Goal: Transaction & Acquisition: Purchase product/service

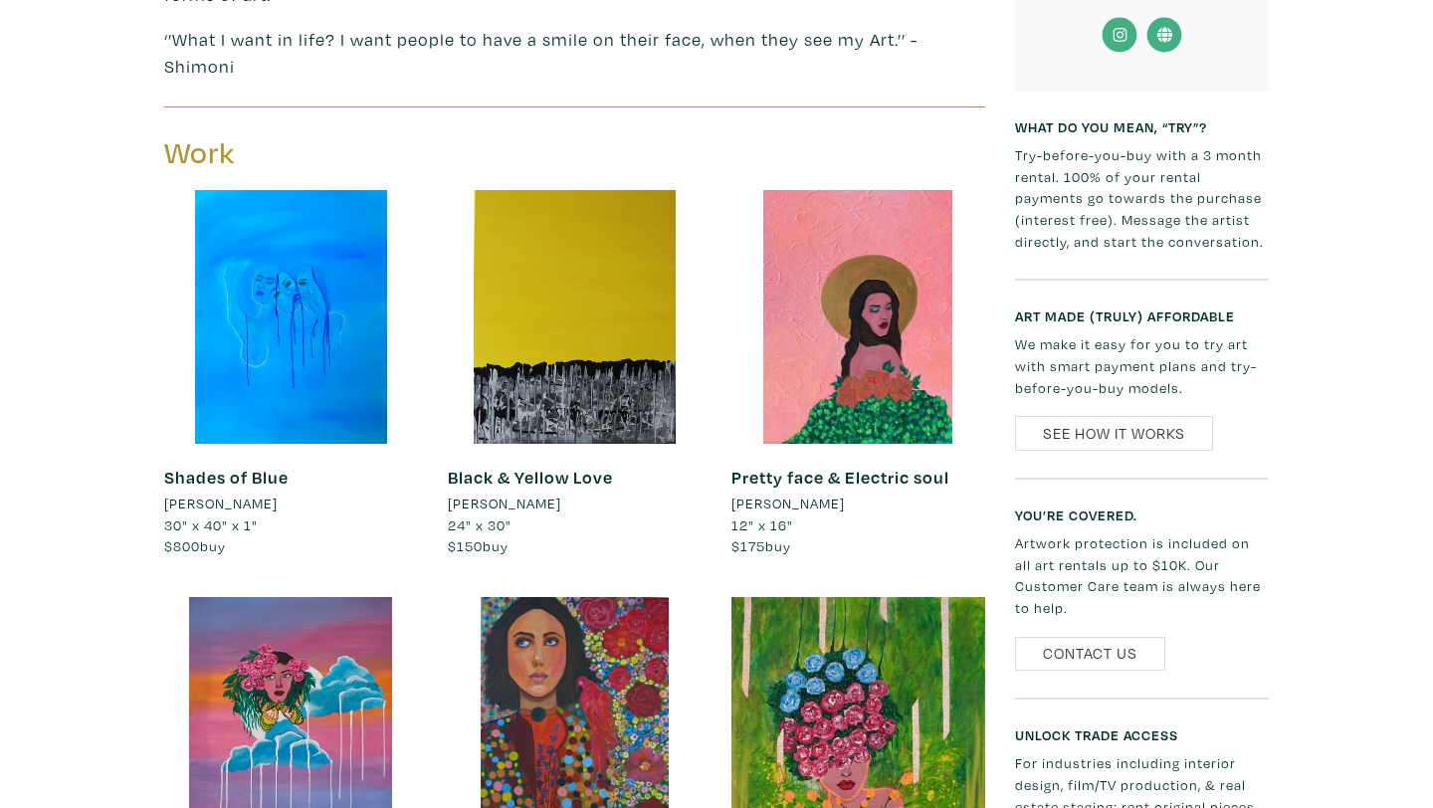
scroll to position [897, 0]
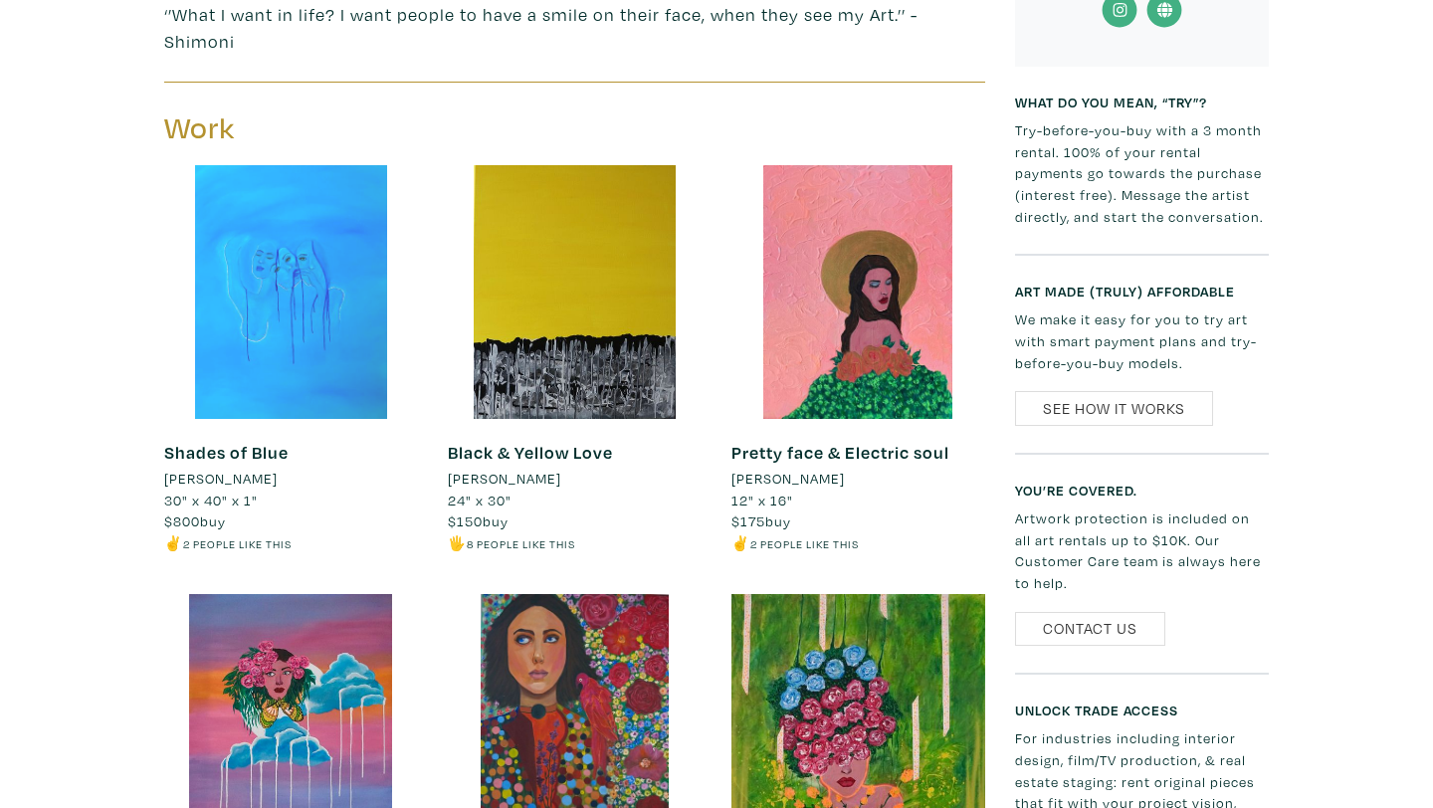
click at [251, 330] on div at bounding box center [291, 292] width 254 height 254
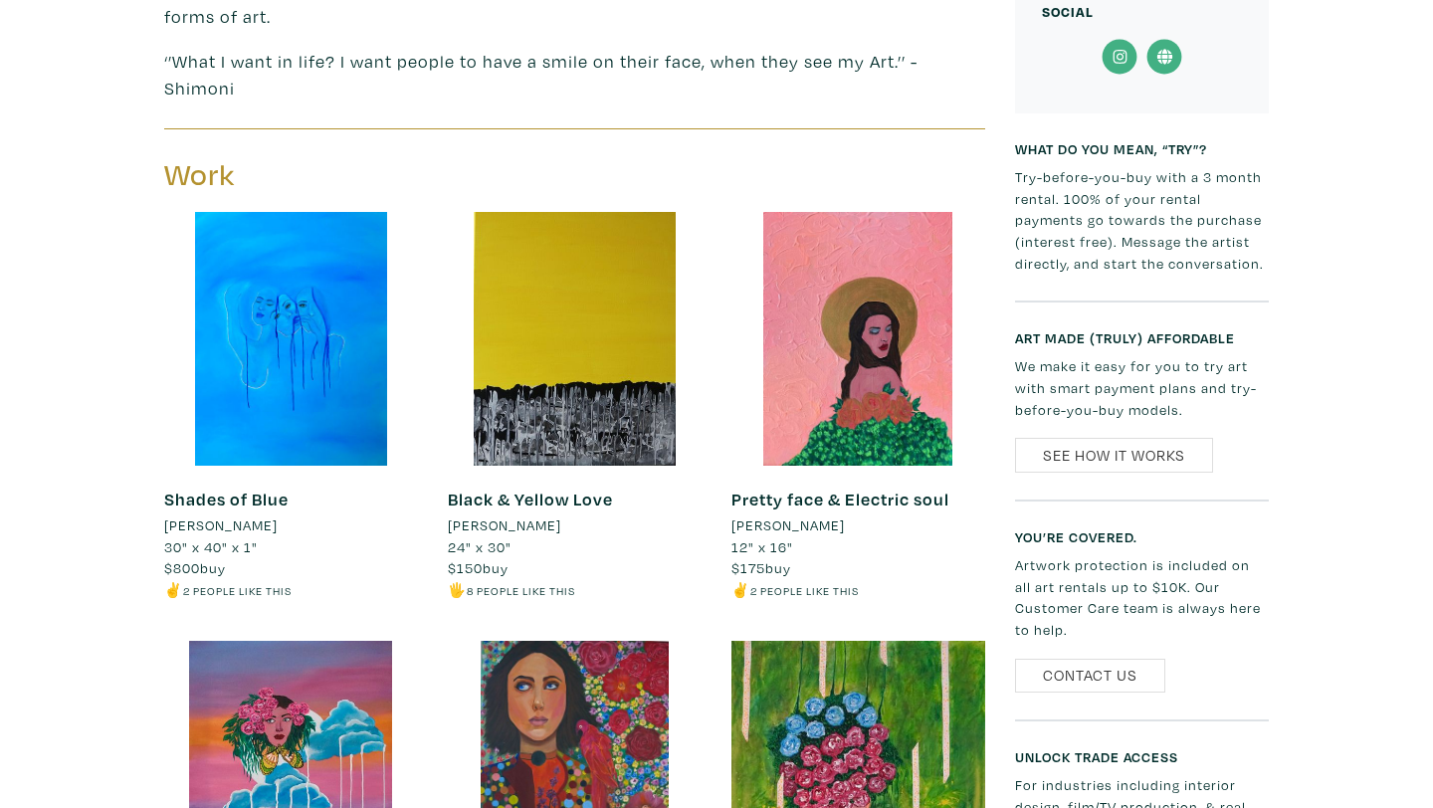
scroll to position [806, 0]
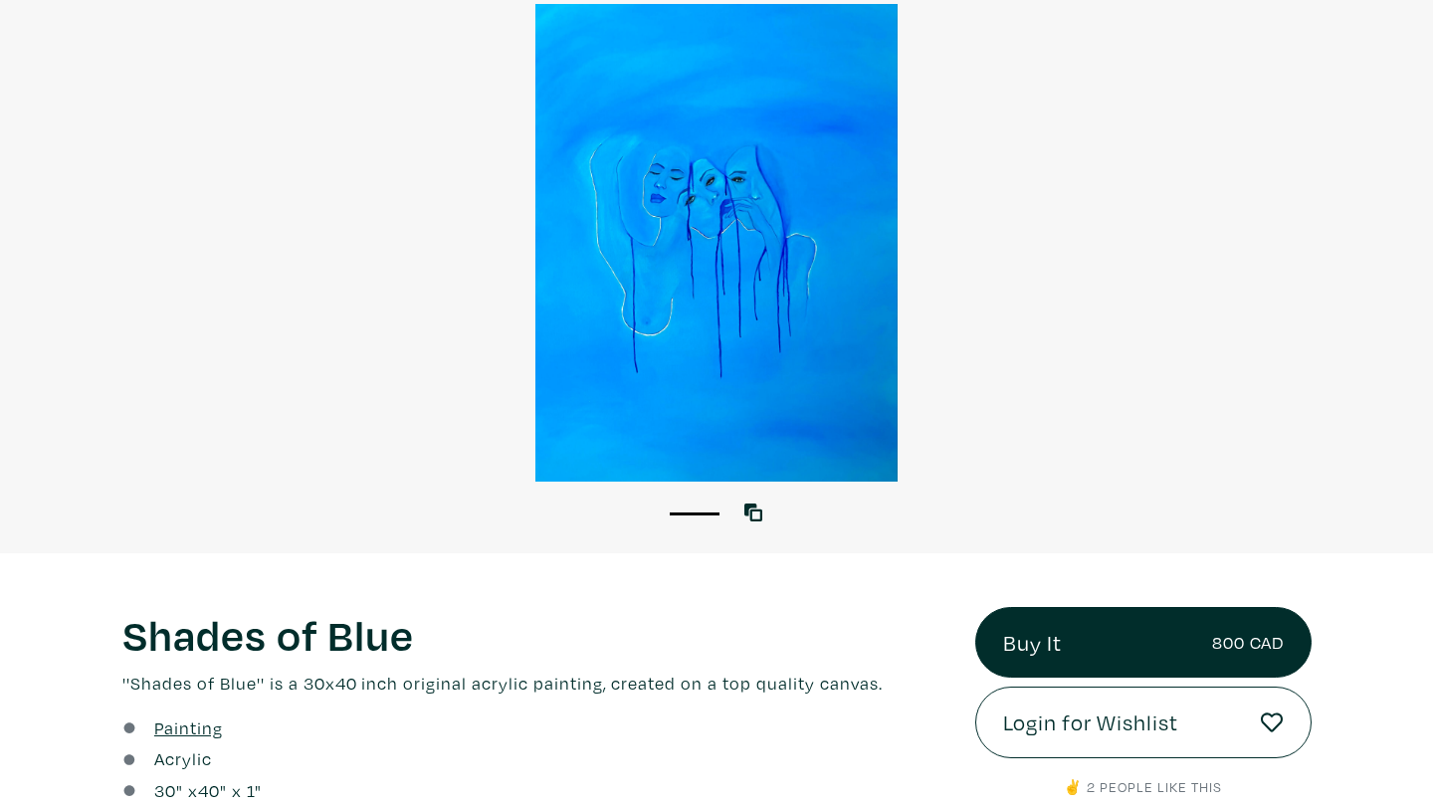
scroll to position [86, 0]
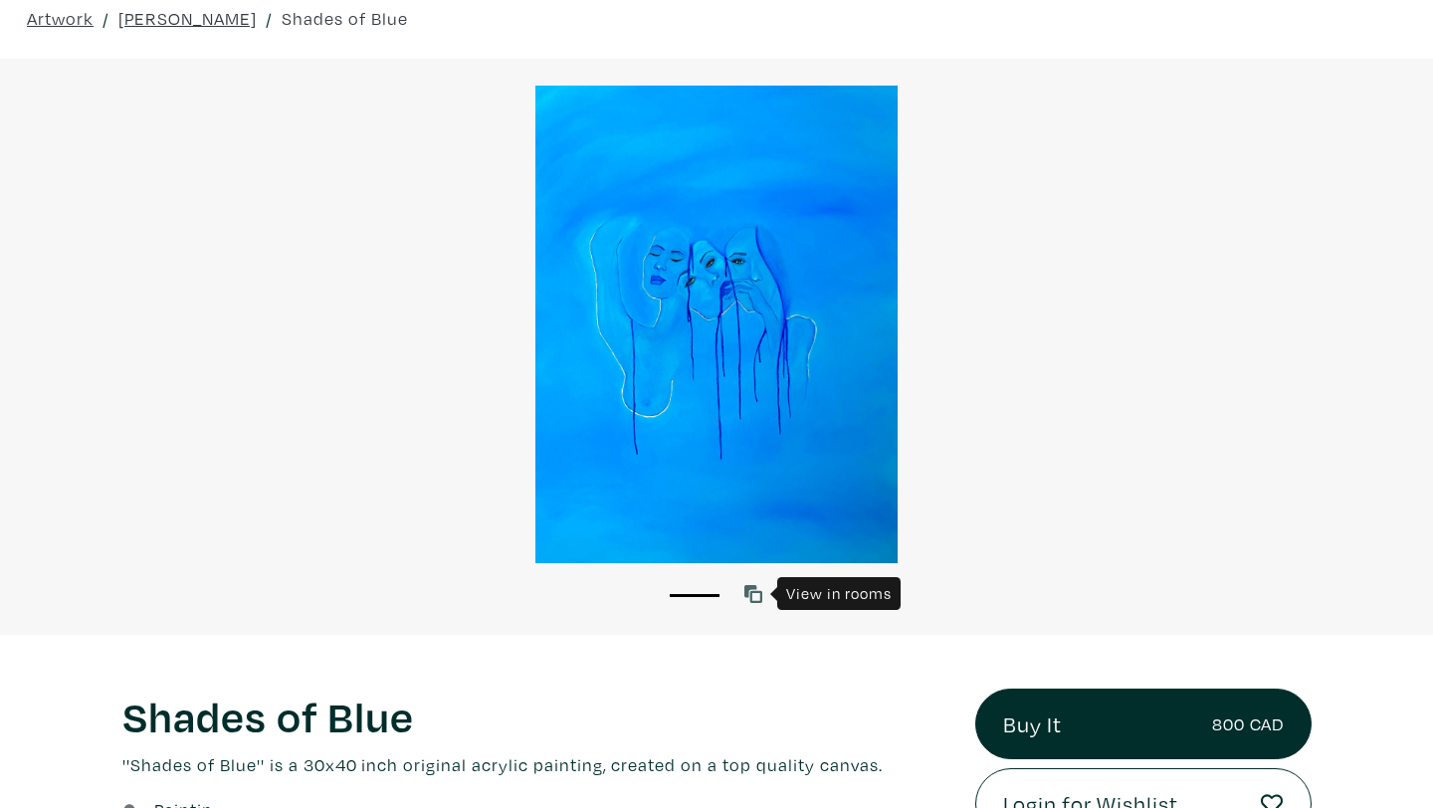
click at [754, 588] on icon at bounding box center [754, 594] width 18 height 18
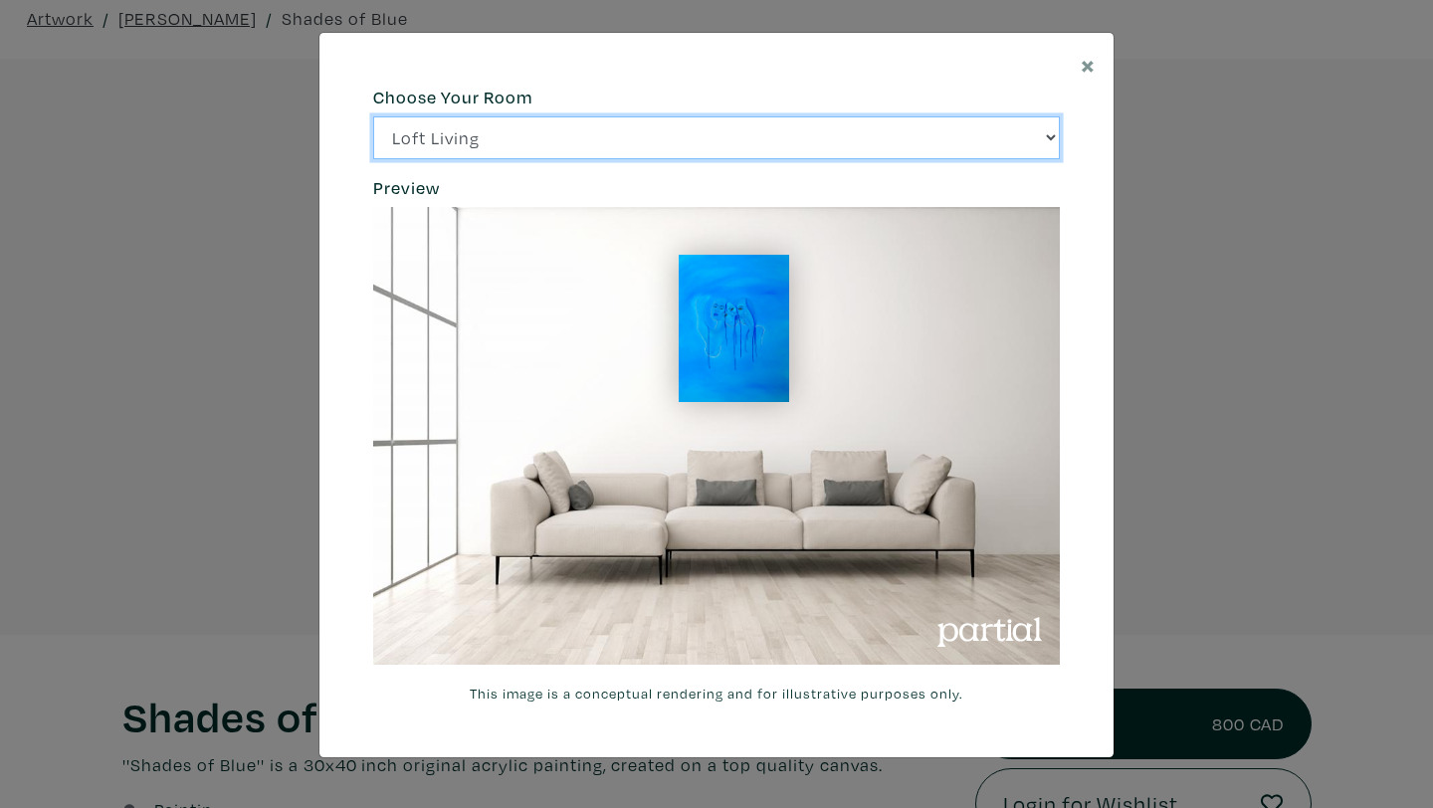
click at [820, 139] on select "Loft Living Bright Bedroom City Office Gallery Space Modern Lounge" at bounding box center [716, 137] width 687 height 43
select select "/thumb/phpThumb.php?src=https%3A%2F%2Flabs.partial.gallery%2Fprojects%2Frenderi…"
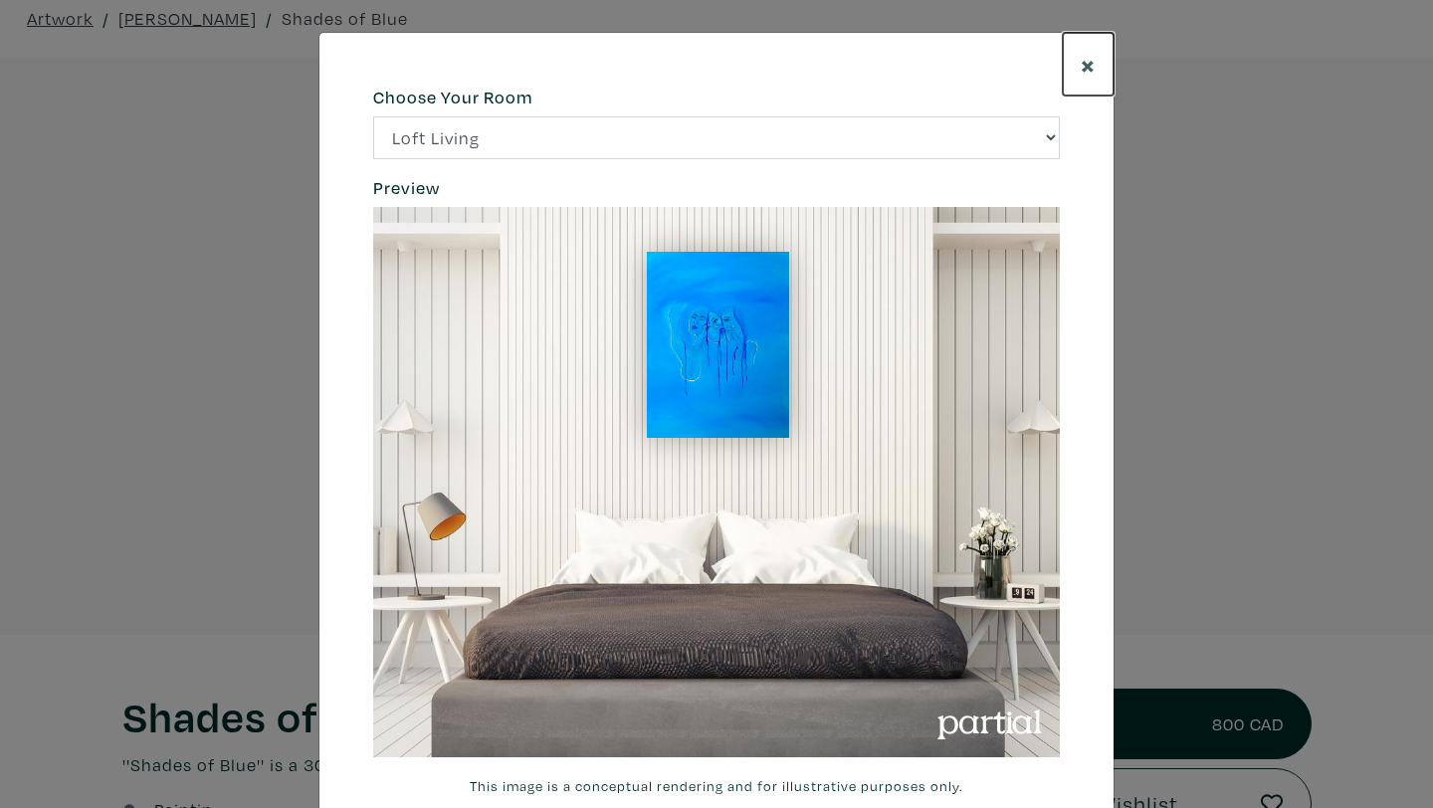
click at [1080, 63] on button "×" at bounding box center [1088, 64] width 51 height 63
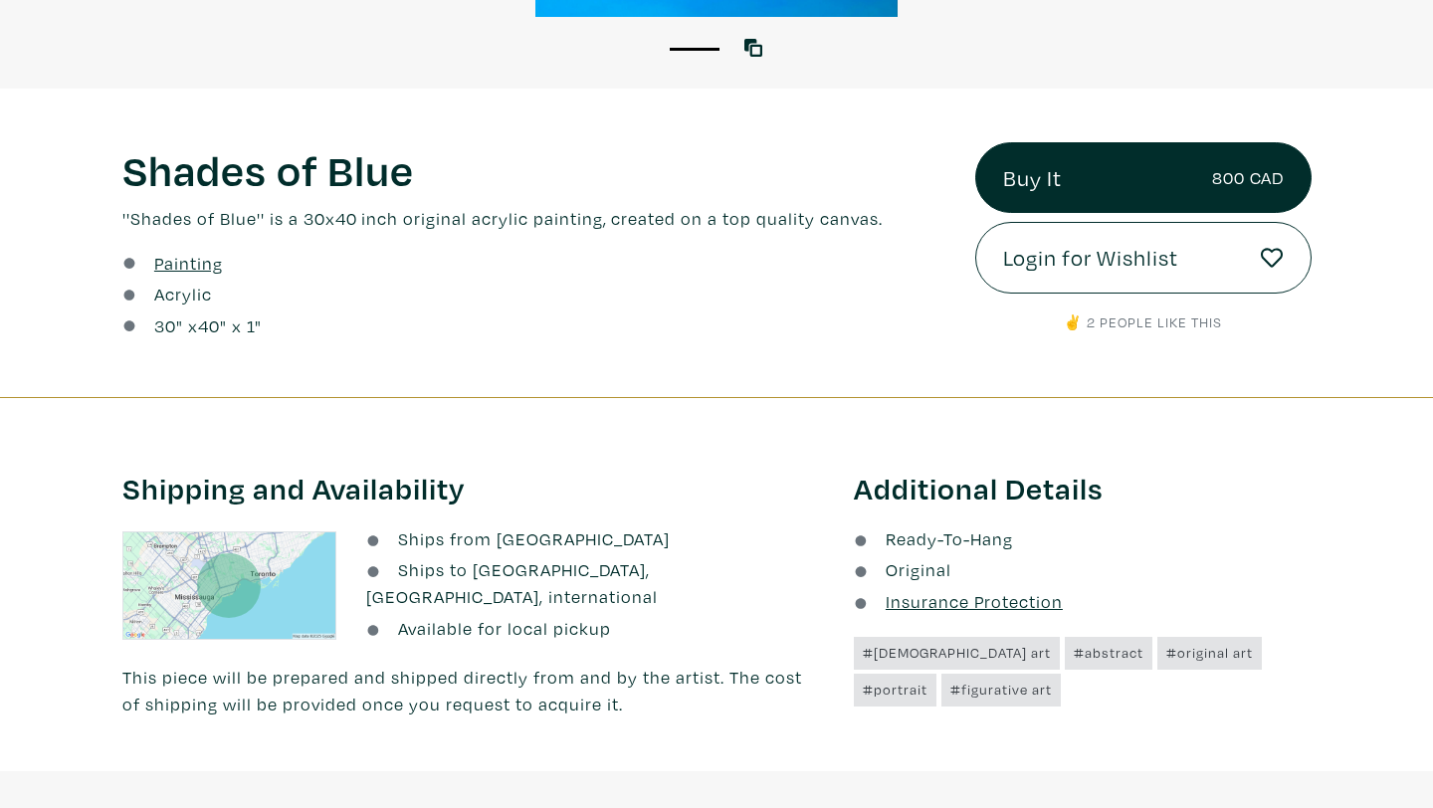
scroll to position [627, 0]
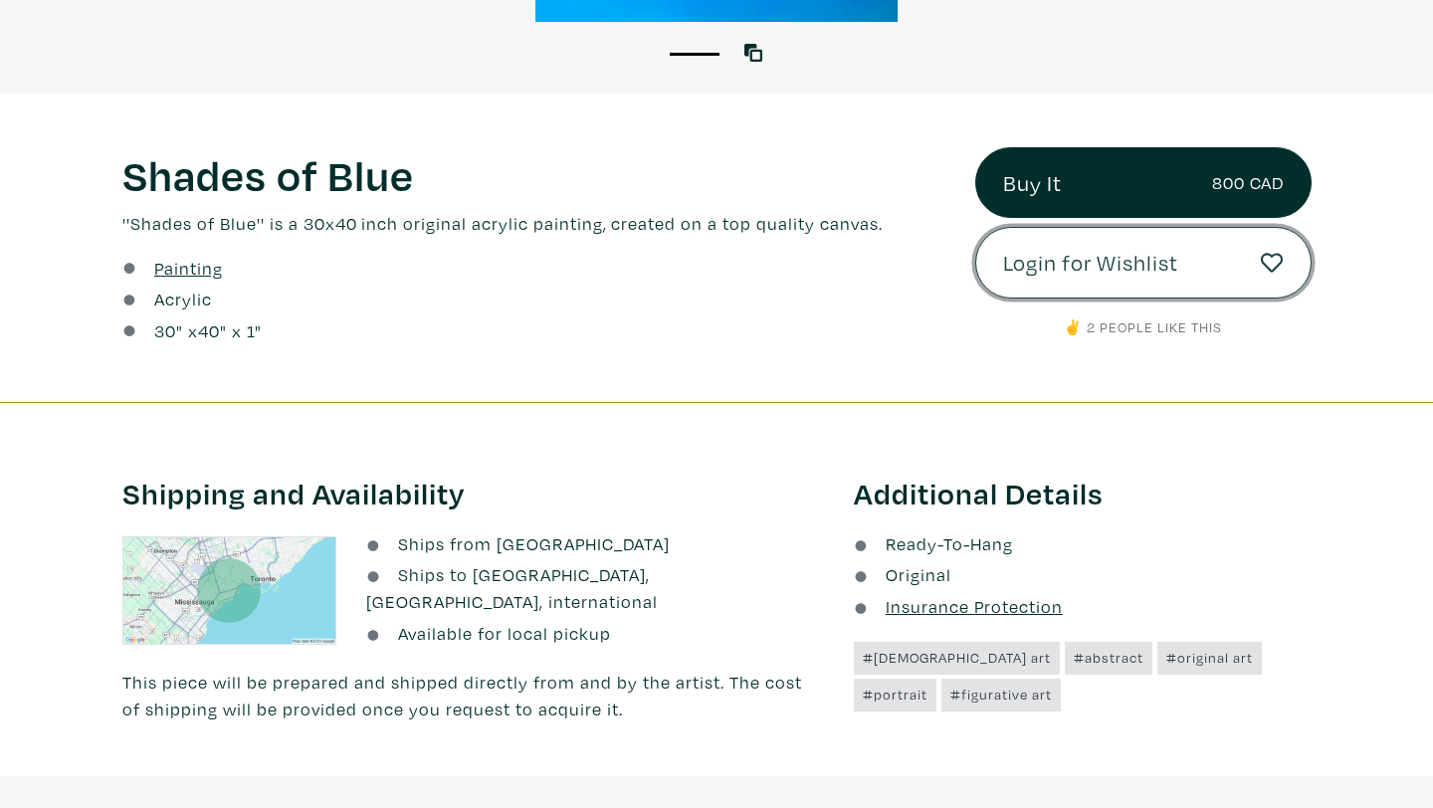
click at [1068, 275] on span "Login for Wishlist" at bounding box center [1090, 263] width 175 height 34
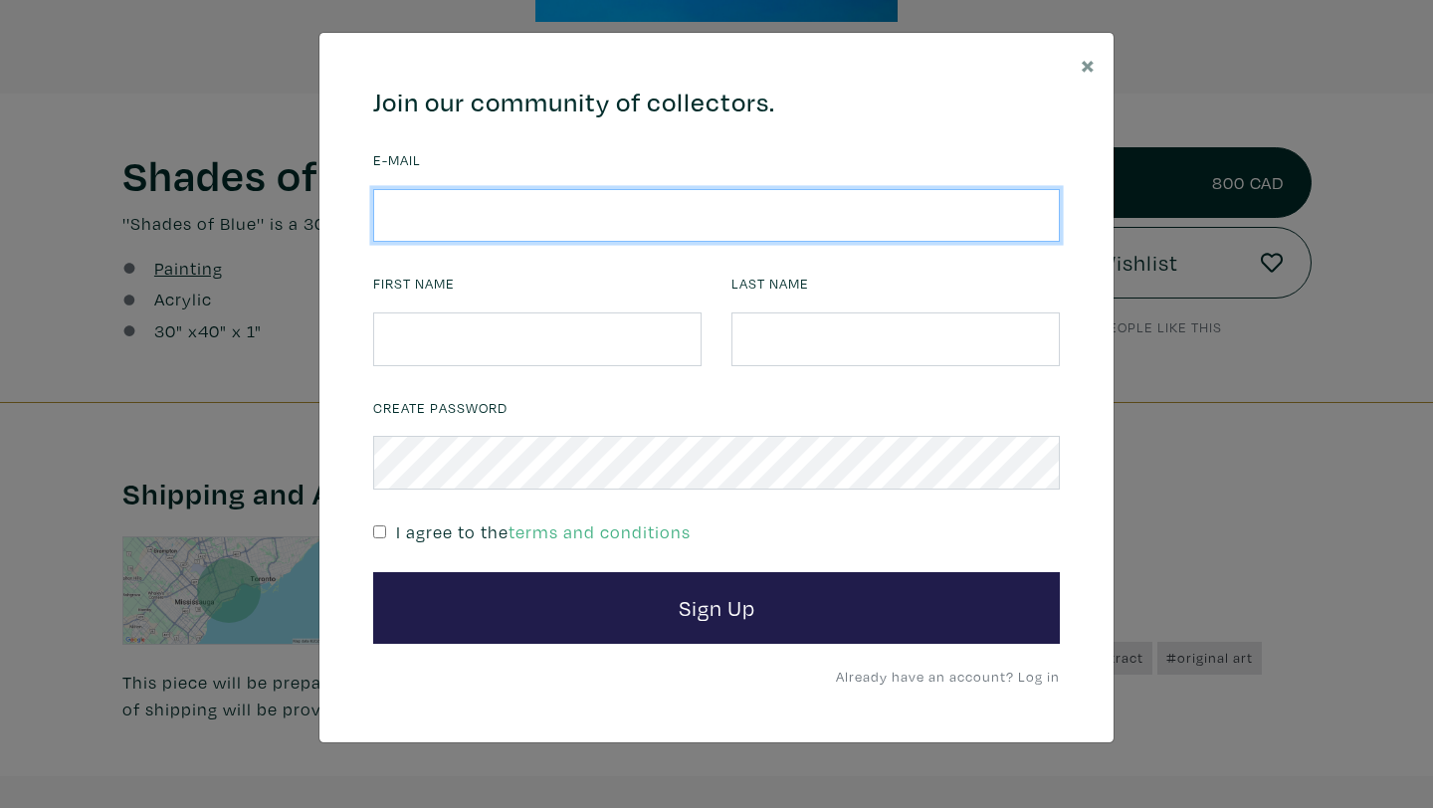
click at [593, 231] on input "email" at bounding box center [716, 216] width 687 height 54
type input "carly@carlycarey.com"
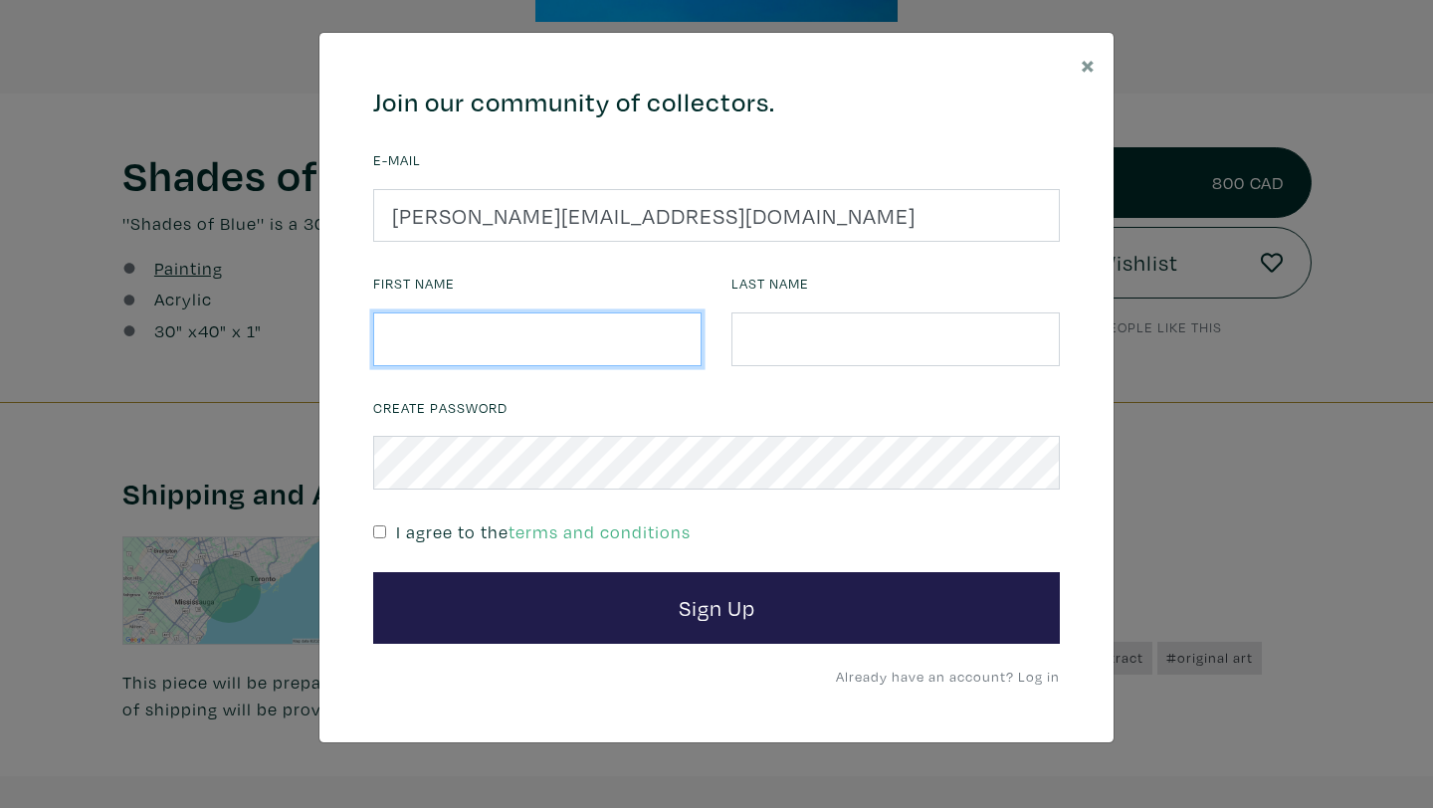
click at [584, 335] on input "text" at bounding box center [537, 340] width 329 height 54
type input "Carly"
type input "Carey"
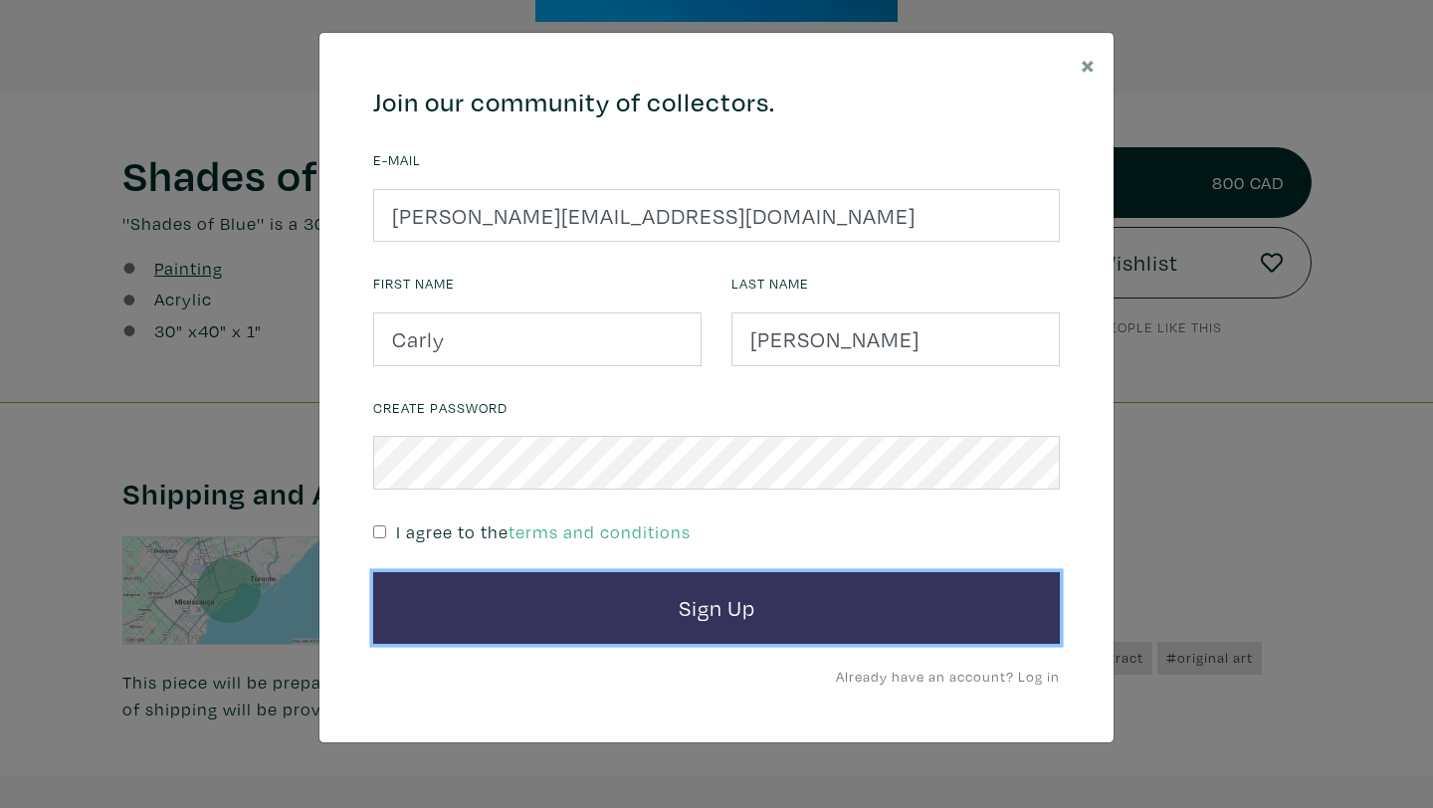
click at [539, 622] on button "Sign Up" at bounding box center [716, 608] width 687 height 72
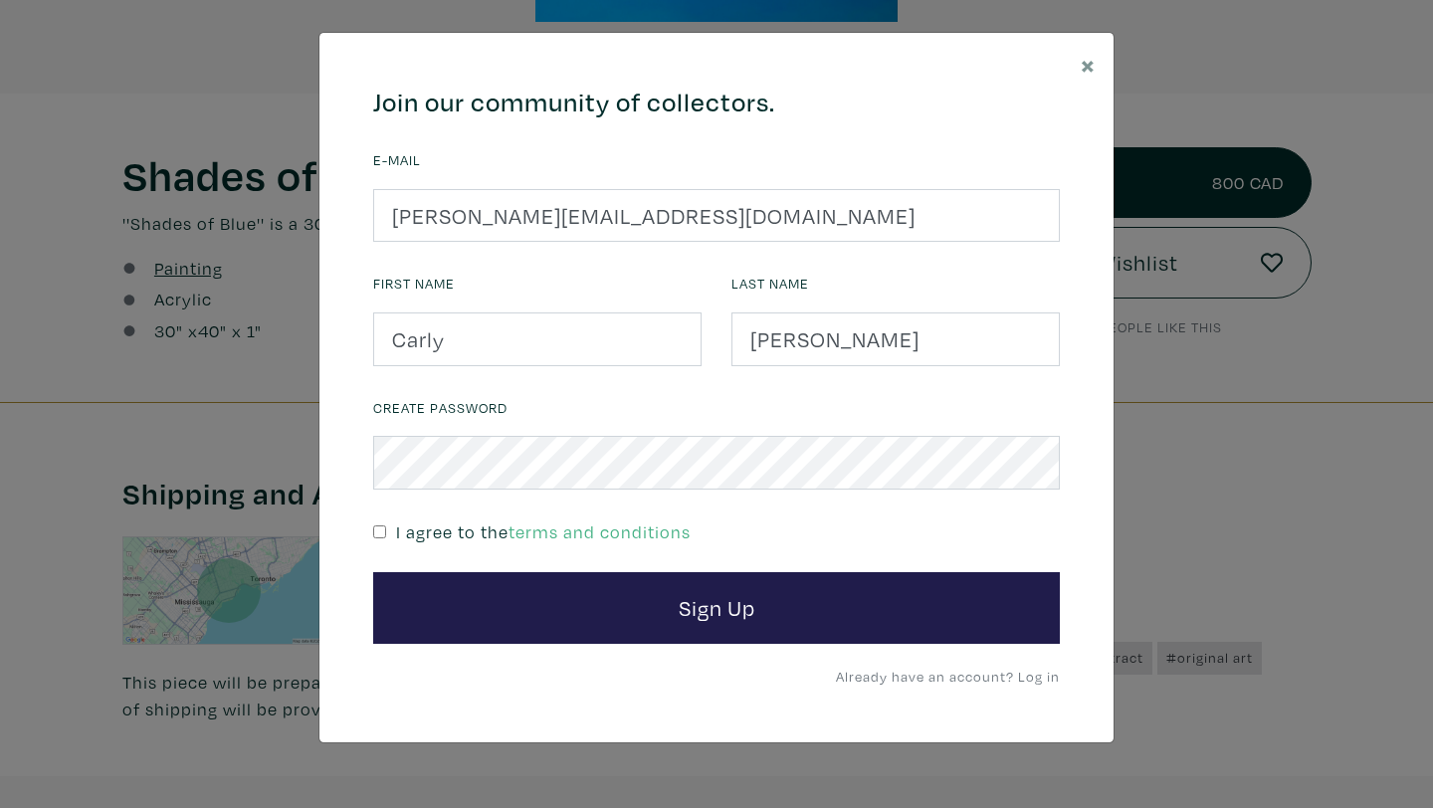
click at [376, 533] on input "checkbox" at bounding box center [379, 532] width 13 height 13
checkbox input "true"
click at [1082, 55] on span "×" at bounding box center [1088, 64] width 15 height 35
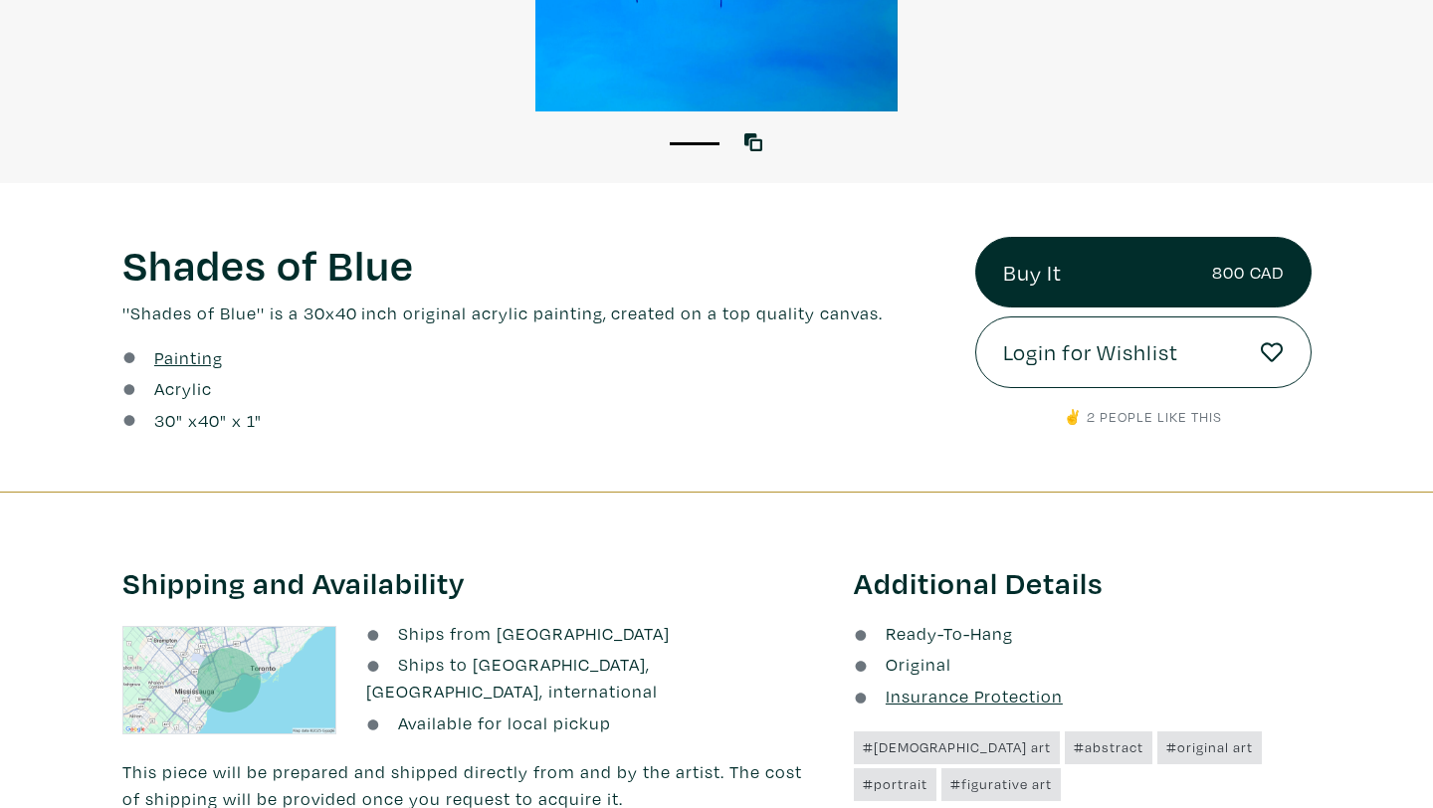
scroll to position [413, 0]
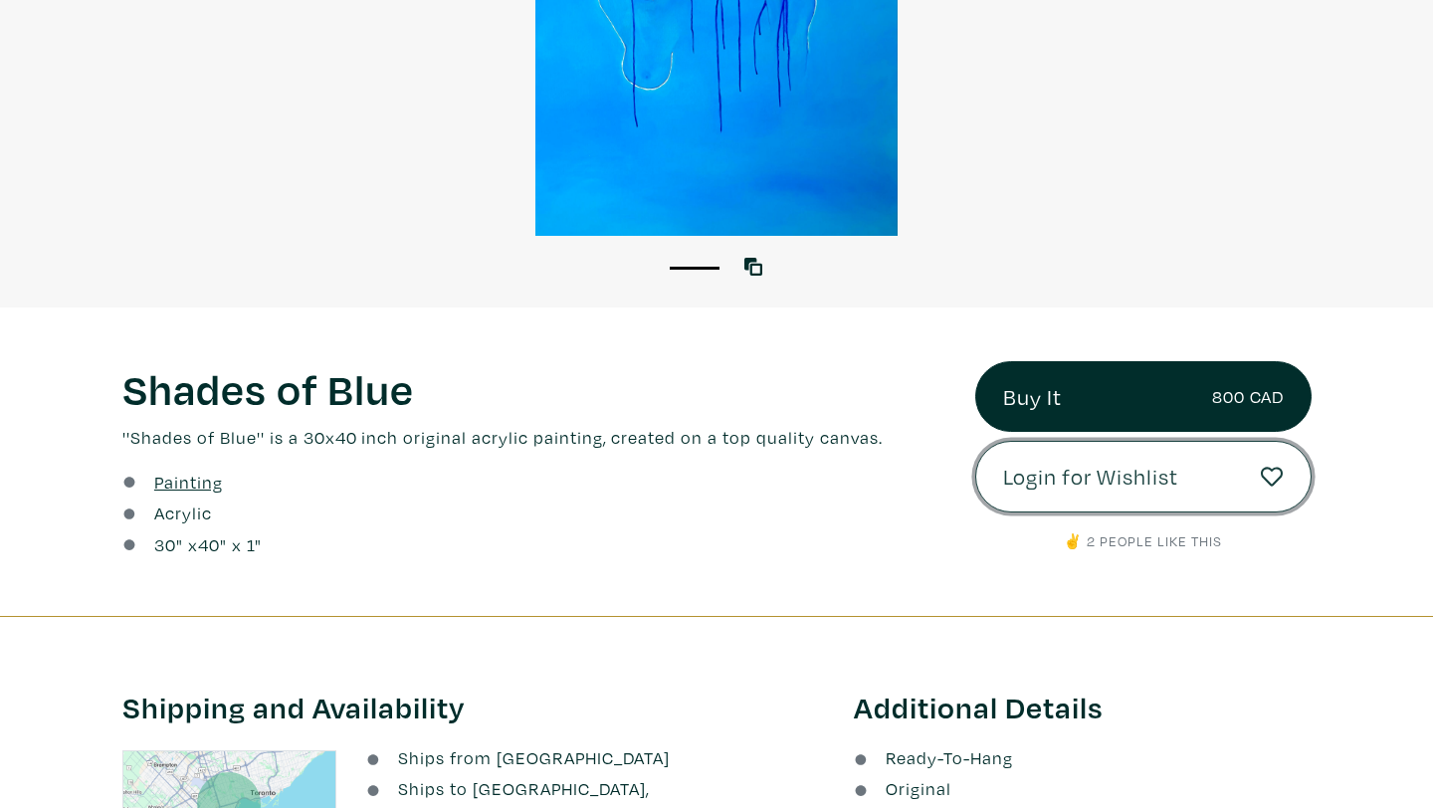
click at [1074, 484] on span "Login for Wishlist" at bounding box center [1090, 477] width 175 height 34
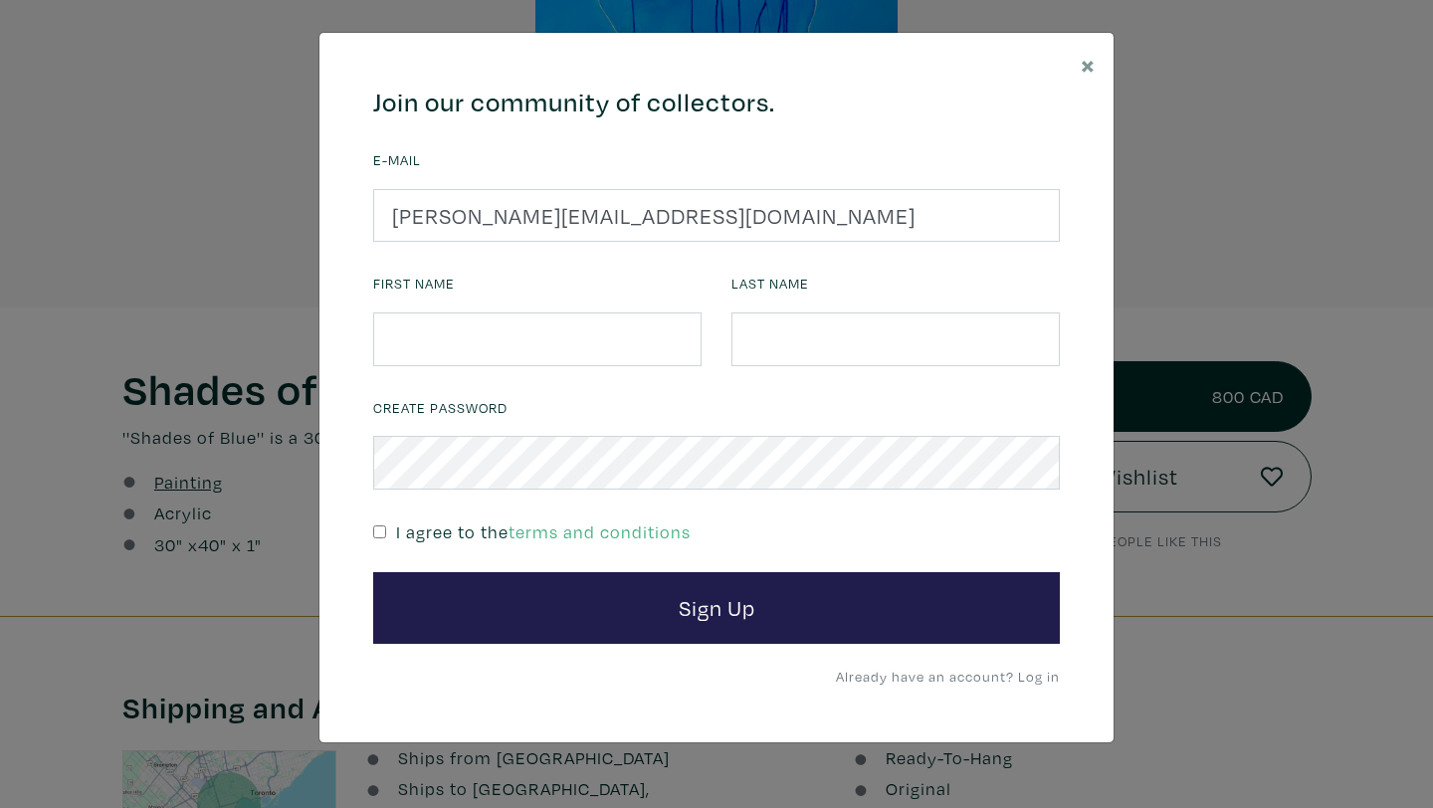
click at [1042, 673] on link "Already have an account? Log in" at bounding box center [948, 676] width 224 height 19
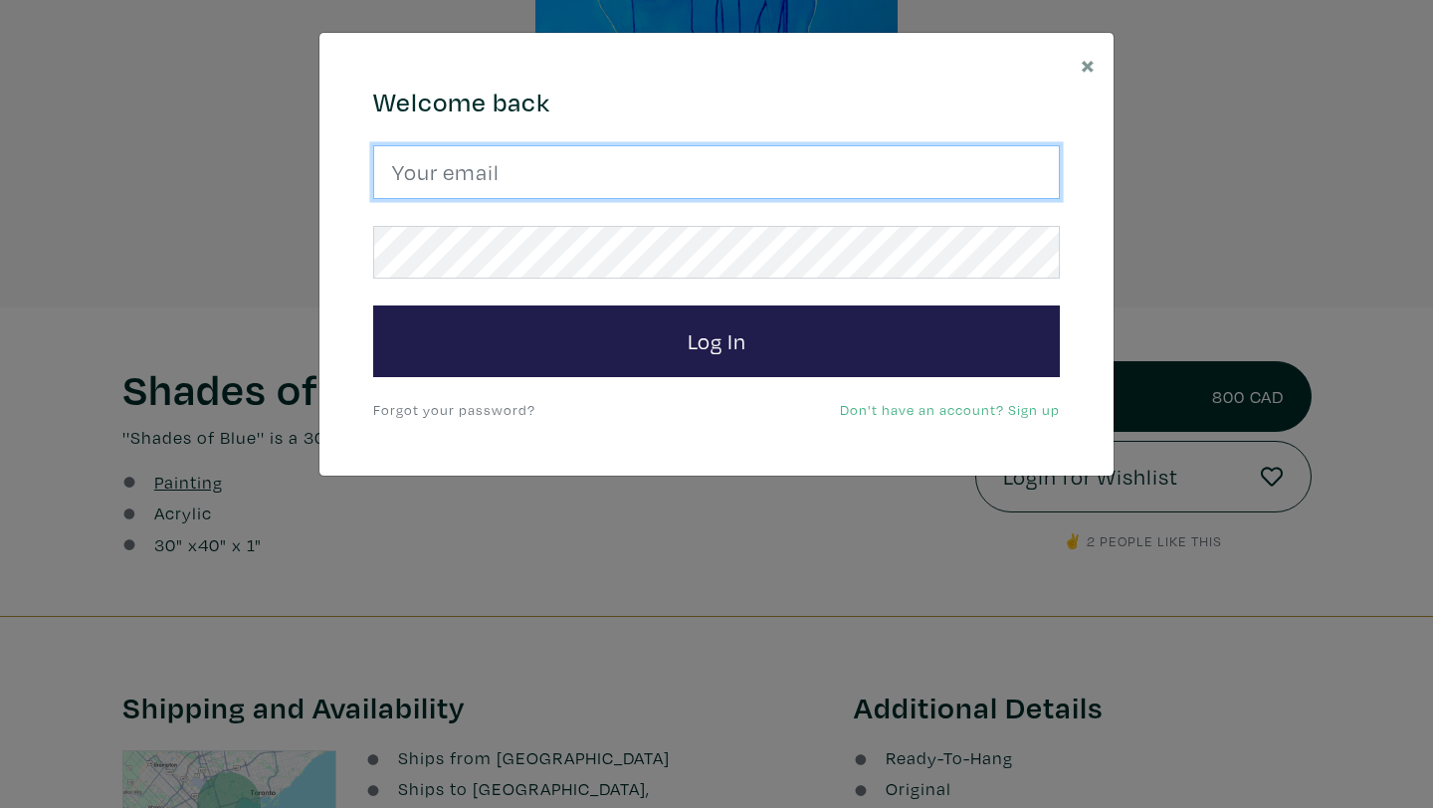
type input "carly@carlycarey.com"
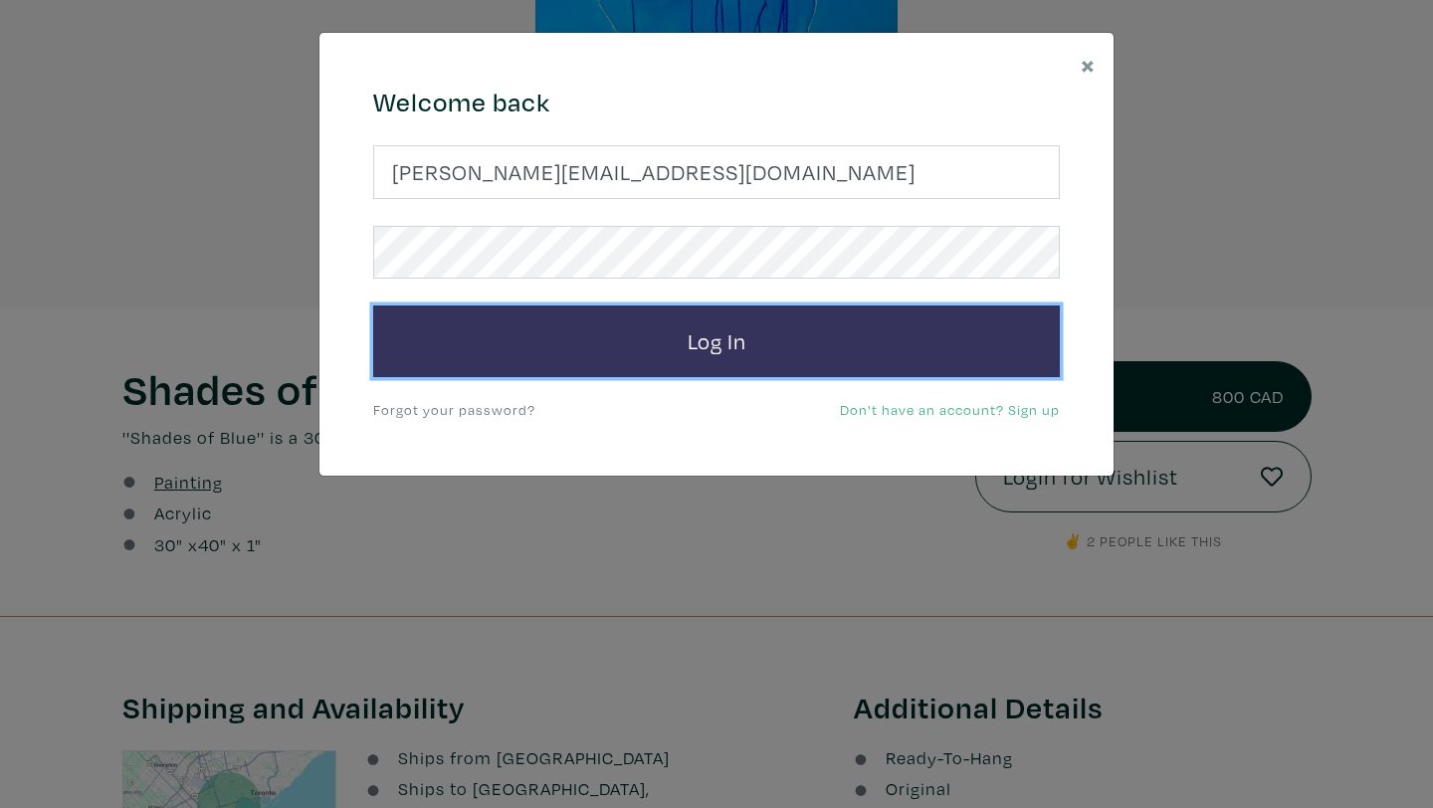
click at [507, 339] on button "Log In" at bounding box center [716, 342] width 687 height 72
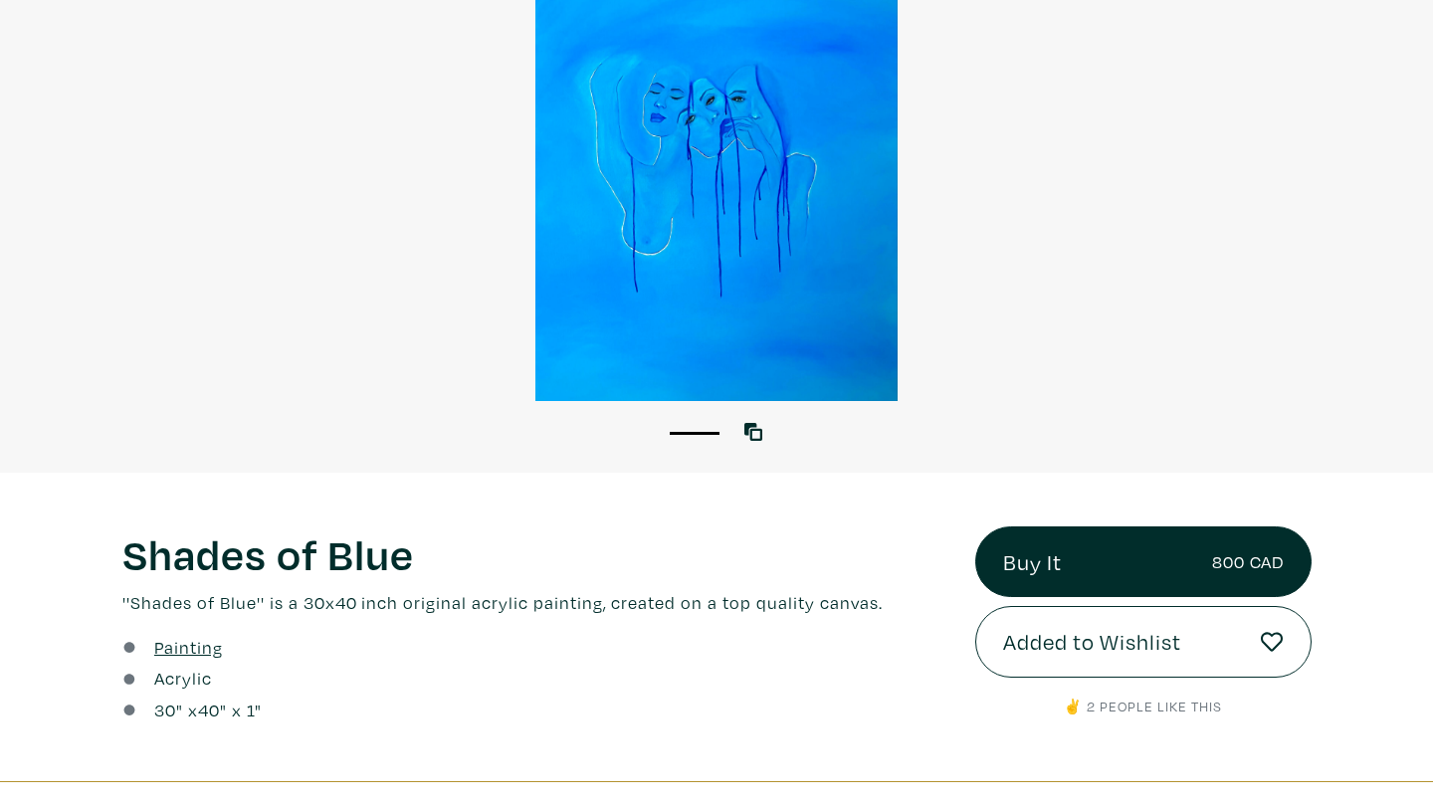
scroll to position [394, 0]
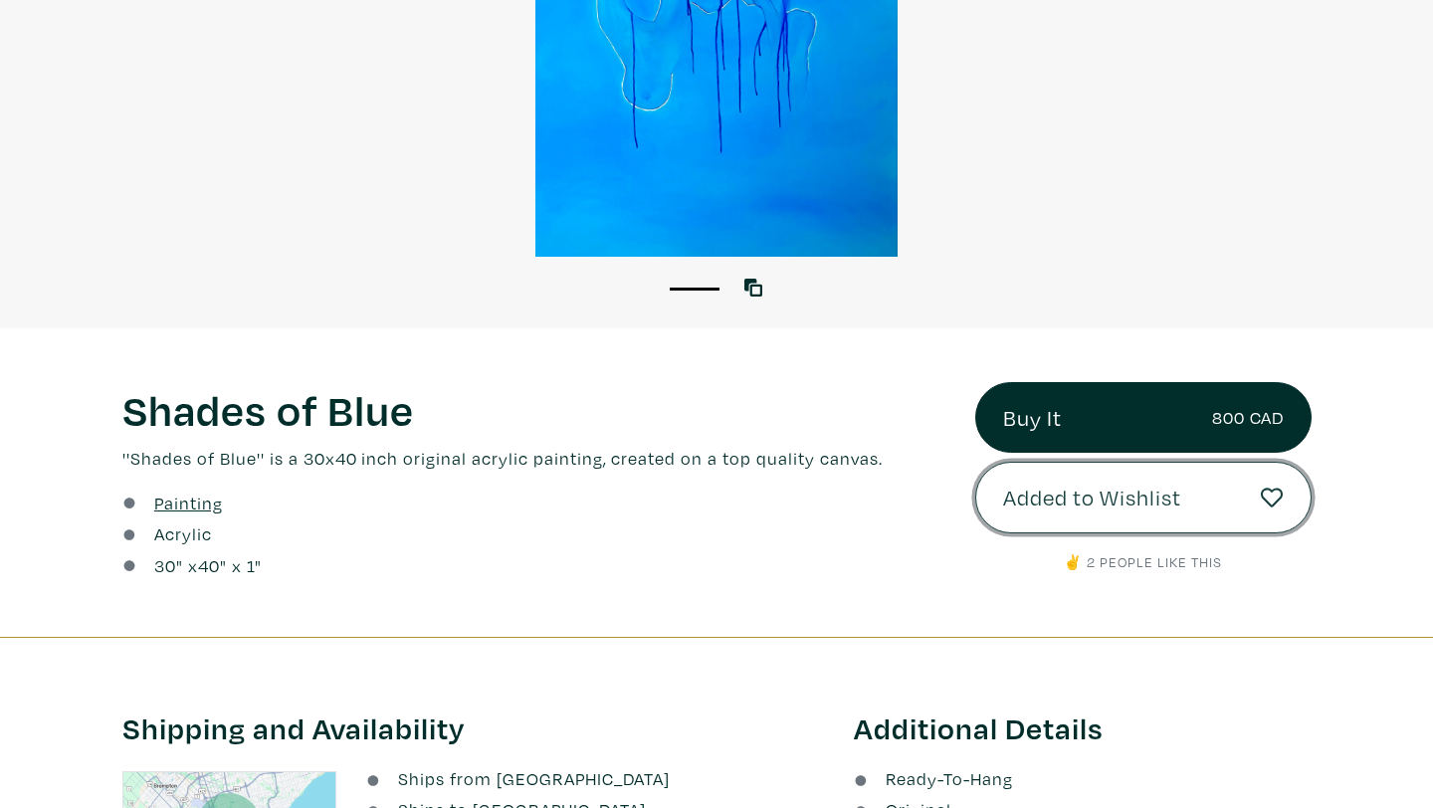
click at [1284, 493] on link "Added to Wishlist" at bounding box center [1144, 498] width 336 height 72
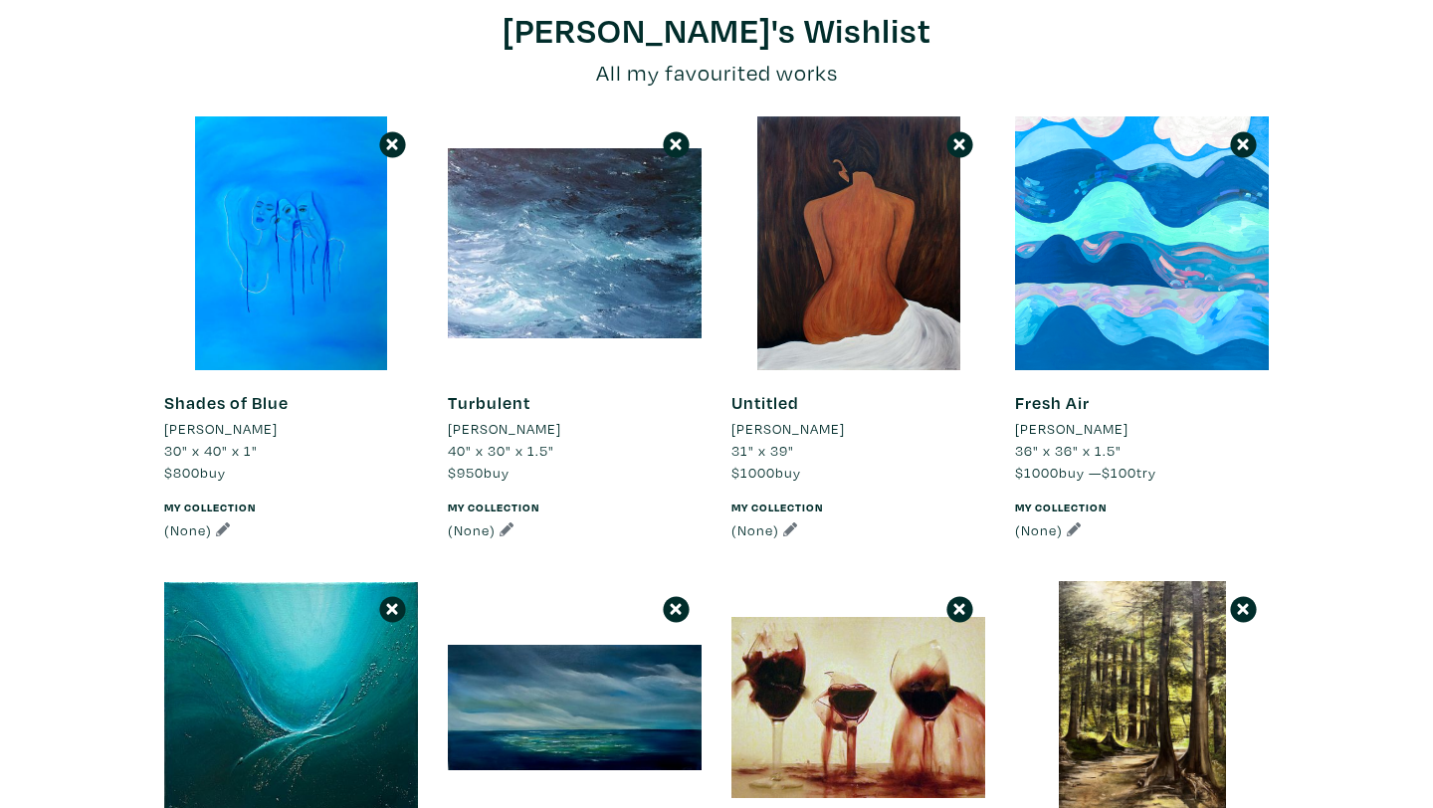
scroll to position [242, 0]
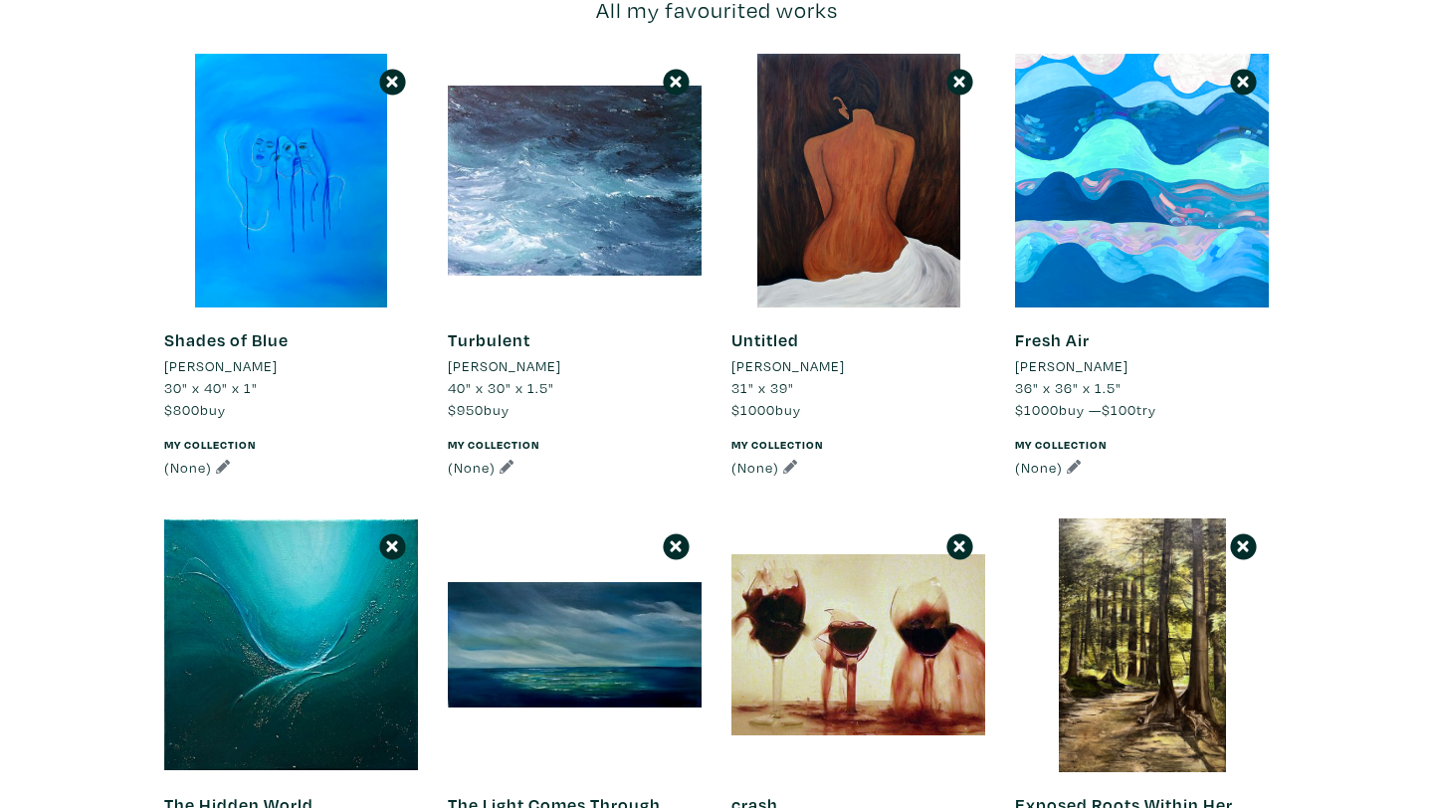
click at [675, 76] on icon at bounding box center [676, 82] width 19 height 27
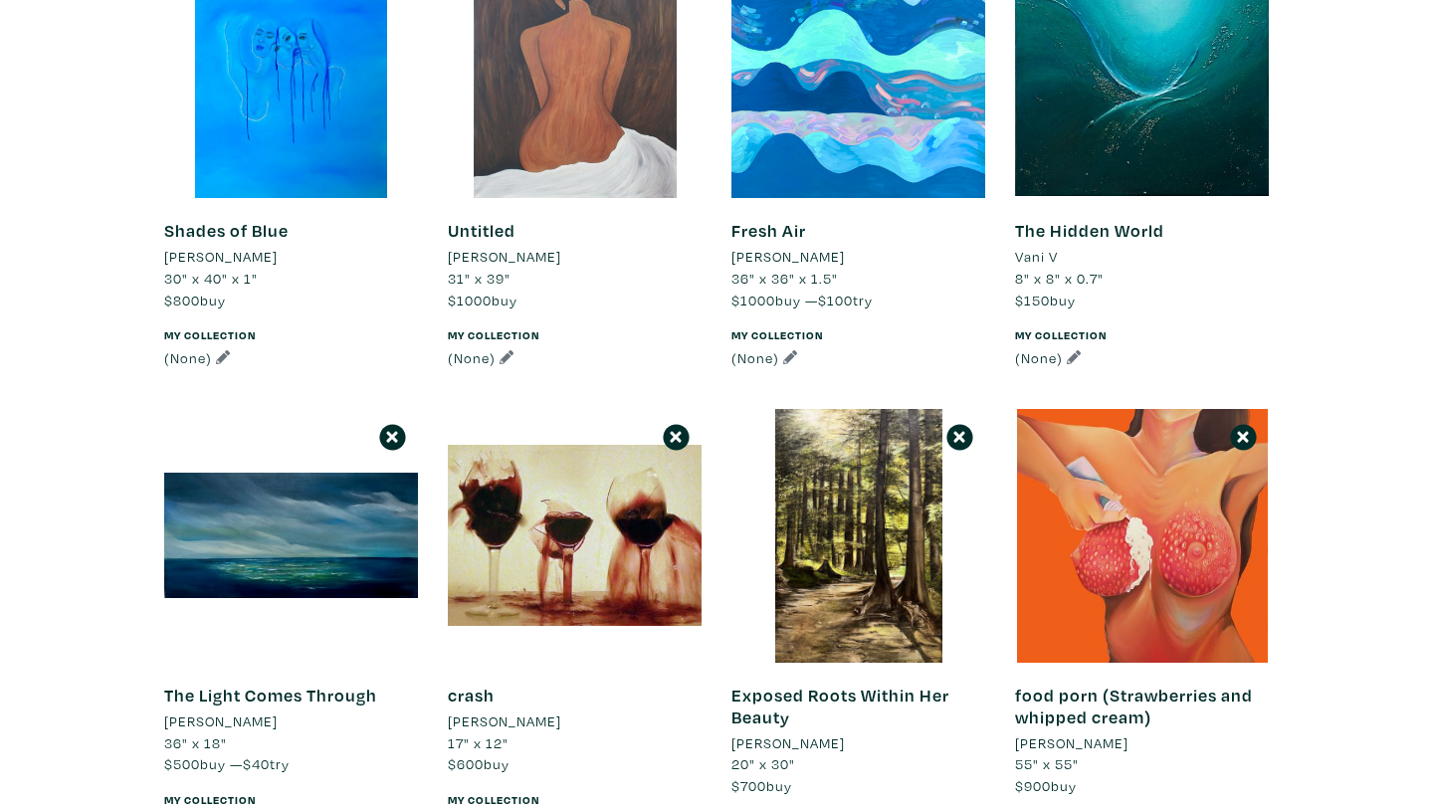
scroll to position [601, 0]
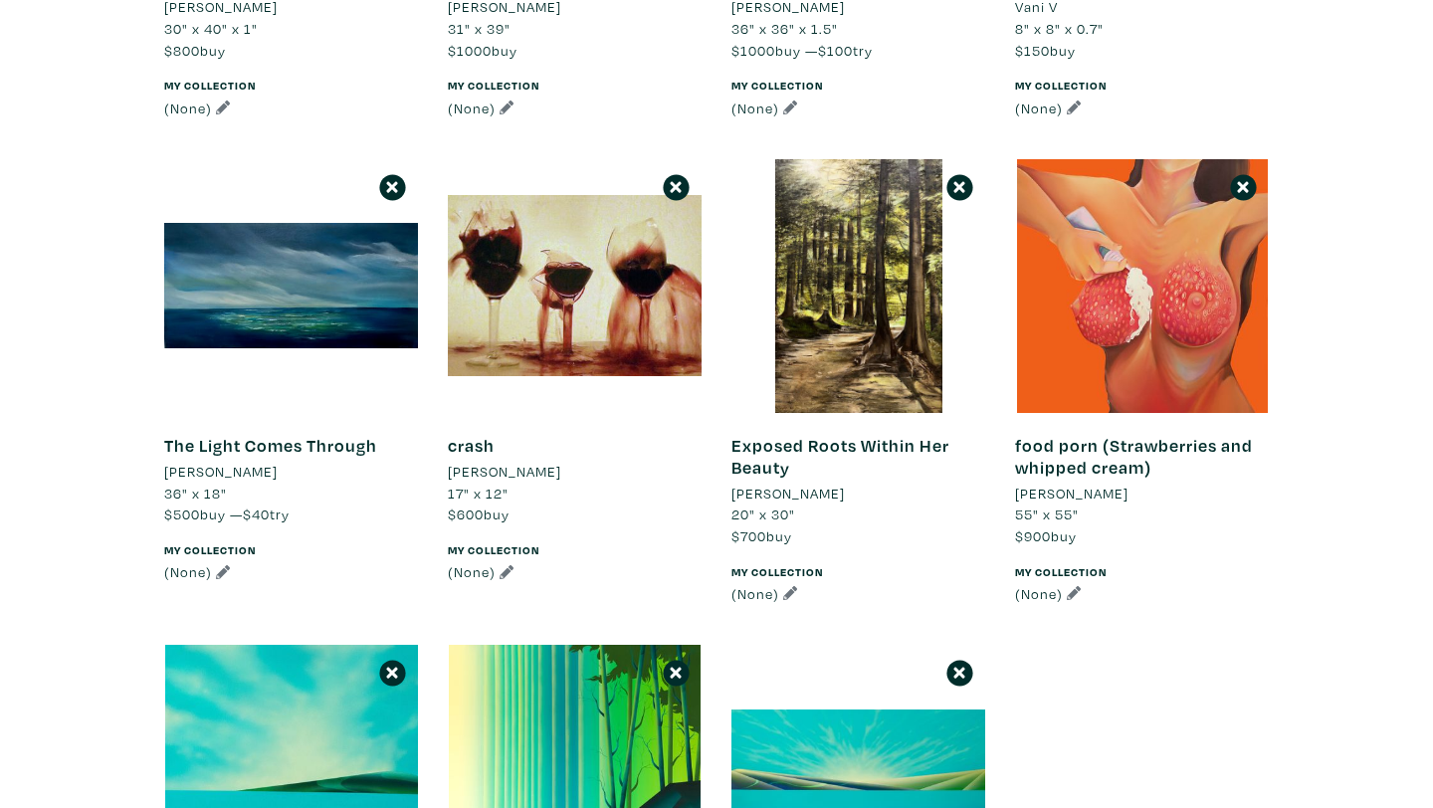
click at [391, 193] on icon at bounding box center [392, 187] width 19 height 27
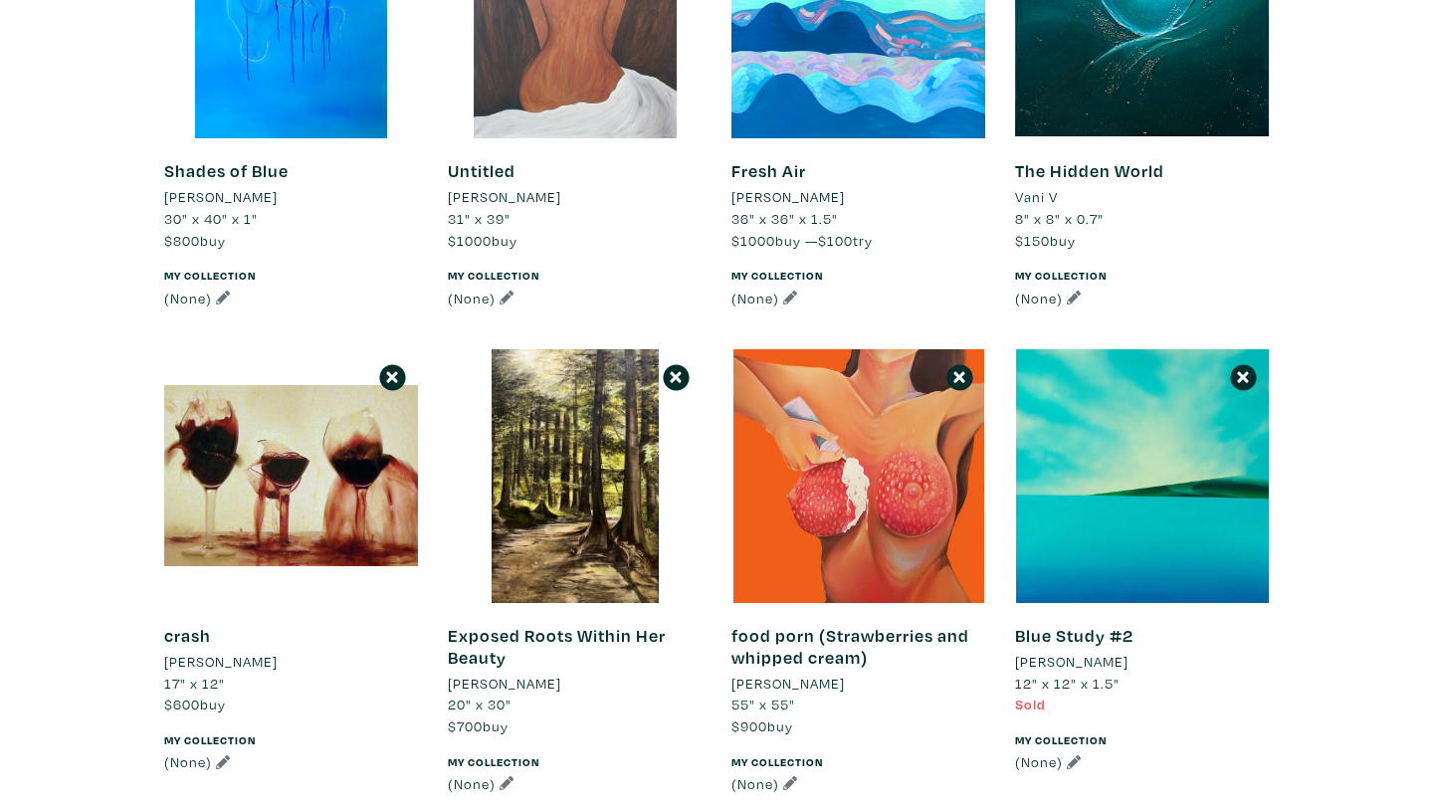
scroll to position [589, 0]
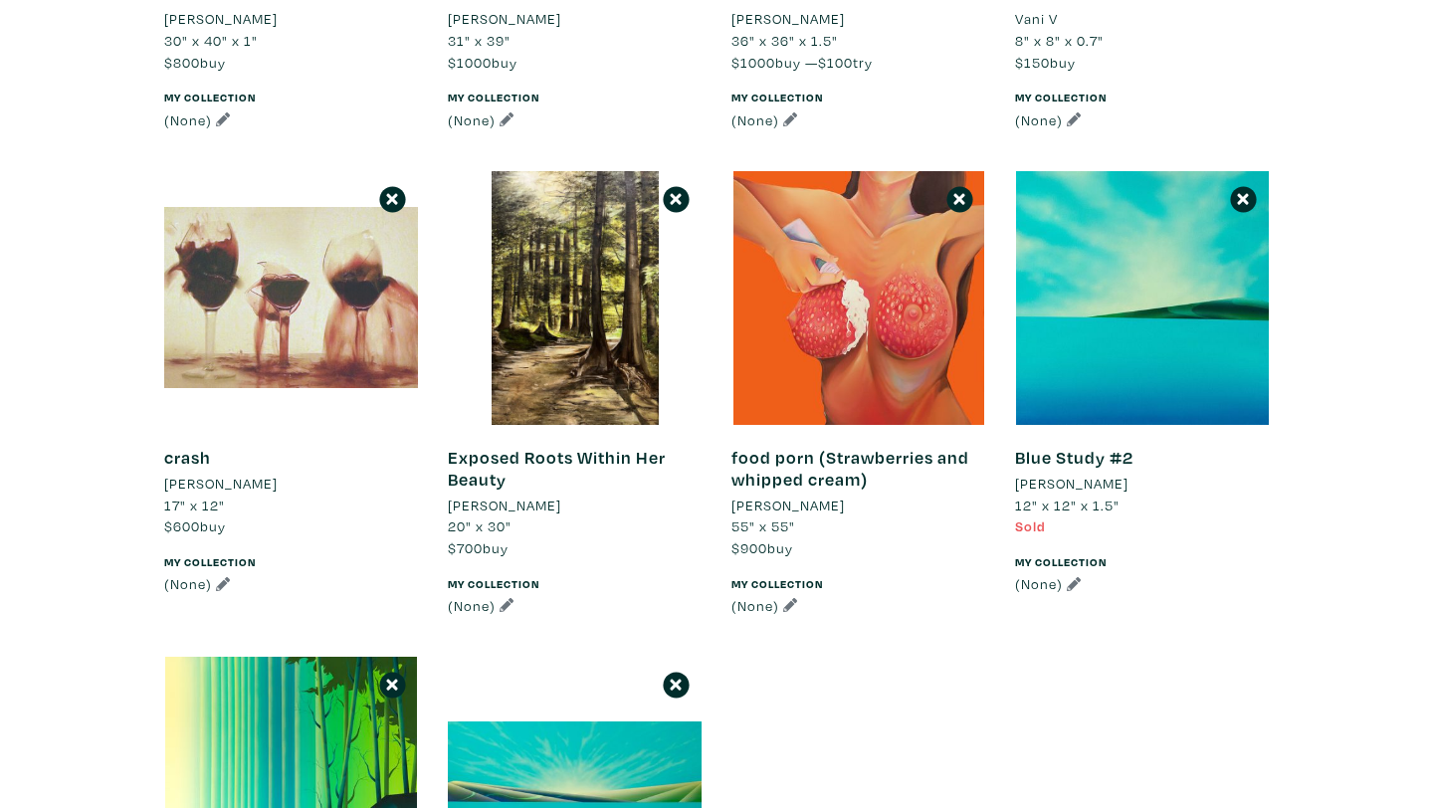
click at [302, 325] on div at bounding box center [291, 298] width 254 height 254
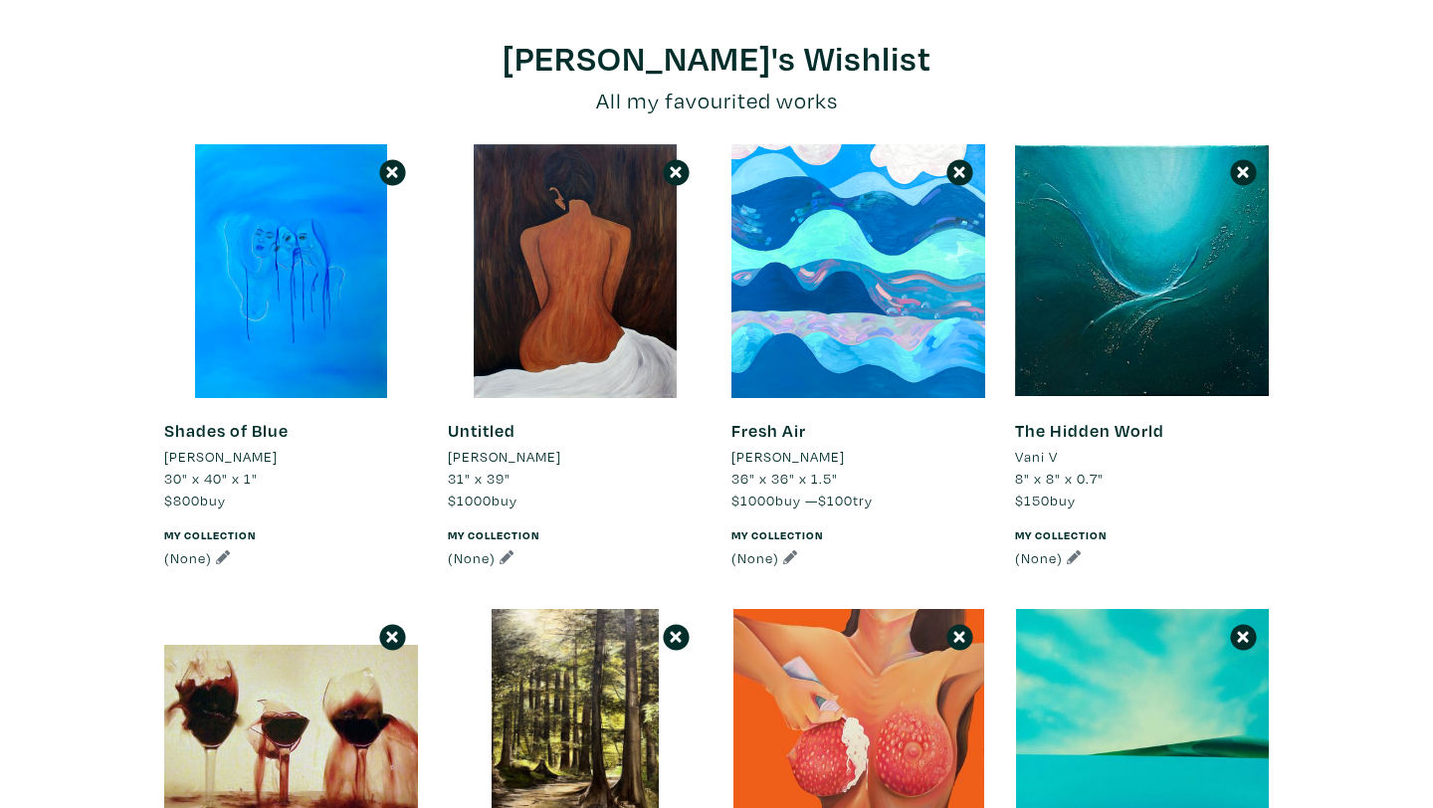
scroll to position [115, 0]
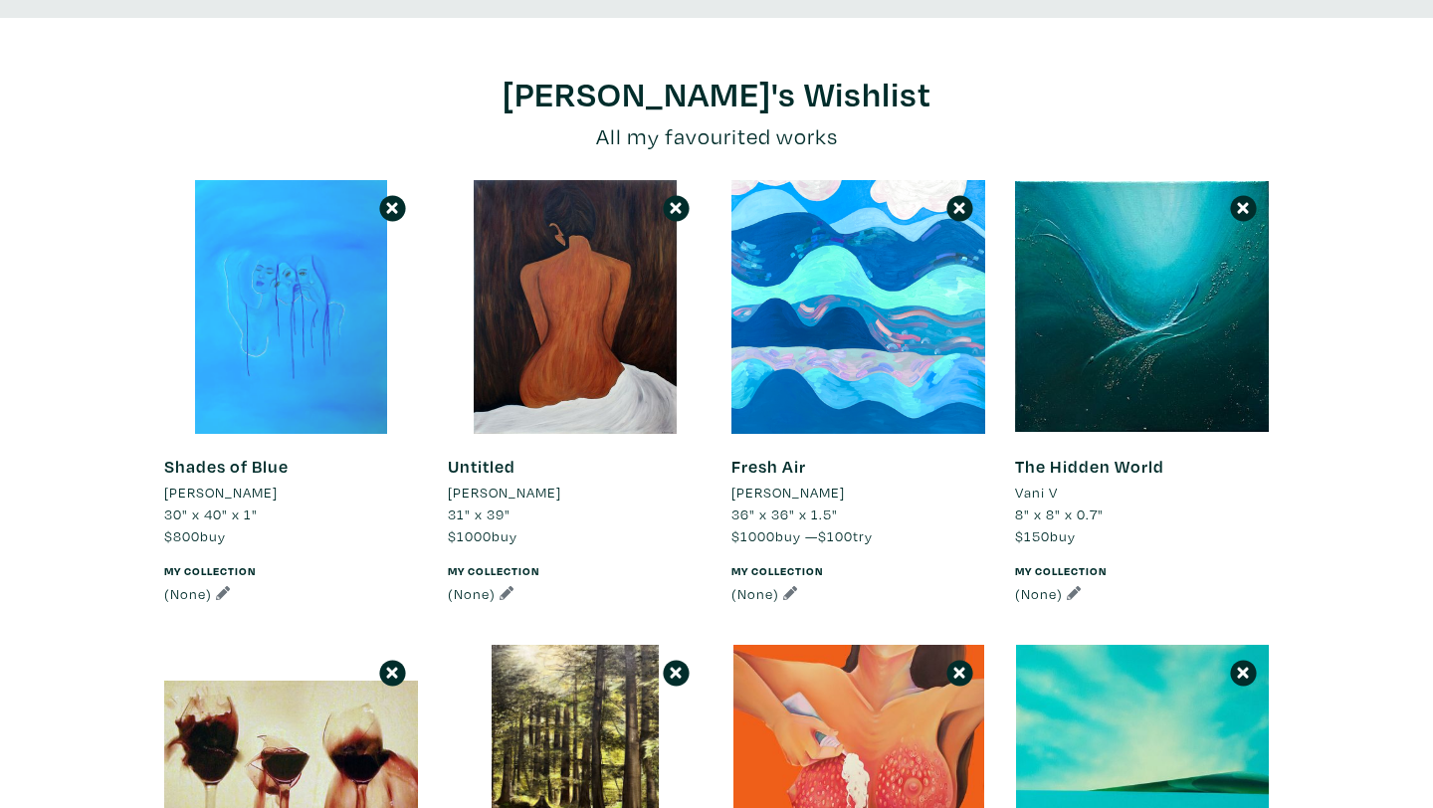
click at [315, 387] on div at bounding box center [291, 307] width 254 height 254
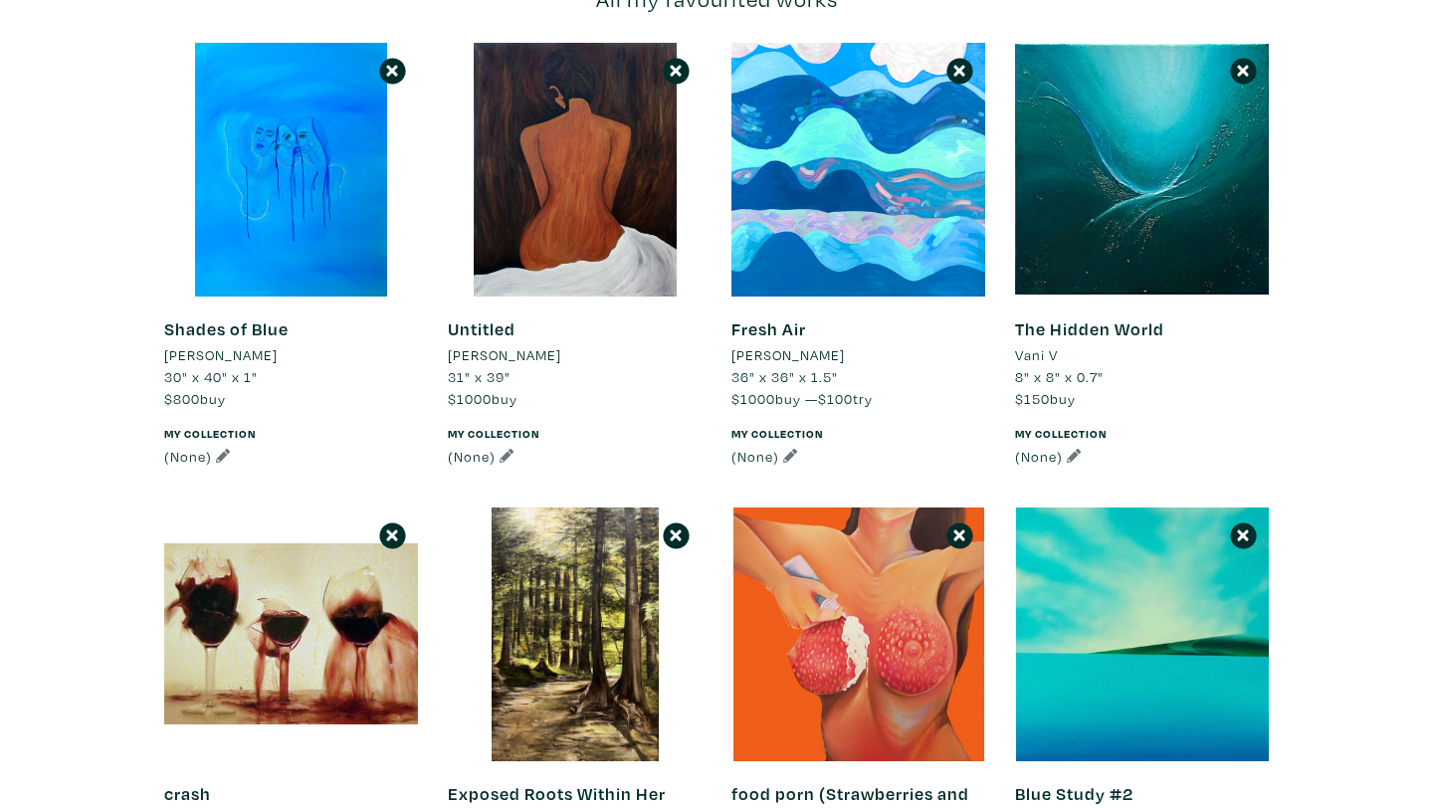
scroll to position [0, 0]
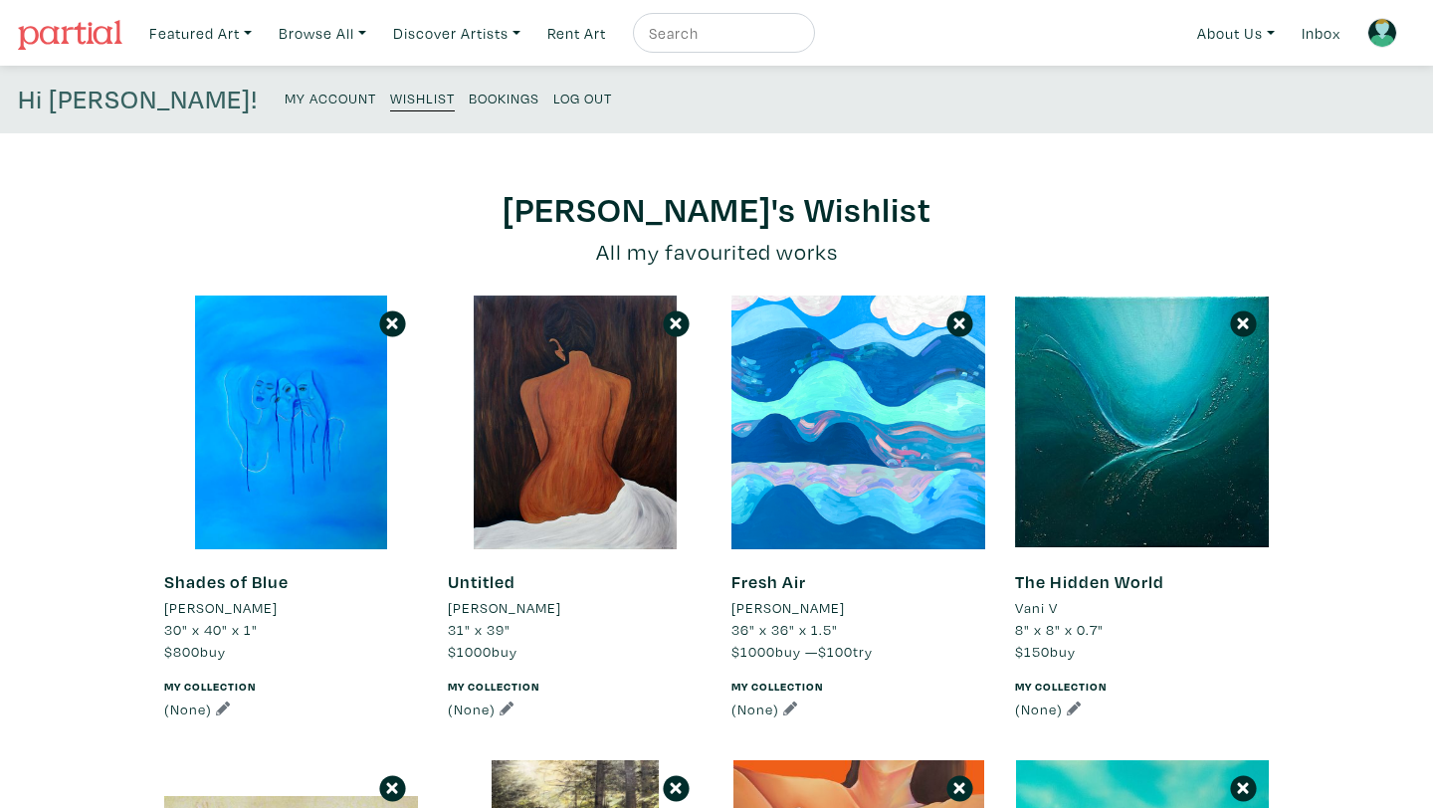
click at [699, 39] on input "text" at bounding box center [721, 33] width 149 height 25
type input "nude no. 3"
click at [800, 39] on button "submit" at bounding box center [800, 39] width 0 height 0
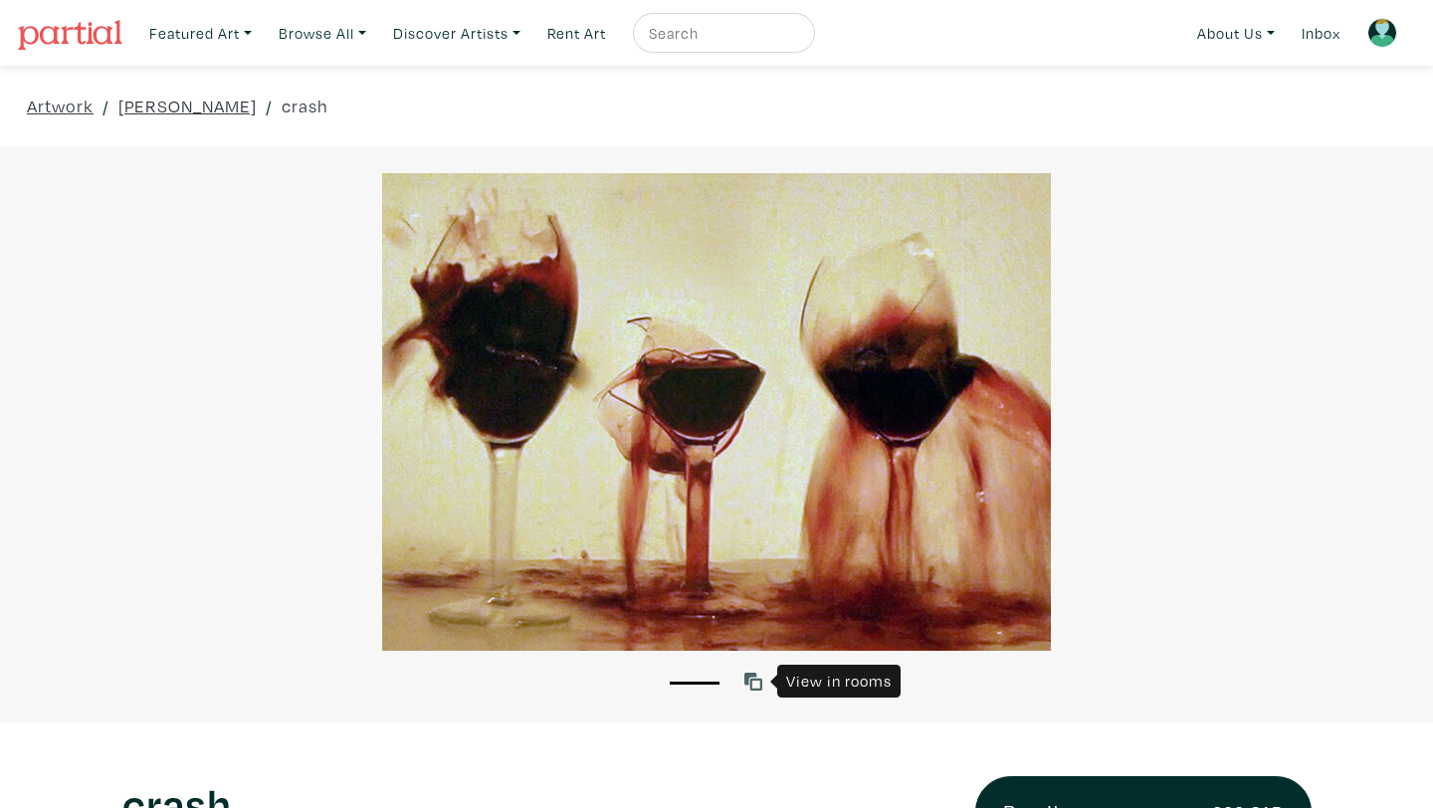
click at [757, 681] on icon at bounding box center [754, 682] width 18 height 18
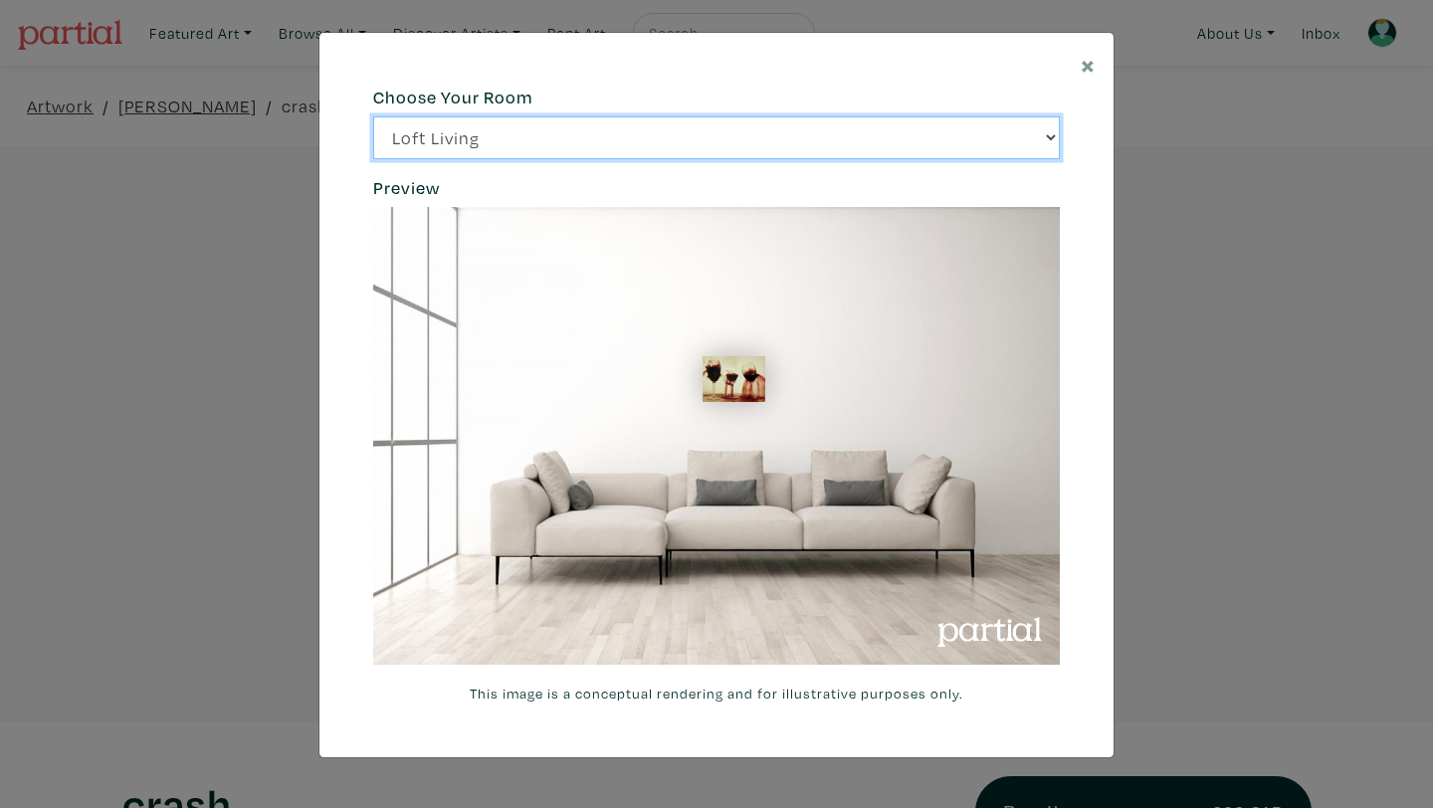
click at [752, 154] on select "Loft Living Bright Bedroom City Office Gallery Space Modern Lounge" at bounding box center [716, 137] width 687 height 43
select select "/thumb/phpThumb.php?src=https%3A%2F%2Flabs.partial.gallery%2Fprojects%2Frenderi…"
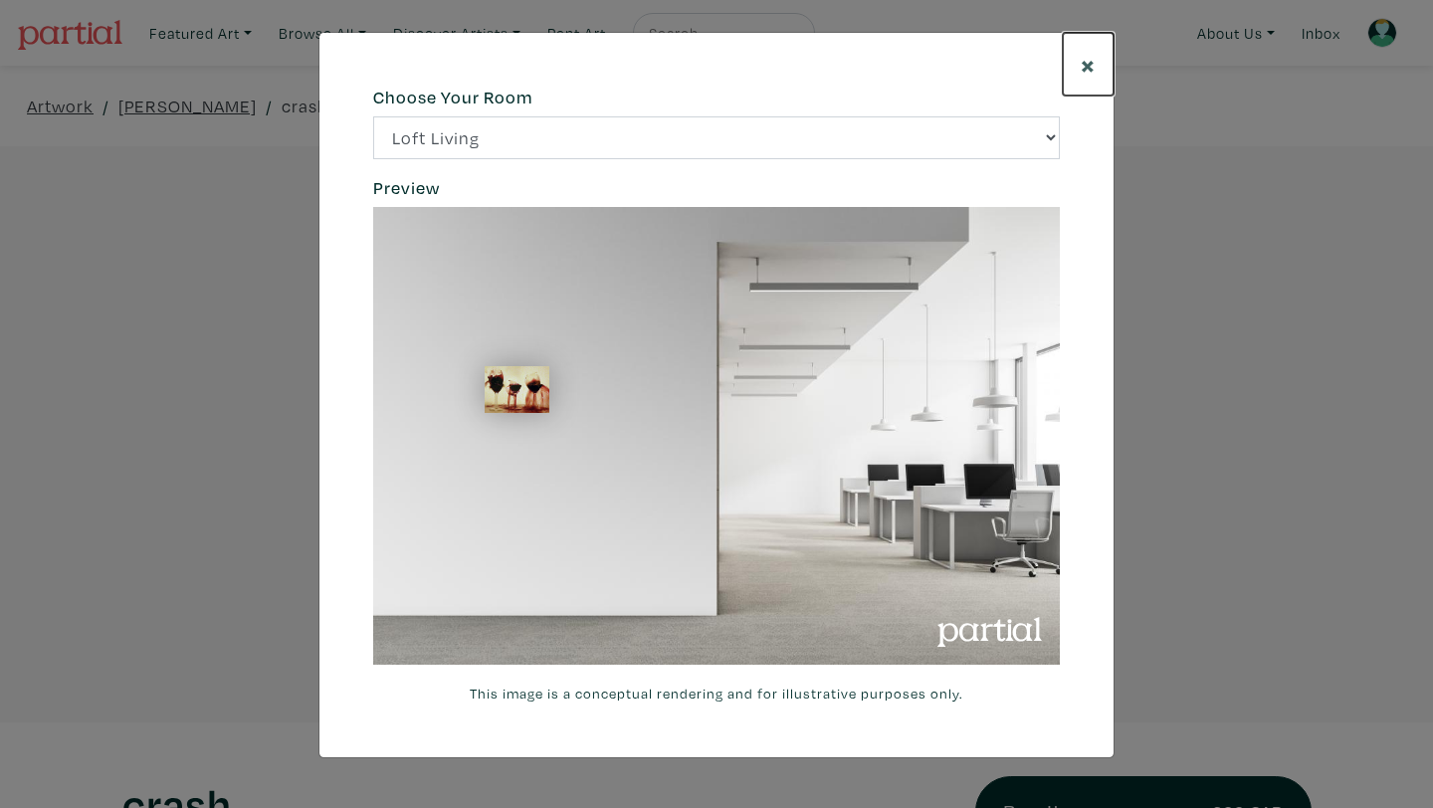
click at [1089, 69] on span "×" at bounding box center [1088, 64] width 15 height 35
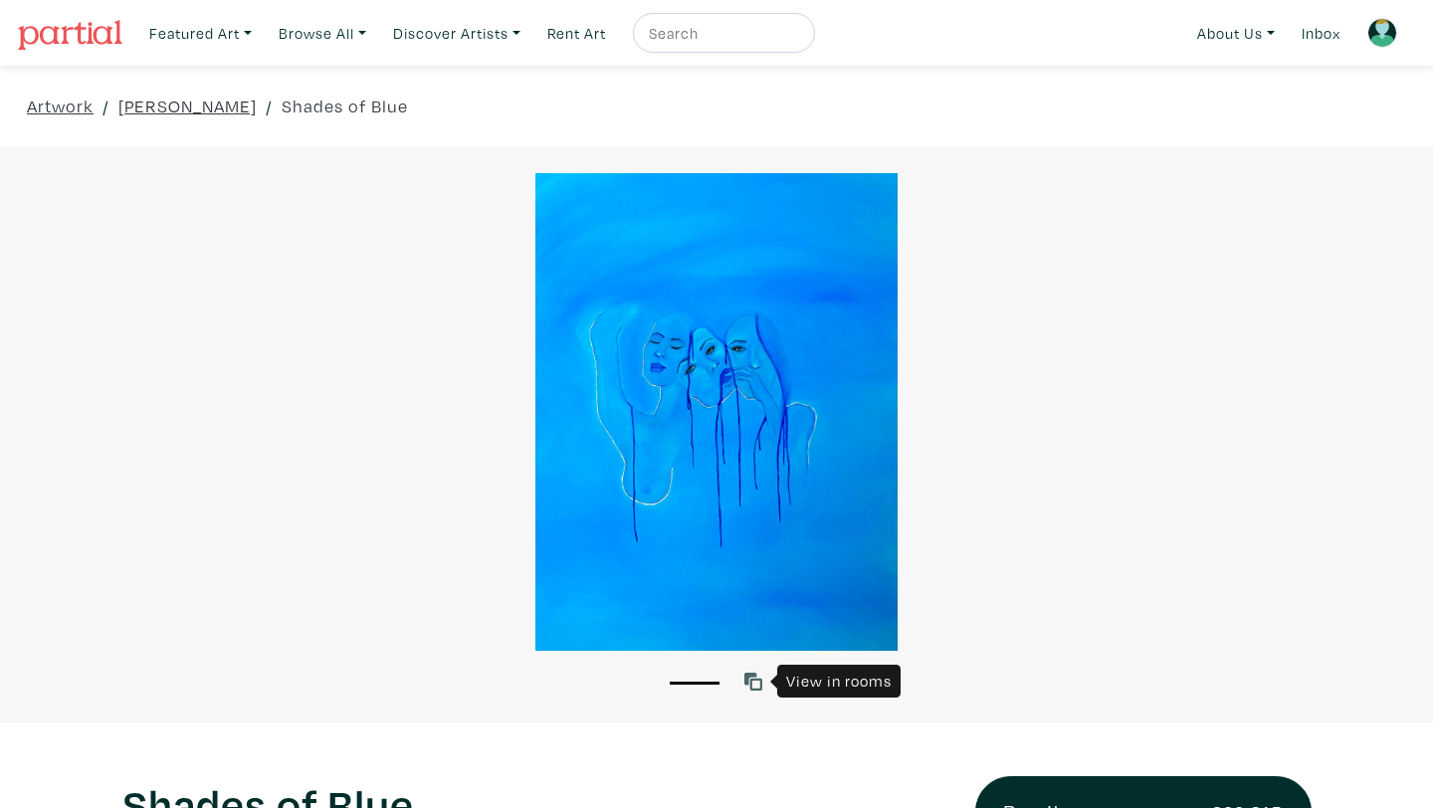
click at [749, 681] on icon at bounding box center [754, 682] width 18 height 18
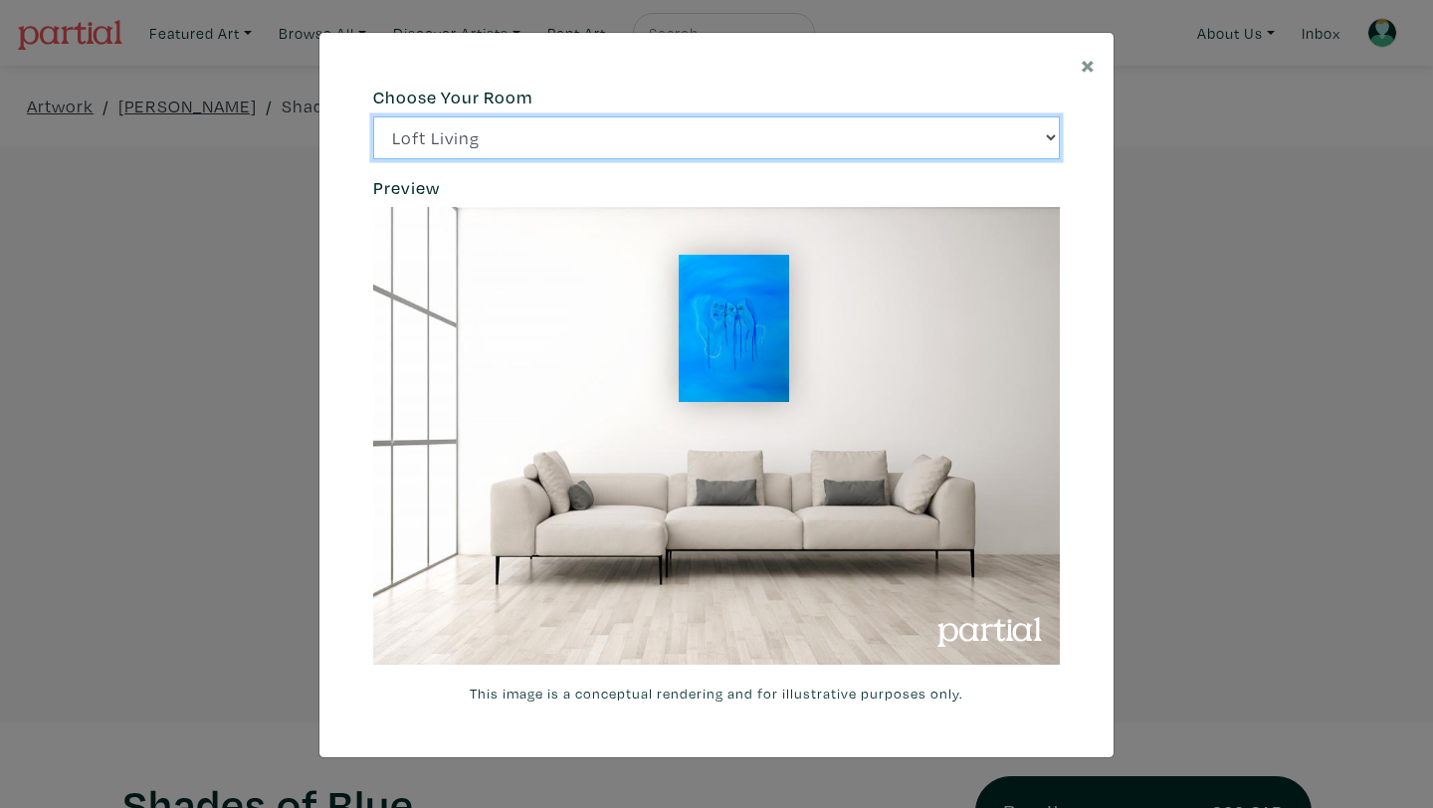
click at [659, 138] on select "Loft Living Bright Bedroom City Office Gallery Space Modern Lounge" at bounding box center [716, 137] width 687 height 43
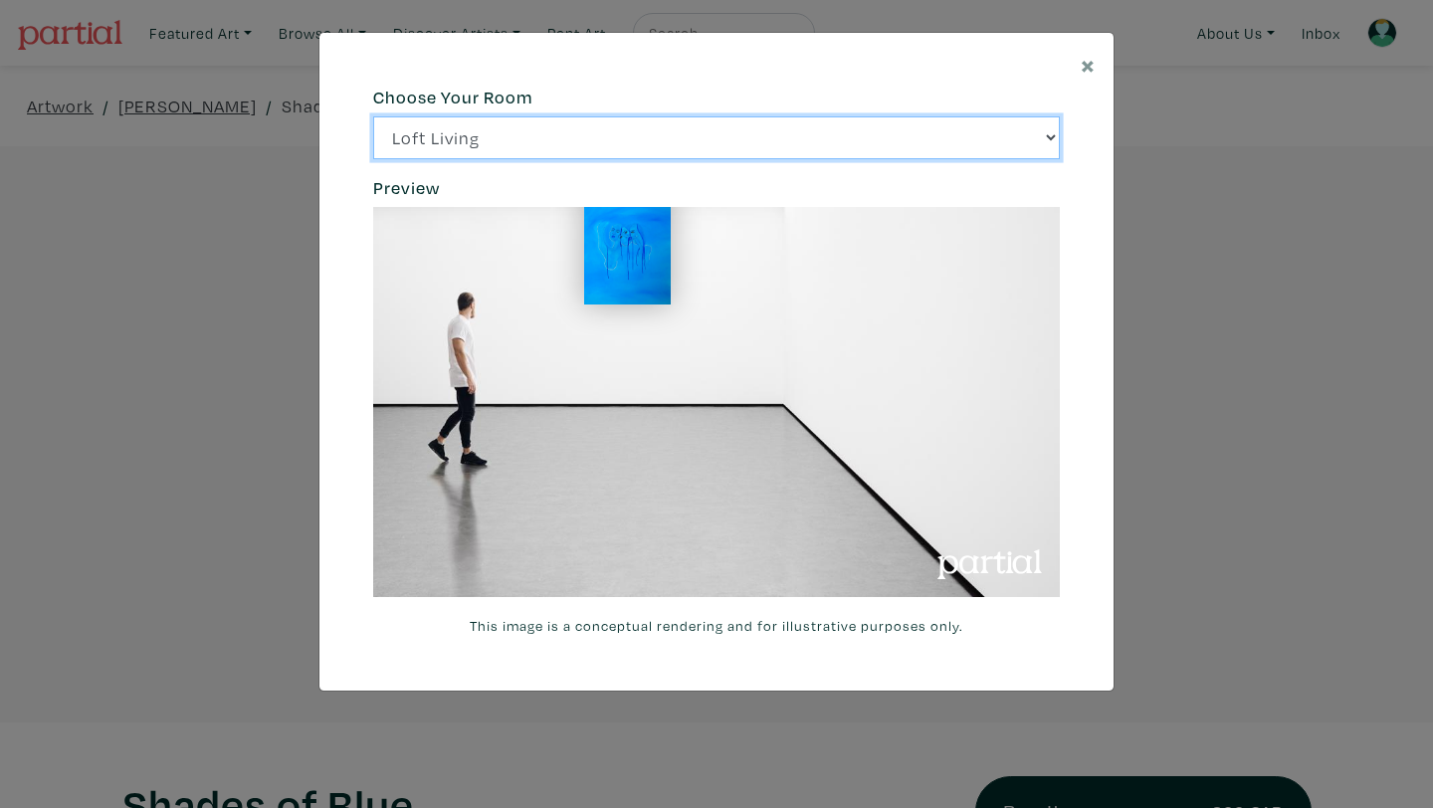
click at [656, 128] on select "Loft Living Bright Bedroom City Office Gallery Space Modern Lounge" at bounding box center [716, 137] width 687 height 43
select select "/thumb/phpThumb.php?src=https%3A%2F%[DOMAIN_NAME]%2Fprojects%2Frendering%2Fimag…"
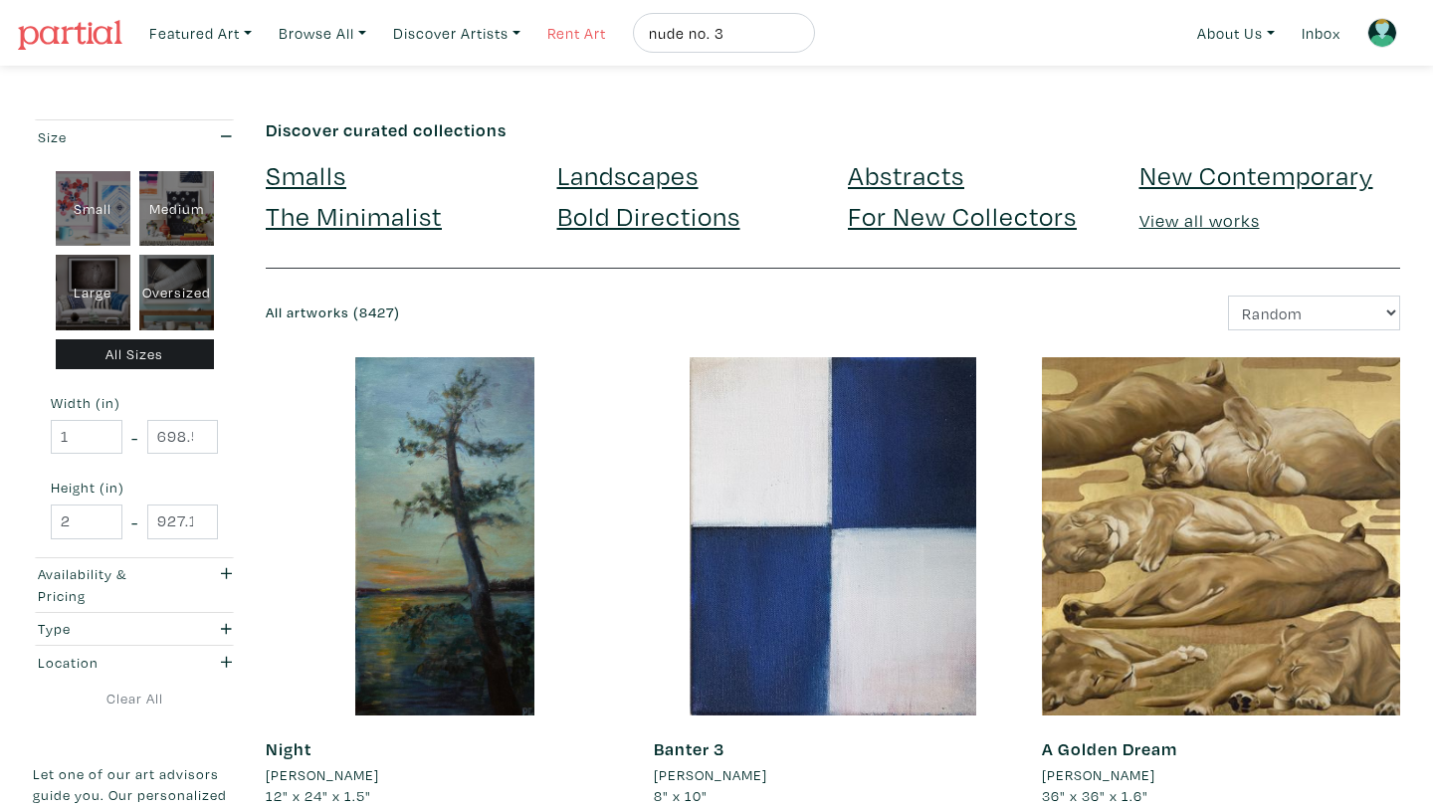
drag, startPoint x: 745, startPoint y: 31, endPoint x: 615, endPoint y: 32, distance: 129.4
click at [615, 32] on ul "Featured Art Smalls Landscapes Abstracts New Contemporary The Minimalist Bold D…" at bounding box center [477, 33] width 675 height 41
type input "[PERSON_NAME]"
click at [800, 39] on button "submit" at bounding box center [800, 39] width 0 height 0
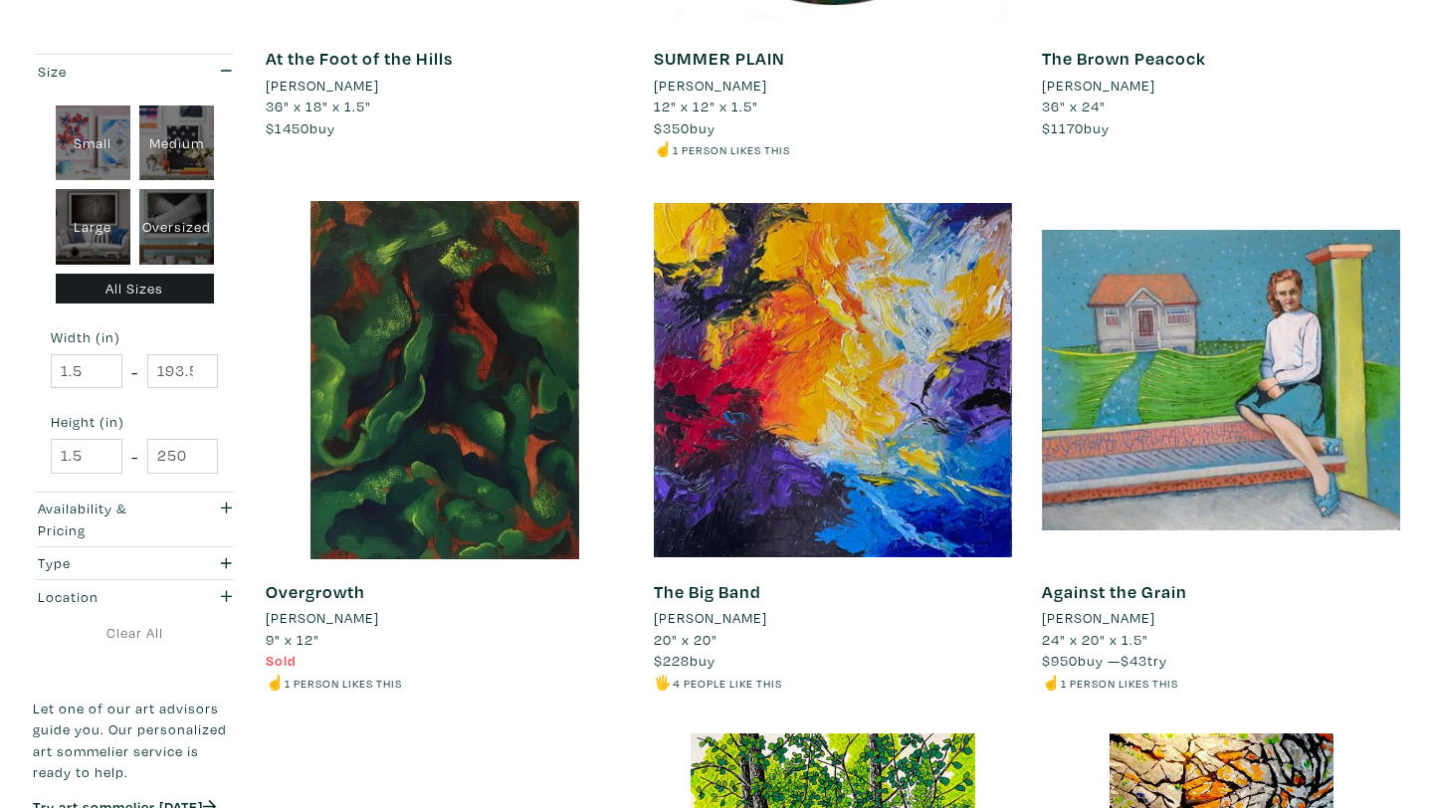
scroll to position [1588, 0]
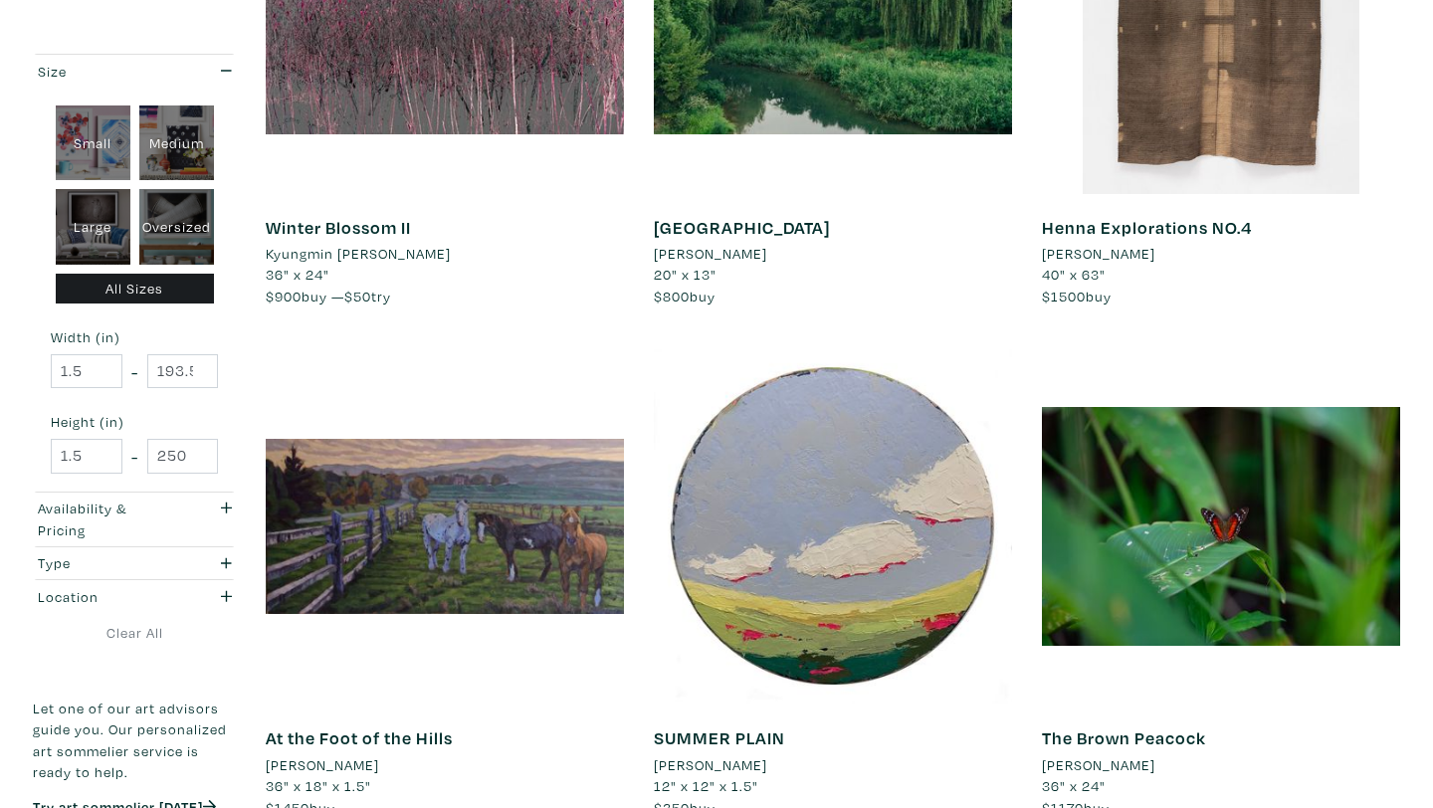
click at [193, 234] on div "Oversized" at bounding box center [176, 227] width 75 height 76
type input "48"
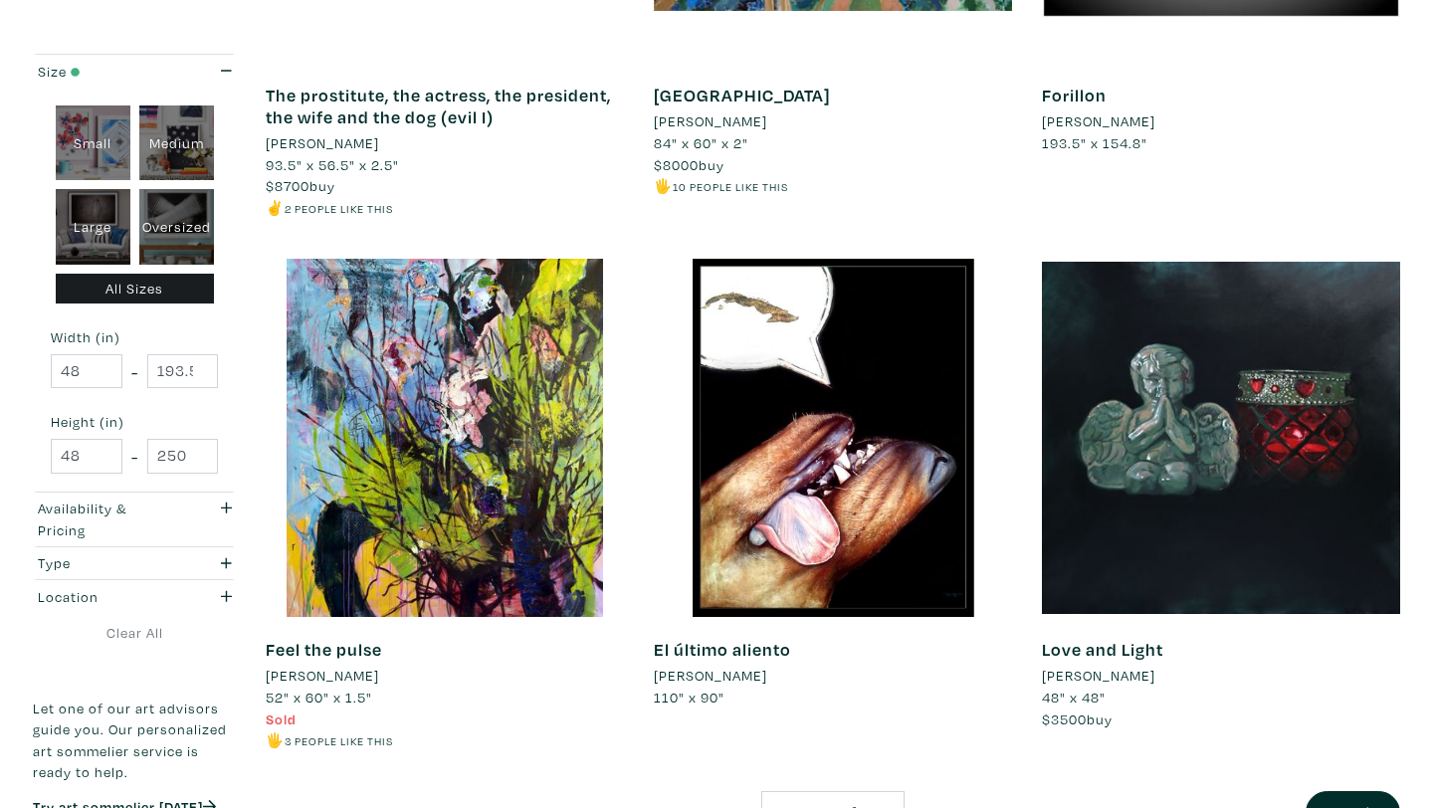
scroll to position [4123, 0]
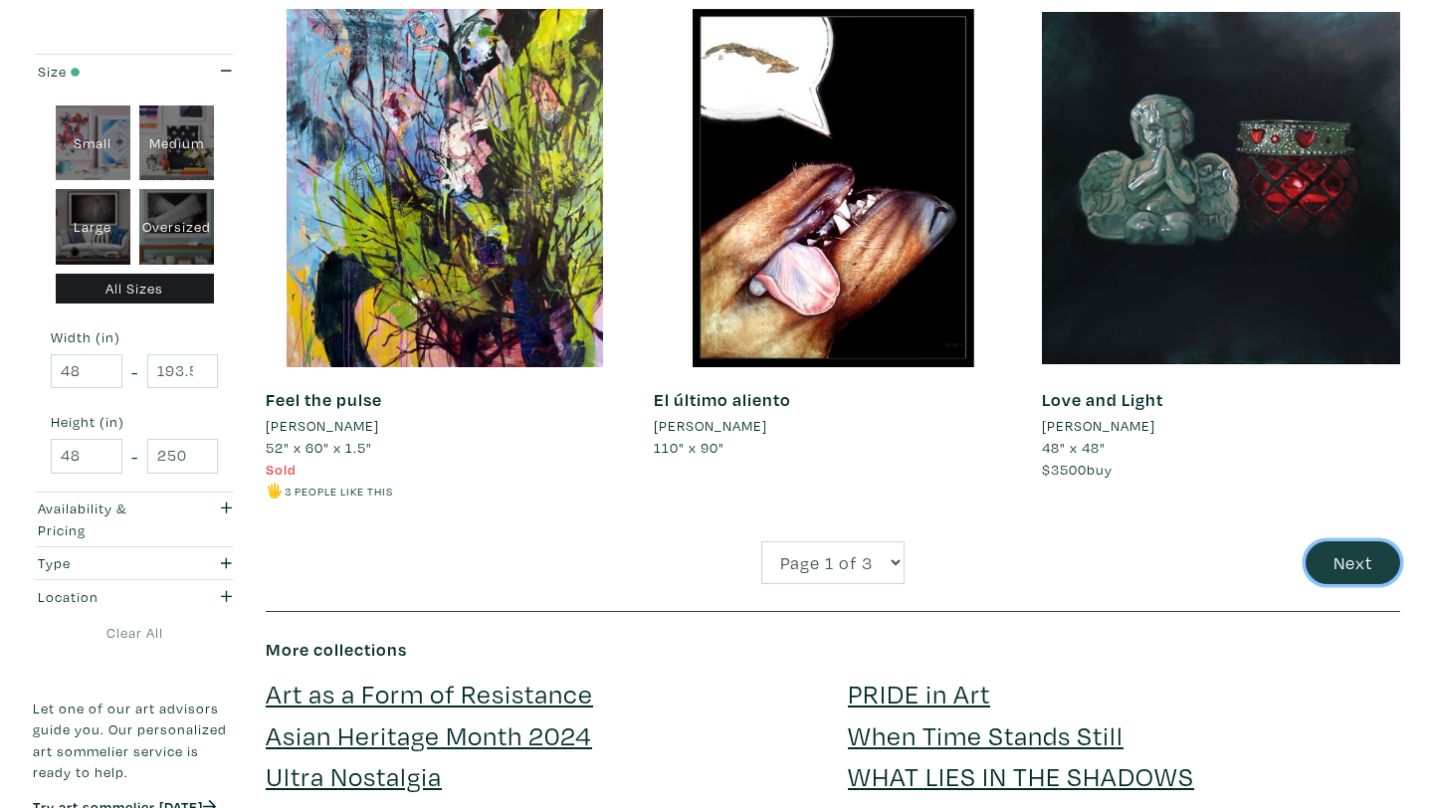
click at [1345, 550] on button "Next" at bounding box center [1353, 563] width 95 height 43
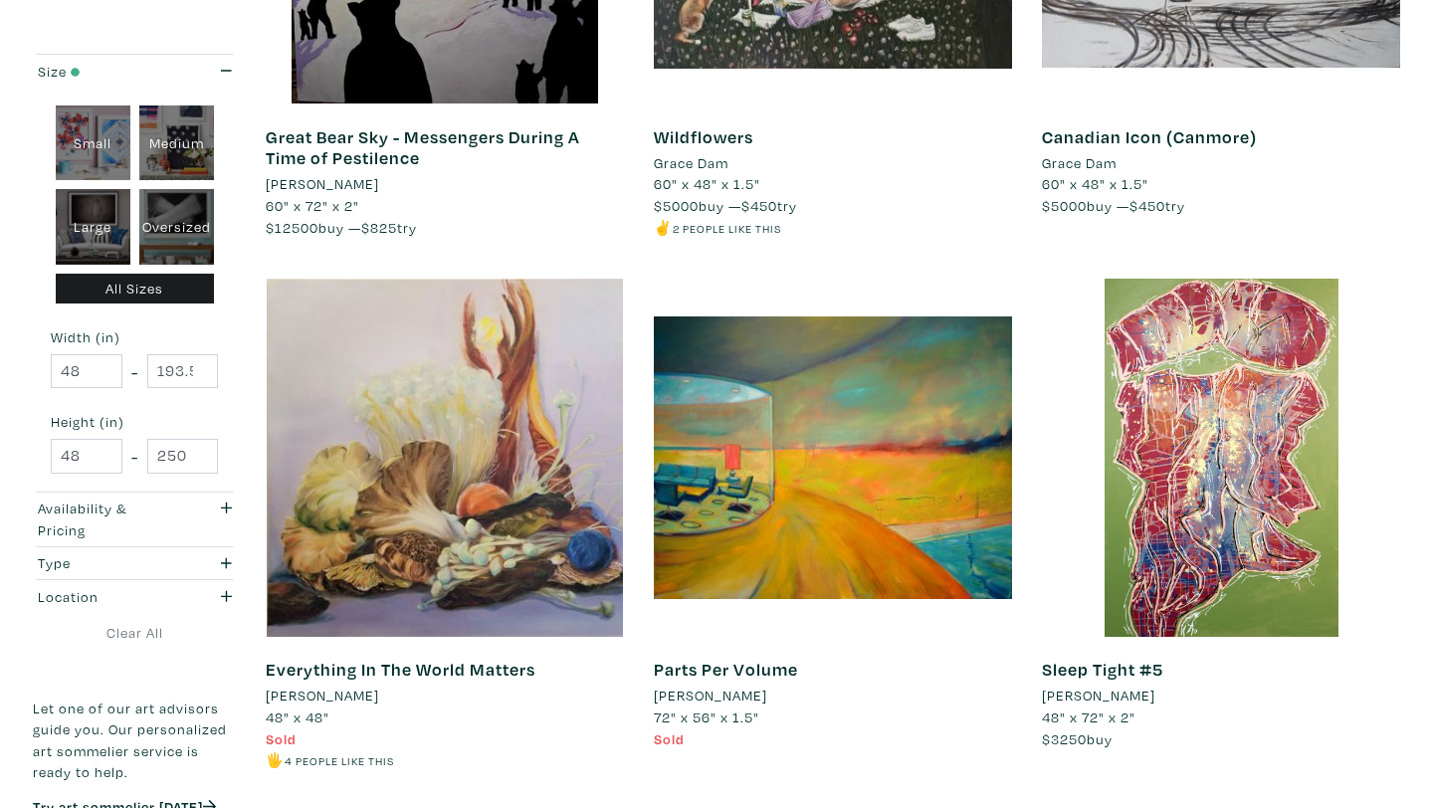
scroll to position [3947, 0]
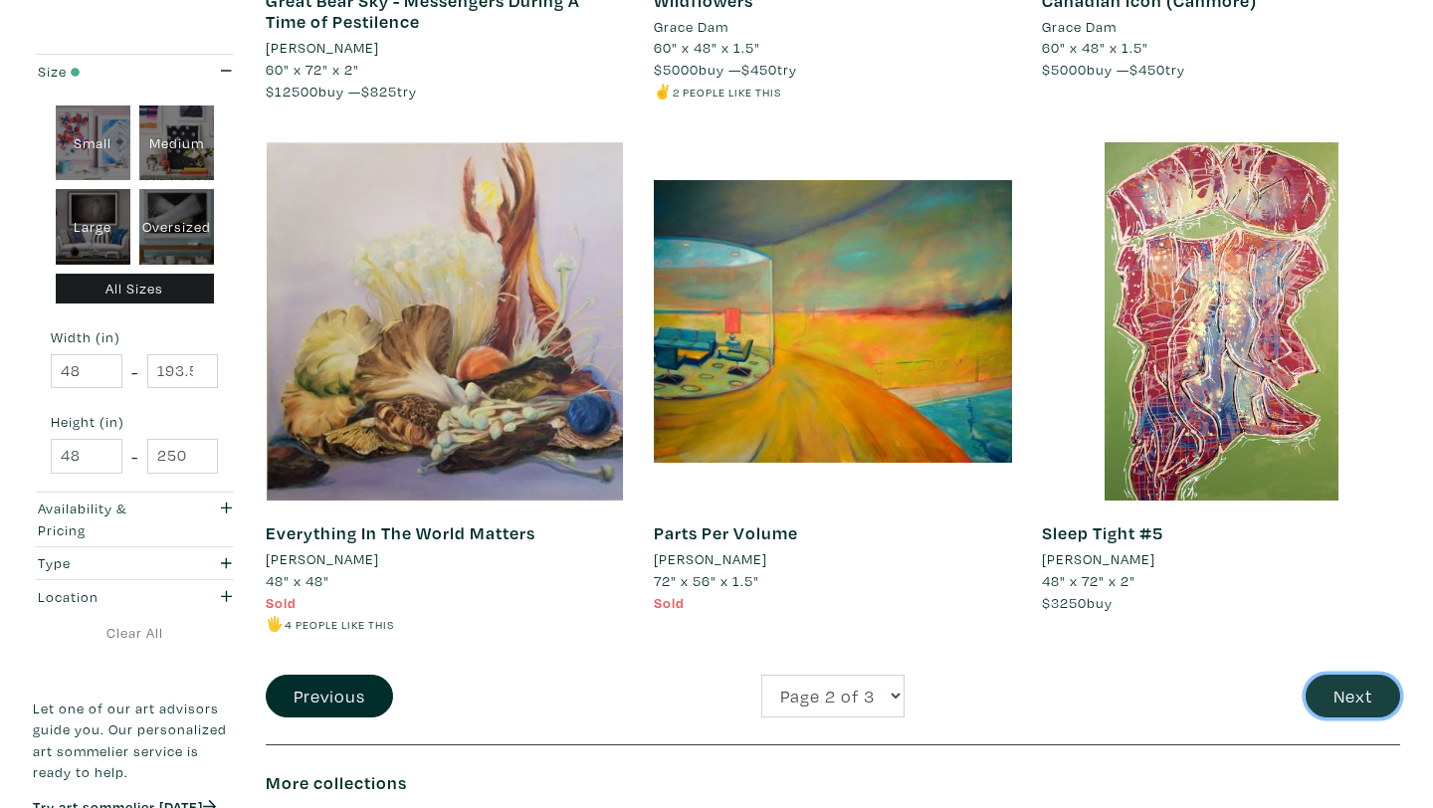
click at [1332, 686] on button "Next" at bounding box center [1353, 696] width 95 height 43
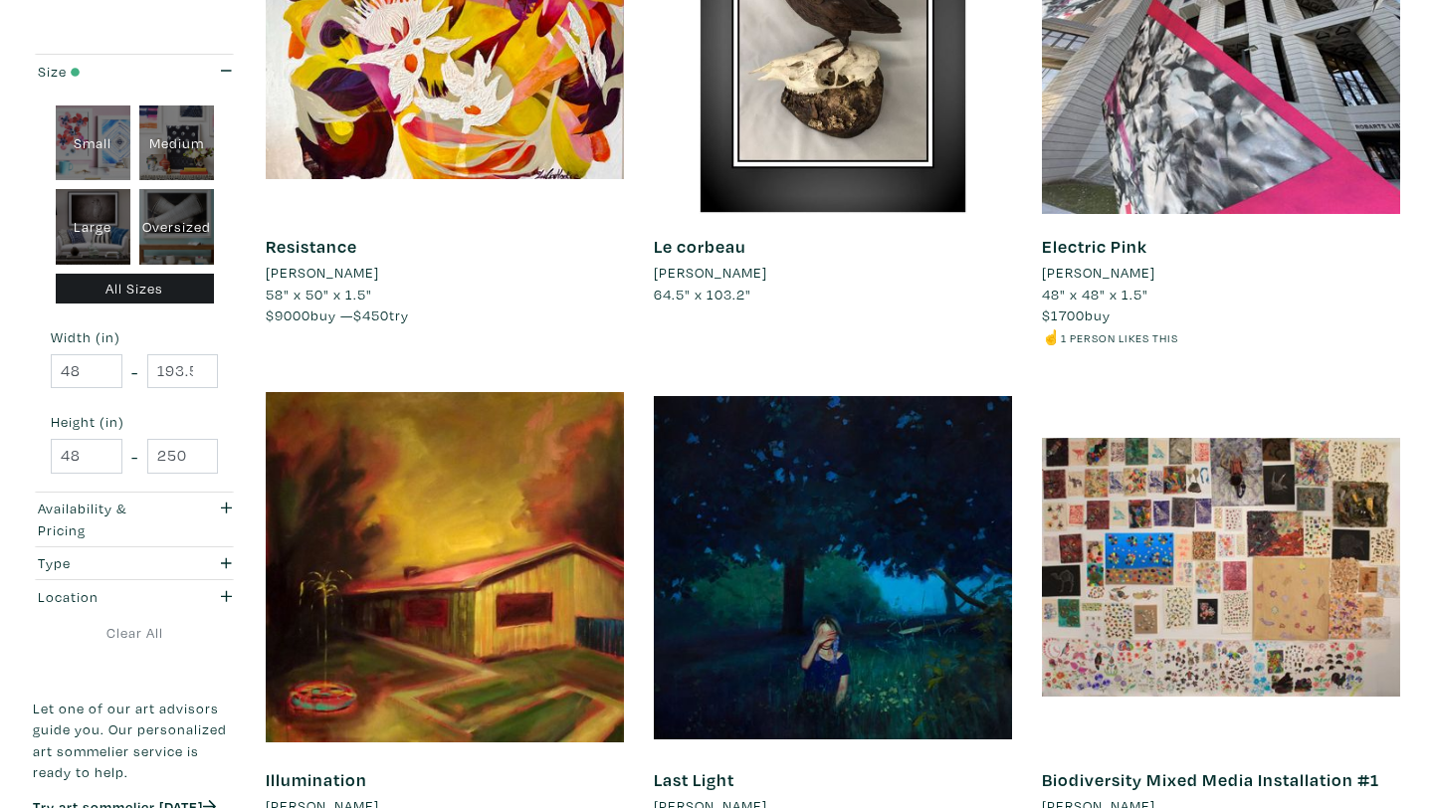
scroll to position [1028, 0]
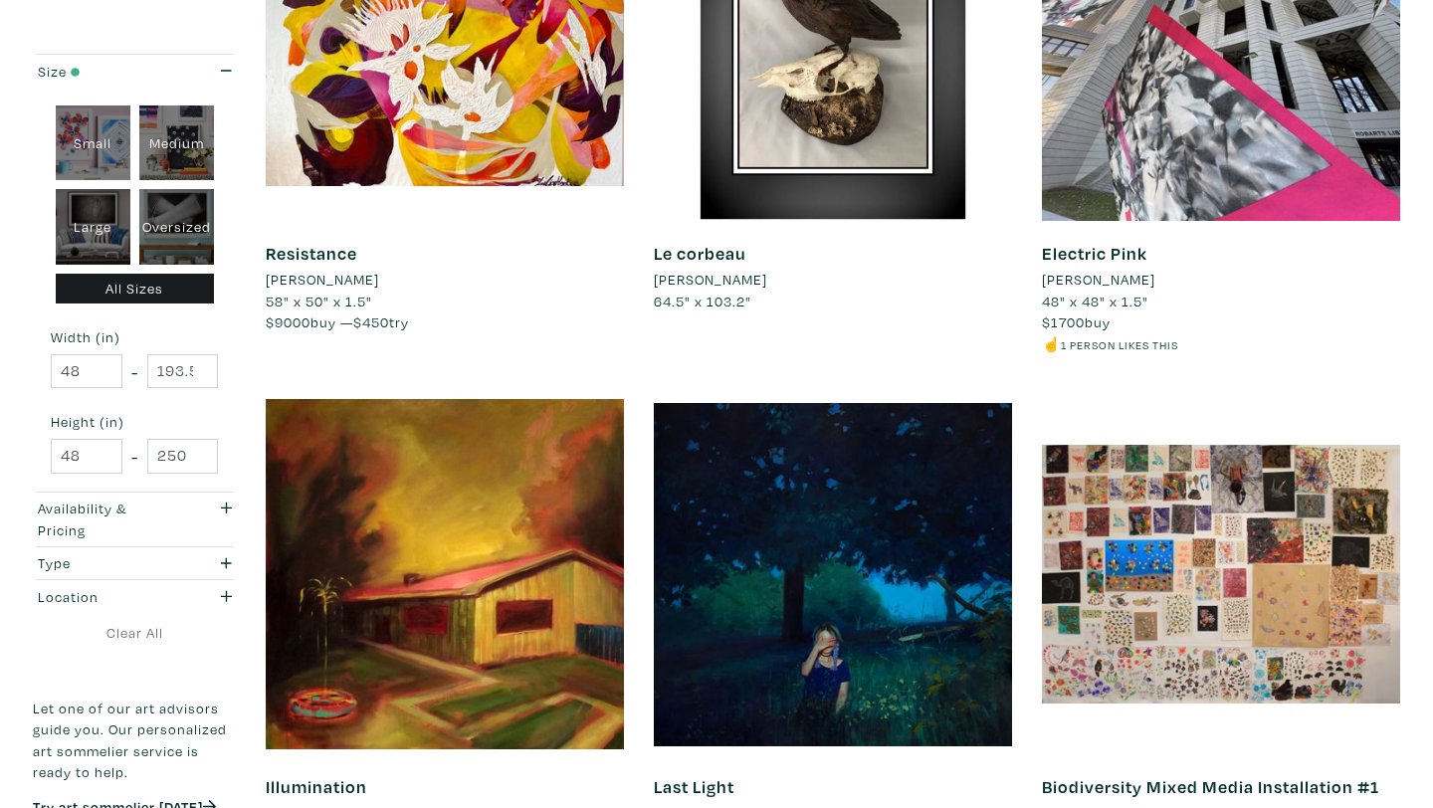
click at [66, 227] on div "Large" at bounding box center [93, 227] width 75 height 76
type input "28"
type input "48"
type input "28"
type input "48"
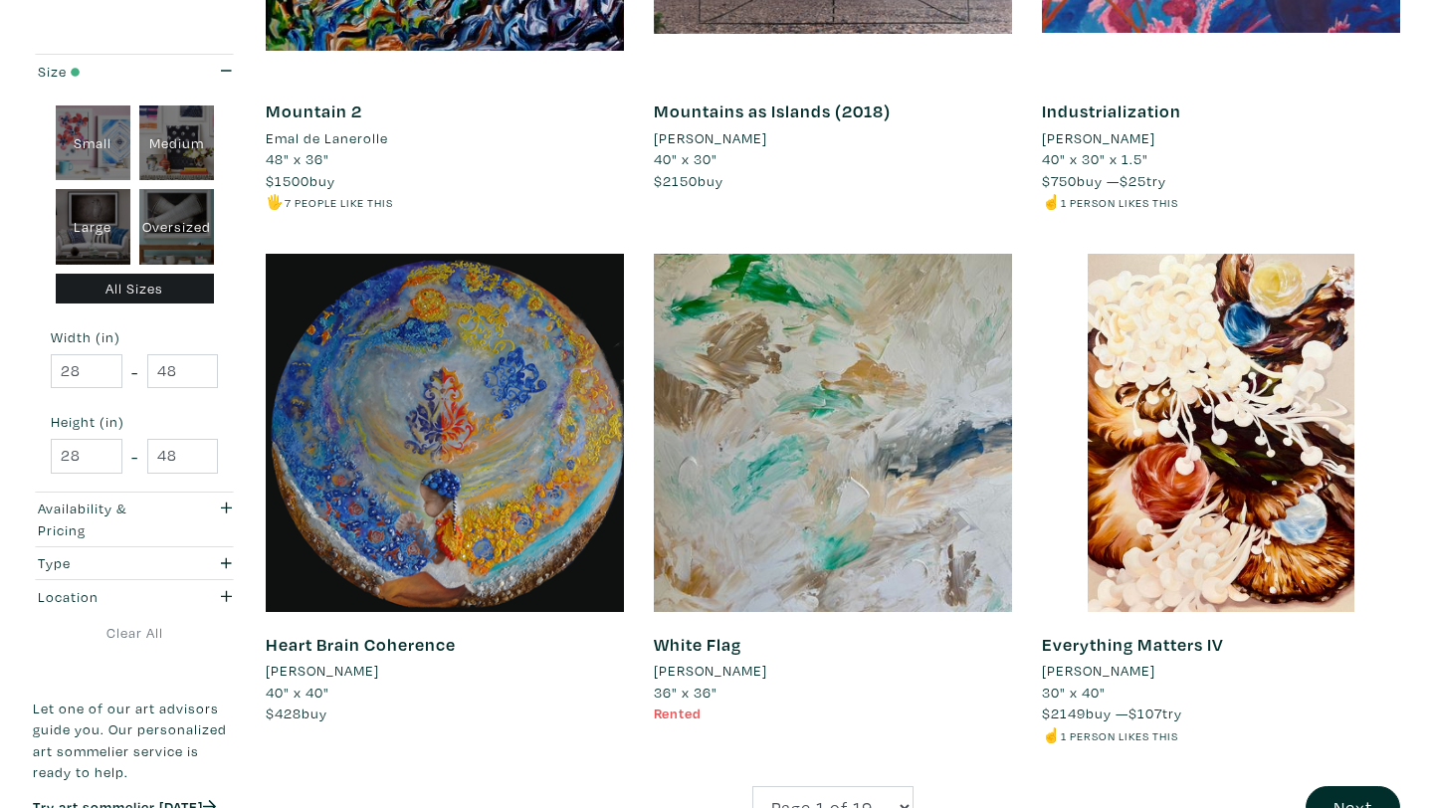
scroll to position [3907, 0]
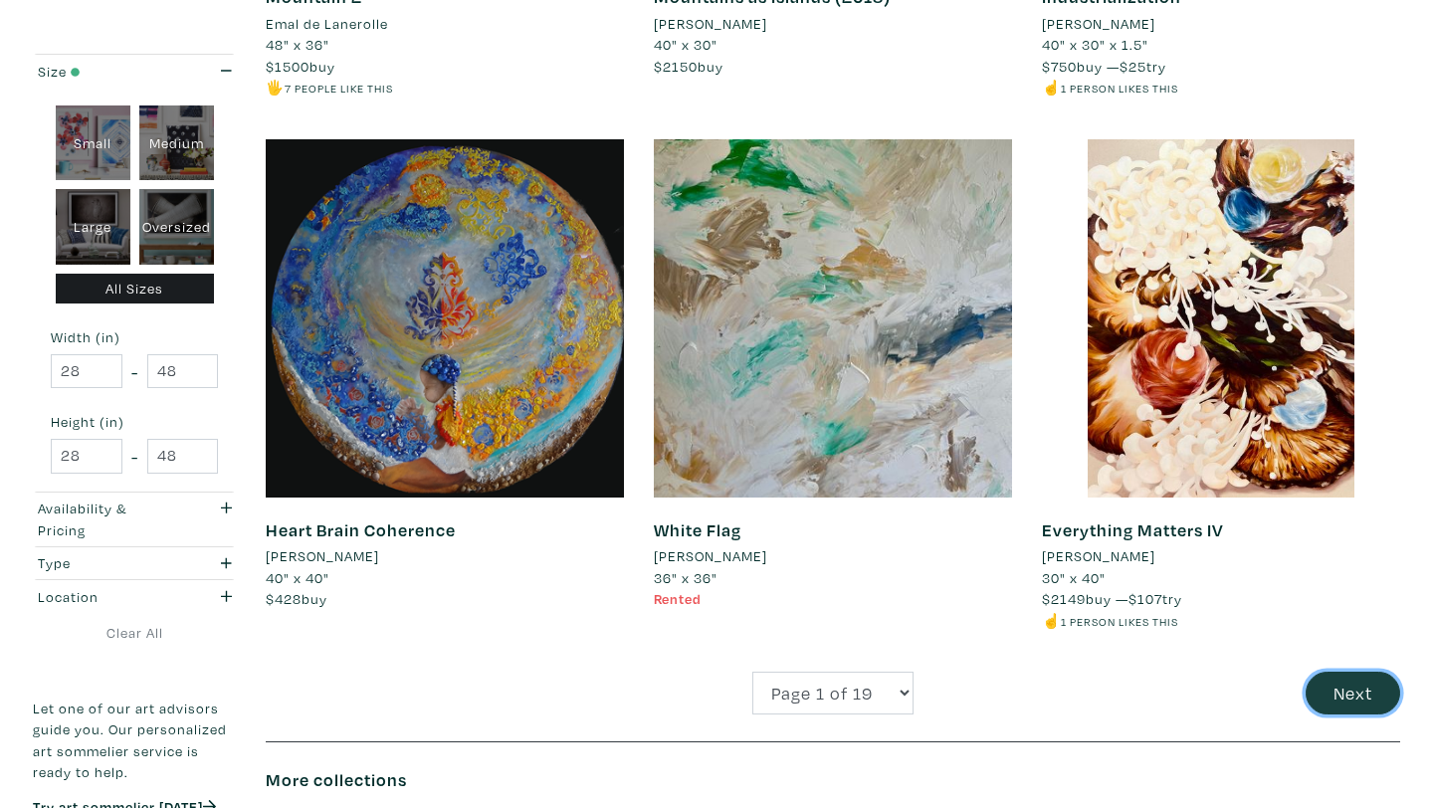
click at [1344, 685] on button "Next" at bounding box center [1353, 693] width 95 height 43
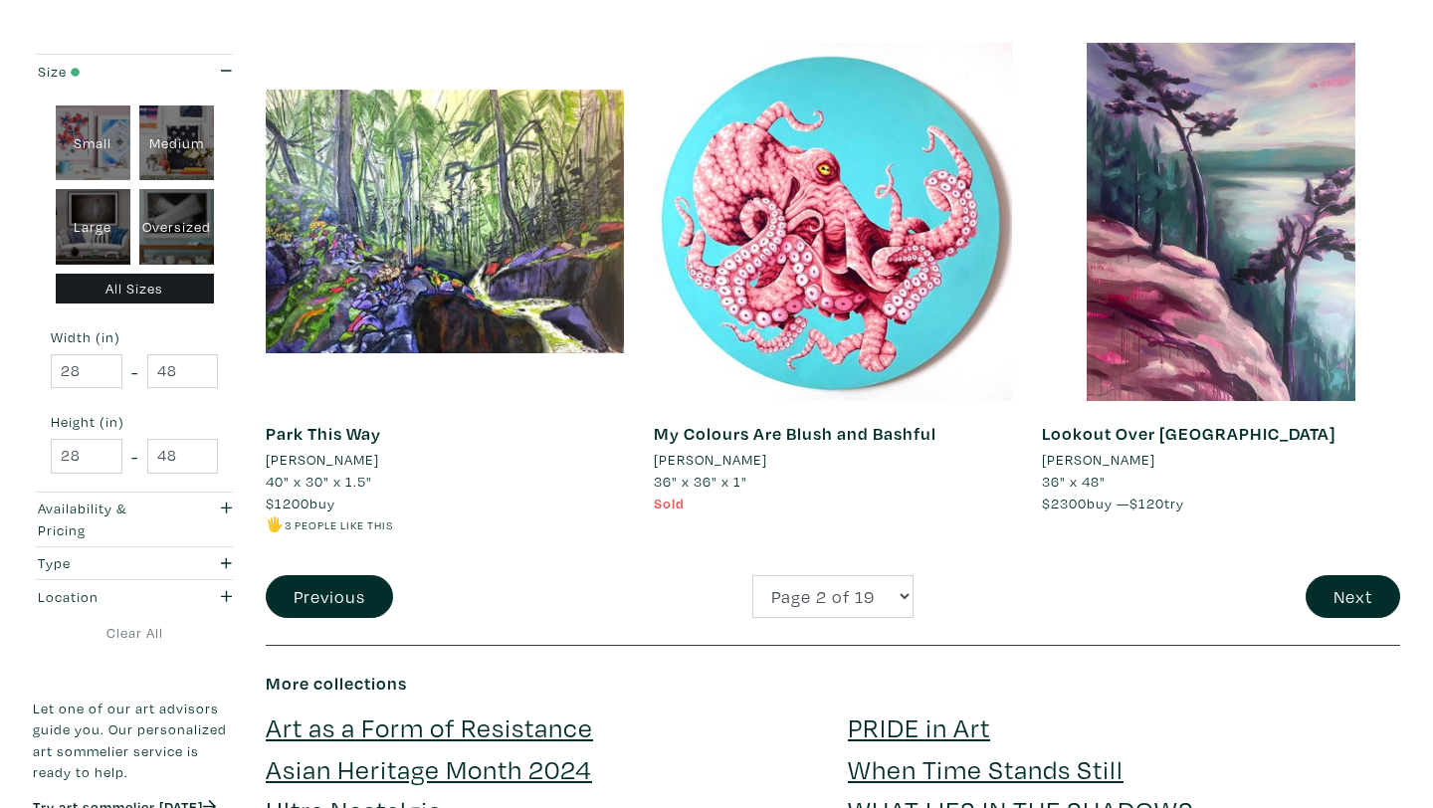
scroll to position [4022, 0]
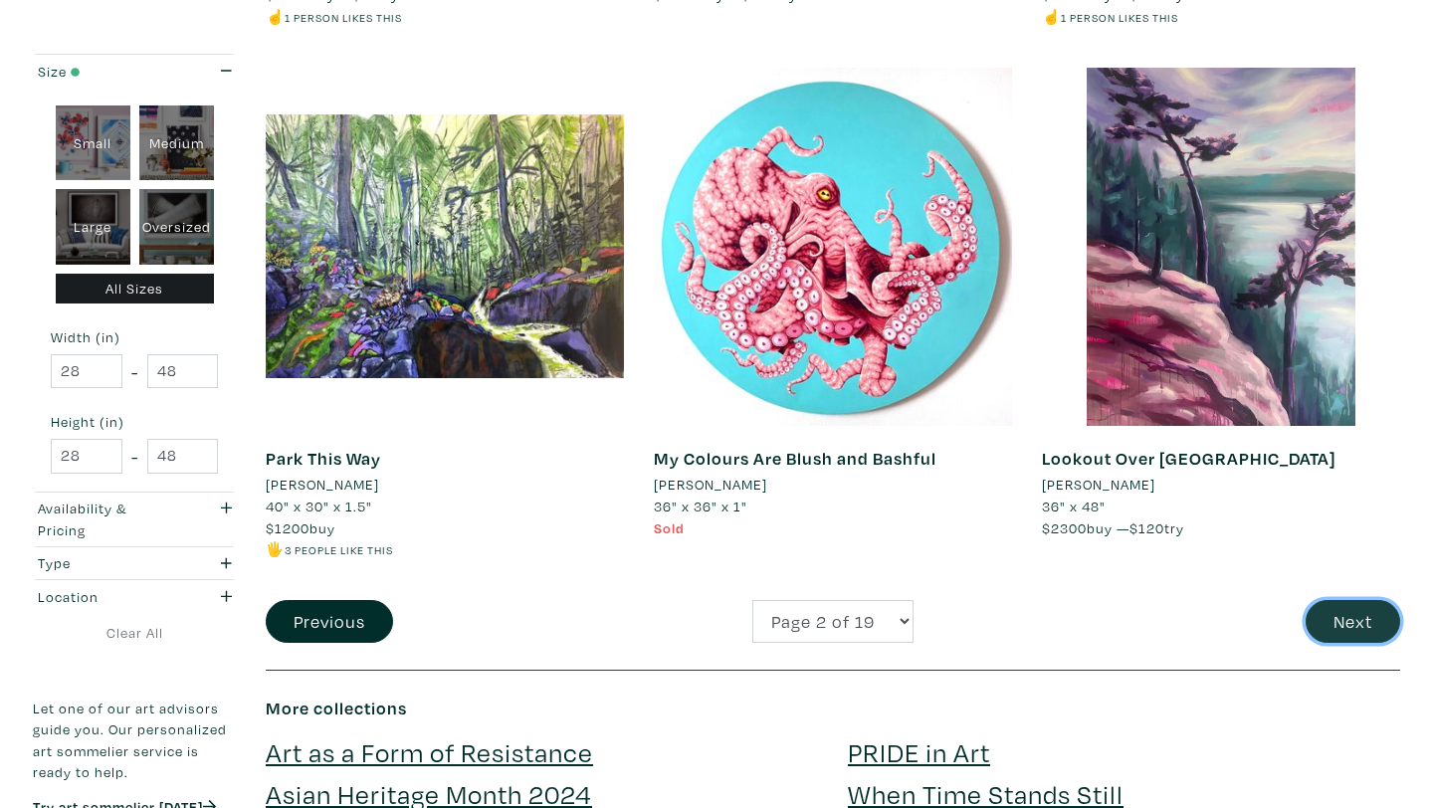
click at [1356, 620] on button "Next" at bounding box center [1353, 621] width 95 height 43
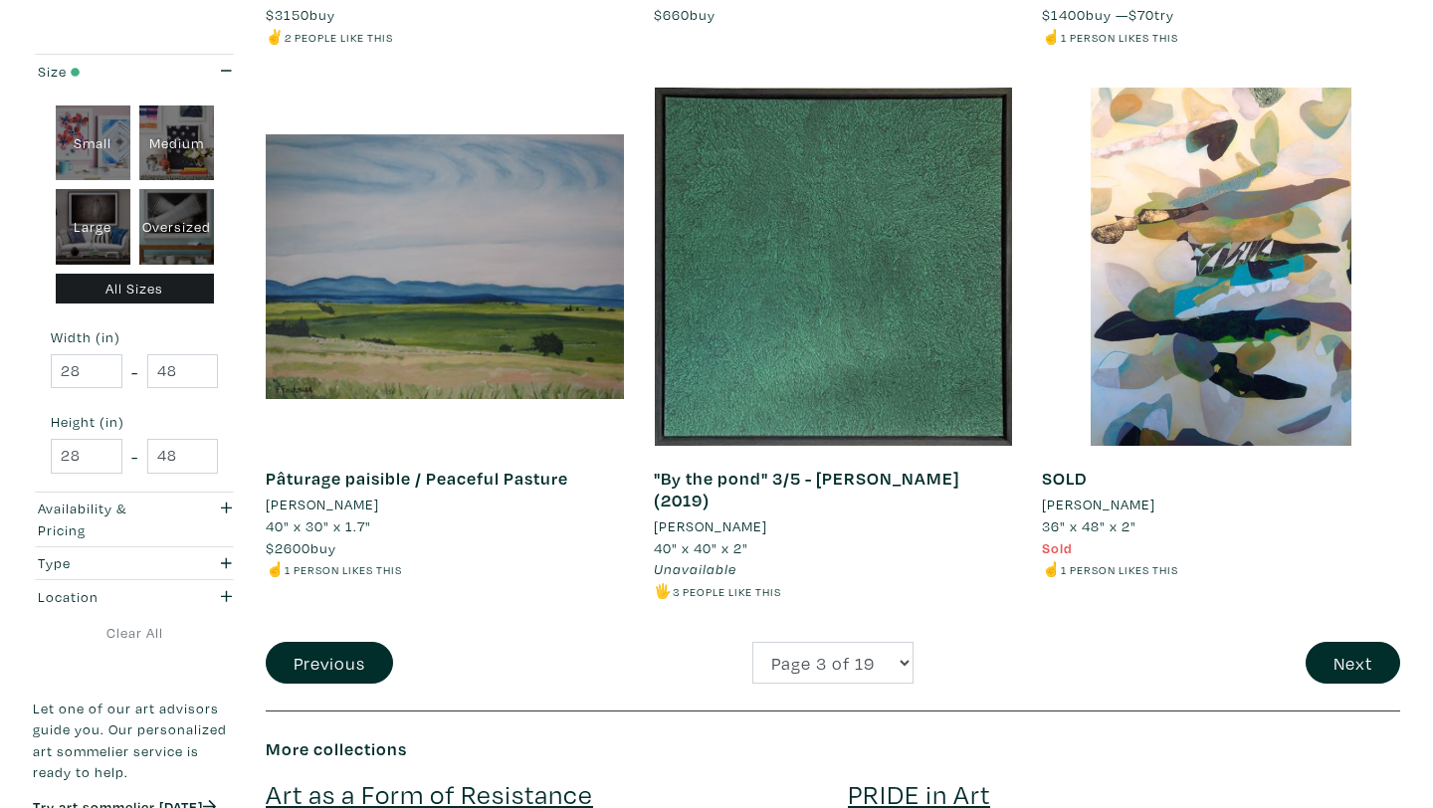
scroll to position [4029, 0]
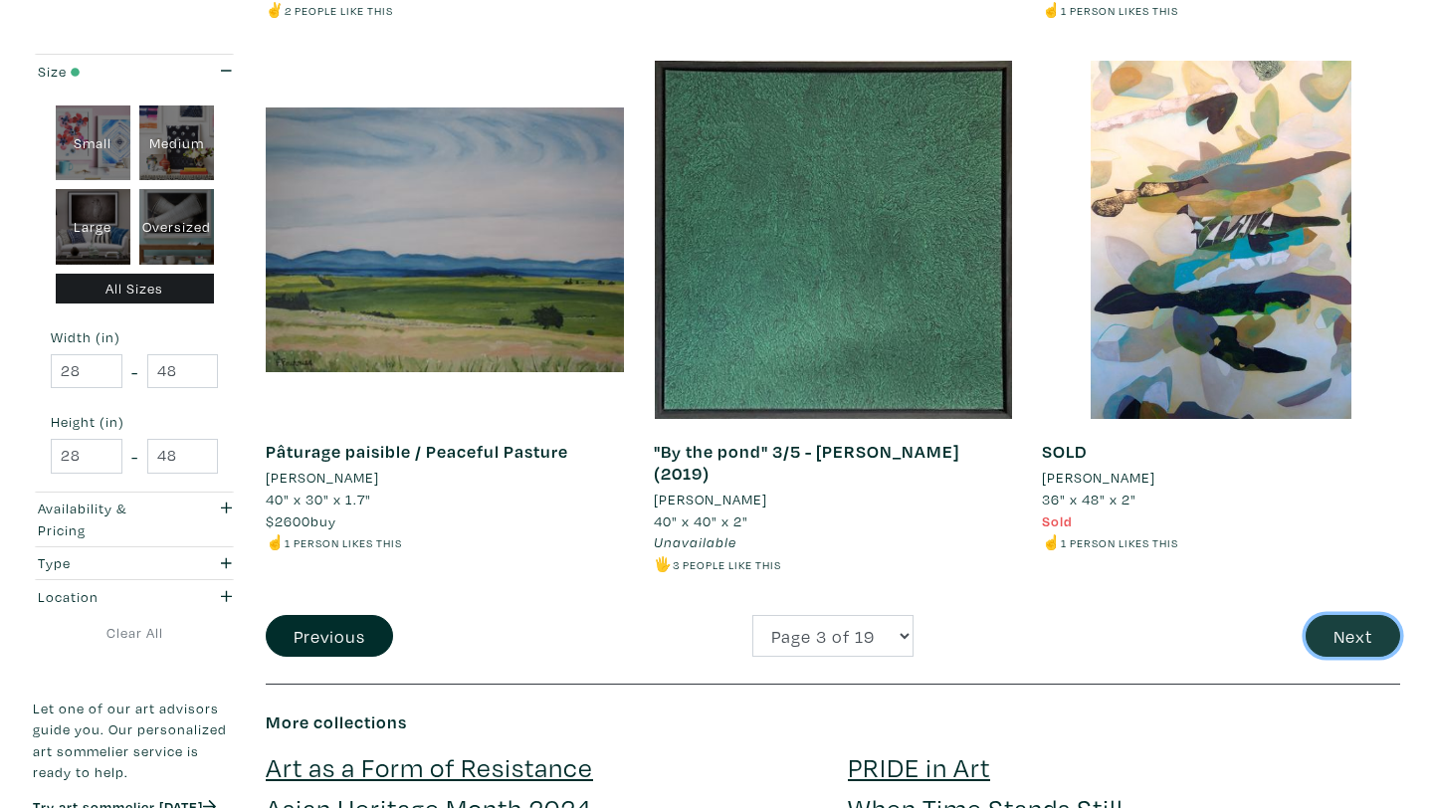
click at [1331, 622] on button "Next" at bounding box center [1353, 636] width 95 height 43
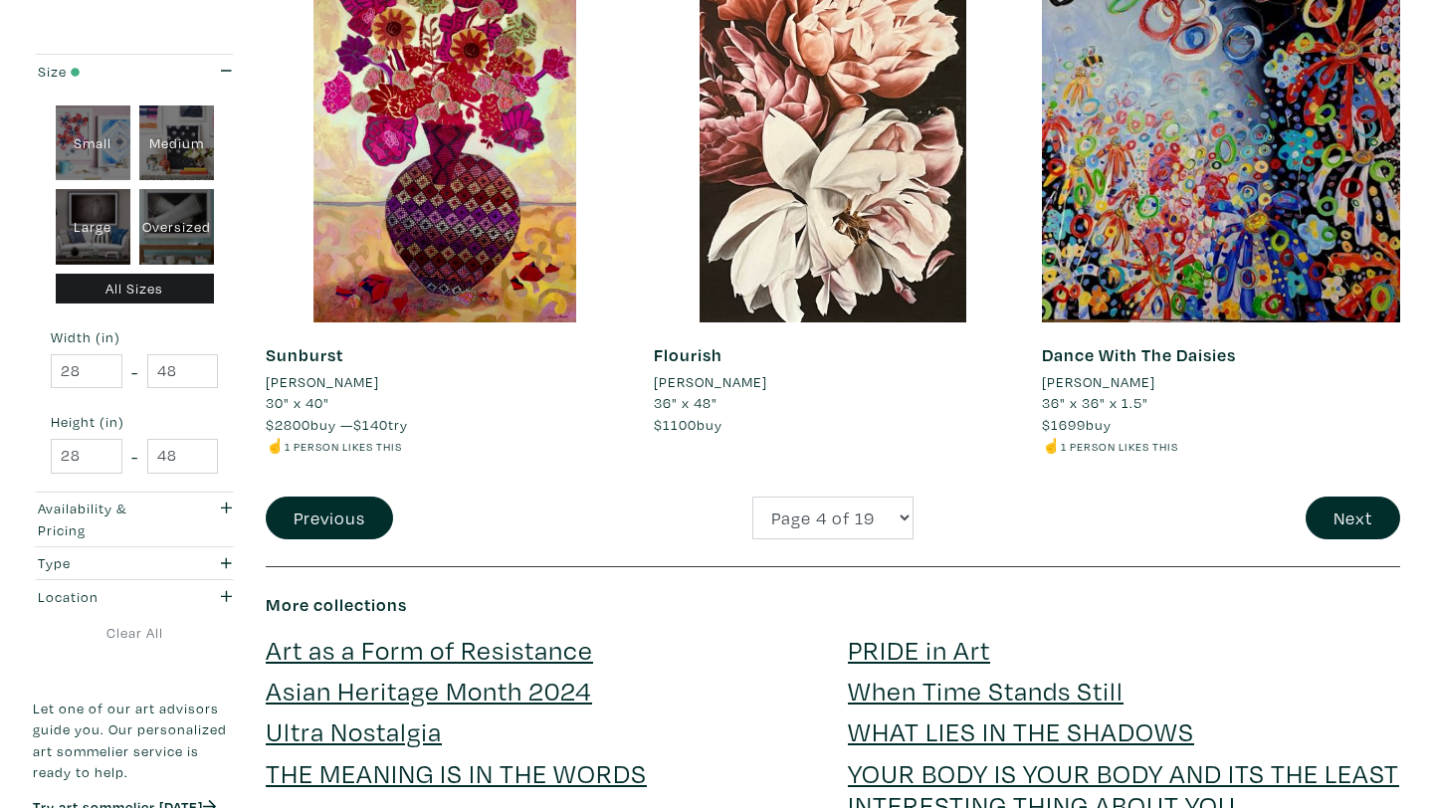
scroll to position [4083, 0]
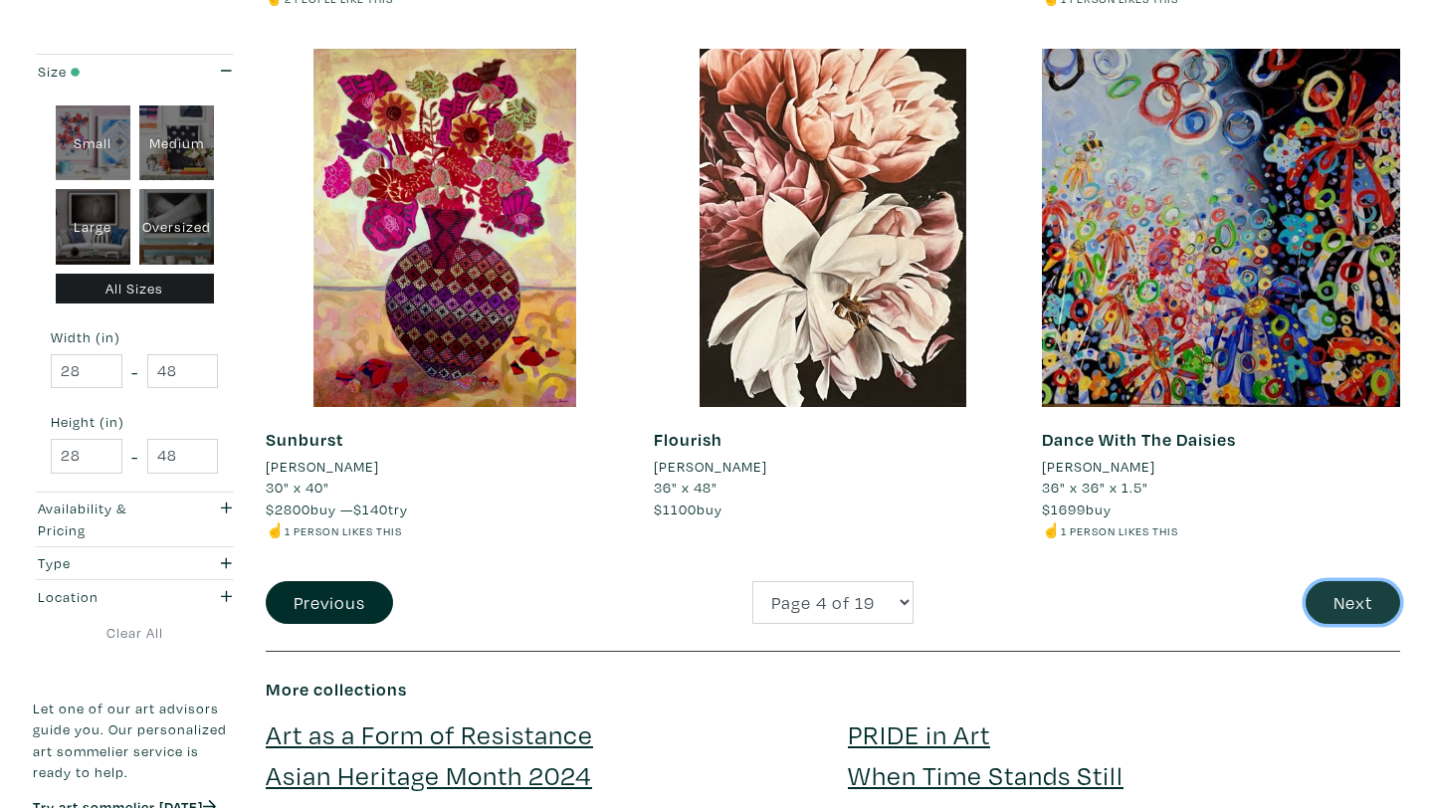
click at [1338, 581] on button "Next" at bounding box center [1353, 602] width 95 height 43
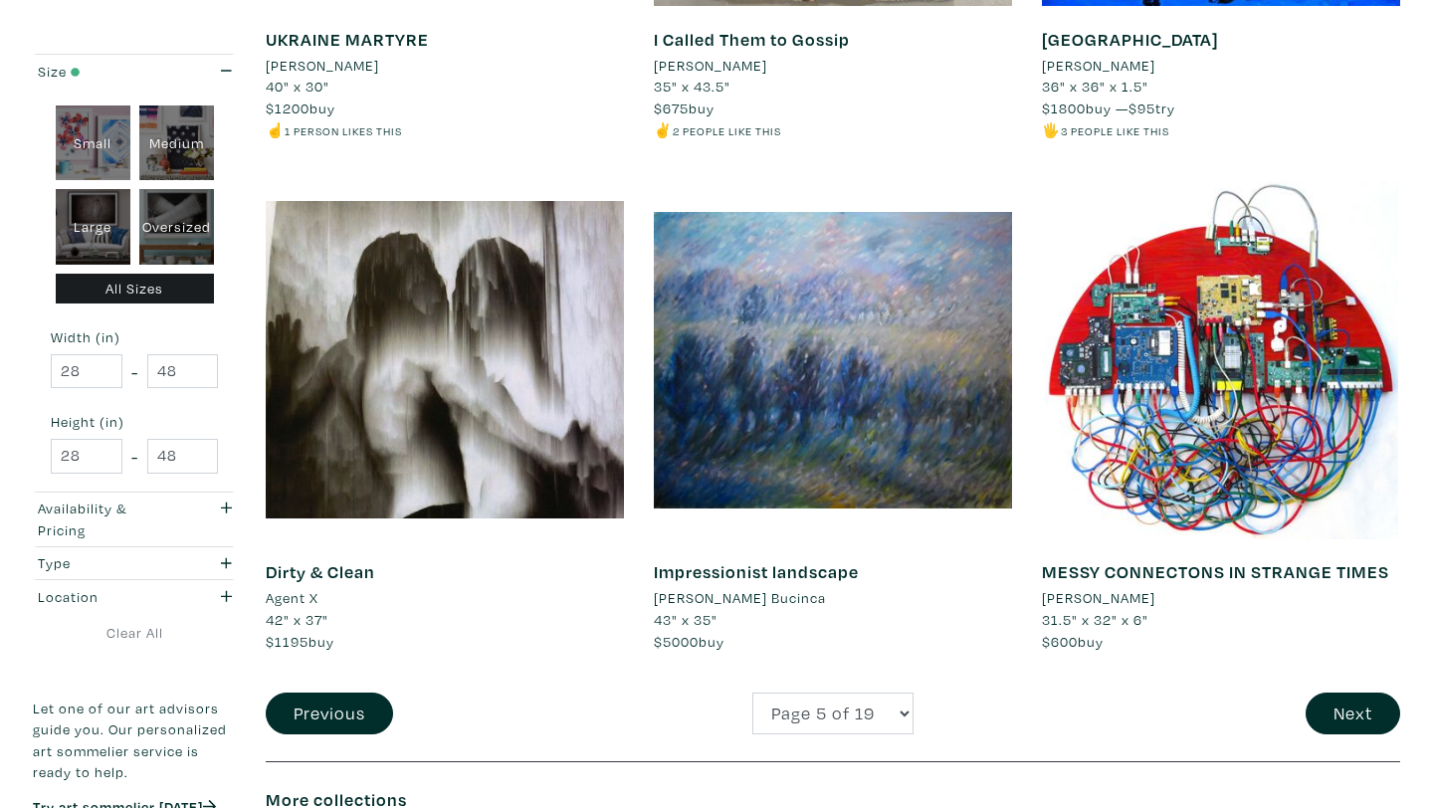
scroll to position [3910, 0]
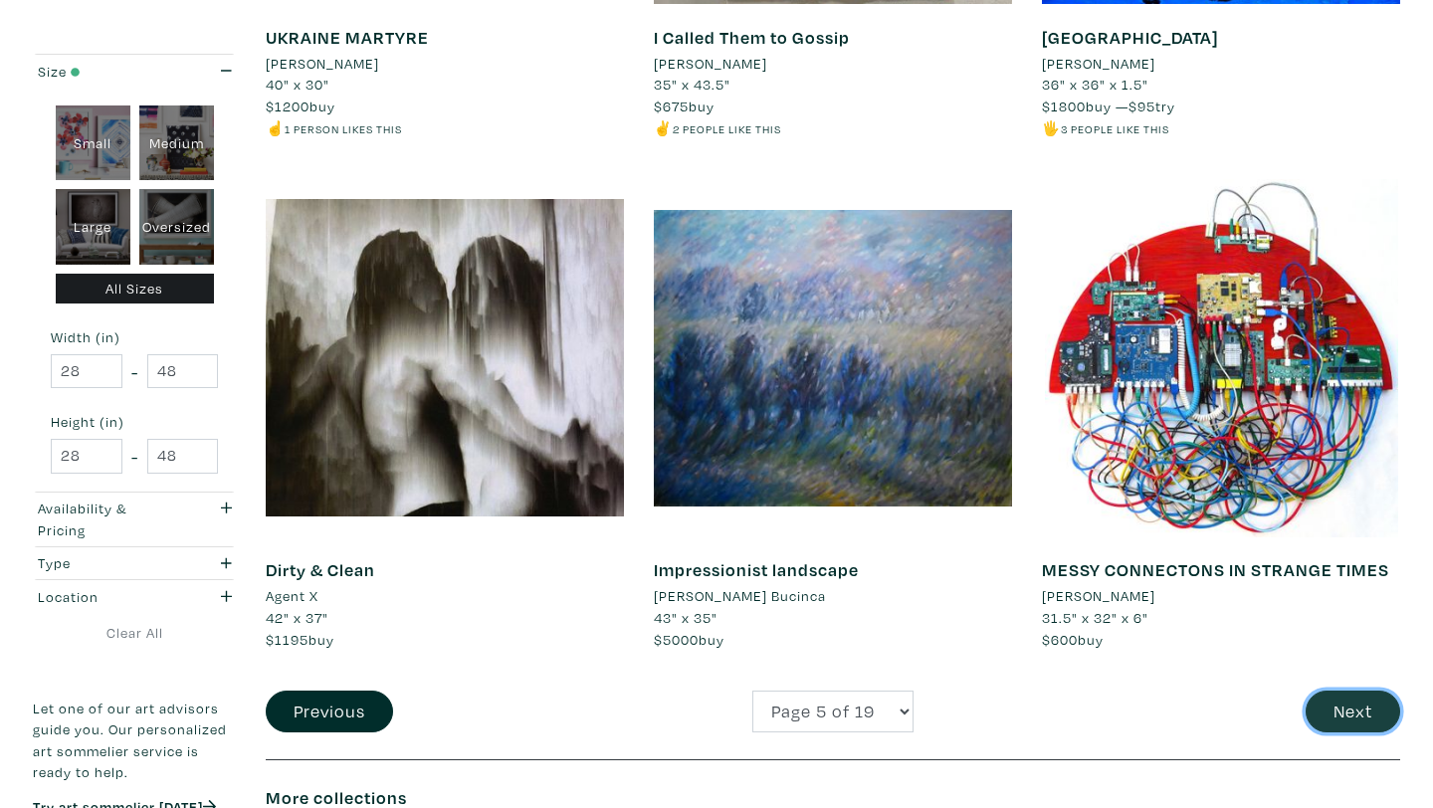
click at [1351, 708] on button "Next" at bounding box center [1353, 712] width 95 height 43
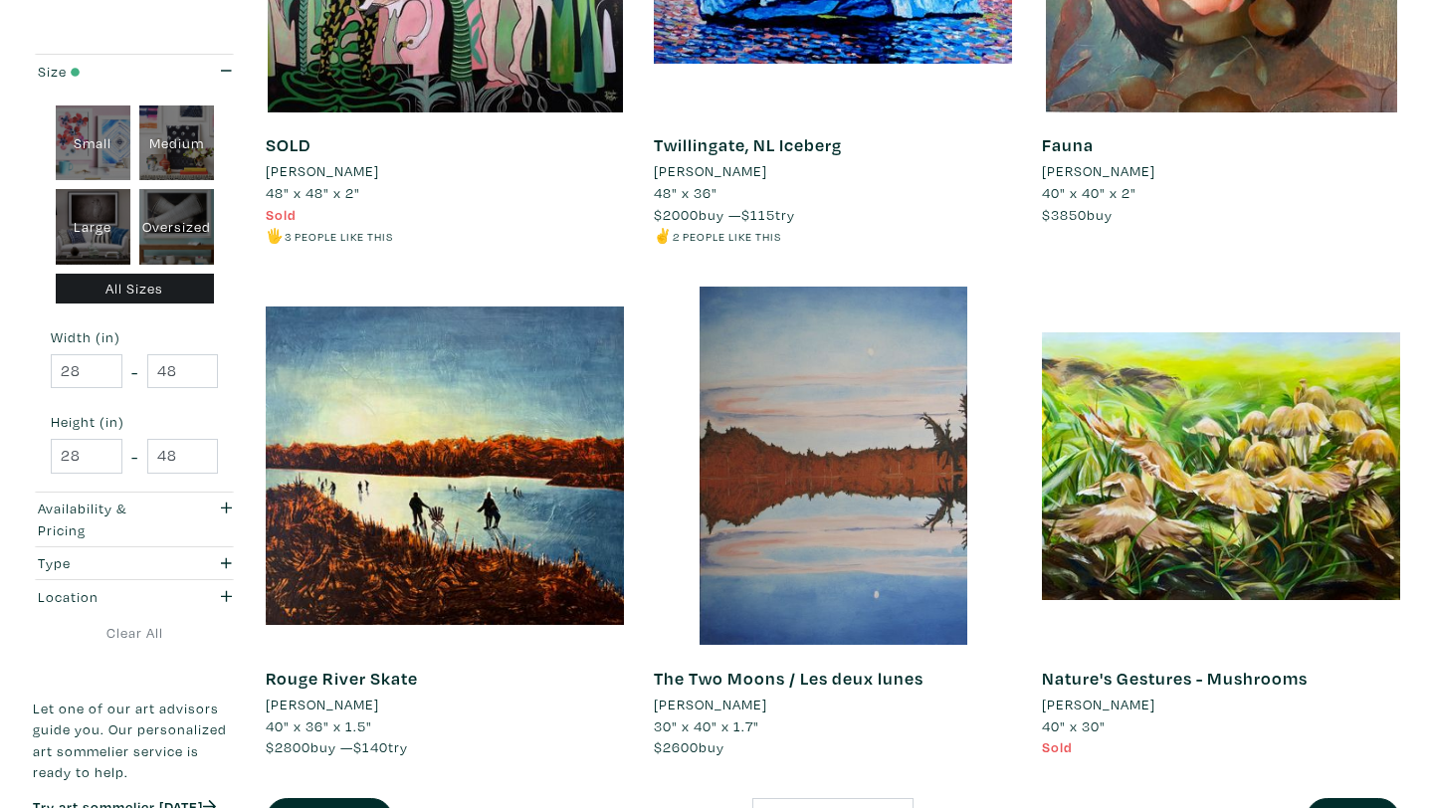
scroll to position [3989, 0]
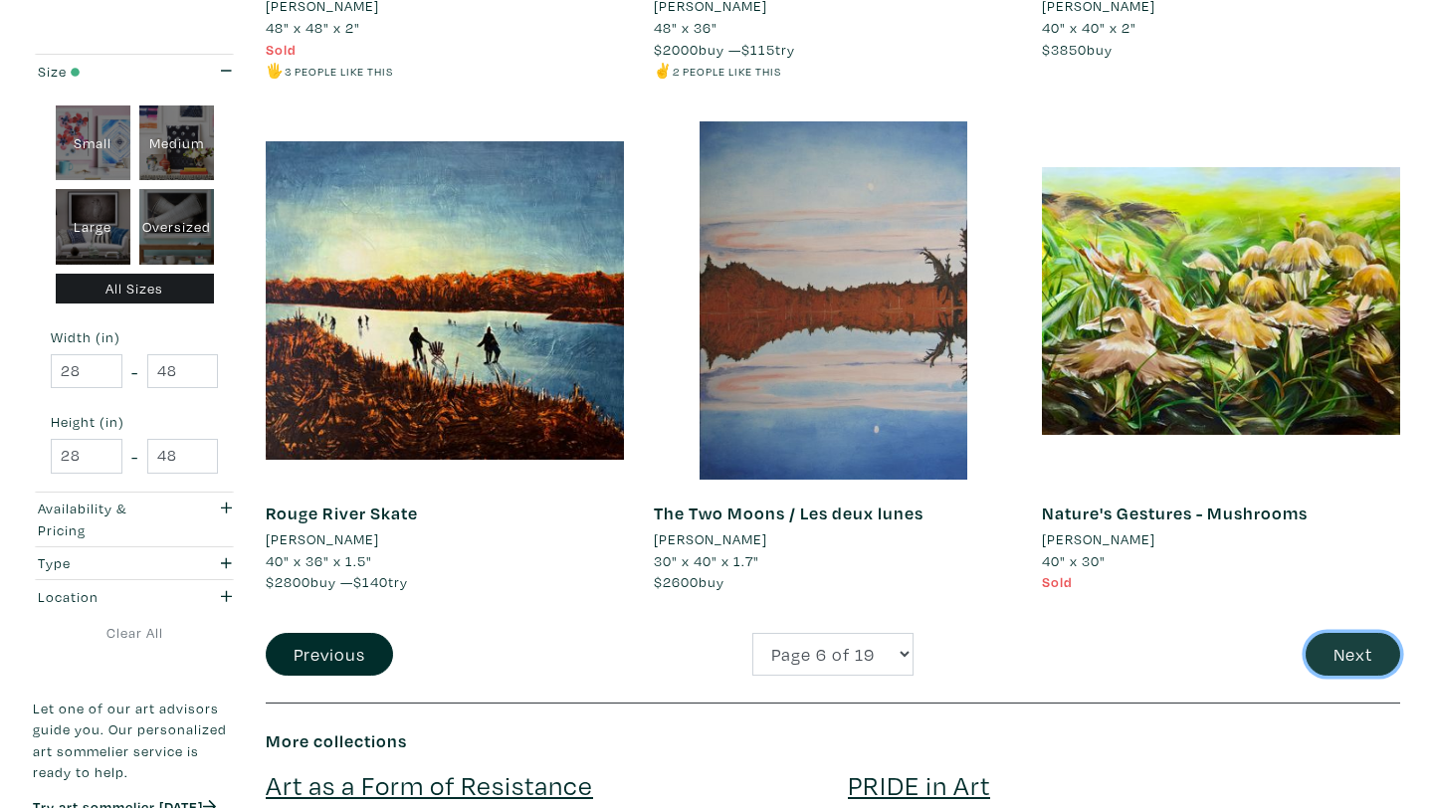
click at [1357, 648] on button "Next" at bounding box center [1353, 654] width 95 height 43
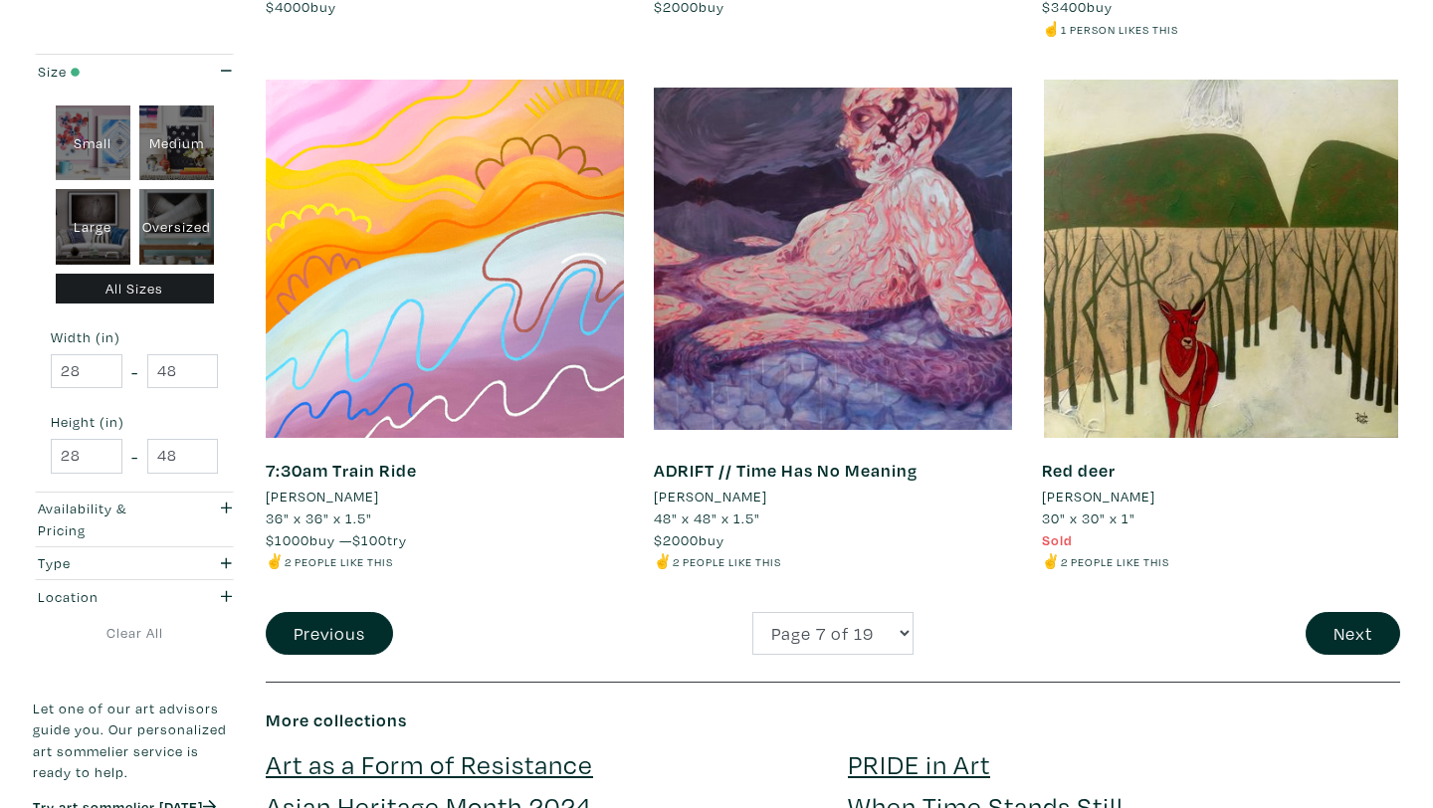
scroll to position [3996, 0]
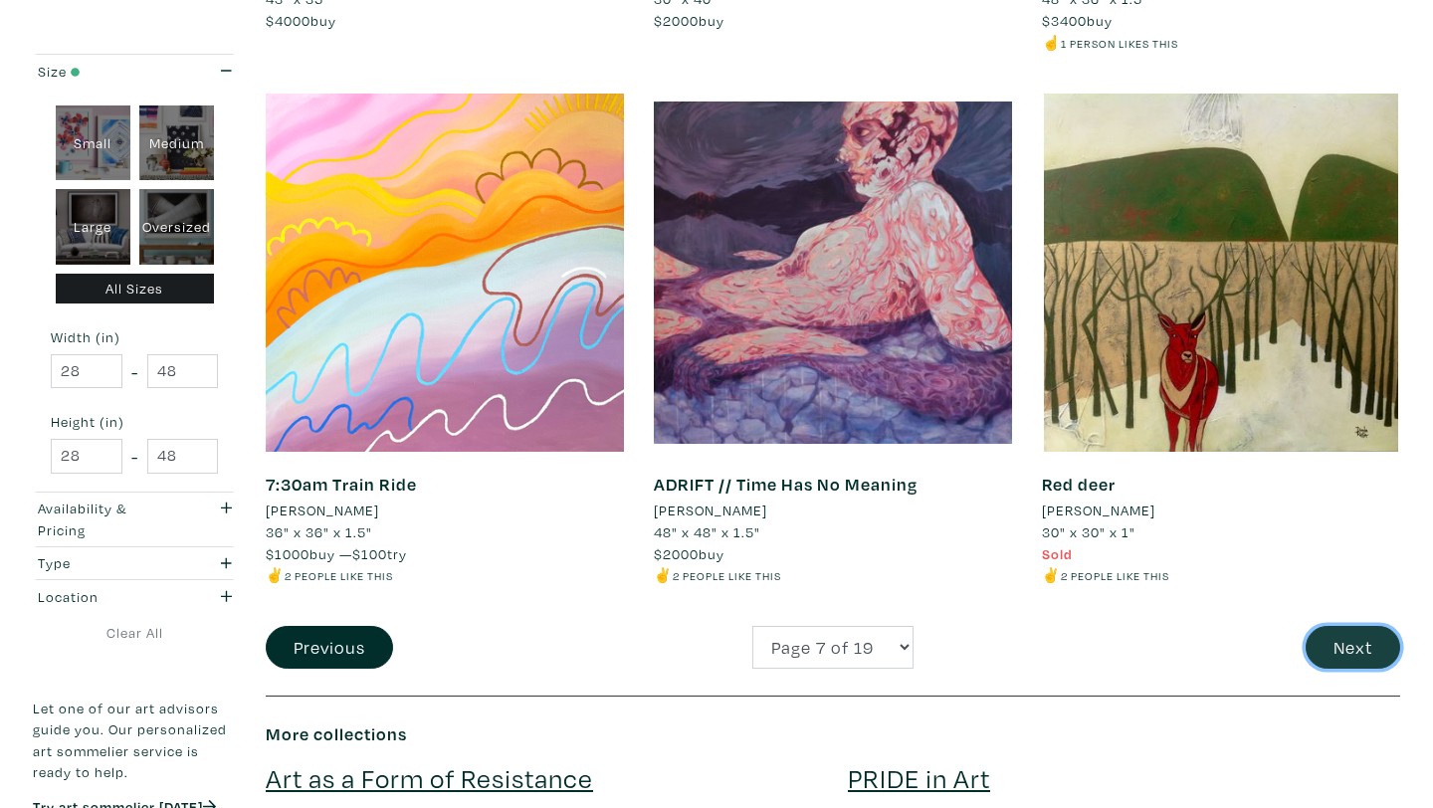
click at [1339, 643] on button "Next" at bounding box center [1353, 647] width 95 height 43
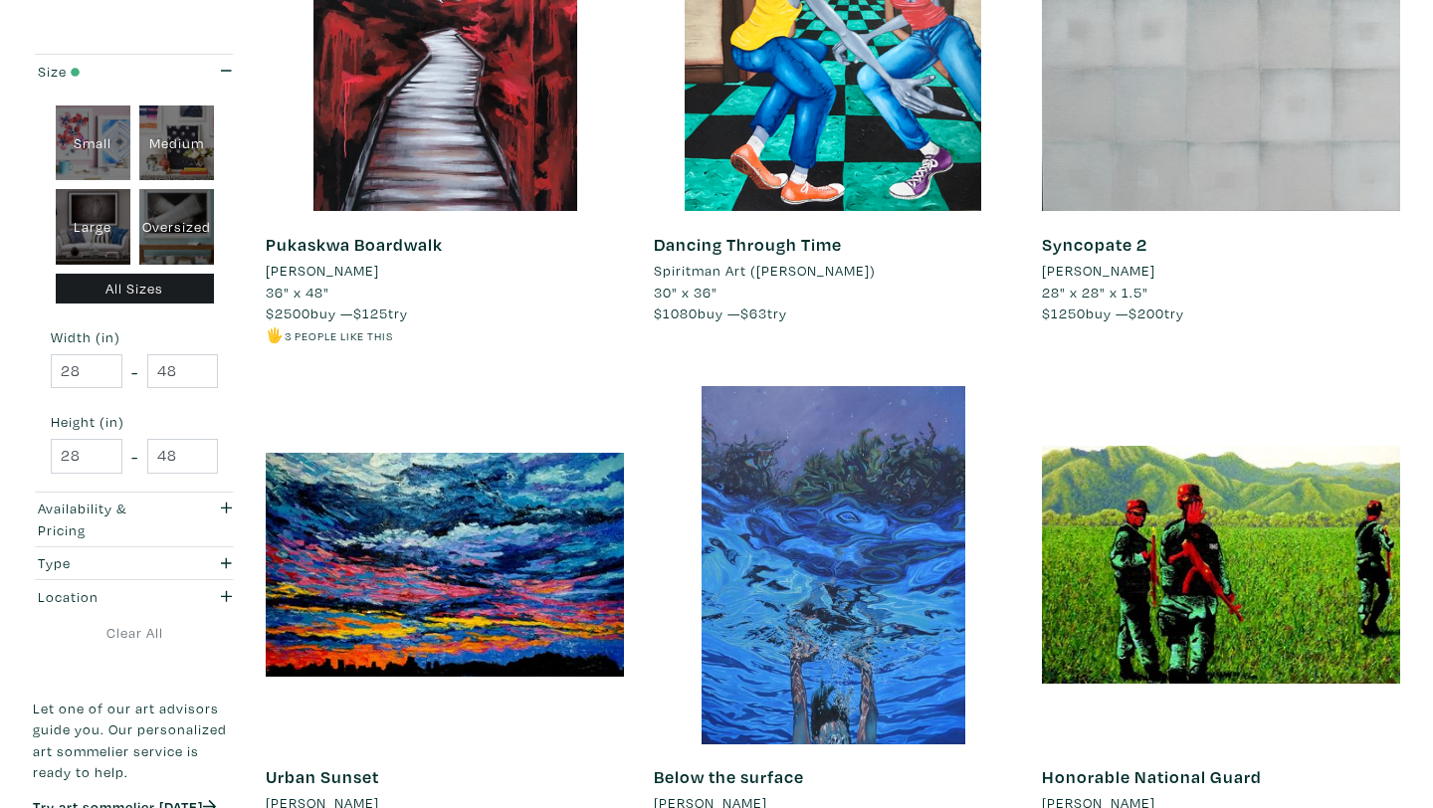
scroll to position [2927, 0]
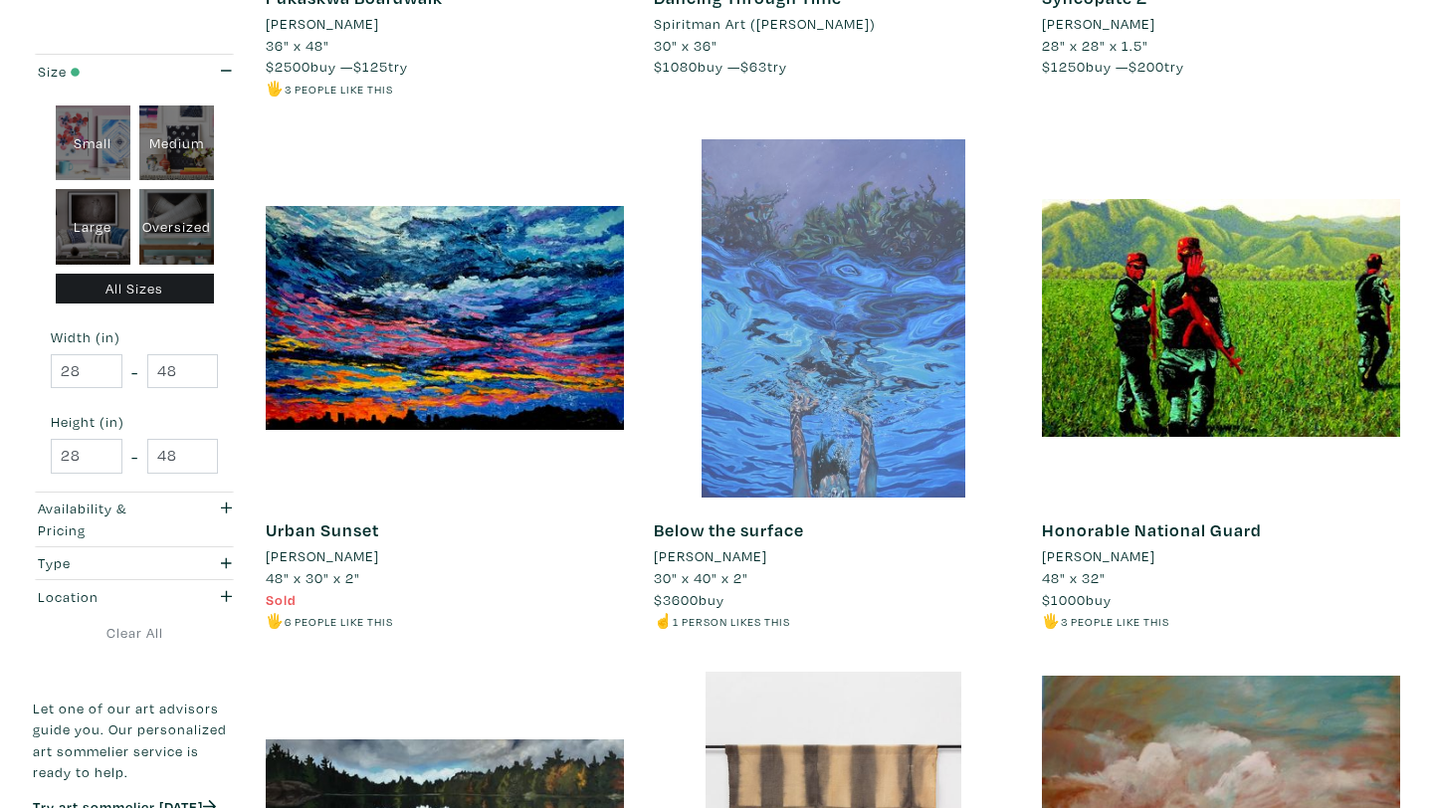
click at [772, 376] on div at bounding box center [833, 318] width 358 height 358
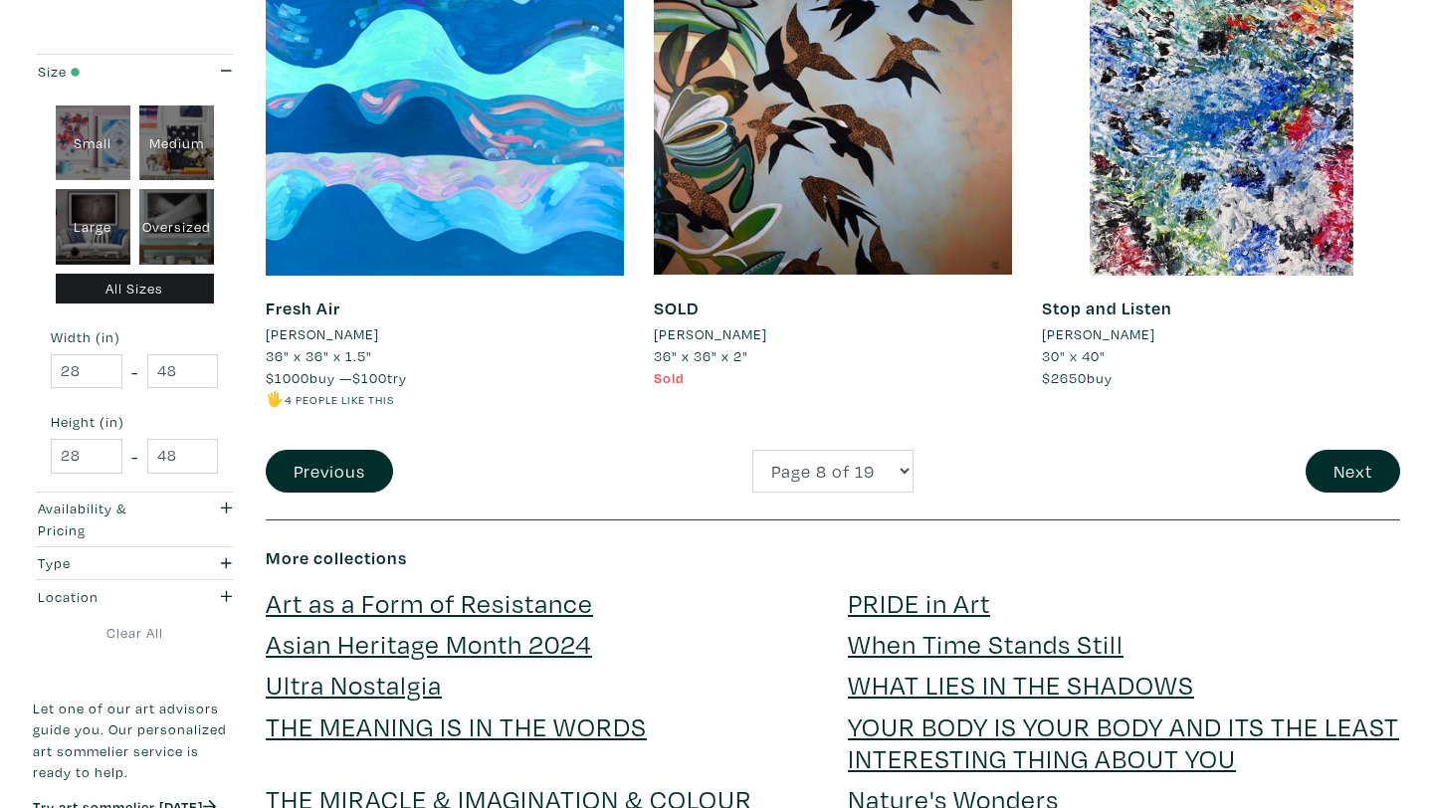
scroll to position [4039, 0]
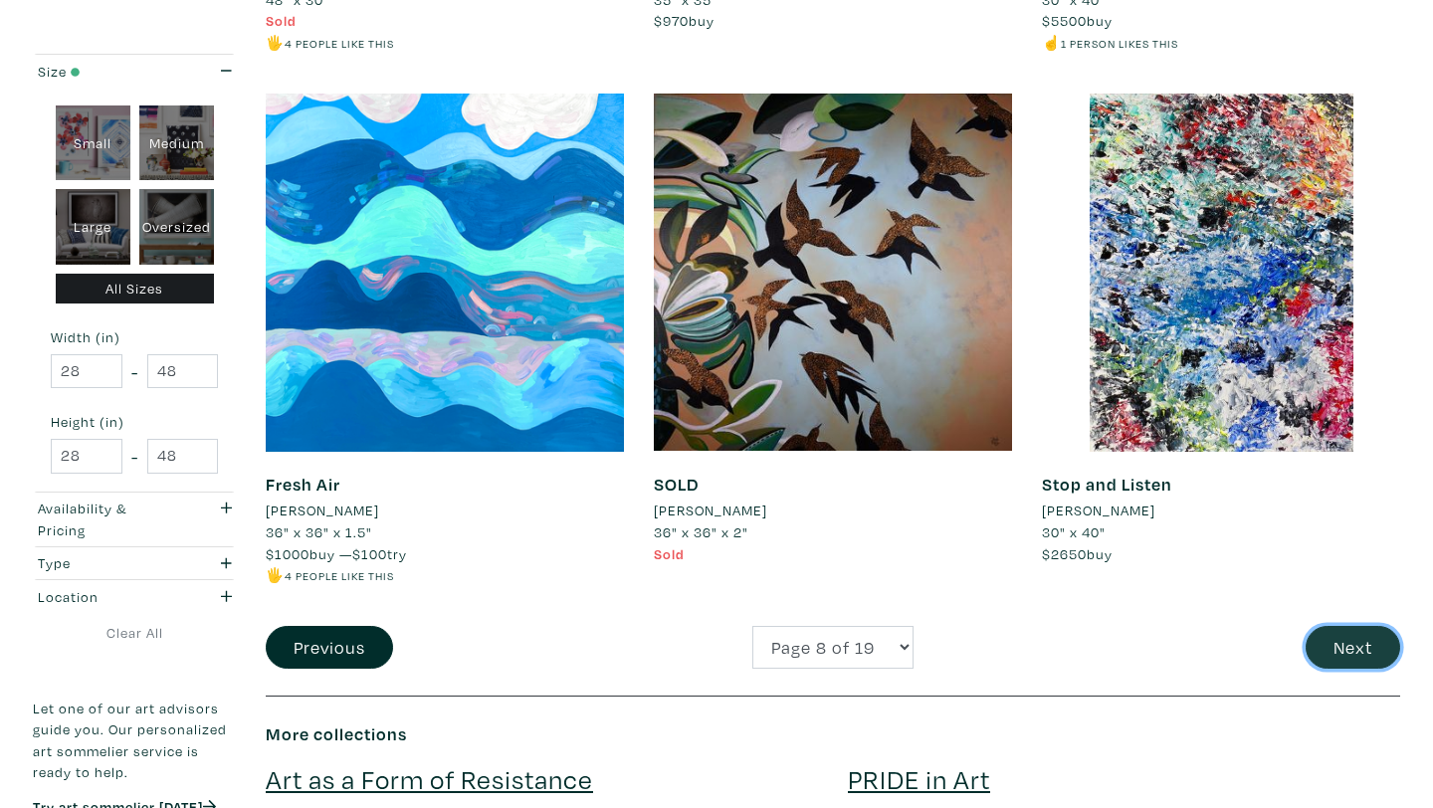
click at [1336, 626] on button "Next" at bounding box center [1353, 647] width 95 height 43
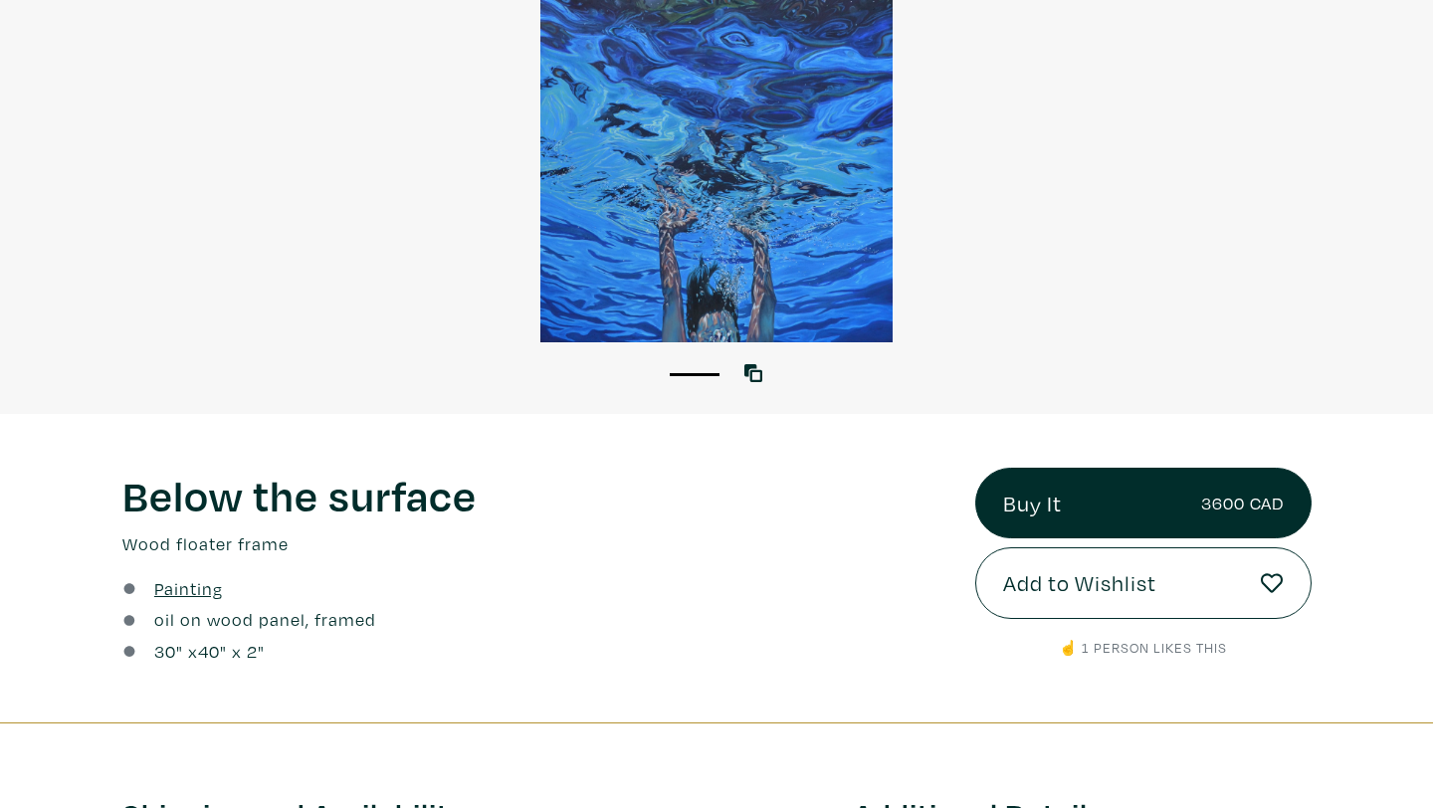
scroll to position [32, 0]
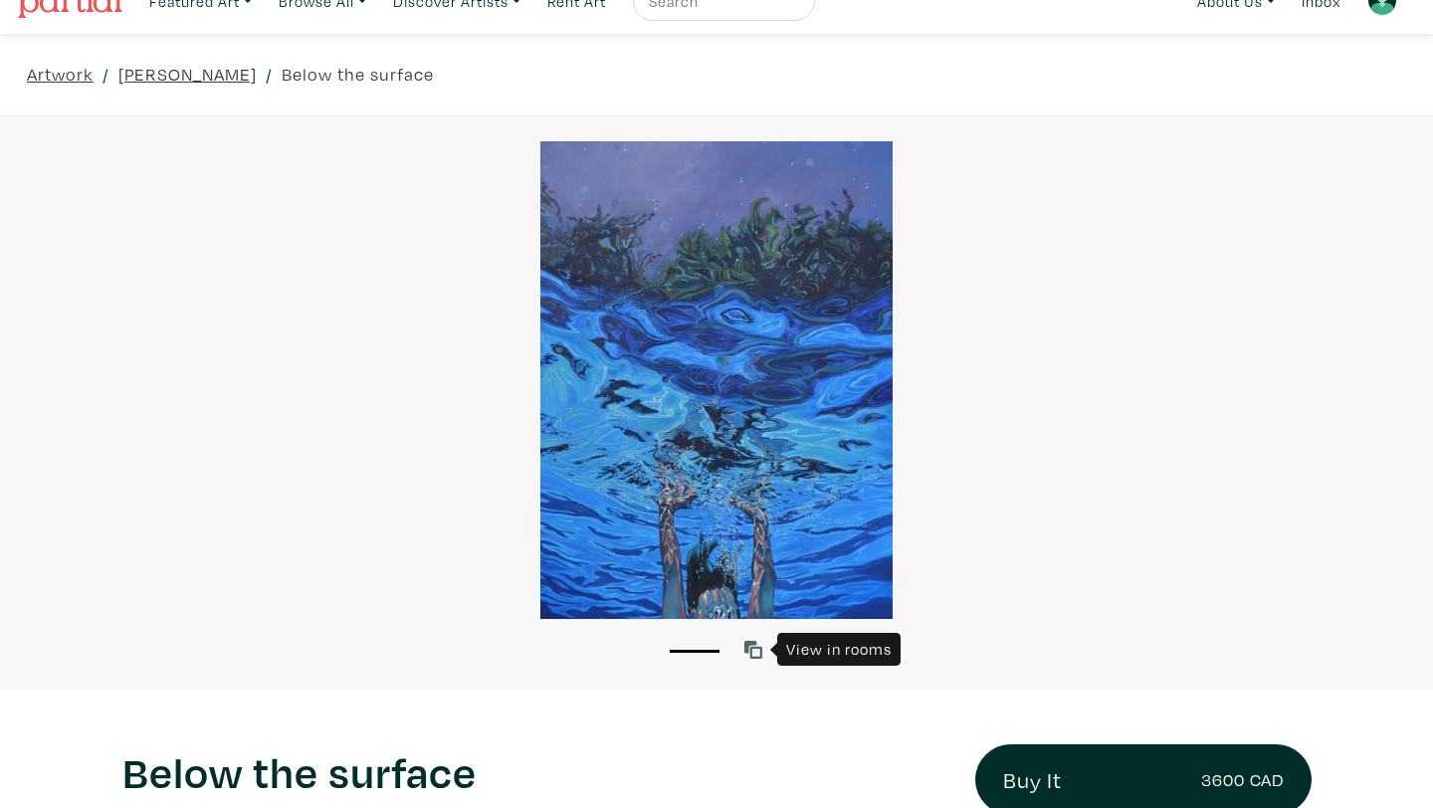
click at [751, 650] on icon at bounding box center [754, 650] width 18 height 18
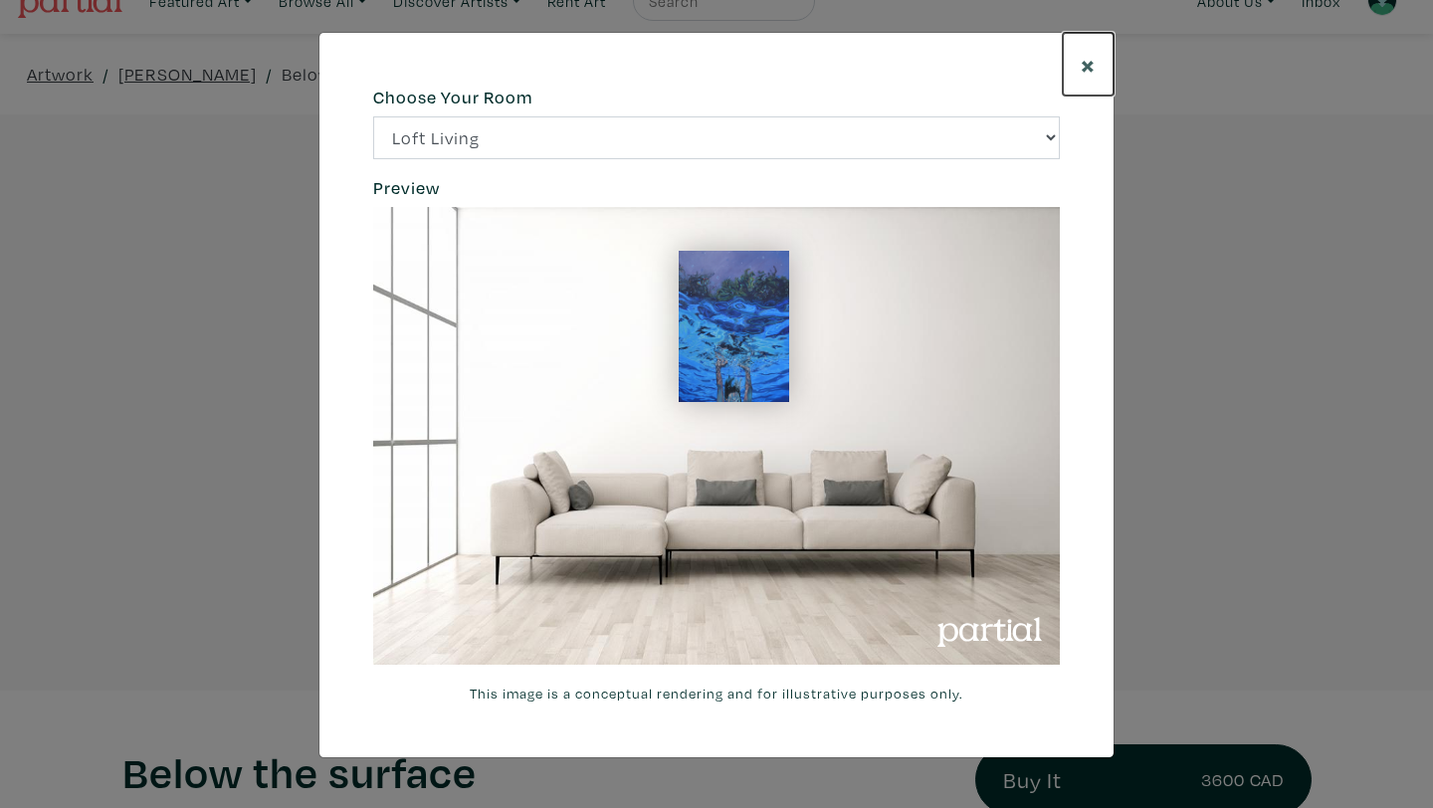
click at [1082, 57] on span "×" at bounding box center [1088, 64] width 15 height 35
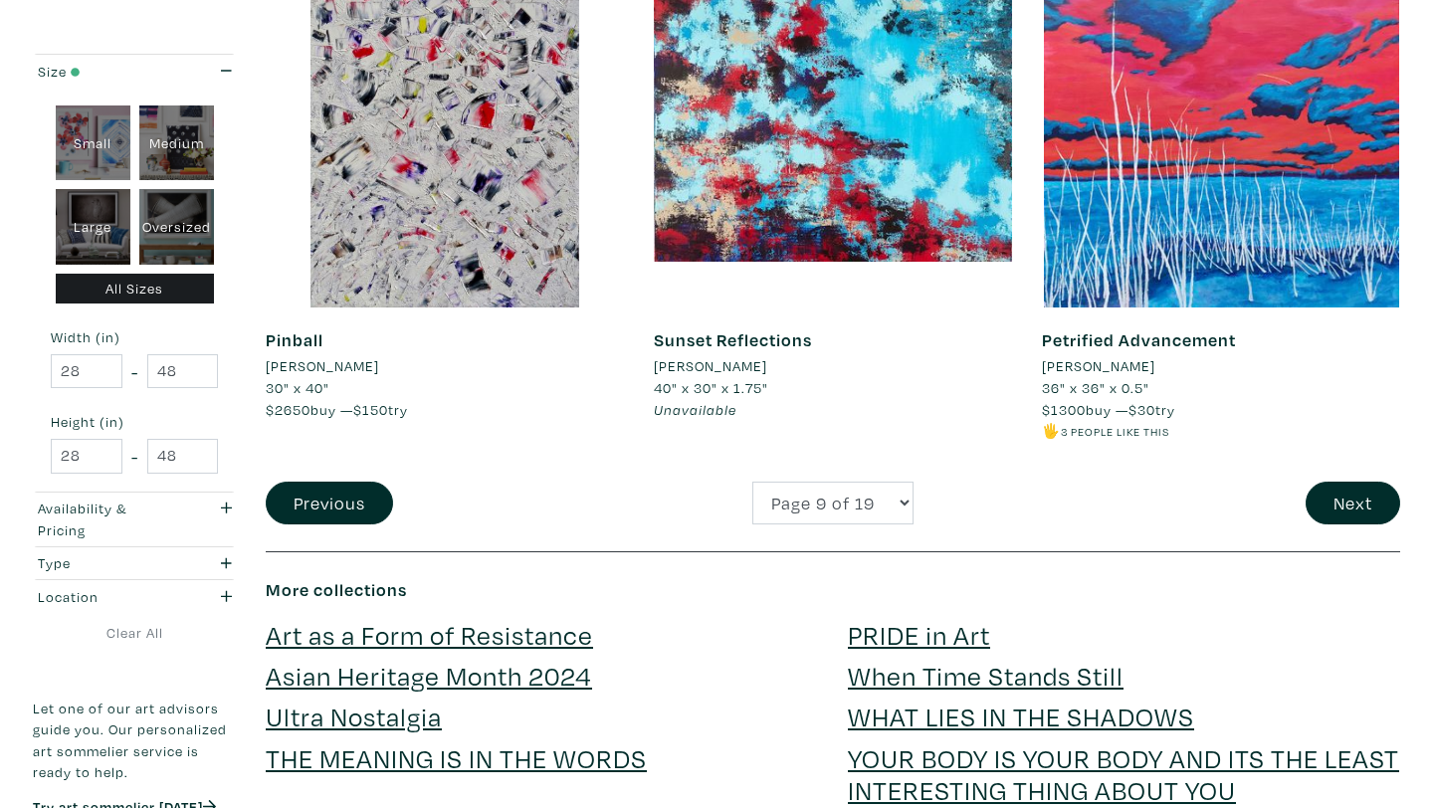
scroll to position [4174, 0]
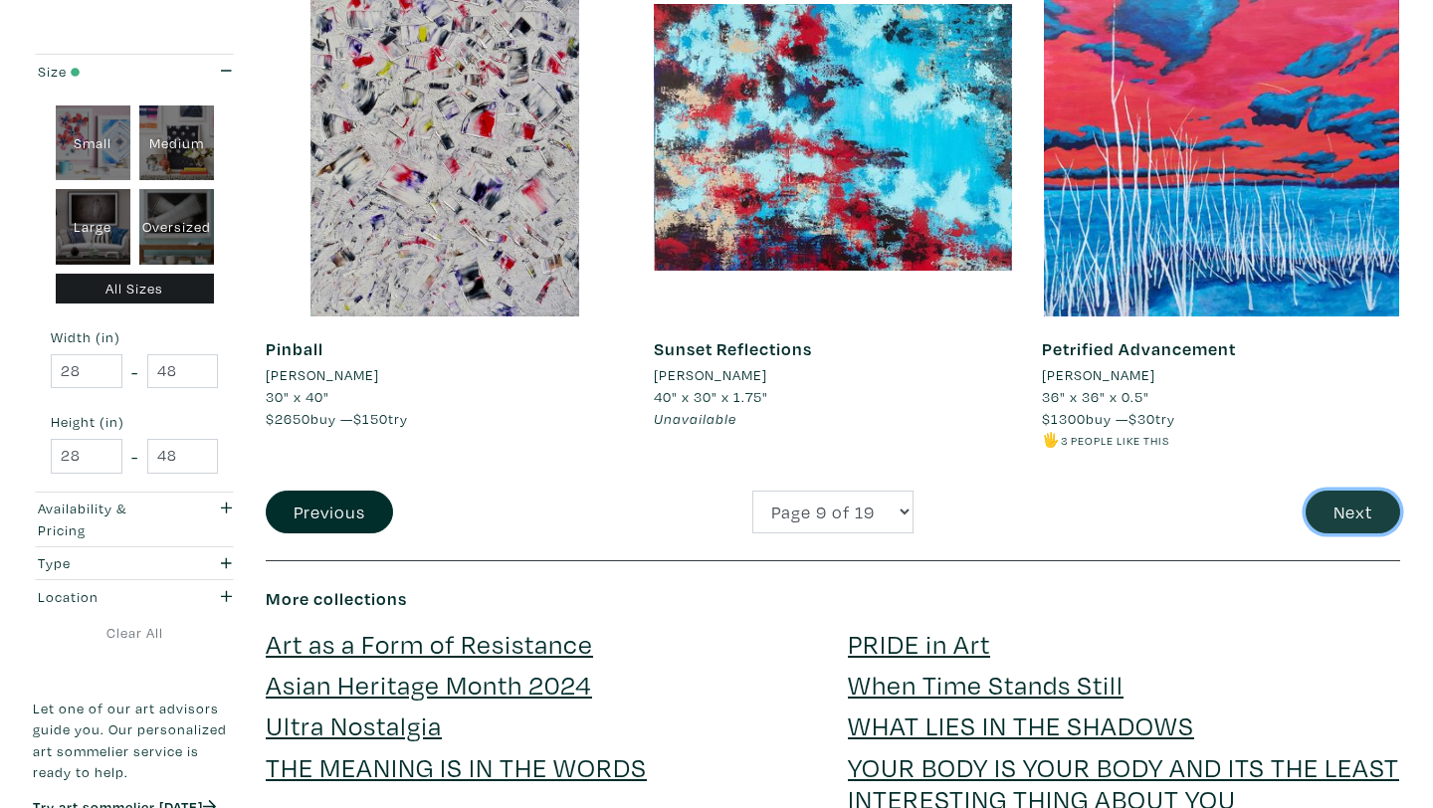
click at [1339, 498] on button "Next" at bounding box center [1353, 512] width 95 height 43
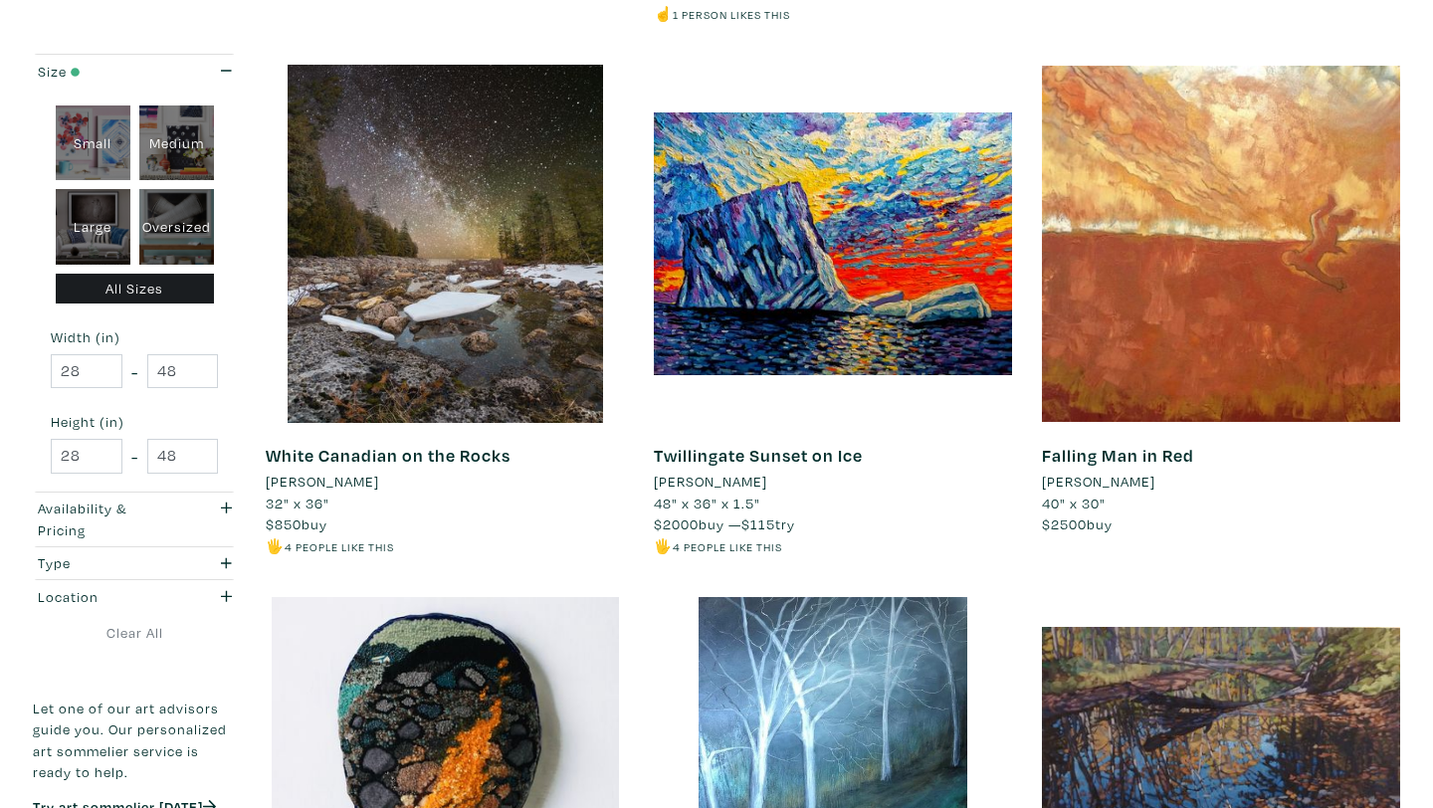
scroll to position [1288, 0]
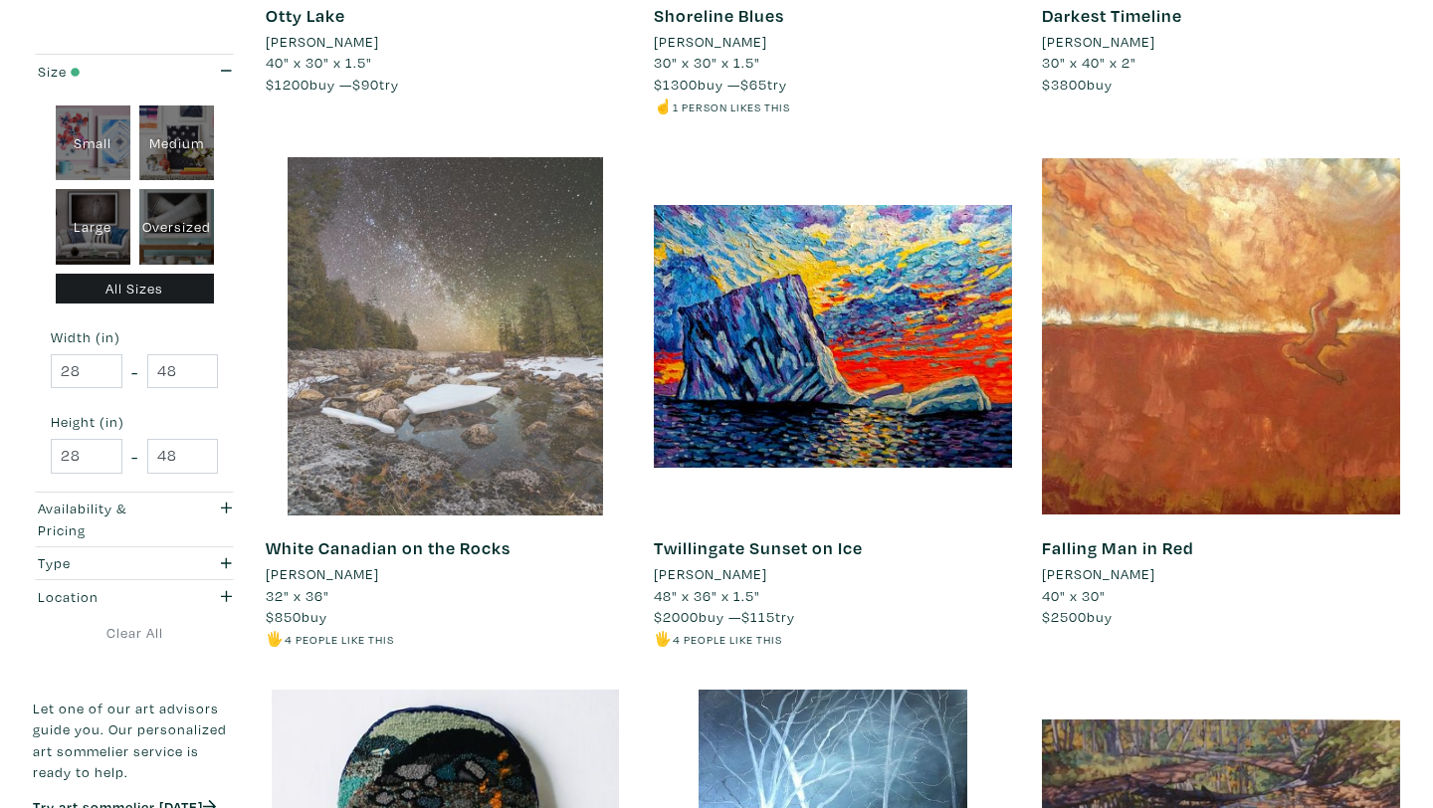
click at [405, 395] on div at bounding box center [445, 336] width 358 height 358
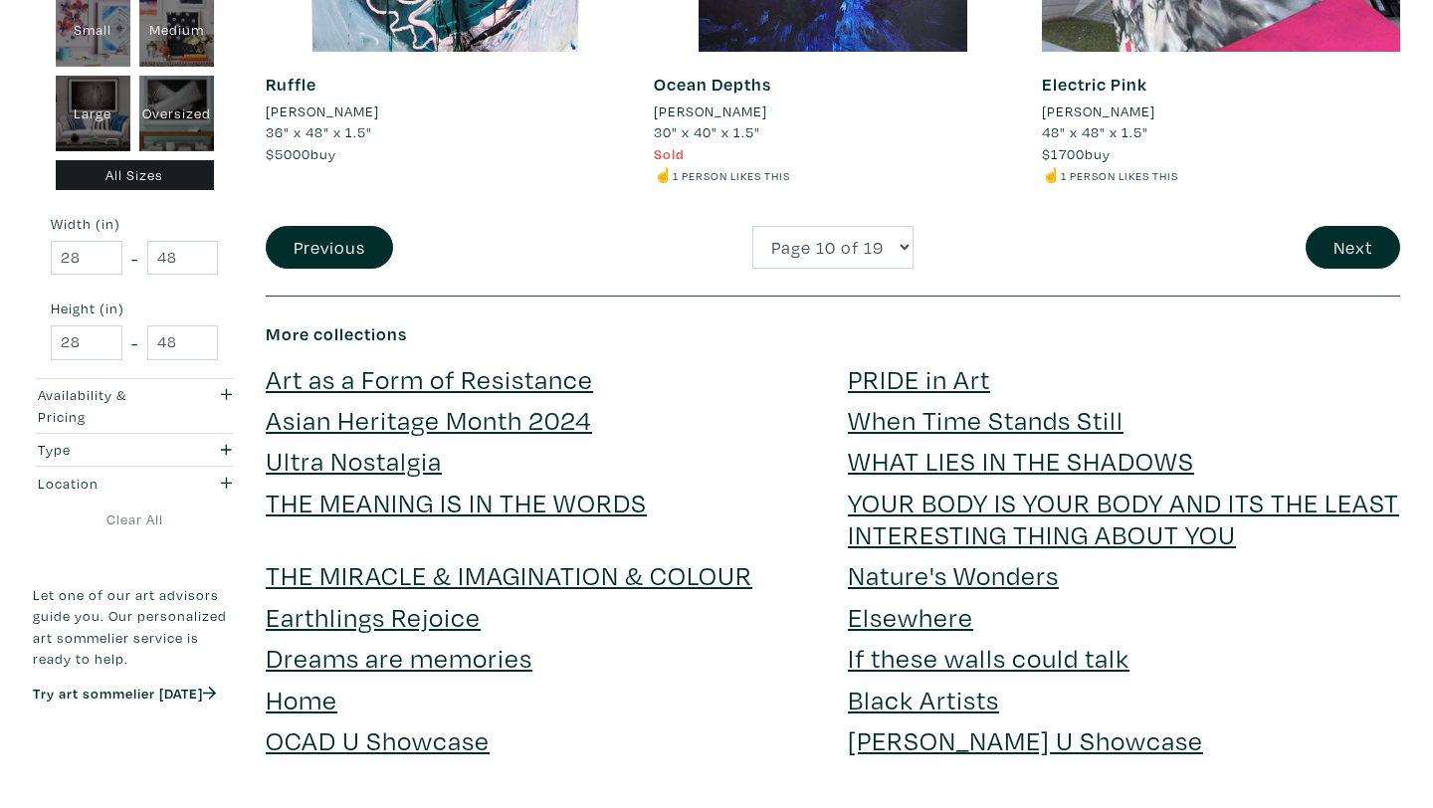
scroll to position [4420, 0]
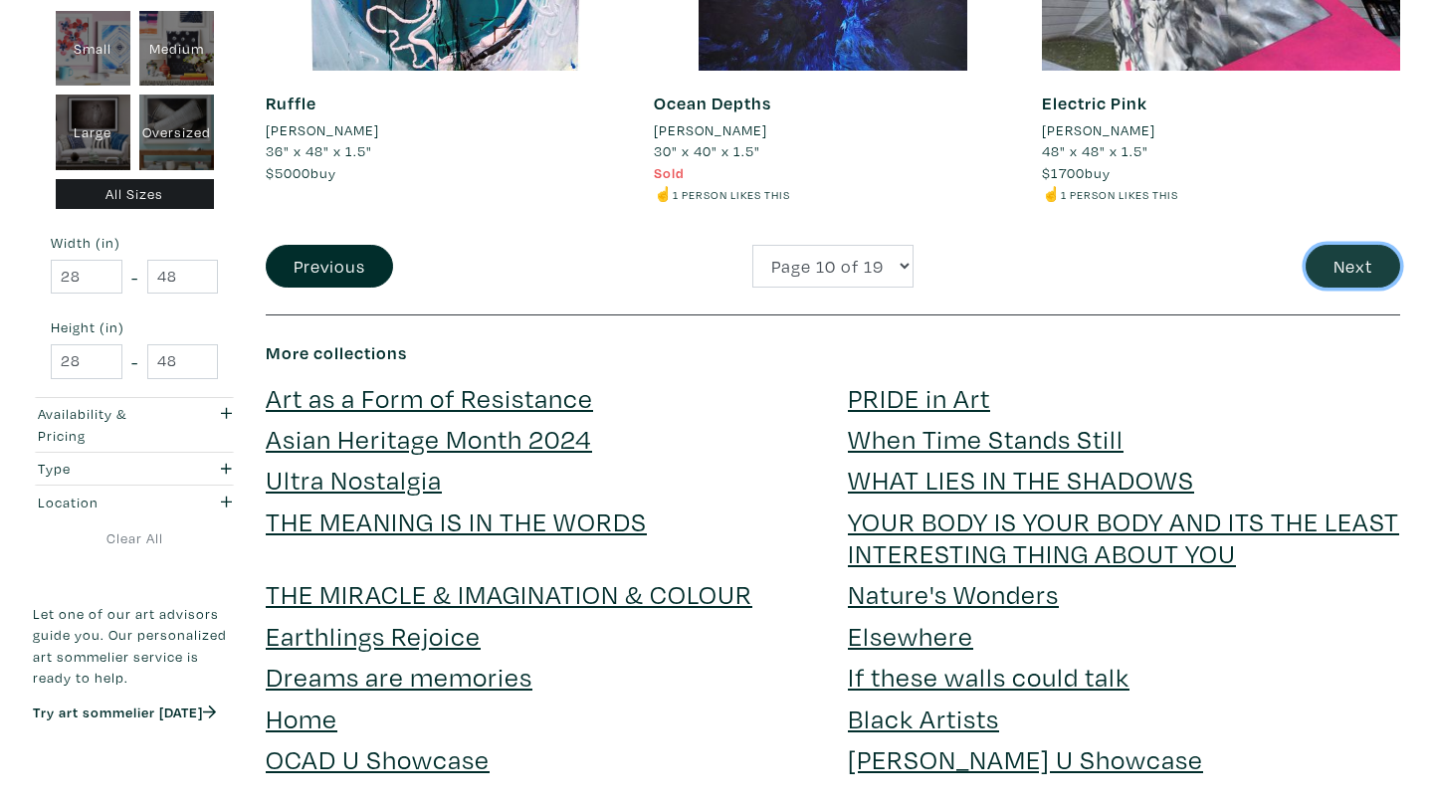
click at [1360, 257] on button "Next" at bounding box center [1353, 266] width 95 height 43
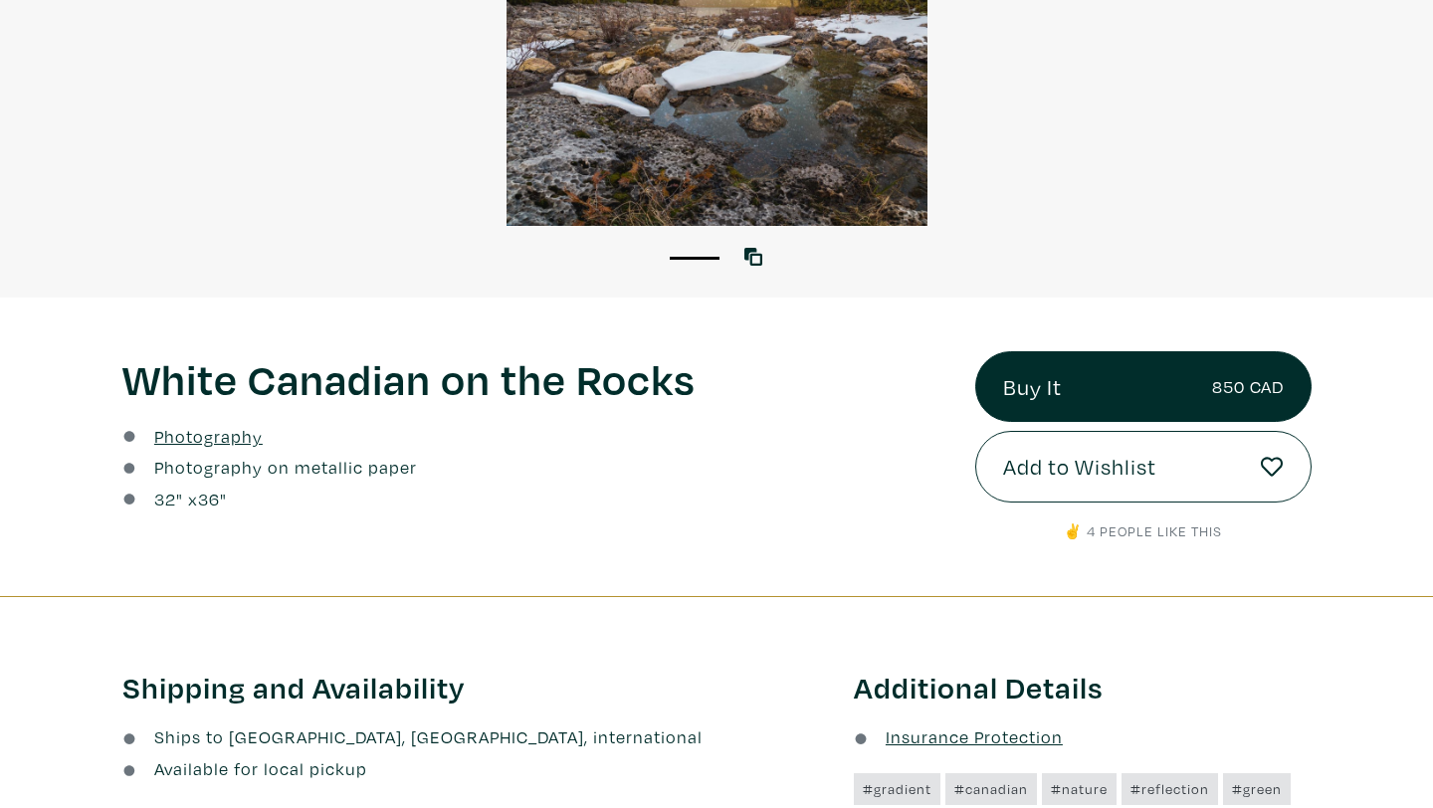
scroll to position [164, 0]
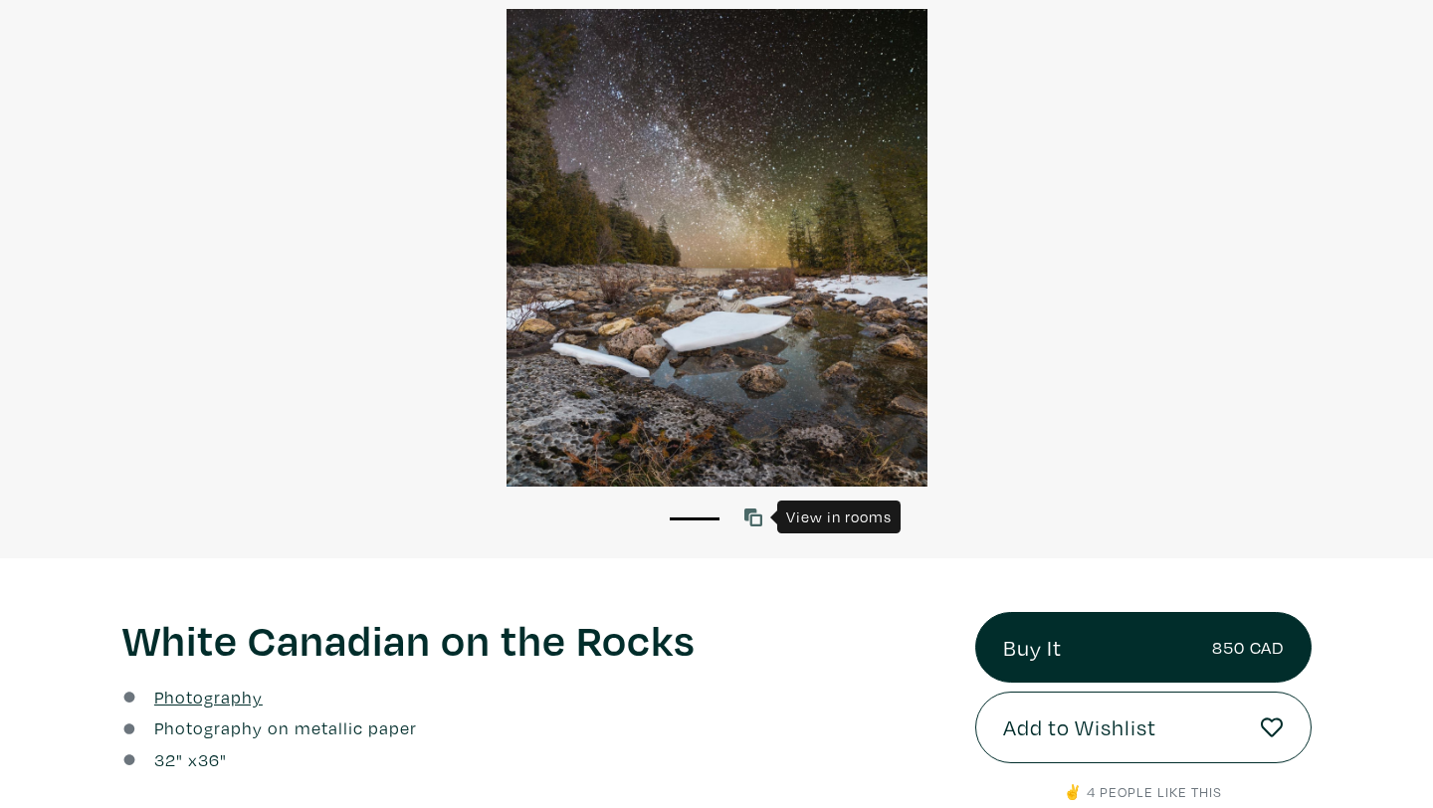
click at [758, 513] on icon at bounding box center [754, 518] width 18 height 18
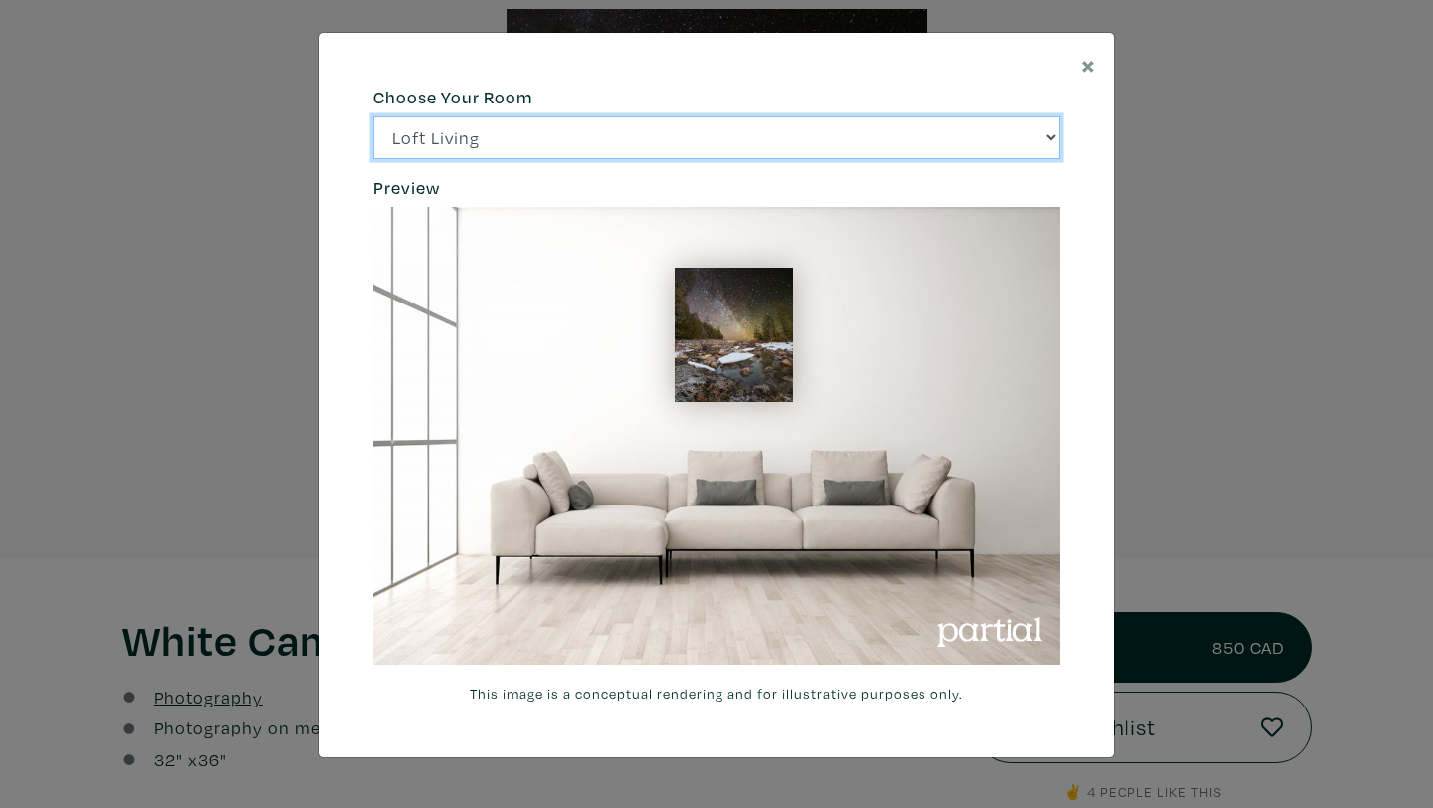
click at [734, 153] on select "Loft Living Bright Bedroom City Office Gallery Space Modern Lounge" at bounding box center [716, 137] width 687 height 43
select select "/thumb/phpThumb.php?src=https%3A%2F%2Flabs.partial.gallery%2Fprojects%2Frenderi…"
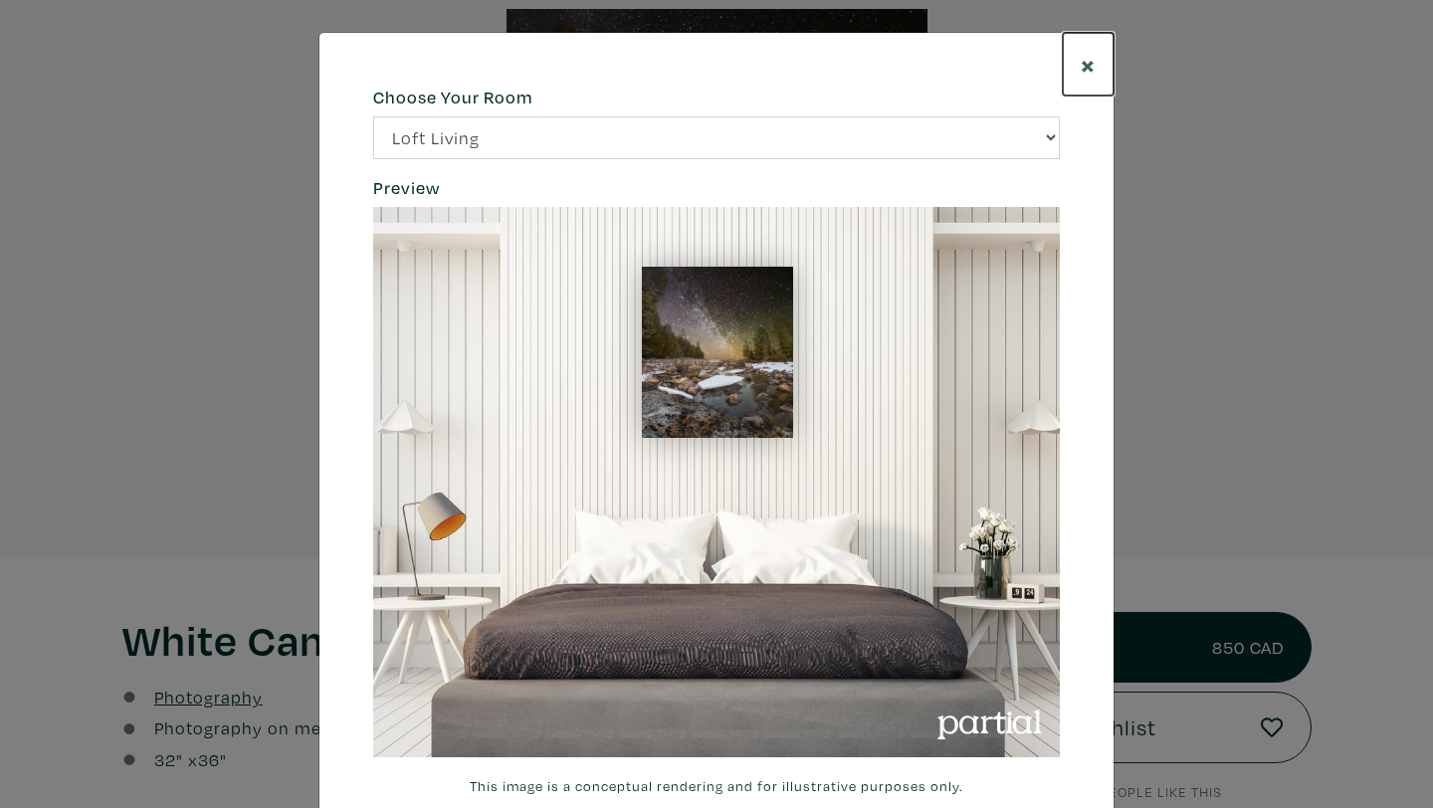
click at [1092, 66] on span "×" at bounding box center [1088, 64] width 15 height 35
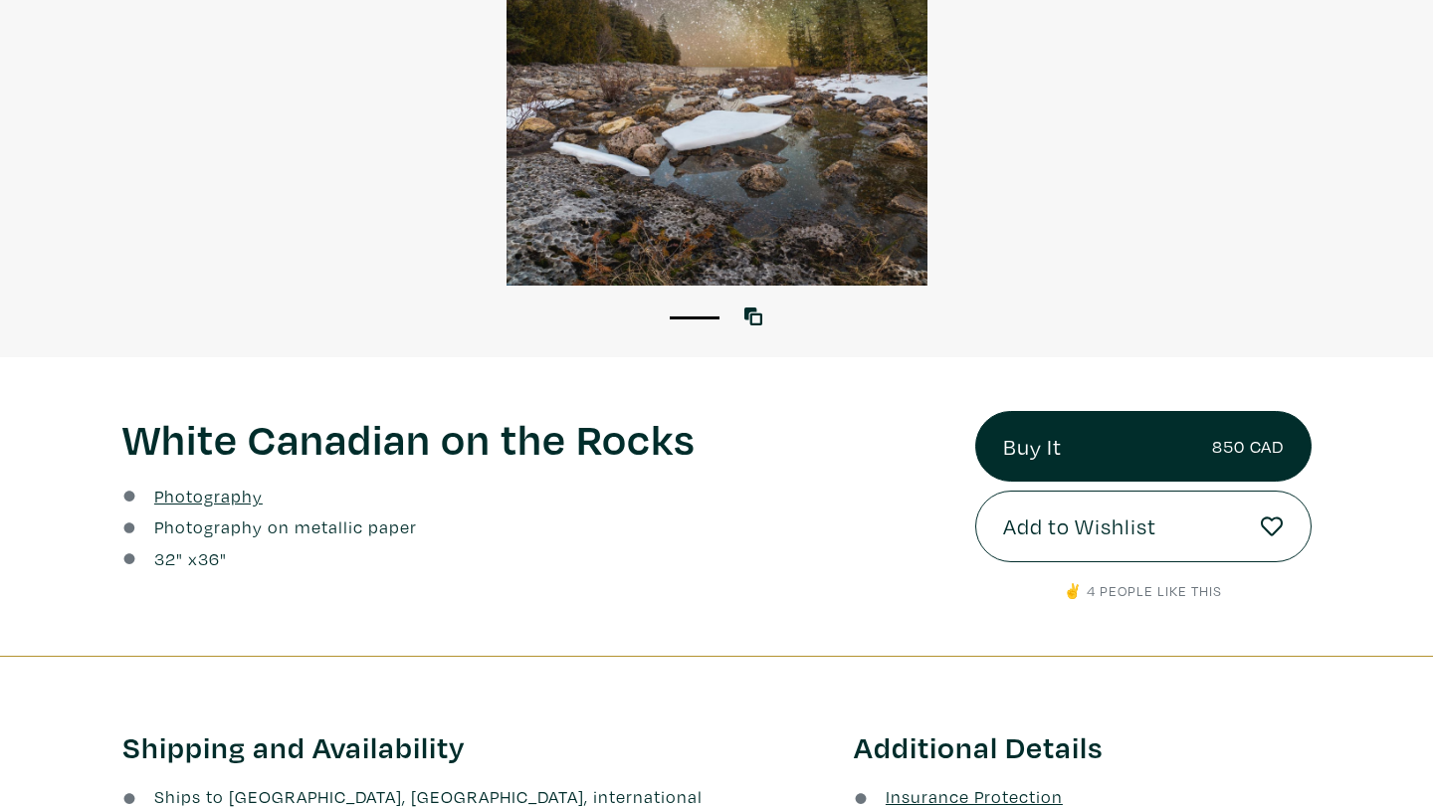
scroll to position [493, 0]
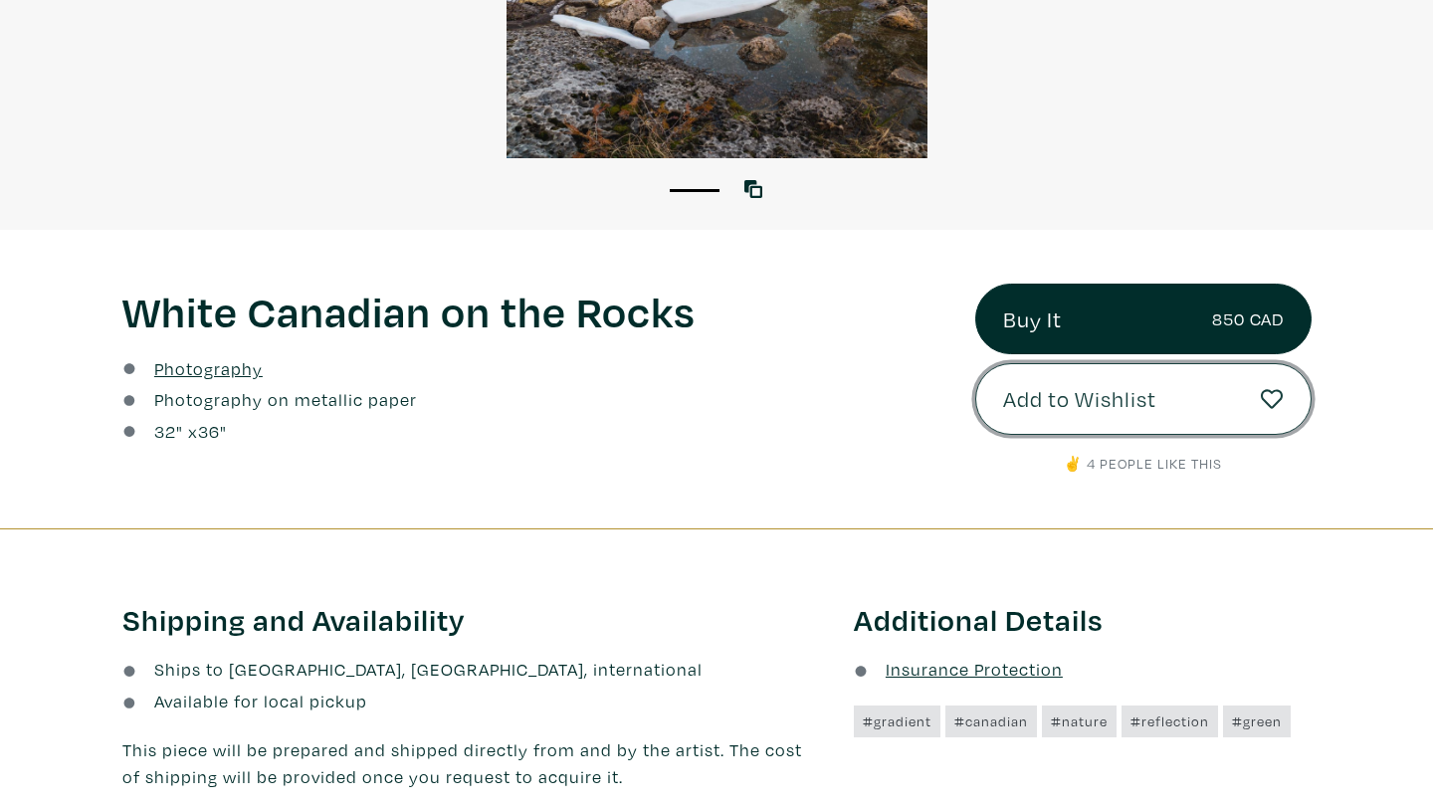
click at [1076, 401] on span "Add to Wishlist" at bounding box center [1079, 399] width 153 height 34
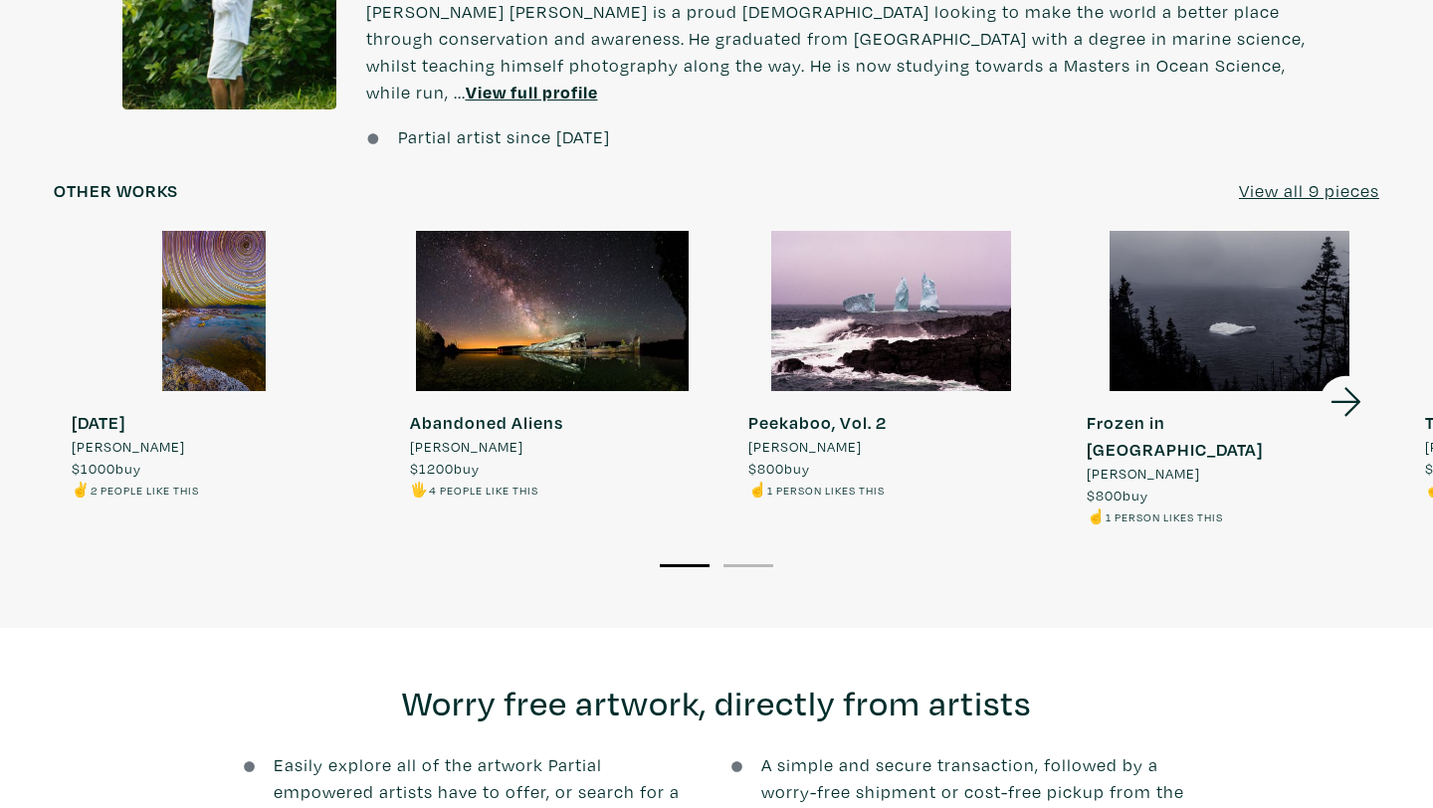
scroll to position [1551, 0]
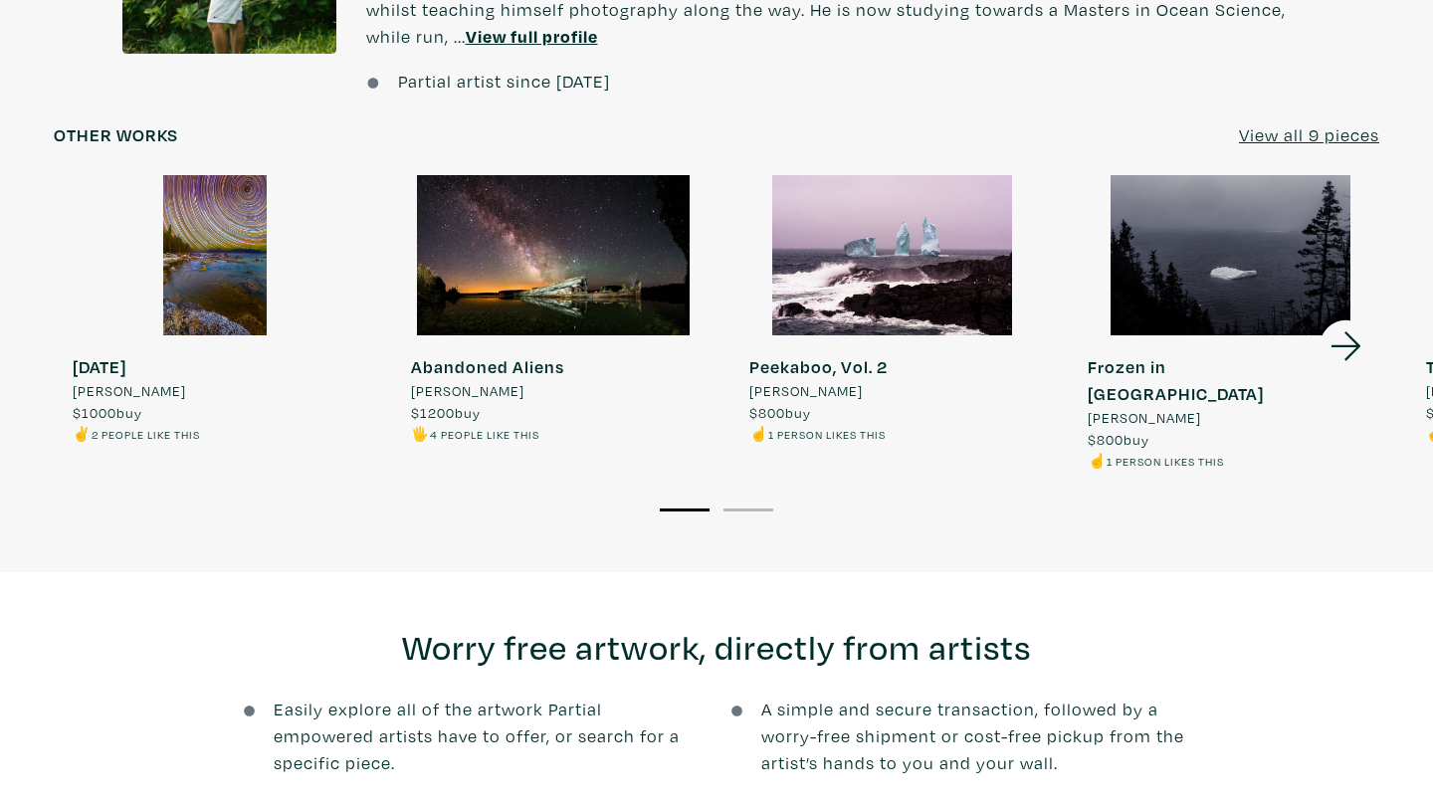
click at [523, 274] on div at bounding box center [553, 255] width 321 height 160
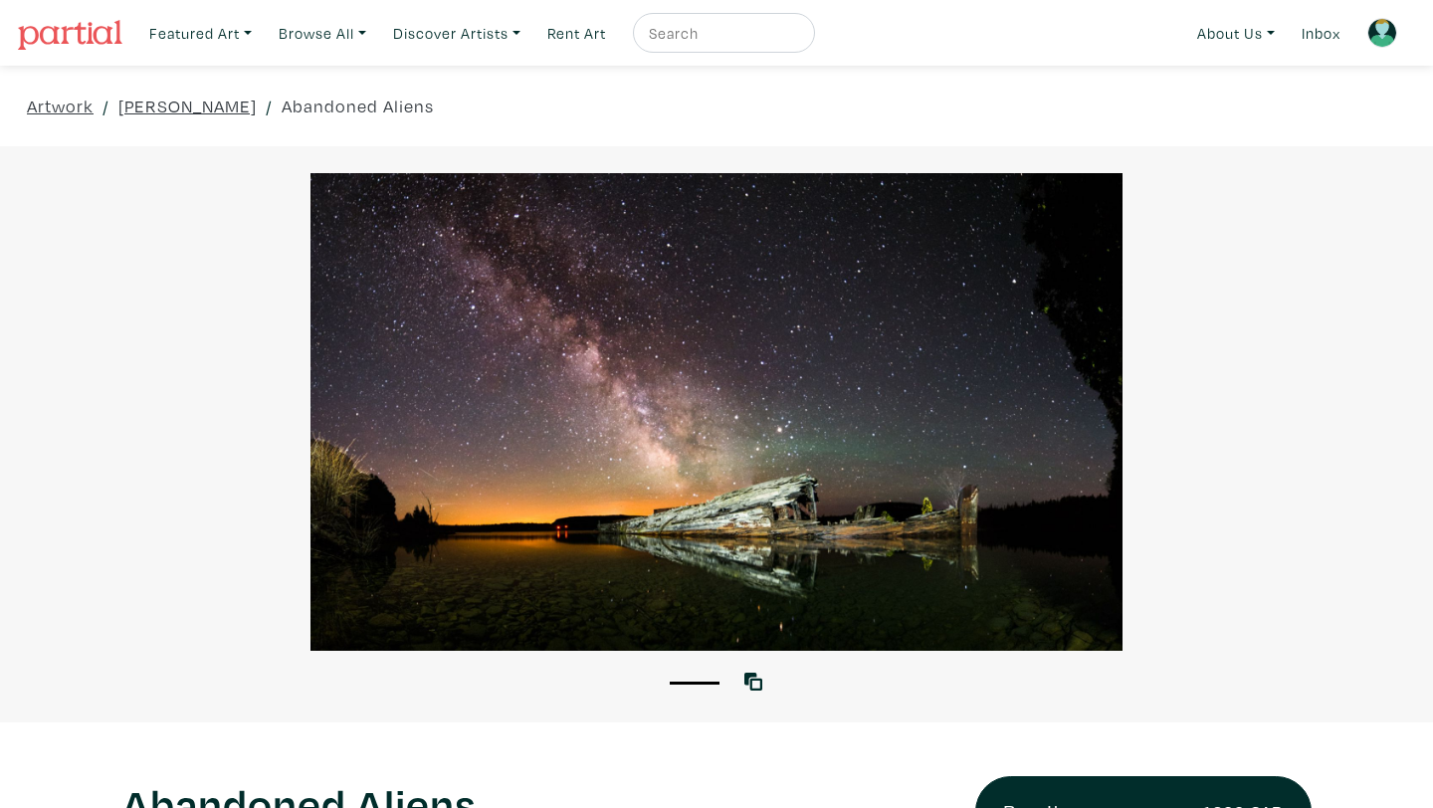
click at [665, 463] on div at bounding box center [716, 412] width 1433 height 478
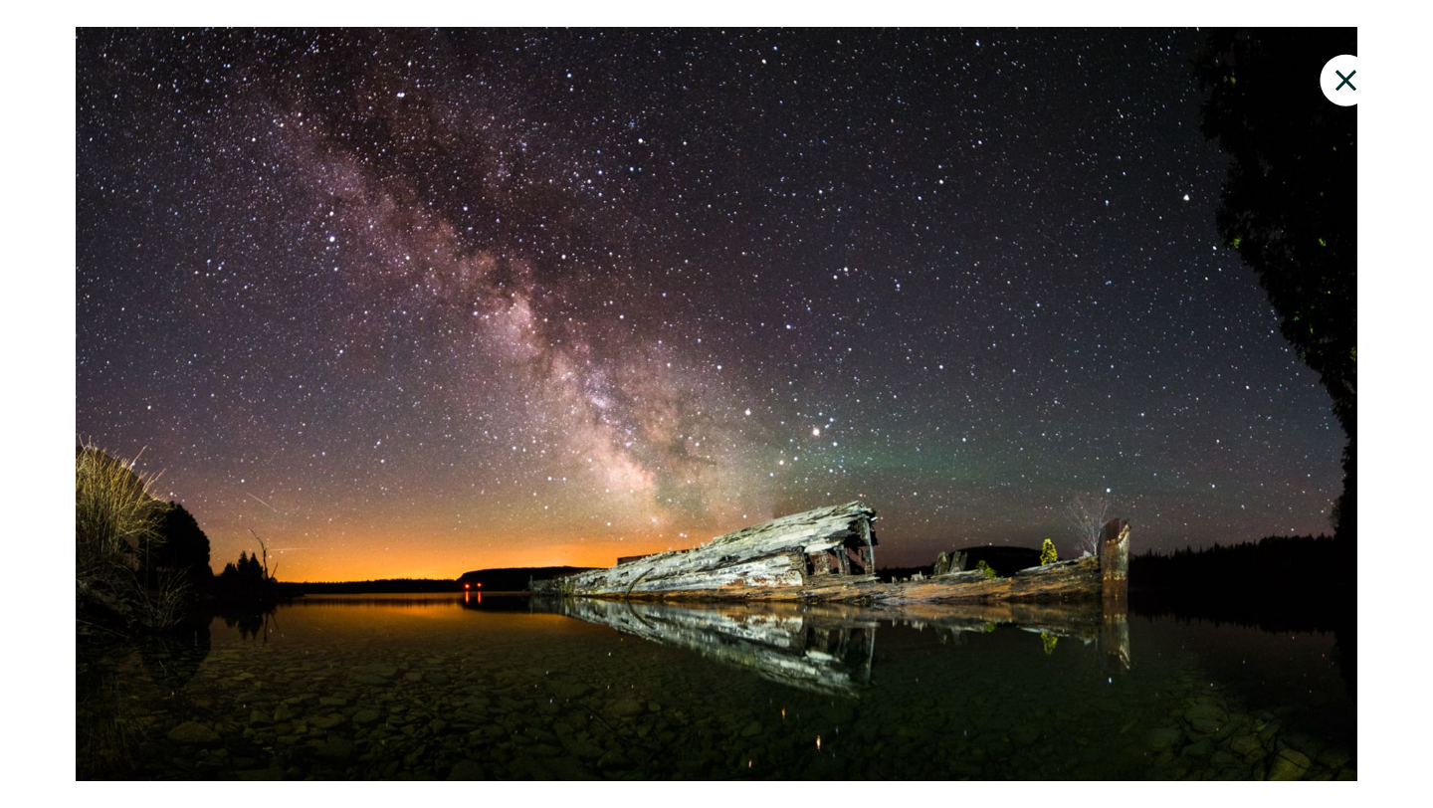
click at [1347, 84] on icon at bounding box center [1346, 80] width 21 height 21
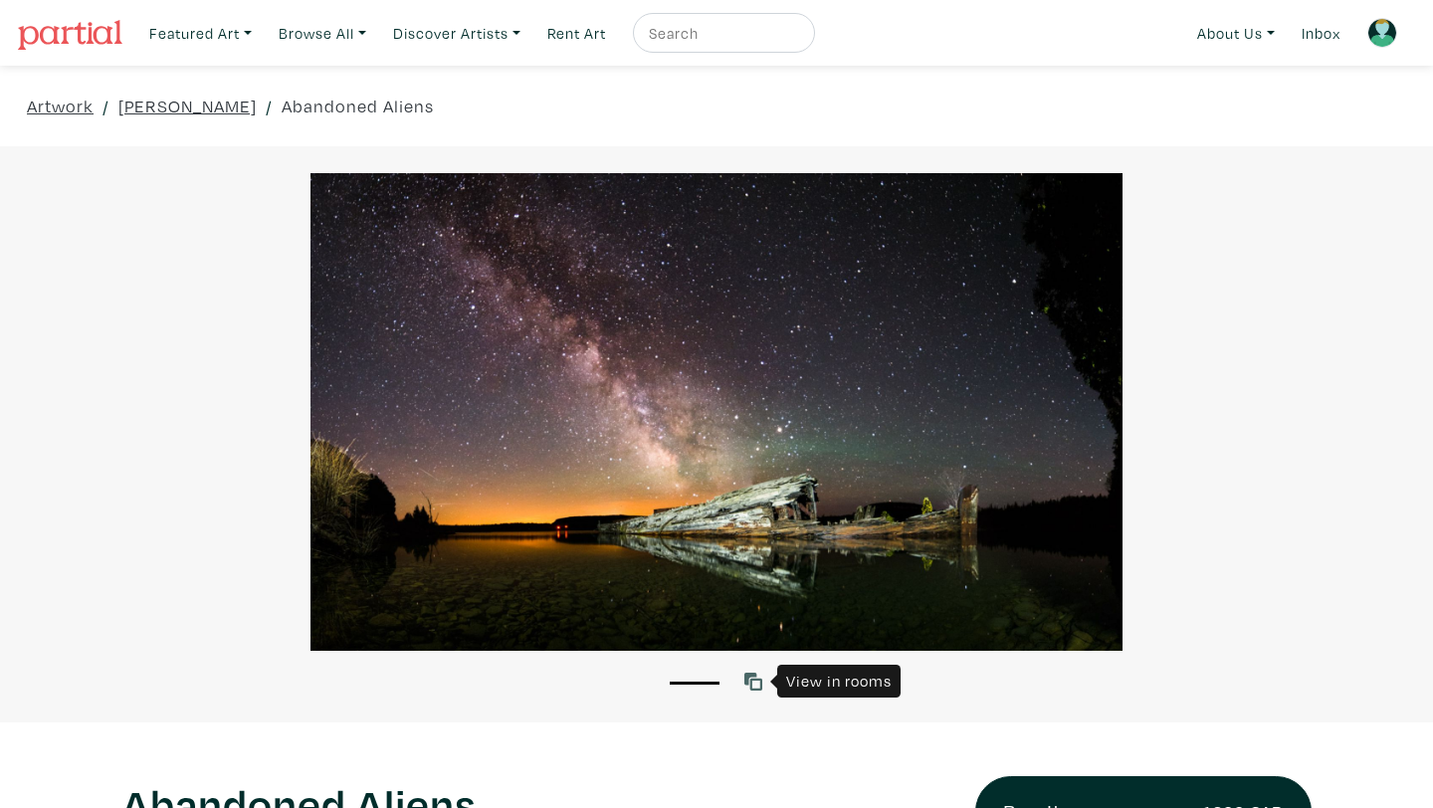
click at [754, 685] on icon at bounding box center [754, 682] width 18 height 18
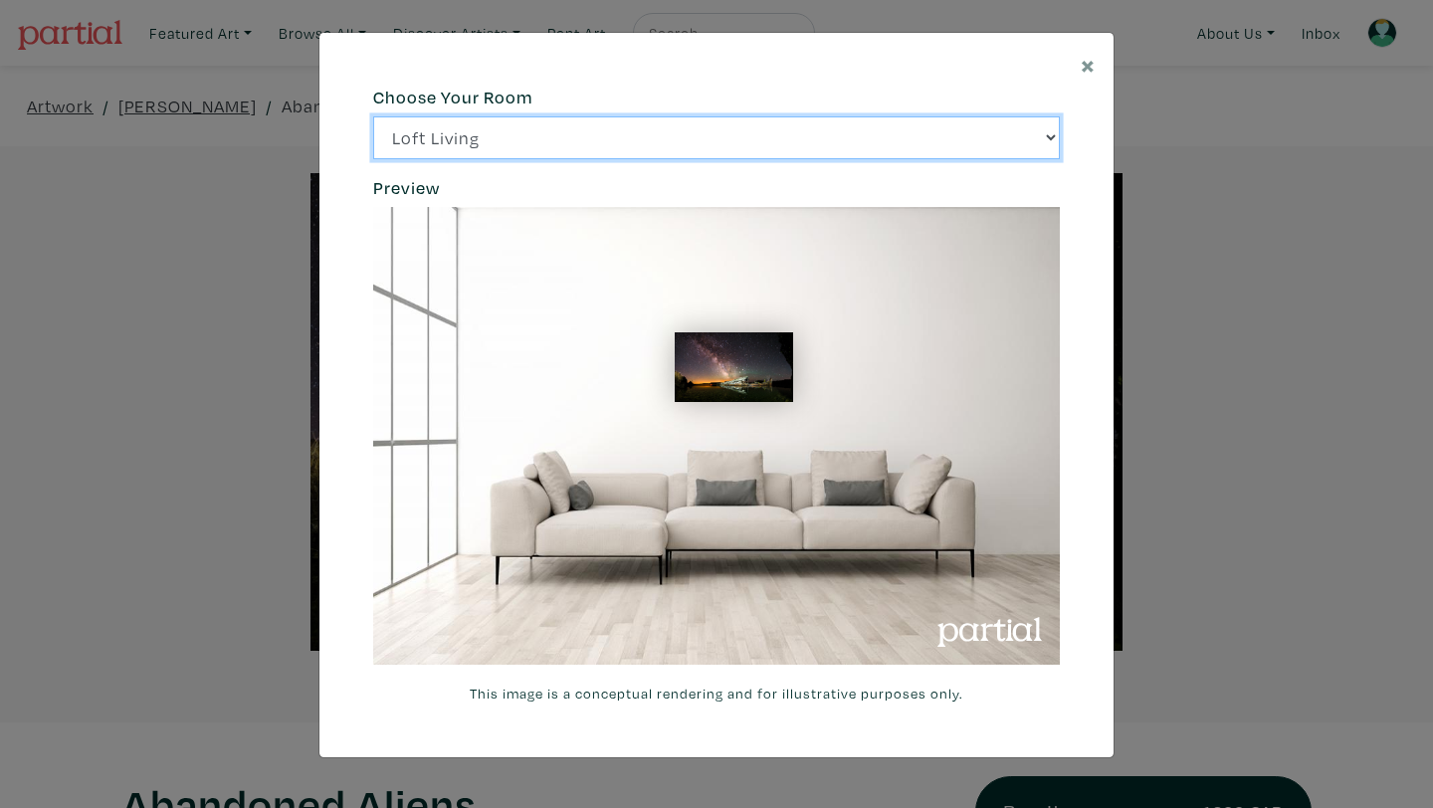
click at [852, 135] on select "Loft Living Bright Bedroom City Office Gallery Space Modern Lounge" at bounding box center [716, 137] width 687 height 43
select select "/thumb/phpThumb.php?src=https%3A%2F%[DOMAIN_NAME]%2Fprojects%2Frendering%2Fimag…"
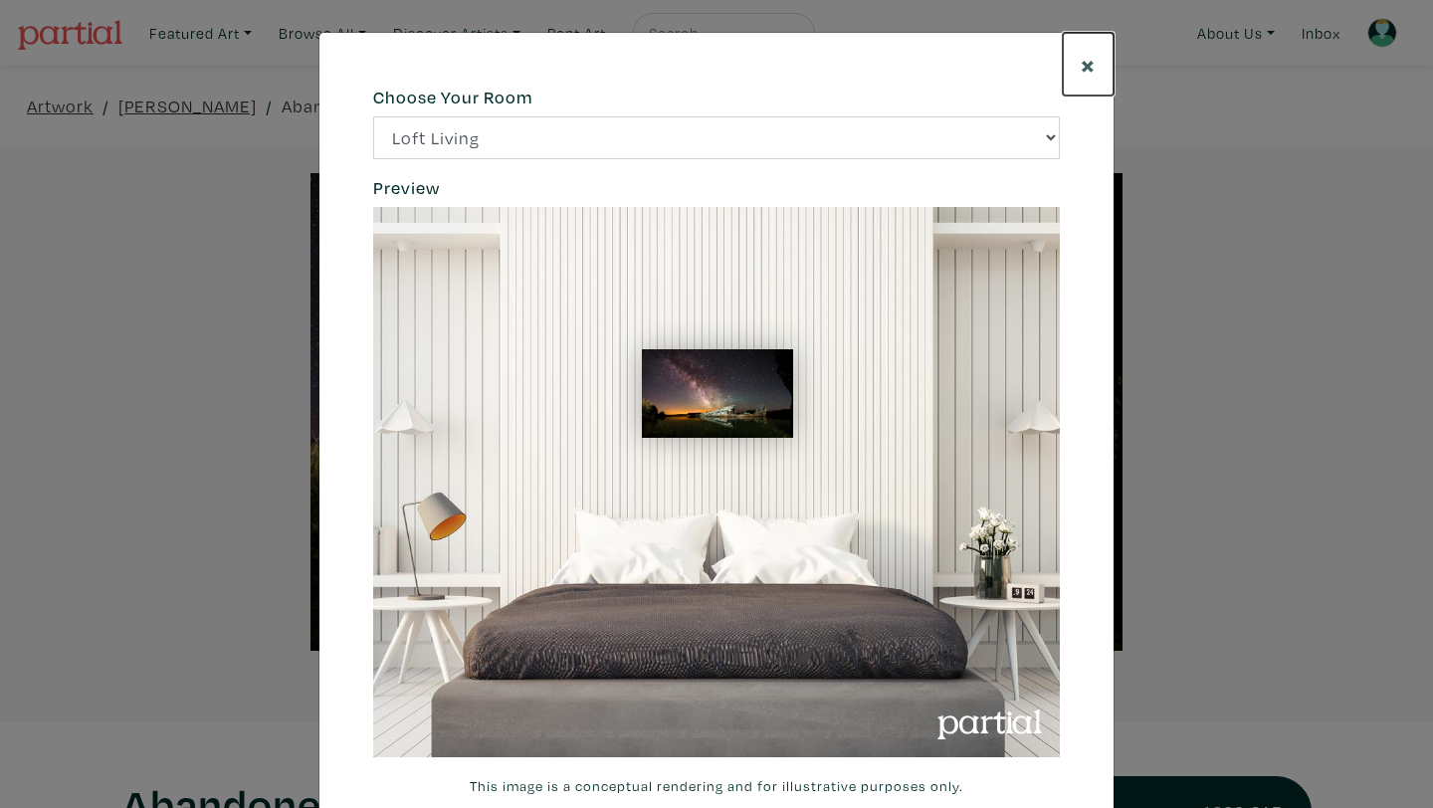
click at [1085, 65] on span "×" at bounding box center [1088, 64] width 15 height 35
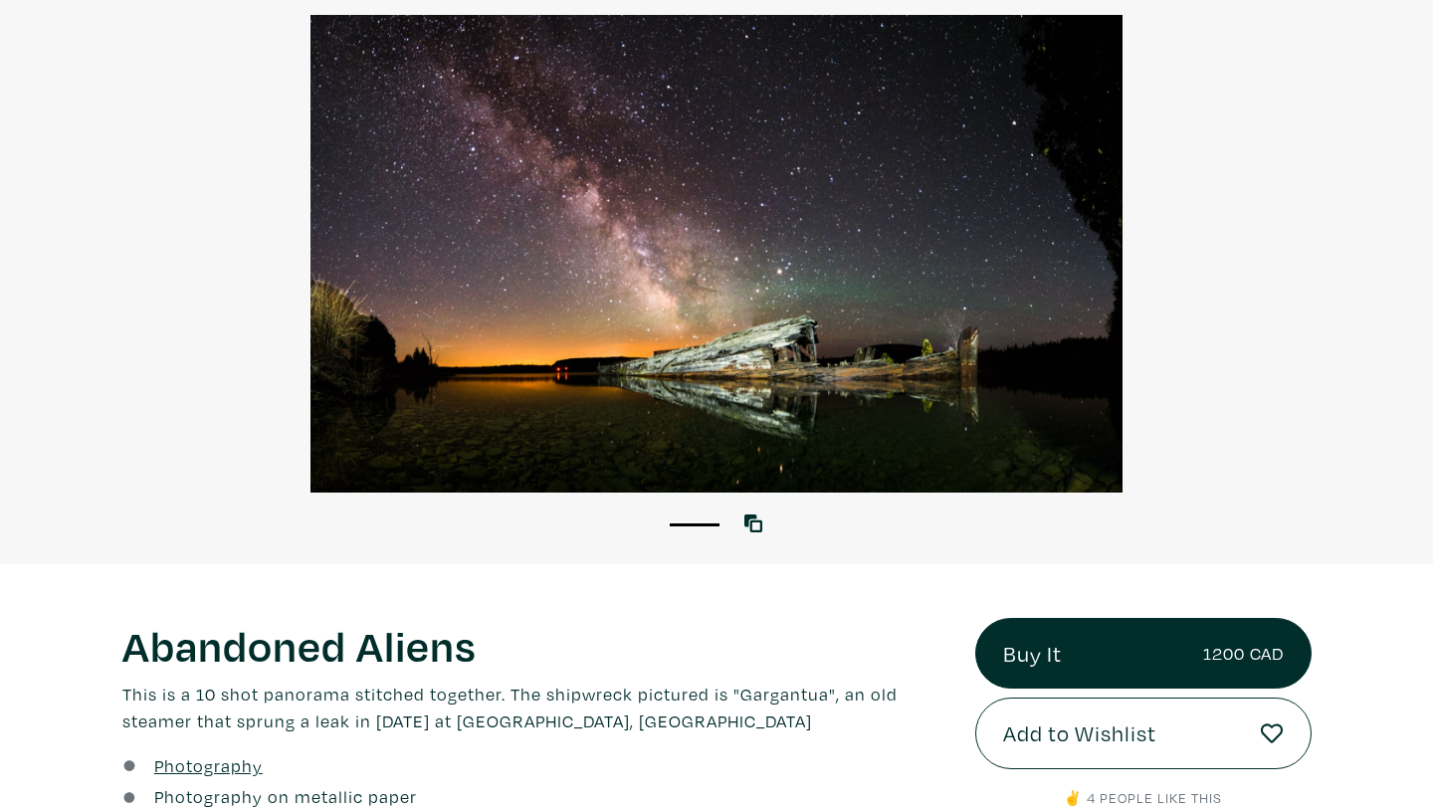
scroll to position [394, 0]
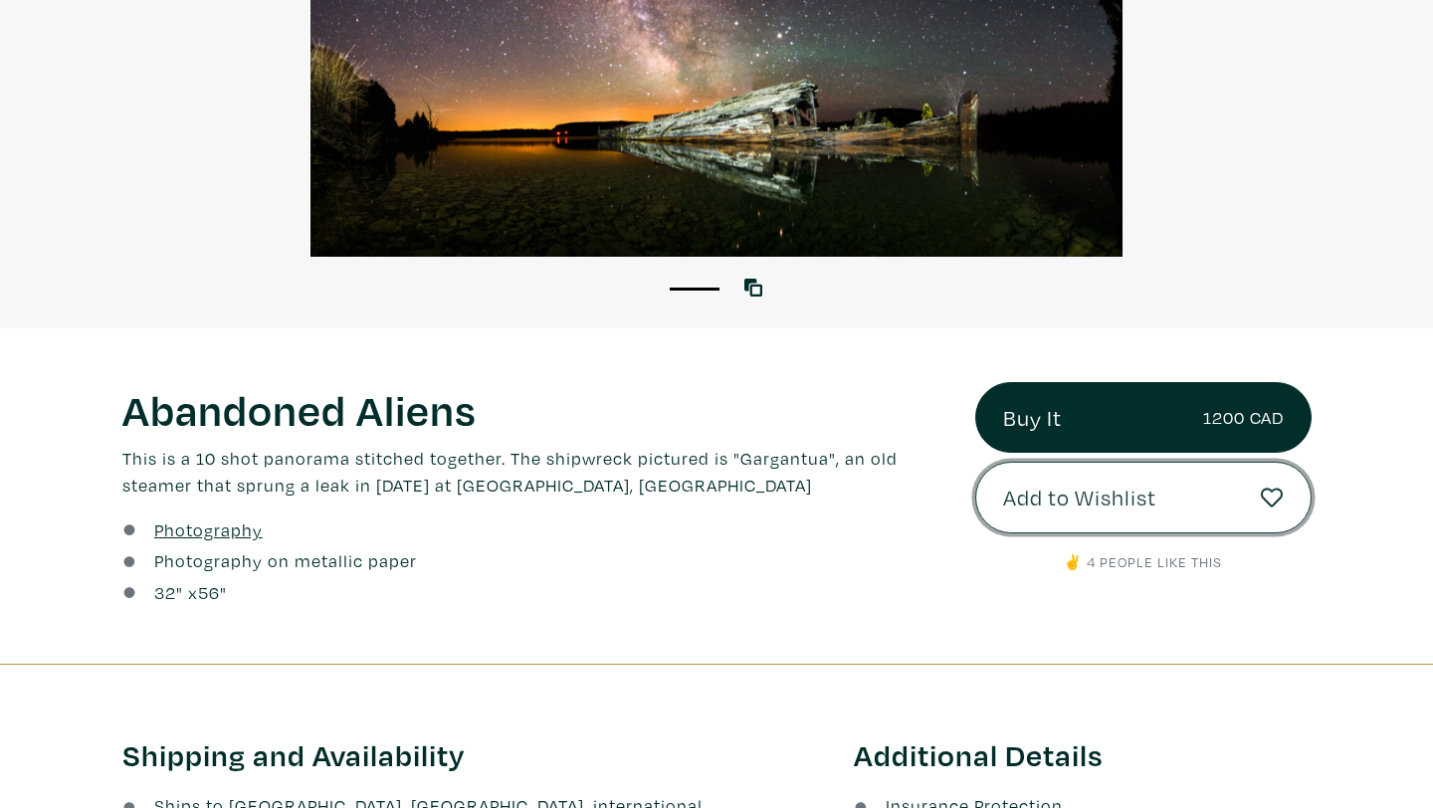
click at [1051, 526] on button "Add to Wishlist" at bounding box center [1144, 498] width 336 height 72
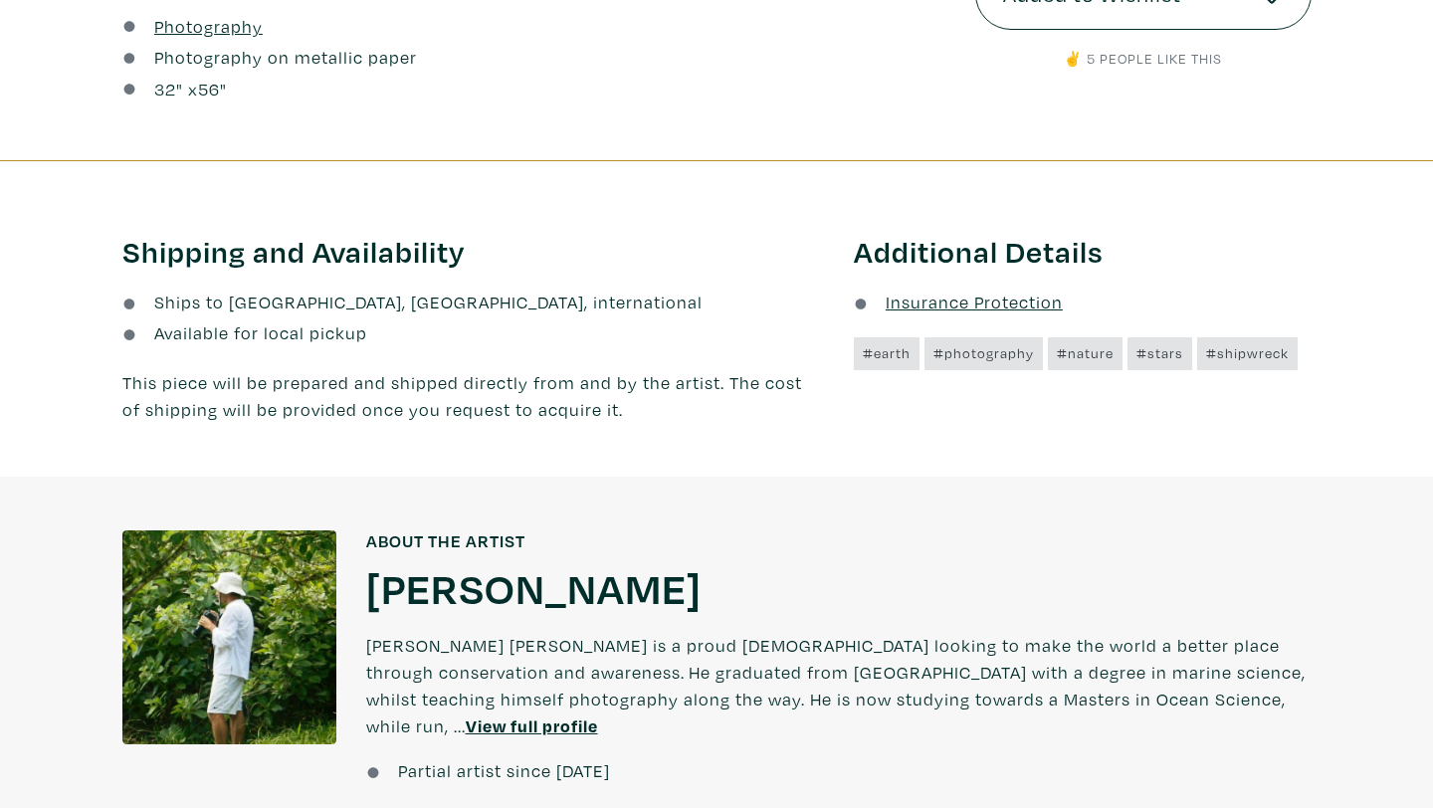
scroll to position [298, 0]
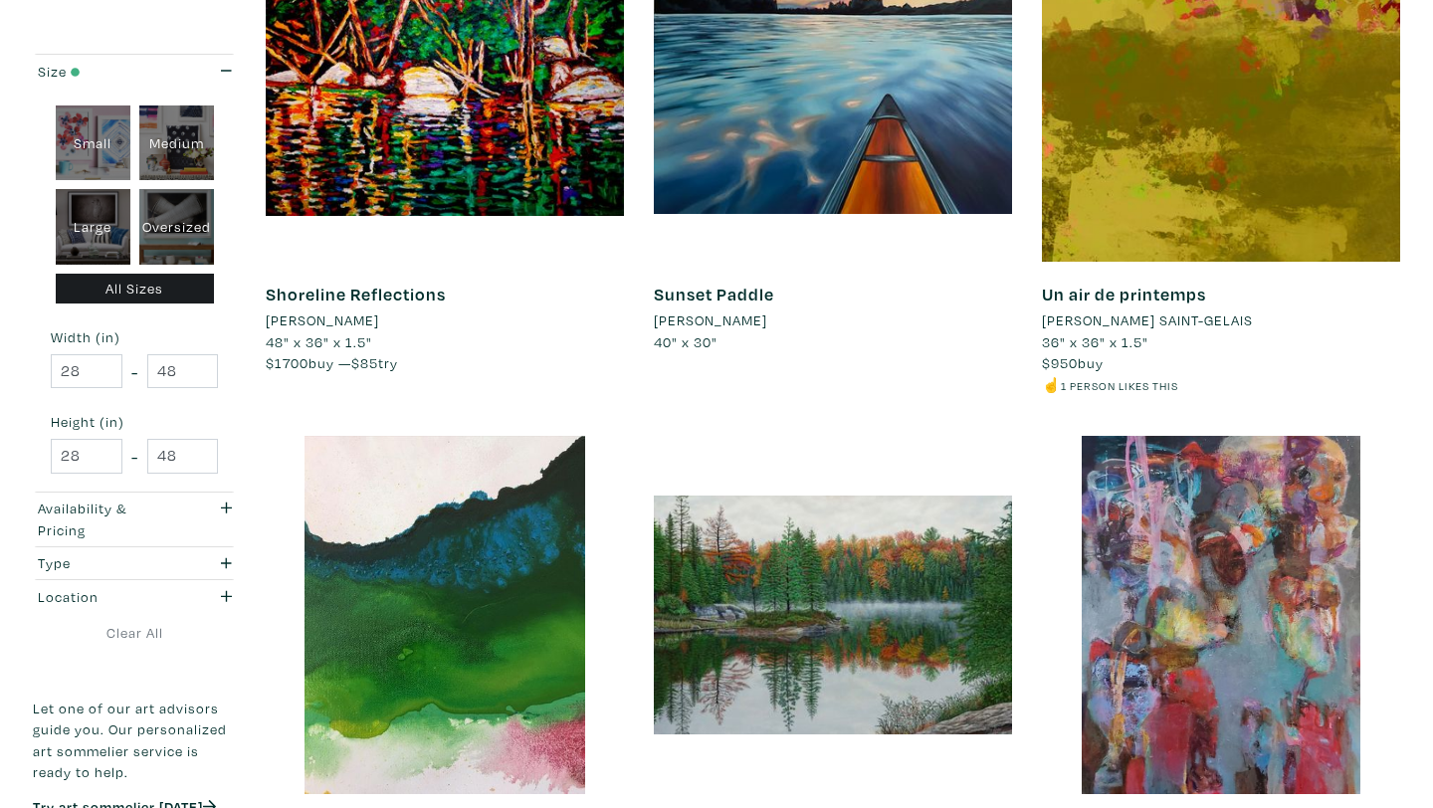
scroll to position [3418, 0]
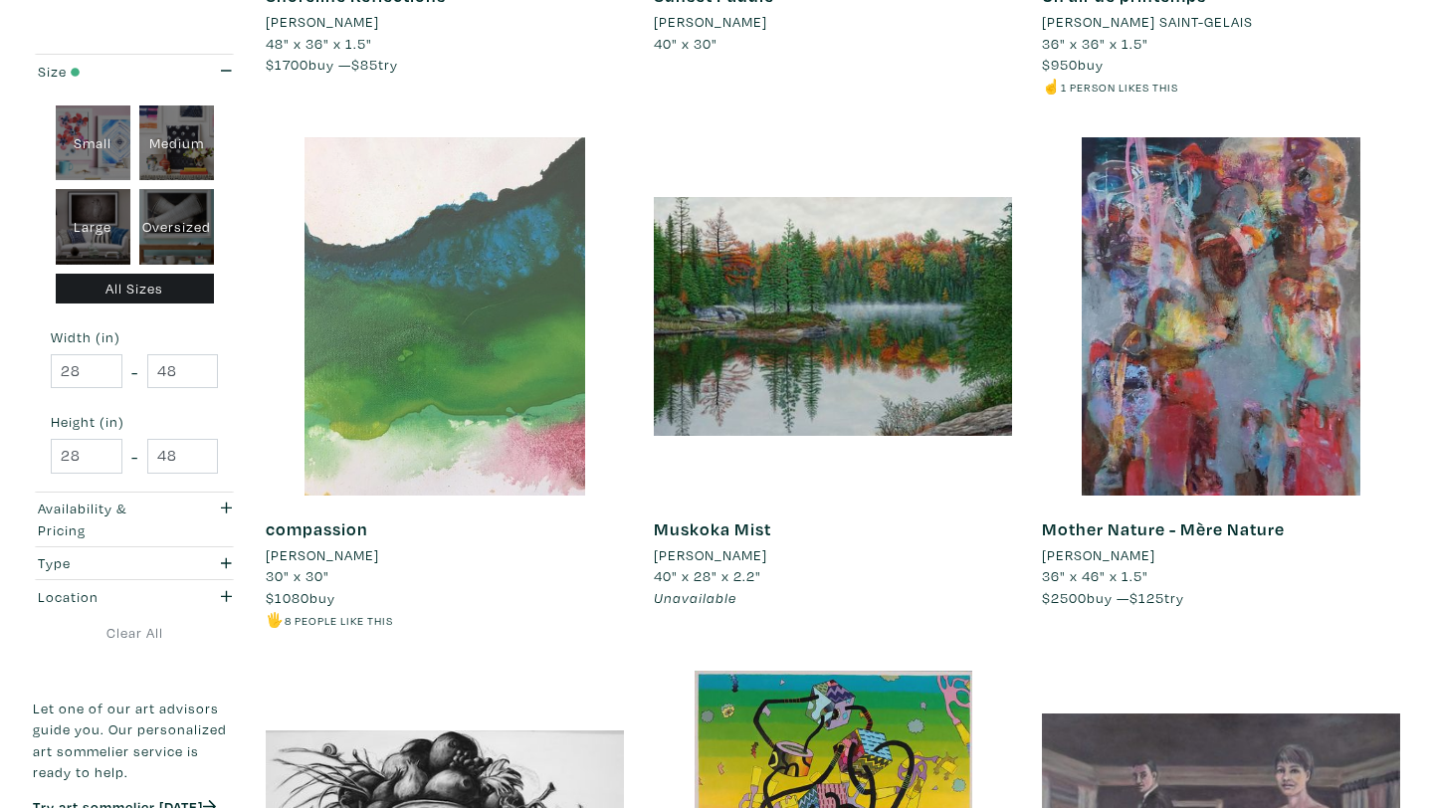
click at [439, 281] on div at bounding box center [445, 316] width 358 height 358
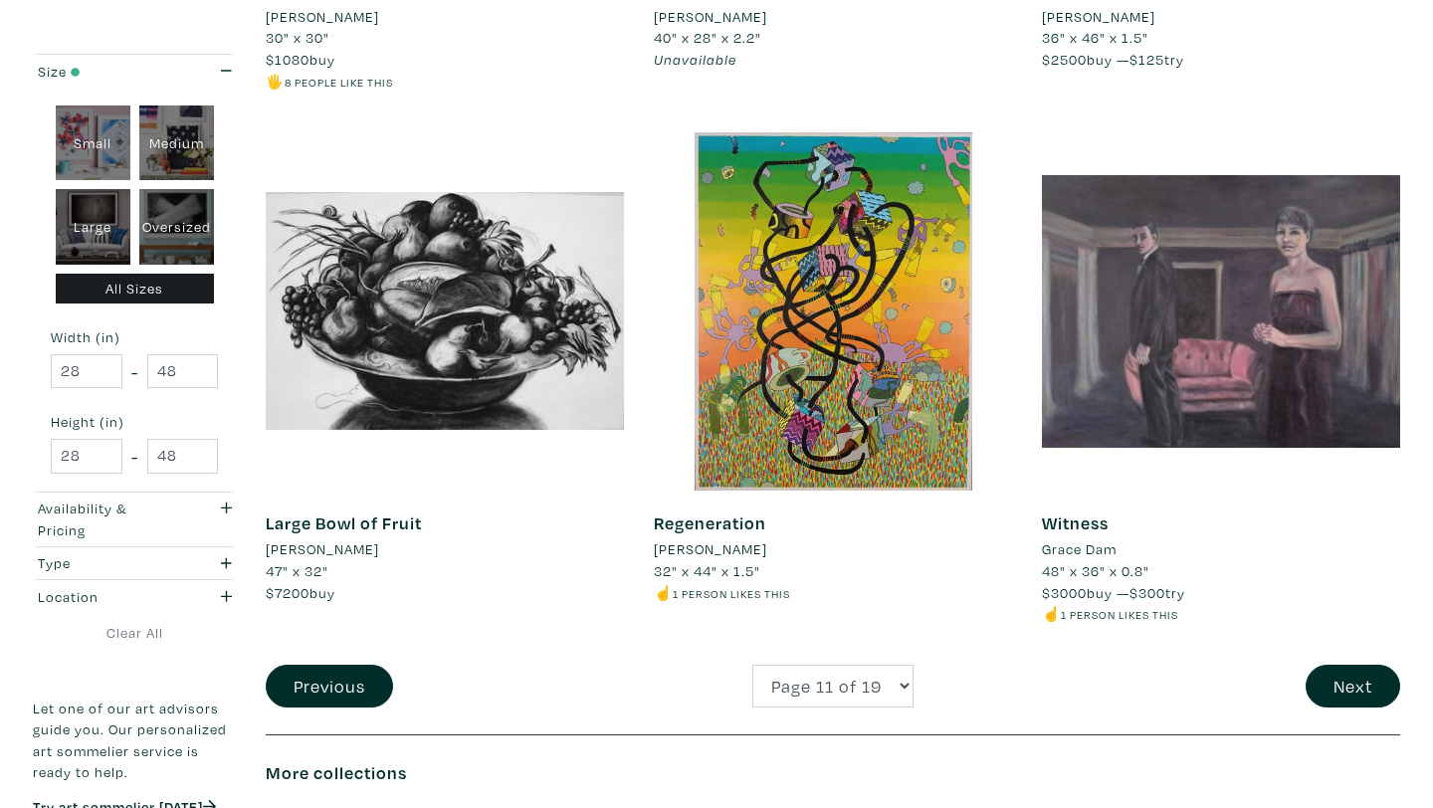
scroll to position [4045, 0]
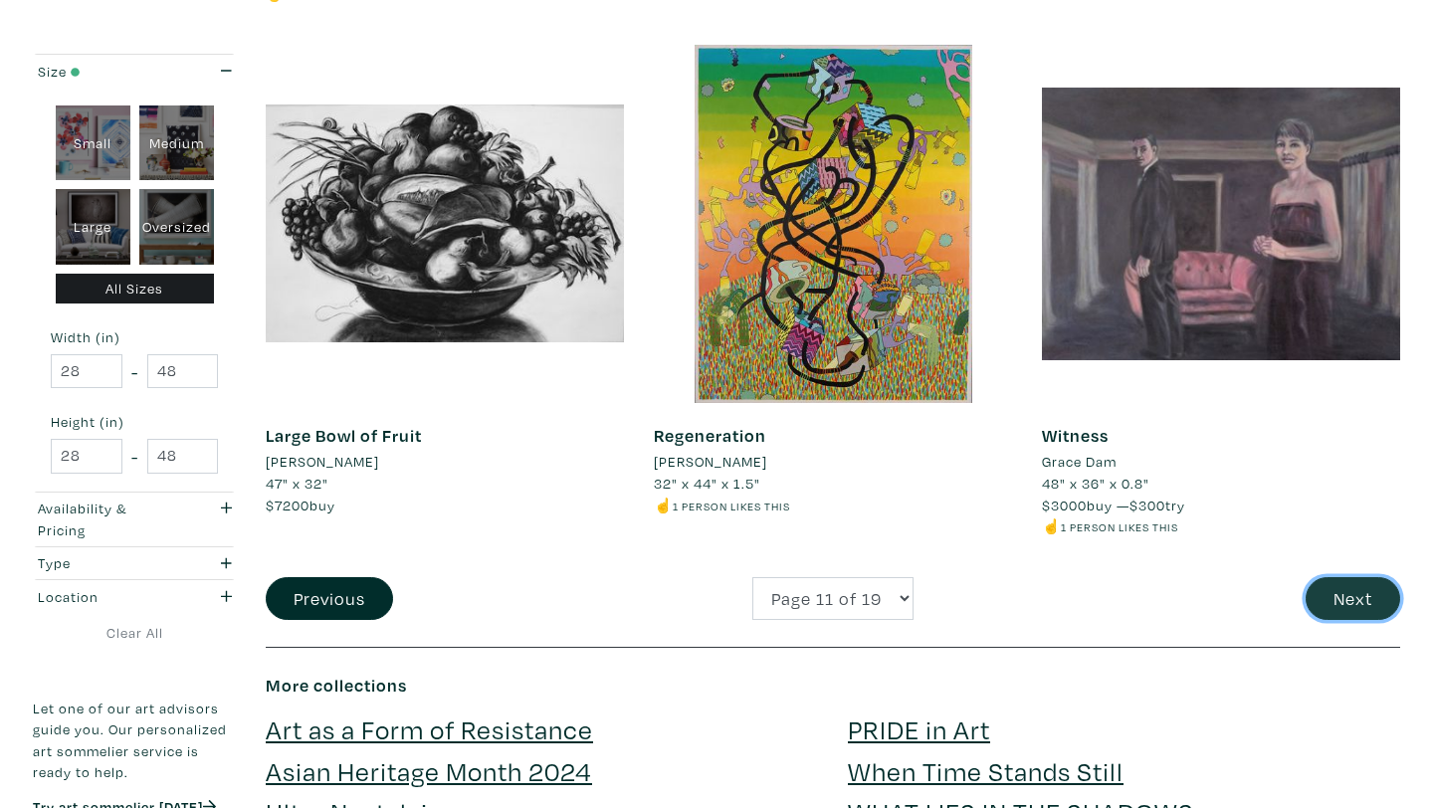
click at [1346, 619] on button "Next" at bounding box center [1353, 598] width 95 height 43
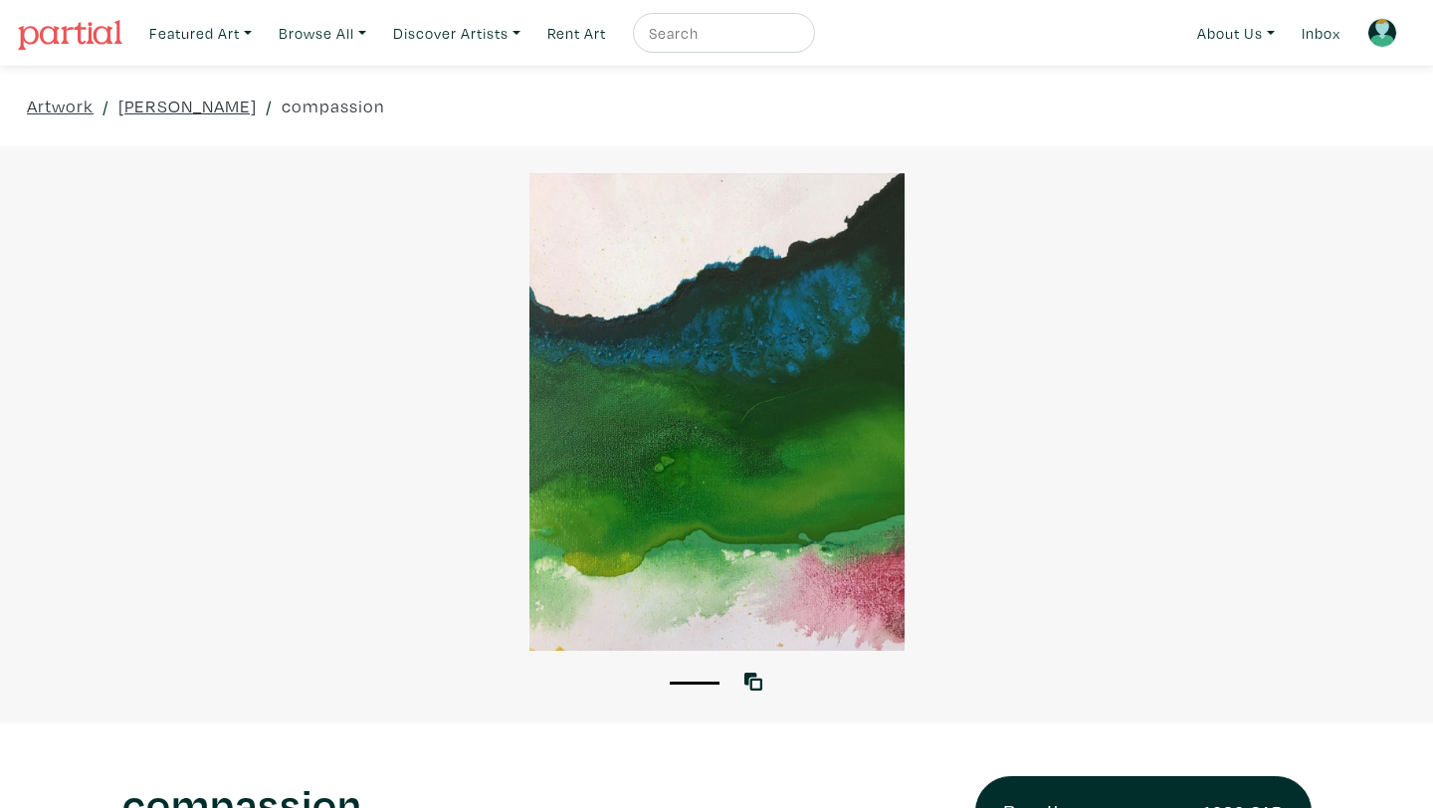
click at [684, 520] on div at bounding box center [716, 412] width 1433 height 478
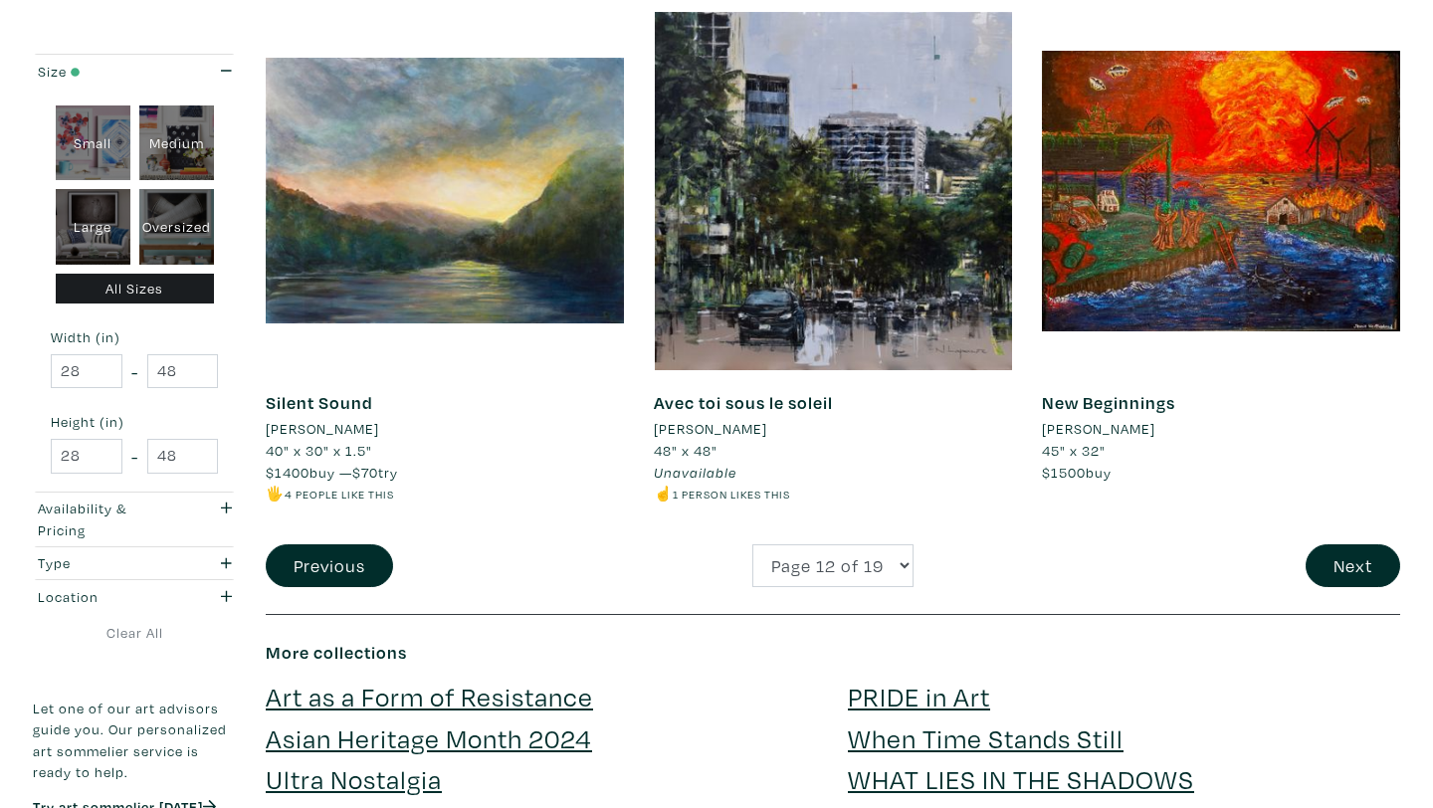
scroll to position [4123, 0]
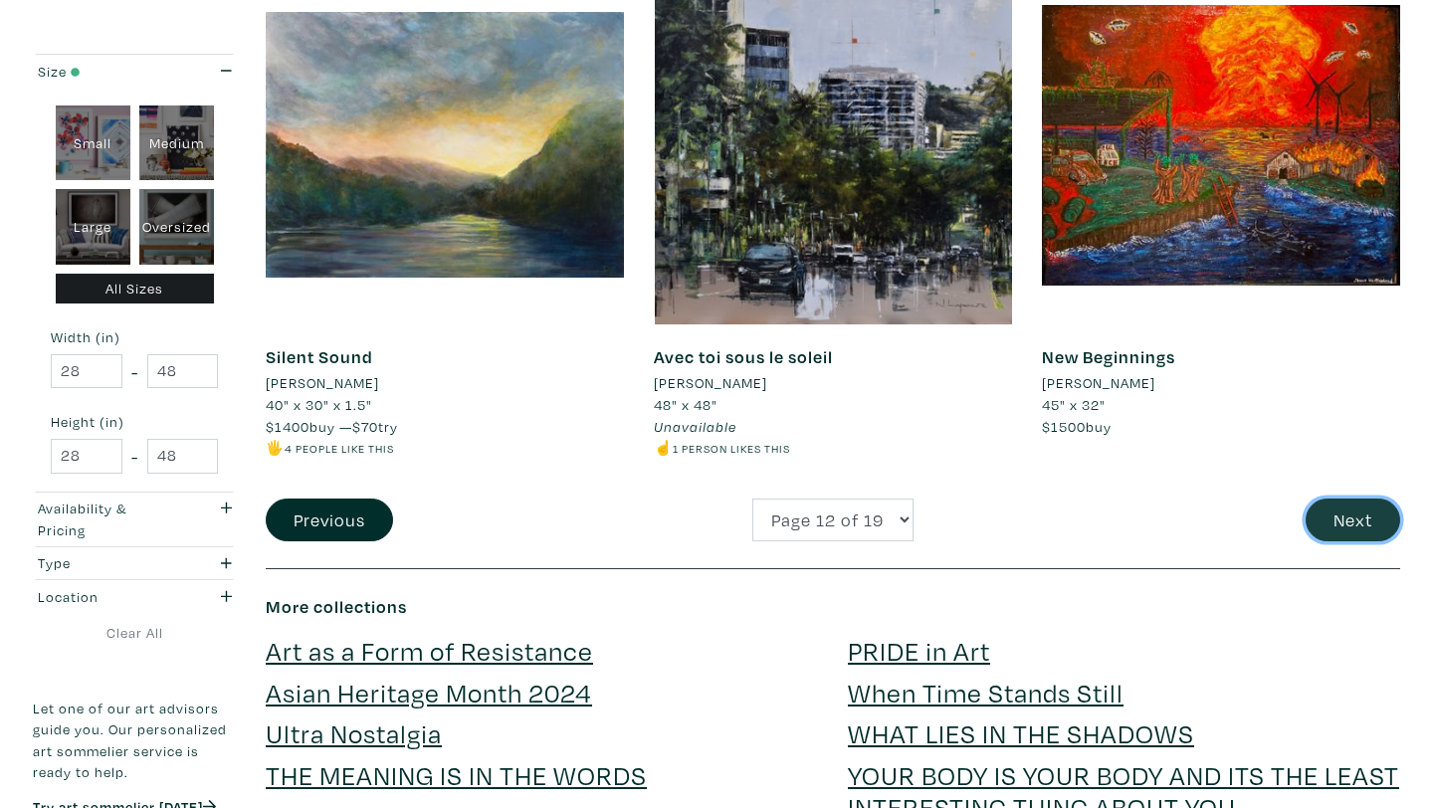
click at [1343, 499] on button "Next" at bounding box center [1353, 520] width 95 height 43
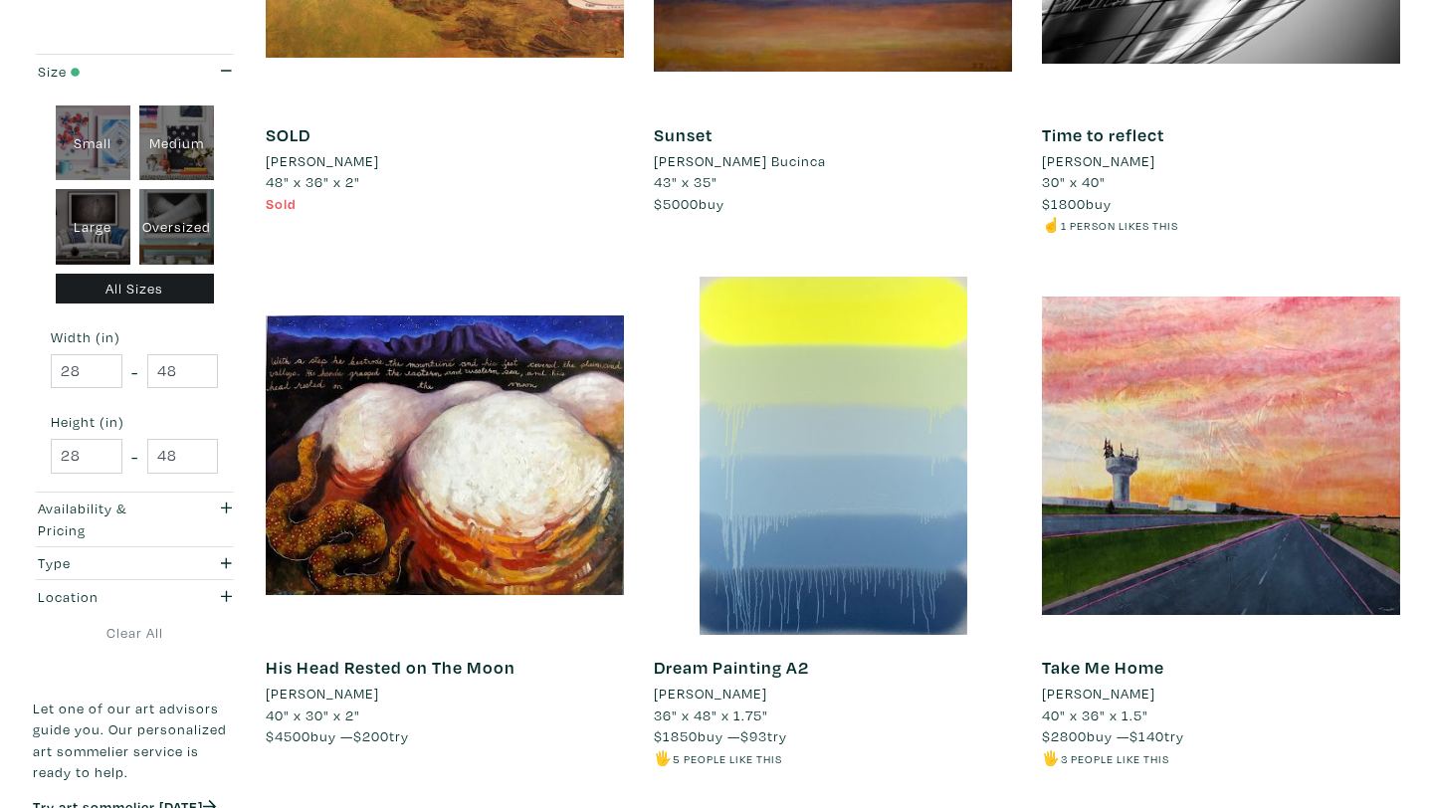
scroll to position [1806, 0]
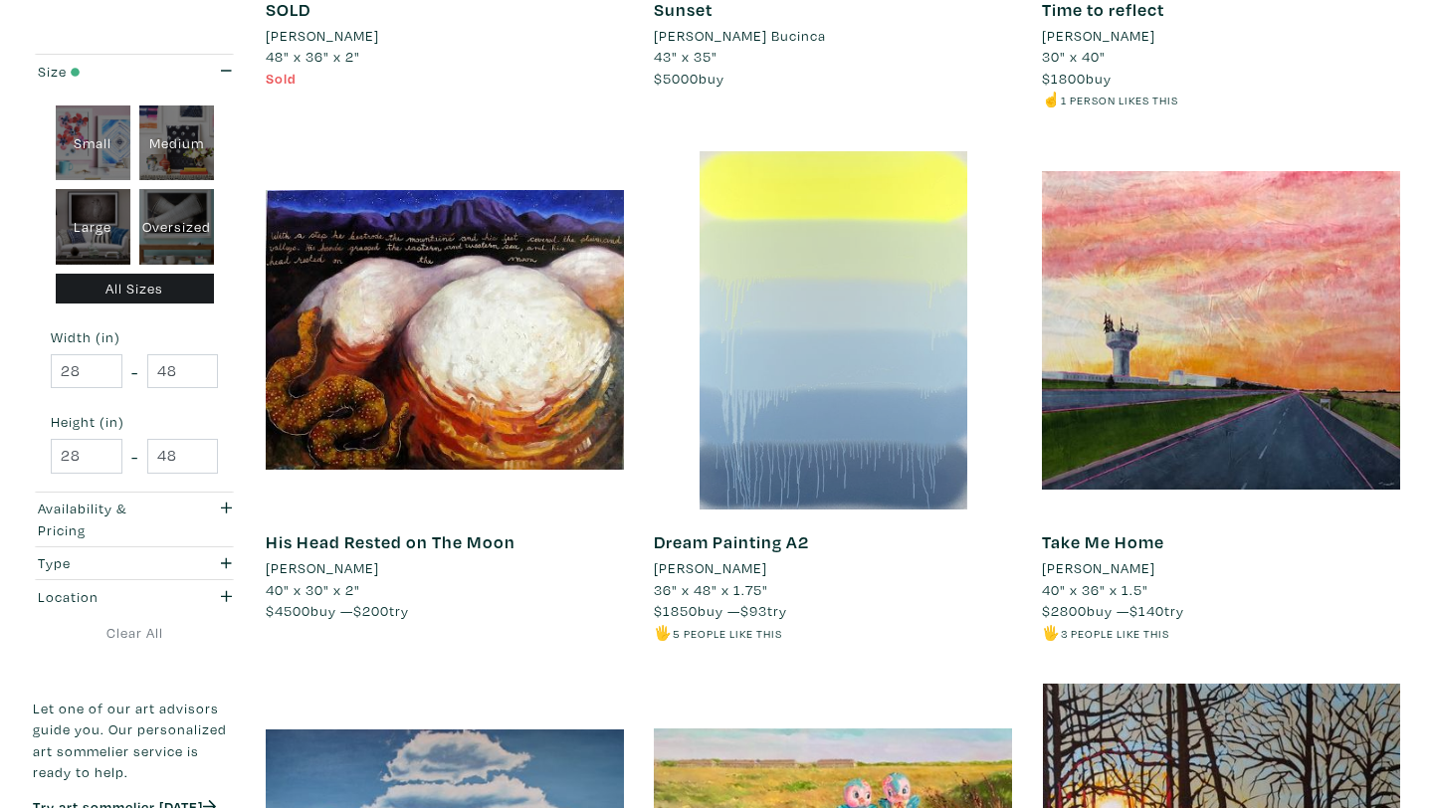
click at [831, 386] on div at bounding box center [833, 330] width 358 height 358
click at [851, 487] on div at bounding box center [833, 330] width 358 height 358
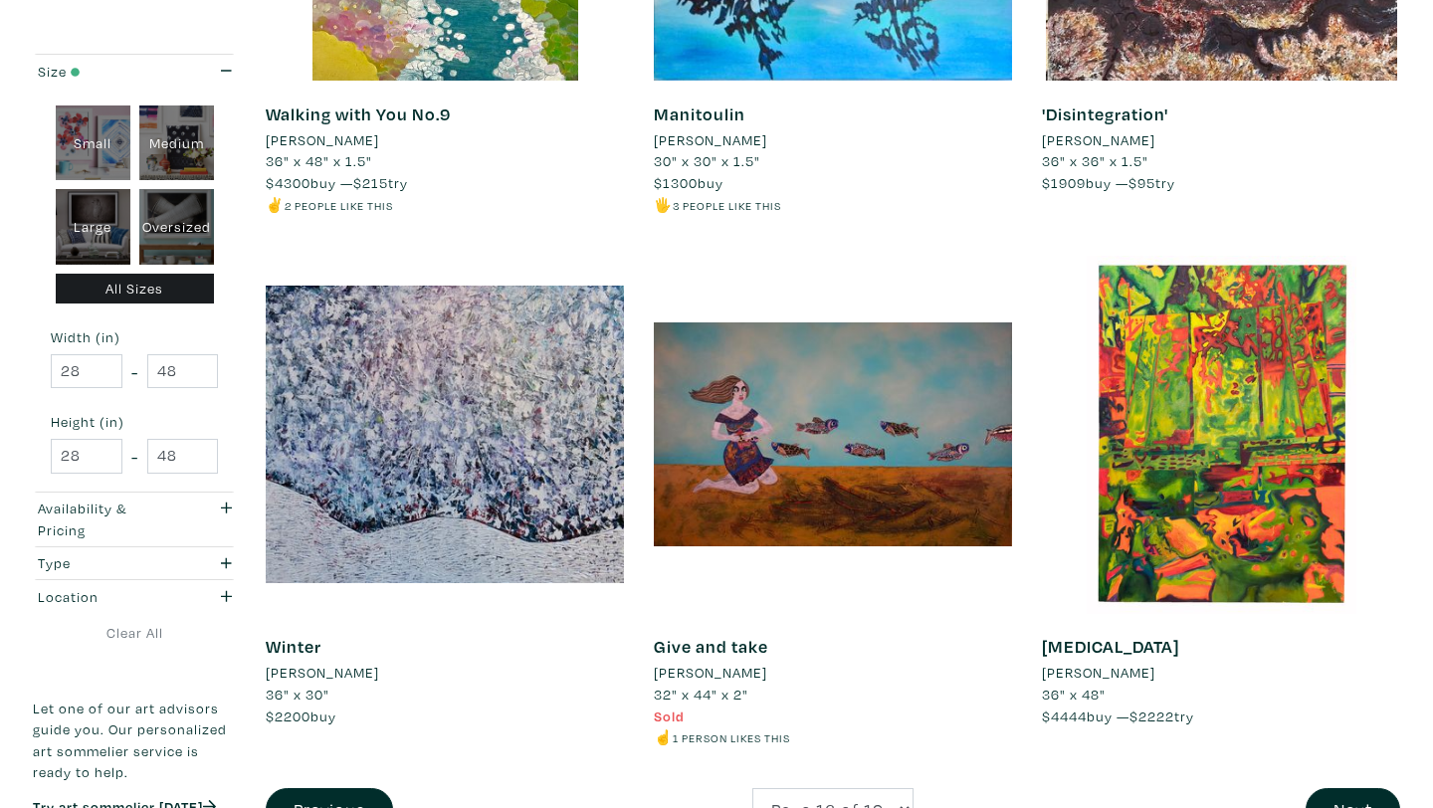
scroll to position [4024, 0]
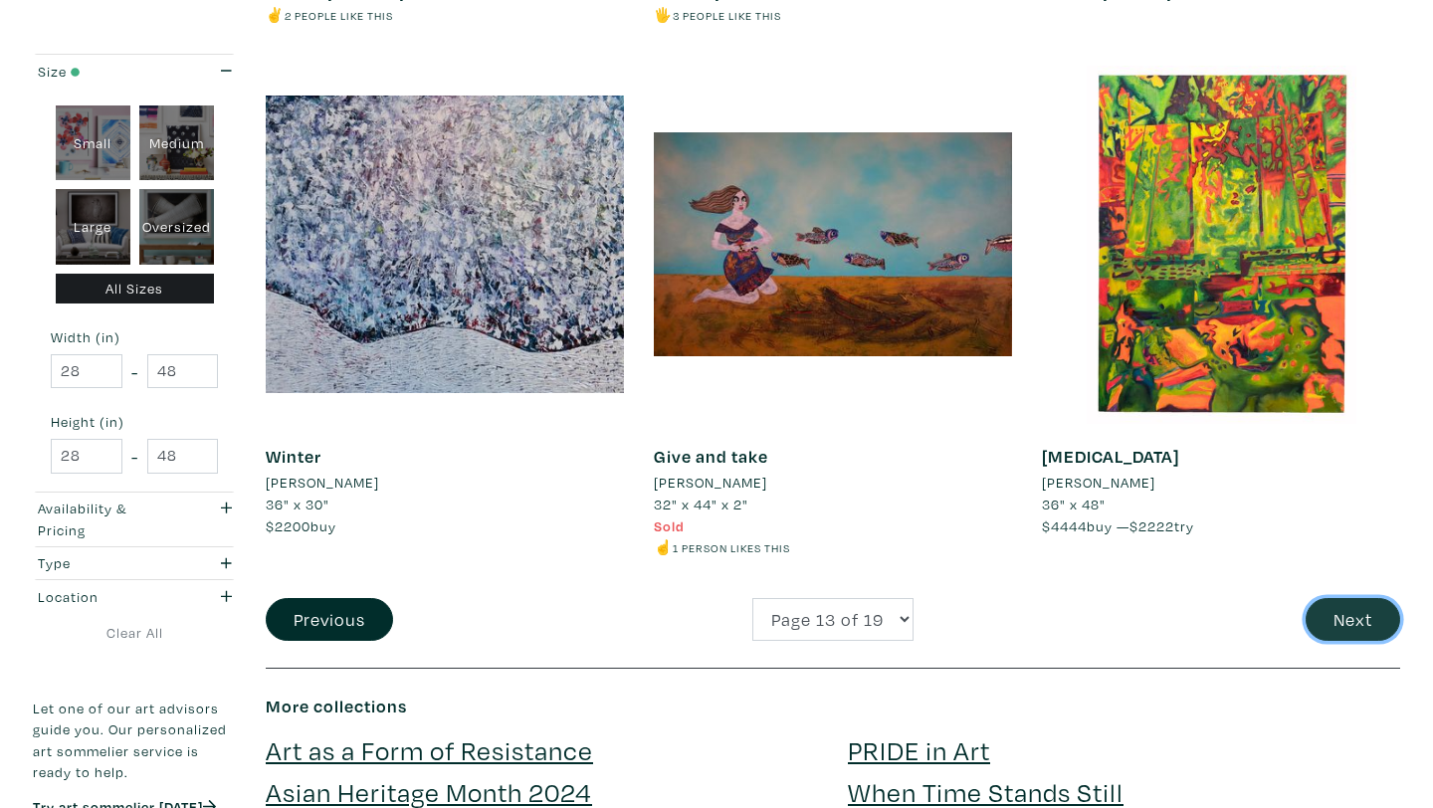
click at [1355, 629] on button "Next" at bounding box center [1353, 619] width 95 height 43
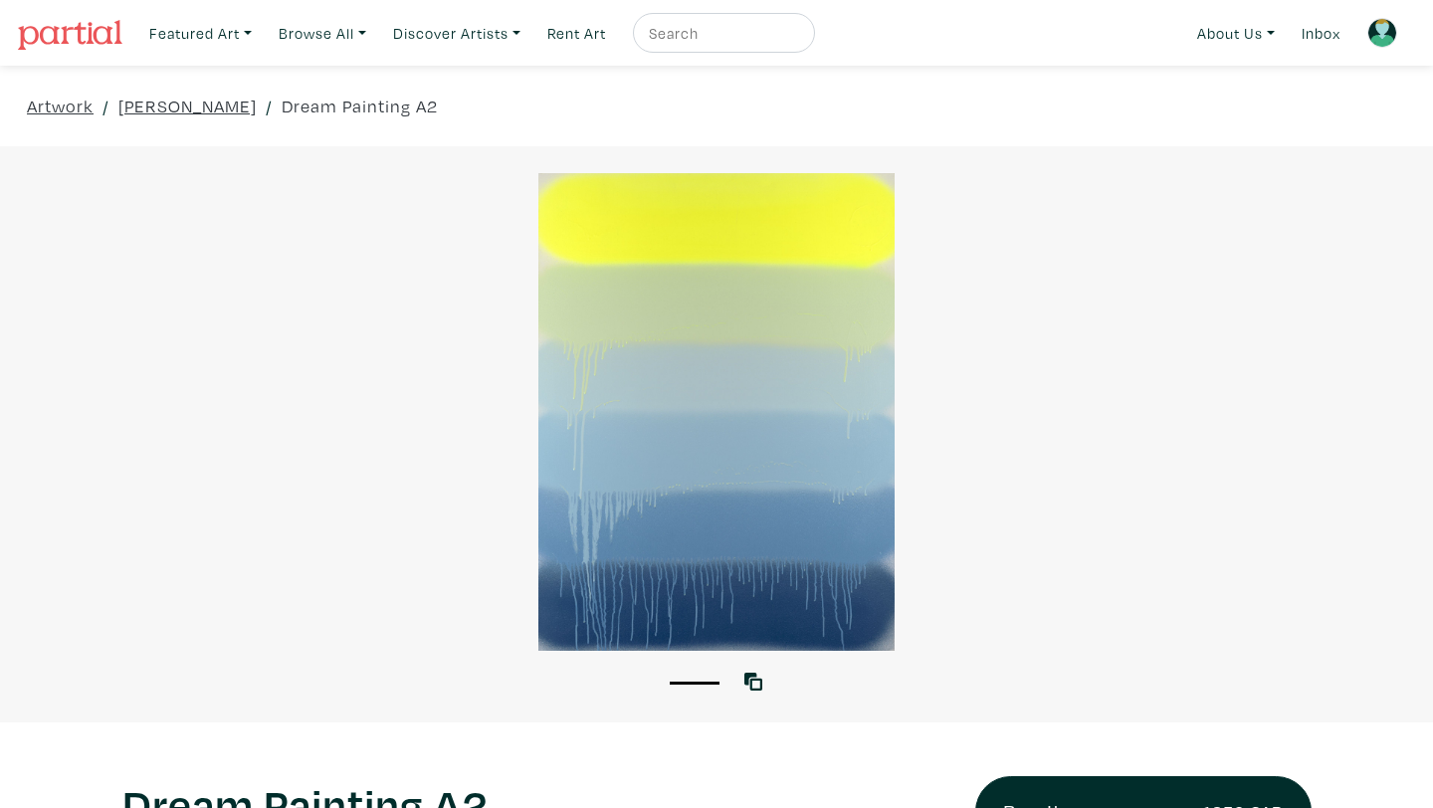
click at [757, 517] on div at bounding box center [716, 412] width 1433 height 478
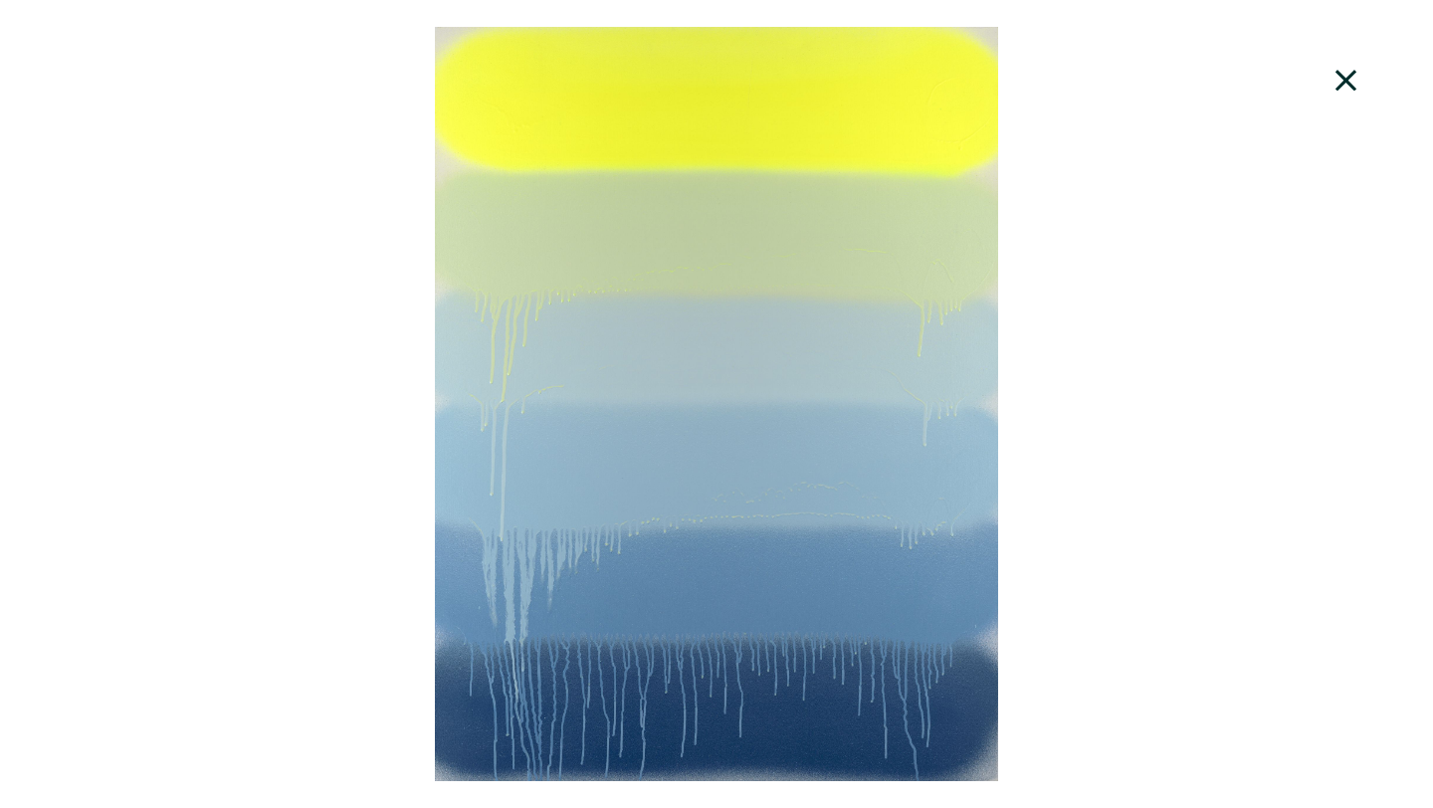
click at [1349, 74] on icon at bounding box center [1347, 81] width 68 height 54
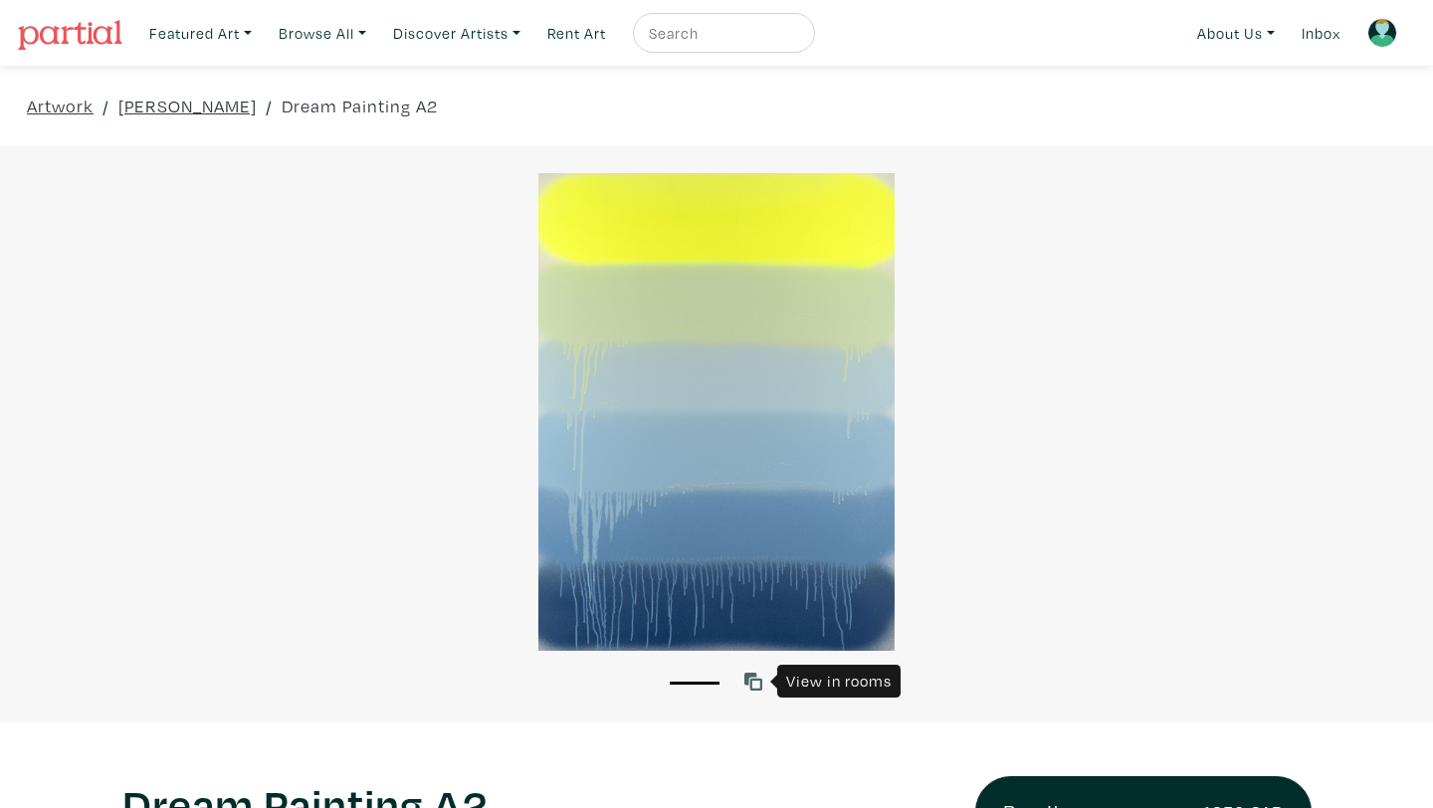
click at [755, 675] on icon at bounding box center [754, 682] width 18 height 18
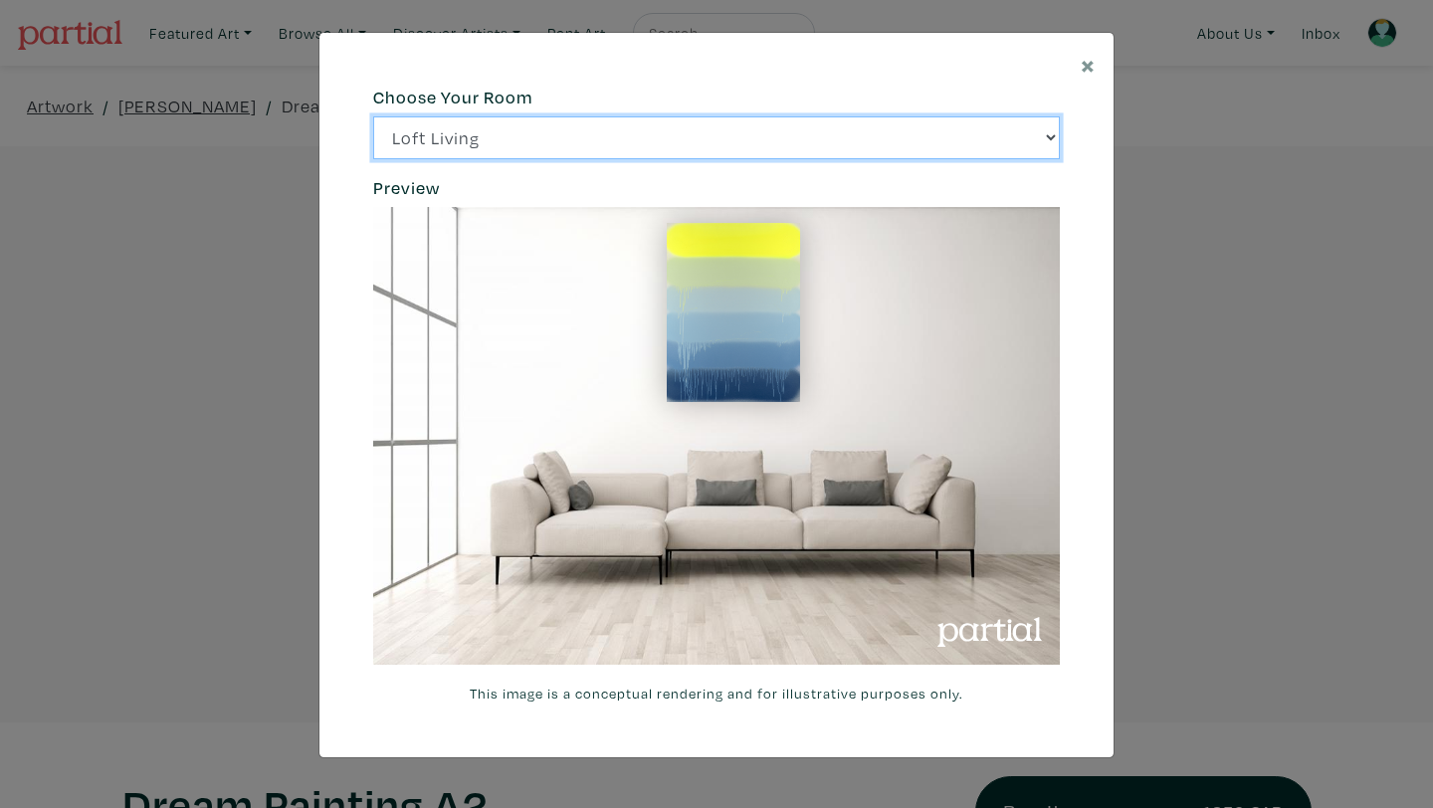
click at [845, 140] on select "Loft Living Bright Bedroom City Office Gallery Space Modern Lounge" at bounding box center [716, 137] width 687 height 43
select select "/thumb/phpThumb.php?src=https%3A%2F%[DOMAIN_NAME]%2Fprojects%2Frendering%2Fimag…"
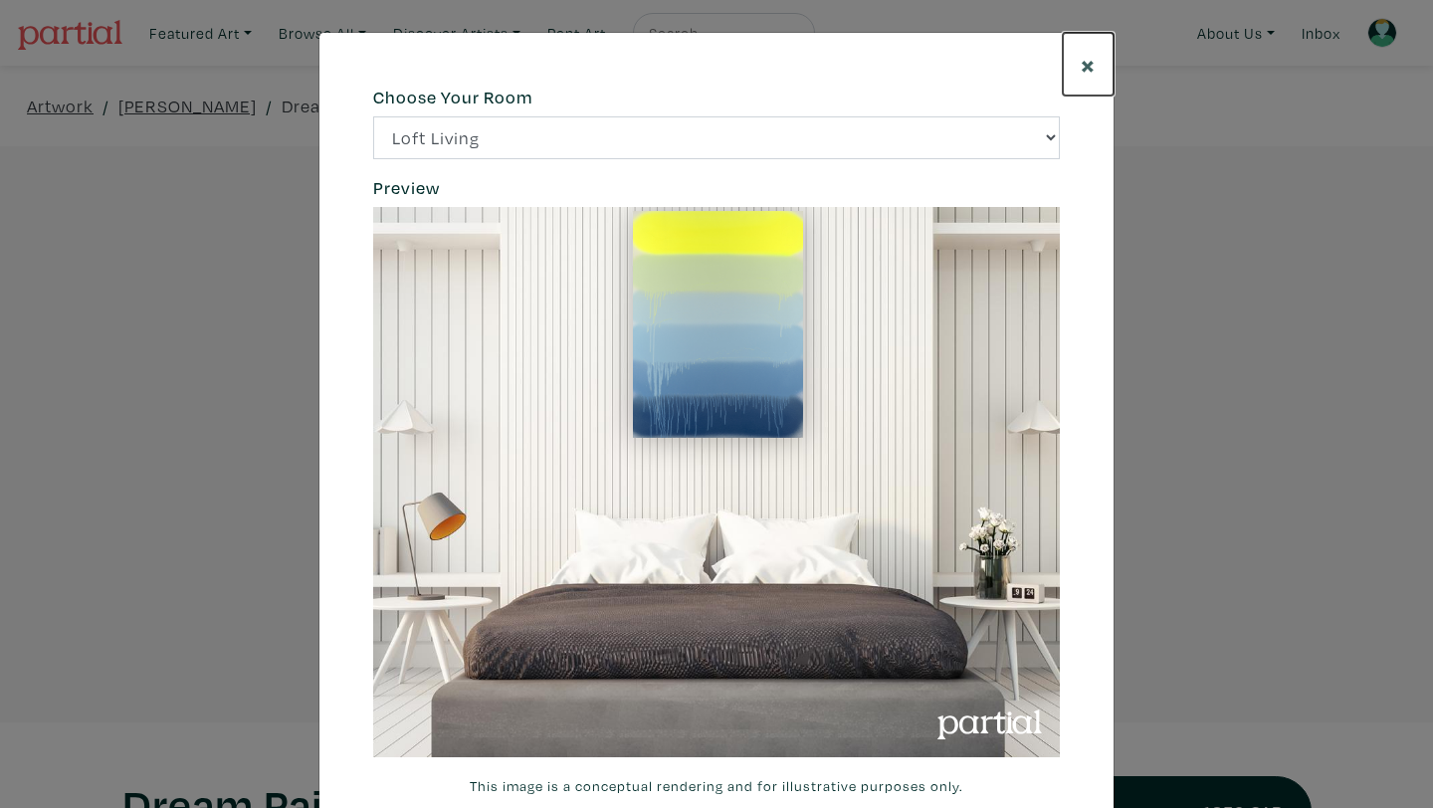
click at [1096, 63] on button "×" at bounding box center [1088, 64] width 51 height 63
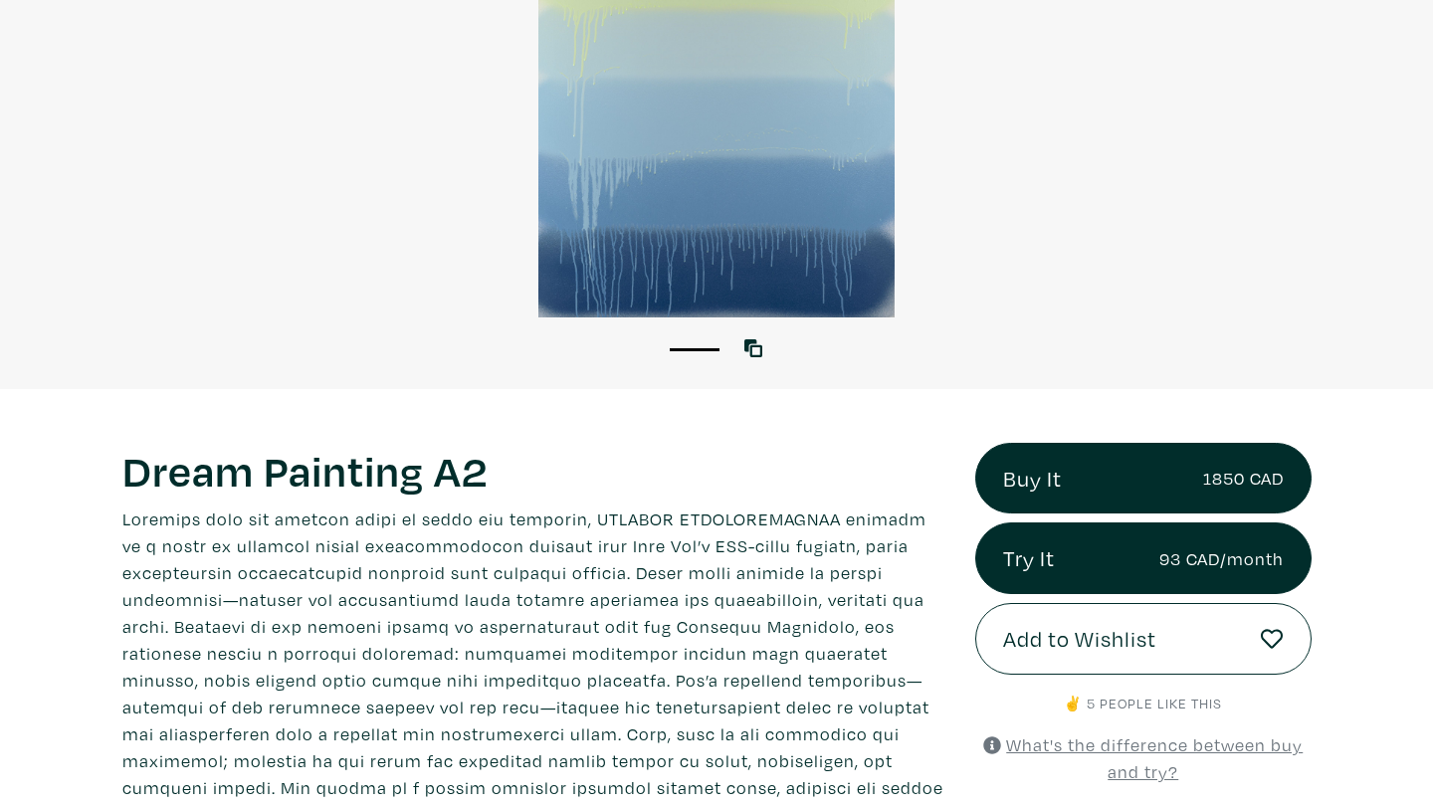
scroll to position [139, 0]
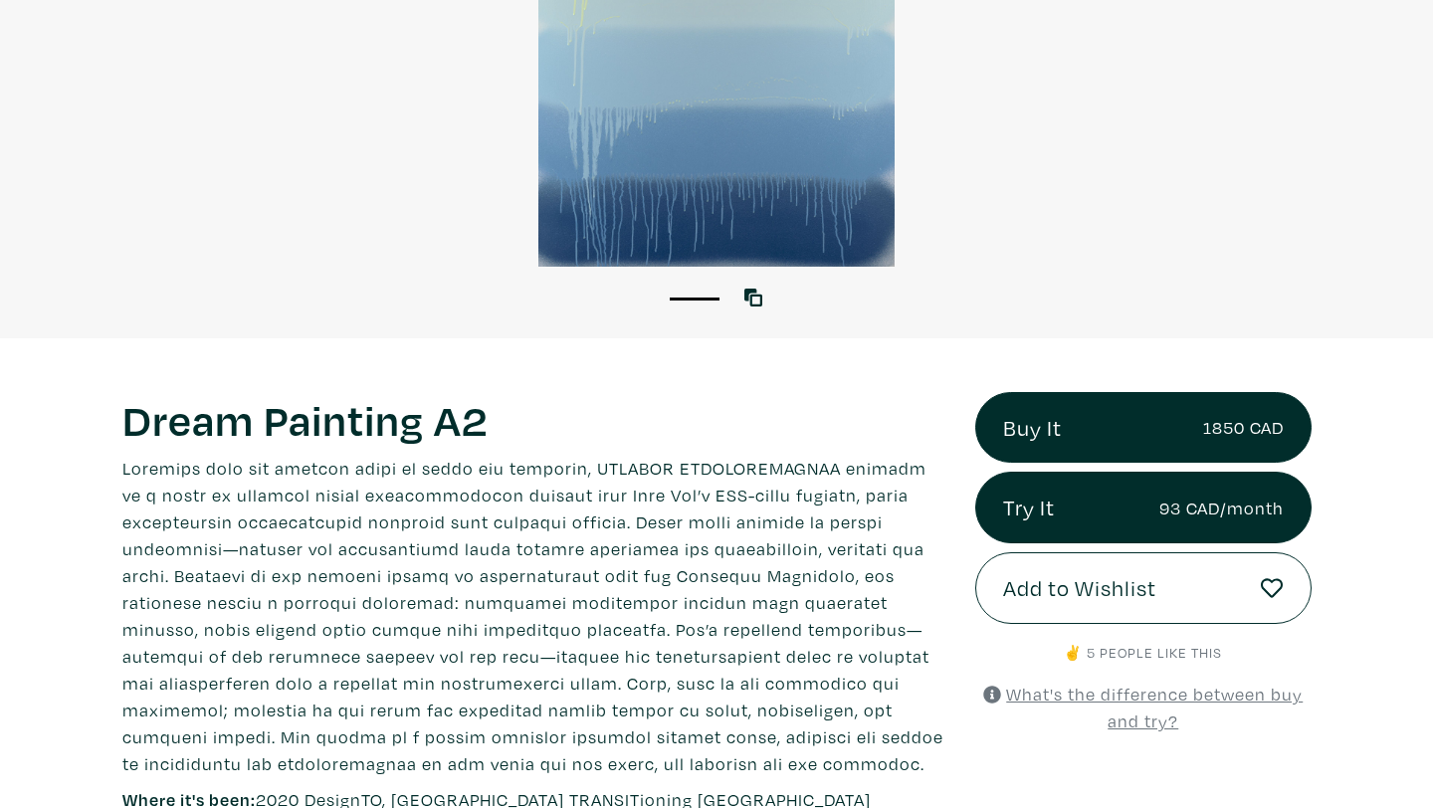
scroll to position [413, 0]
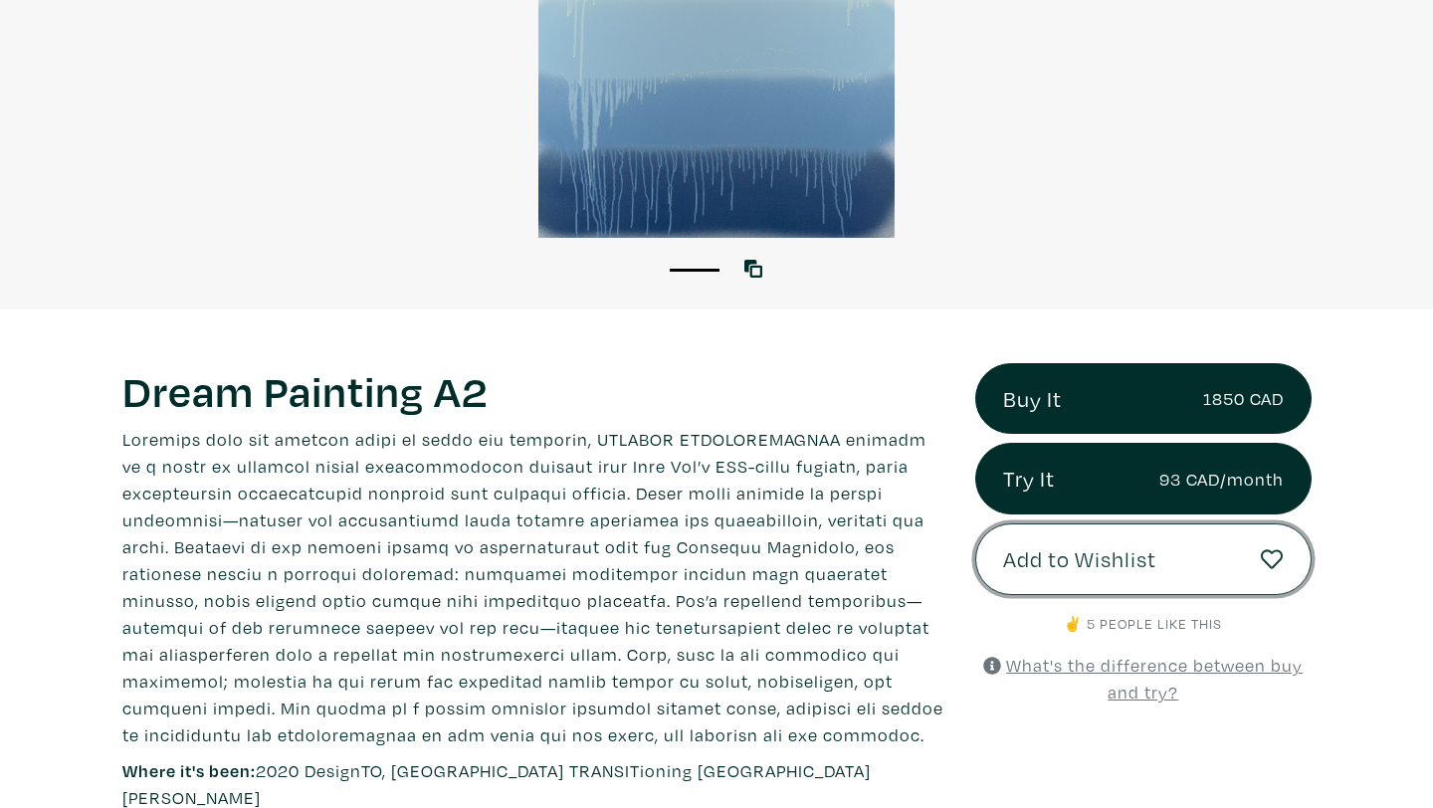
click at [1018, 578] on button "Add to Wishlist" at bounding box center [1144, 560] width 336 height 72
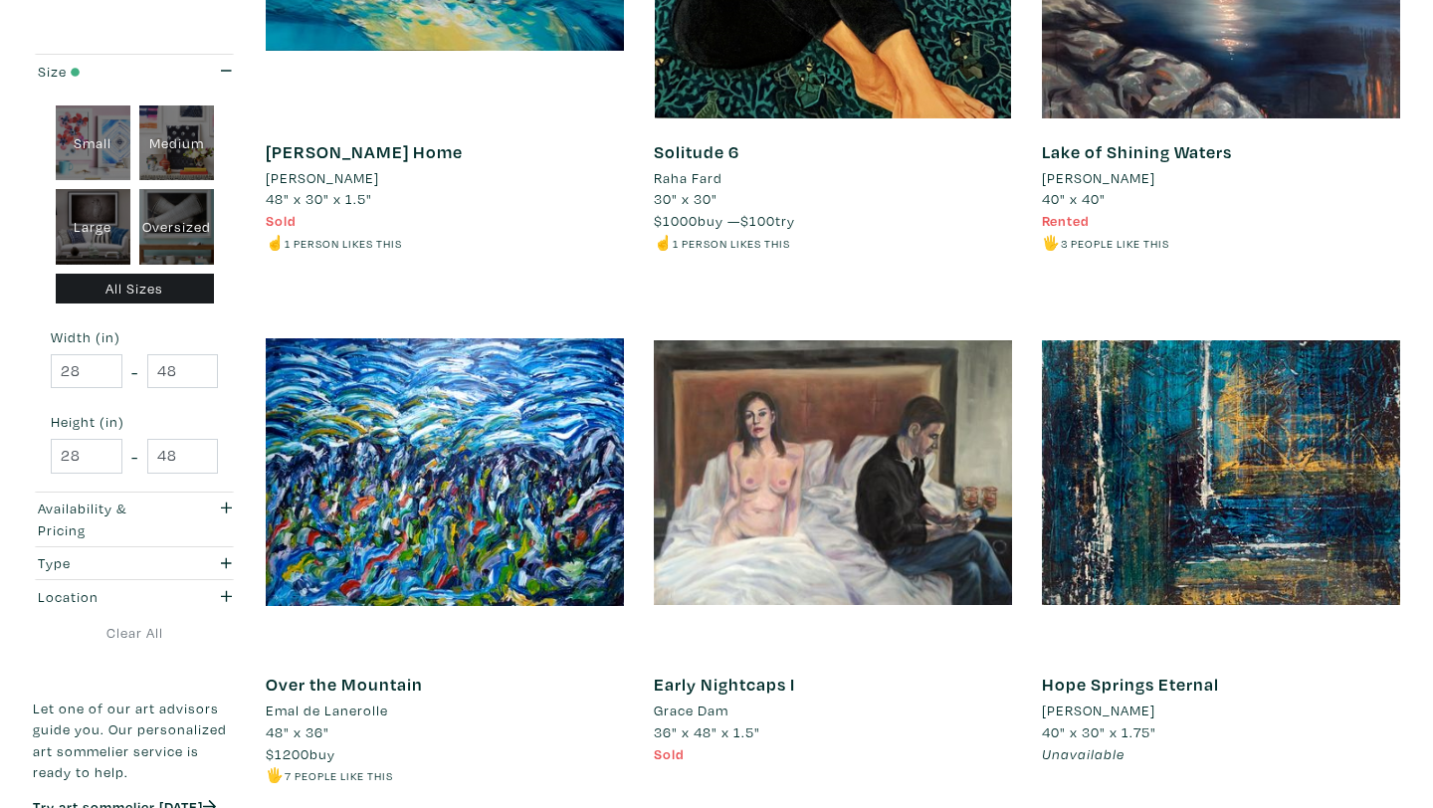
scroll to position [3932, 0]
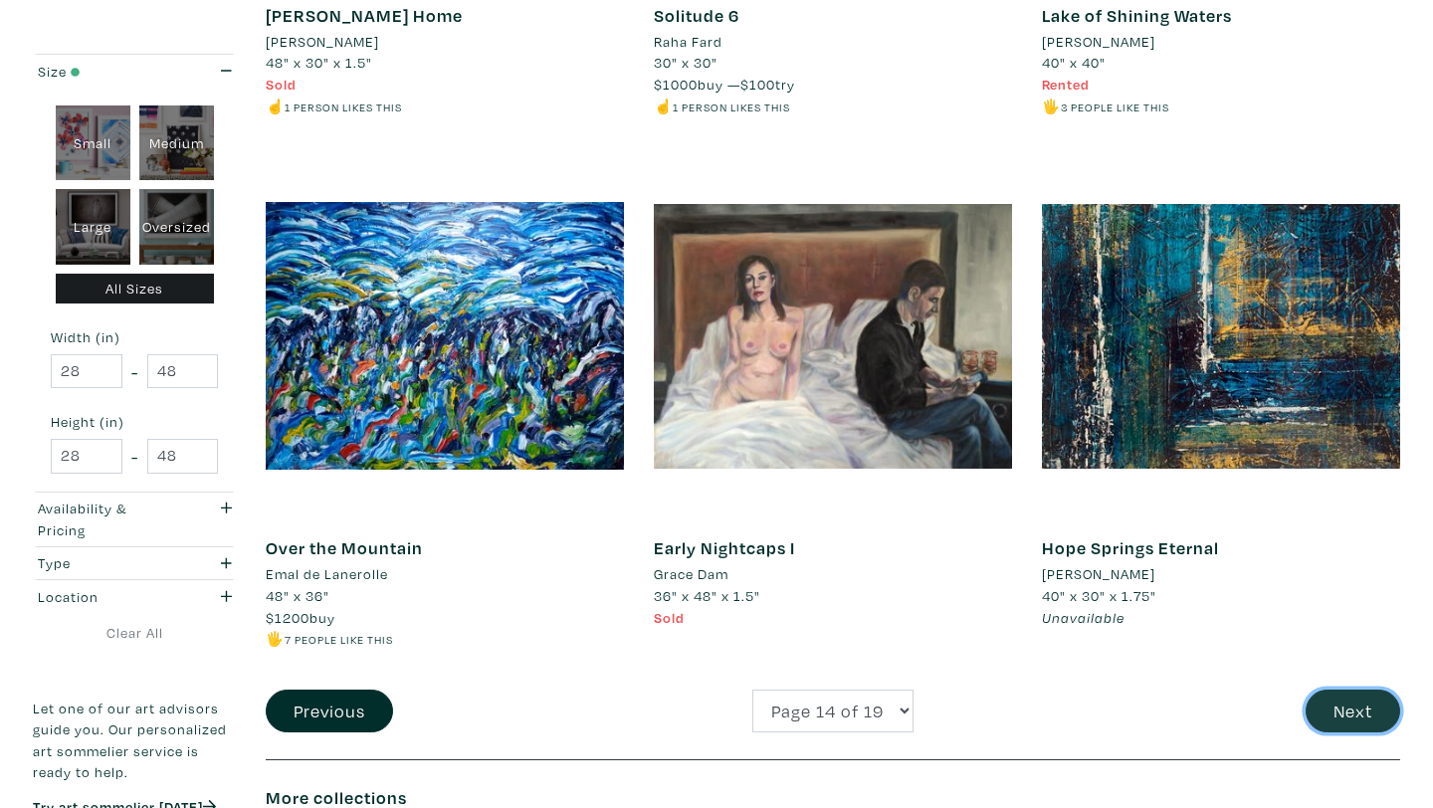
click at [1331, 715] on button "Next" at bounding box center [1353, 711] width 95 height 43
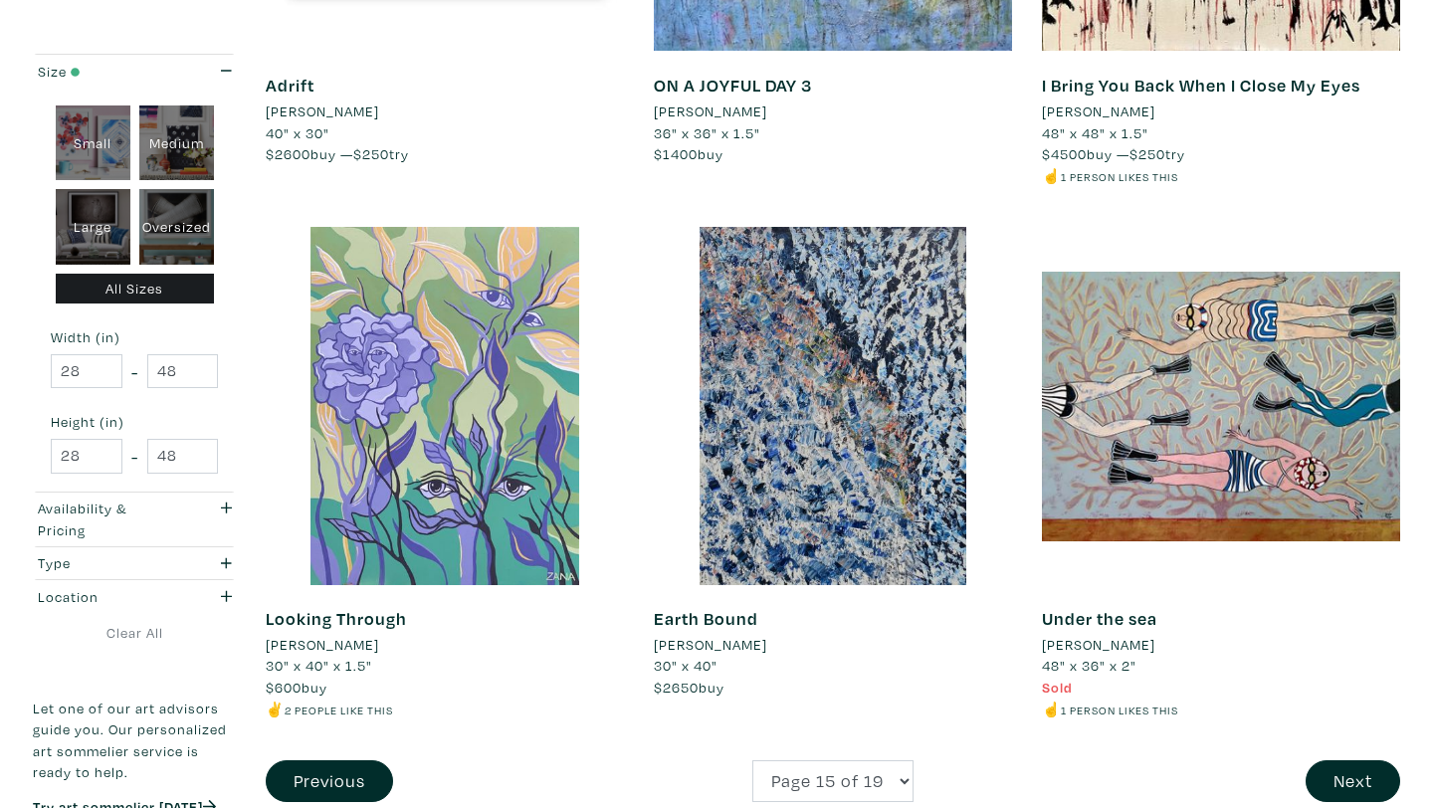
scroll to position [3970, 0]
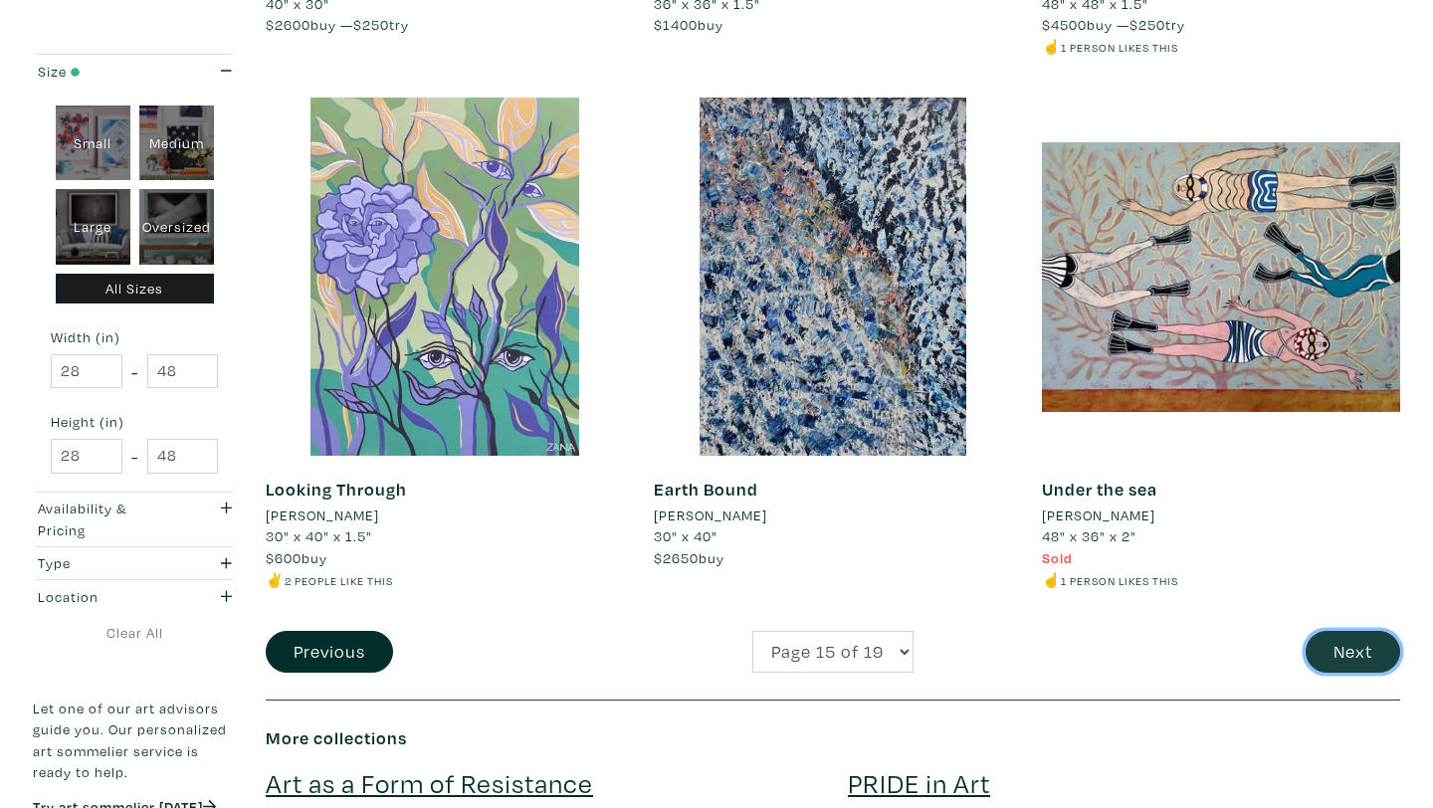
click at [1335, 649] on button "Next" at bounding box center [1353, 652] width 95 height 43
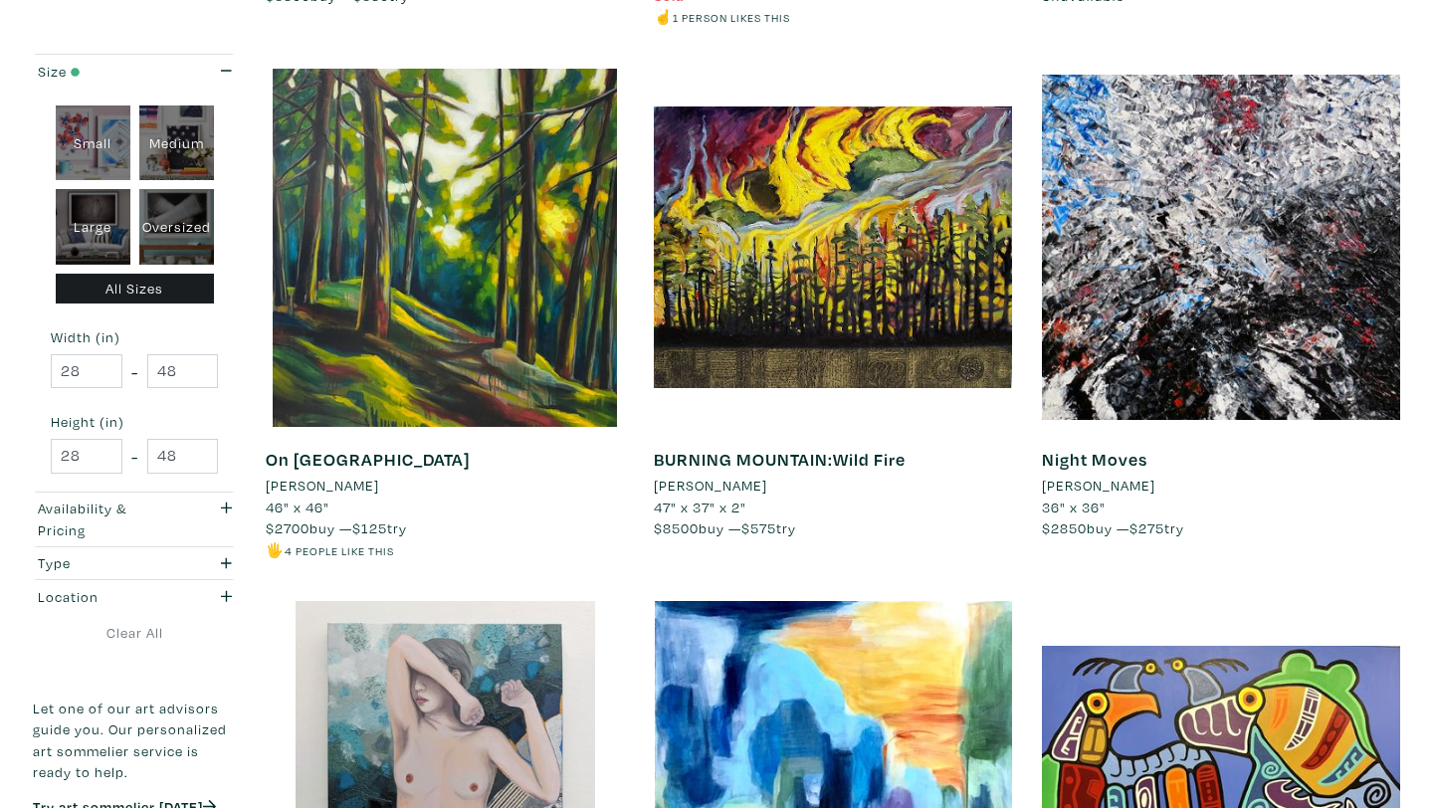
scroll to position [799, 0]
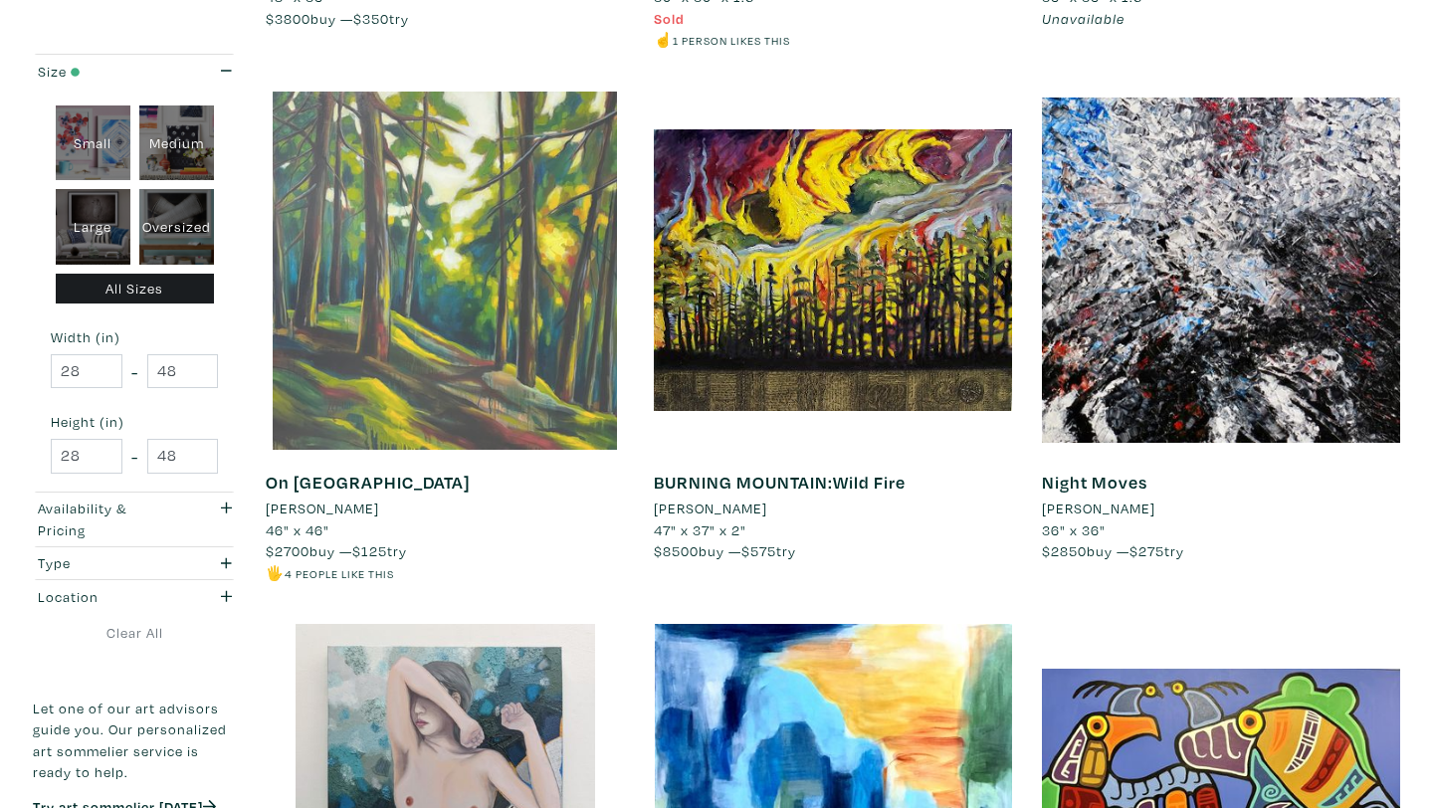
click at [459, 403] on div at bounding box center [445, 271] width 358 height 358
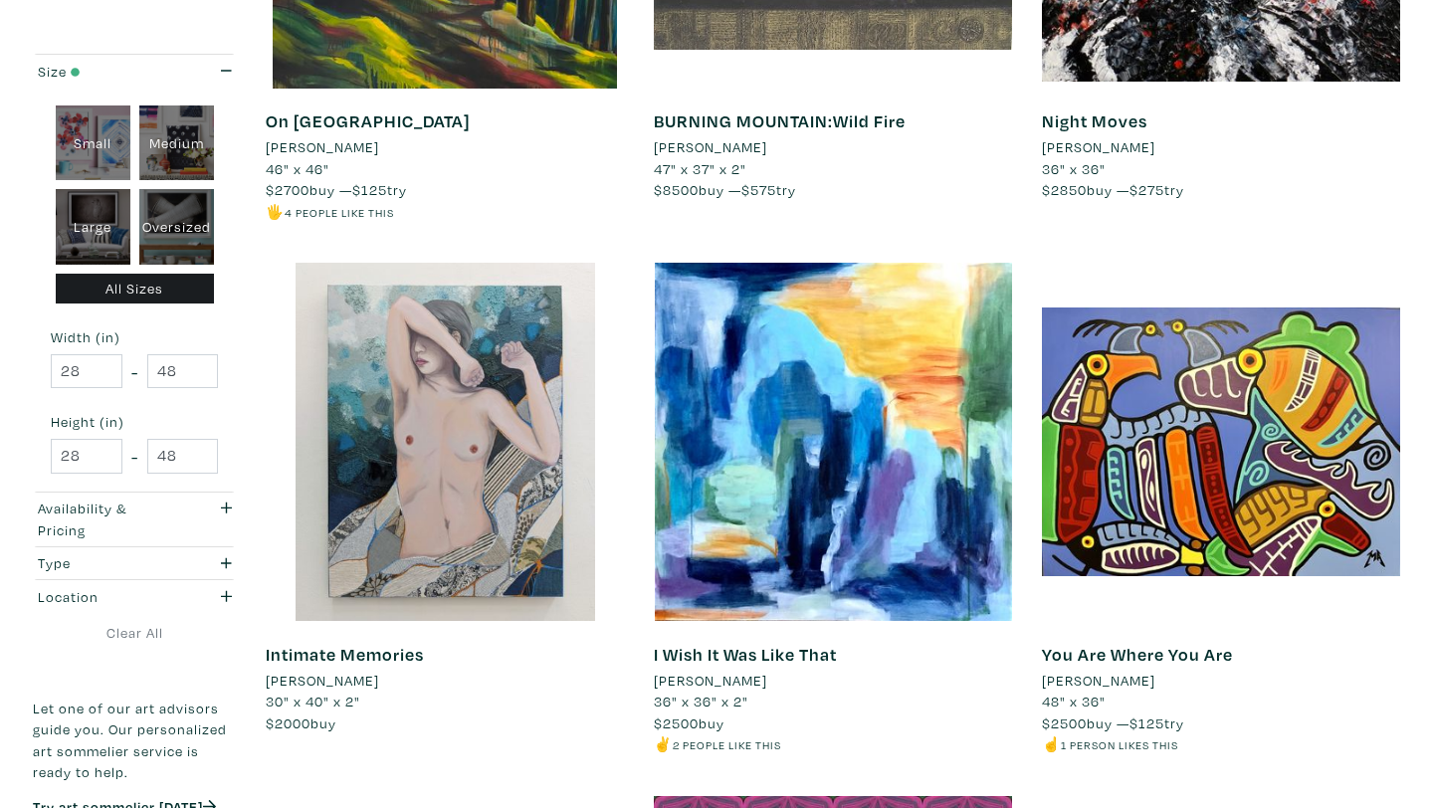
scroll to position [1282, 0]
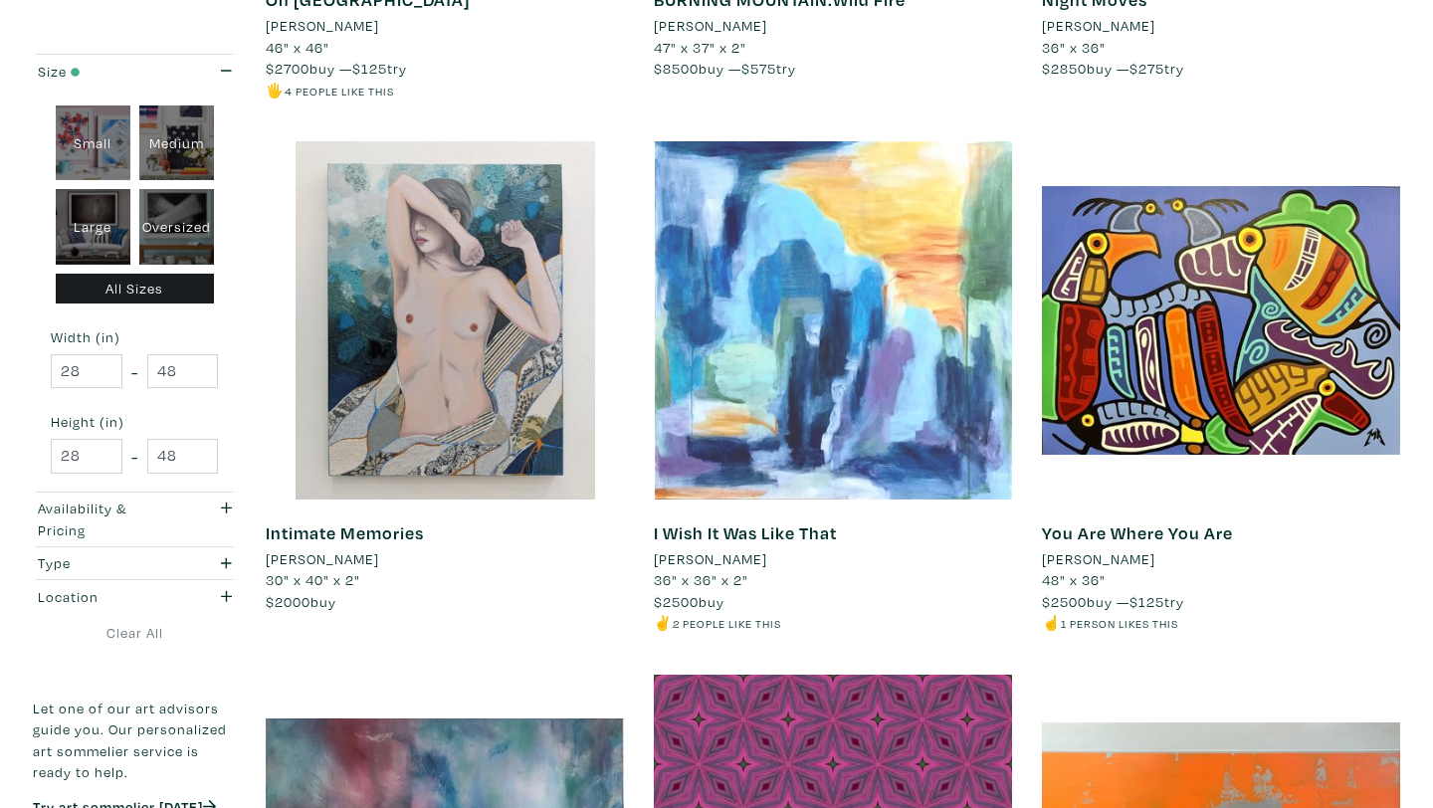
click at [882, 302] on div at bounding box center [833, 320] width 358 height 358
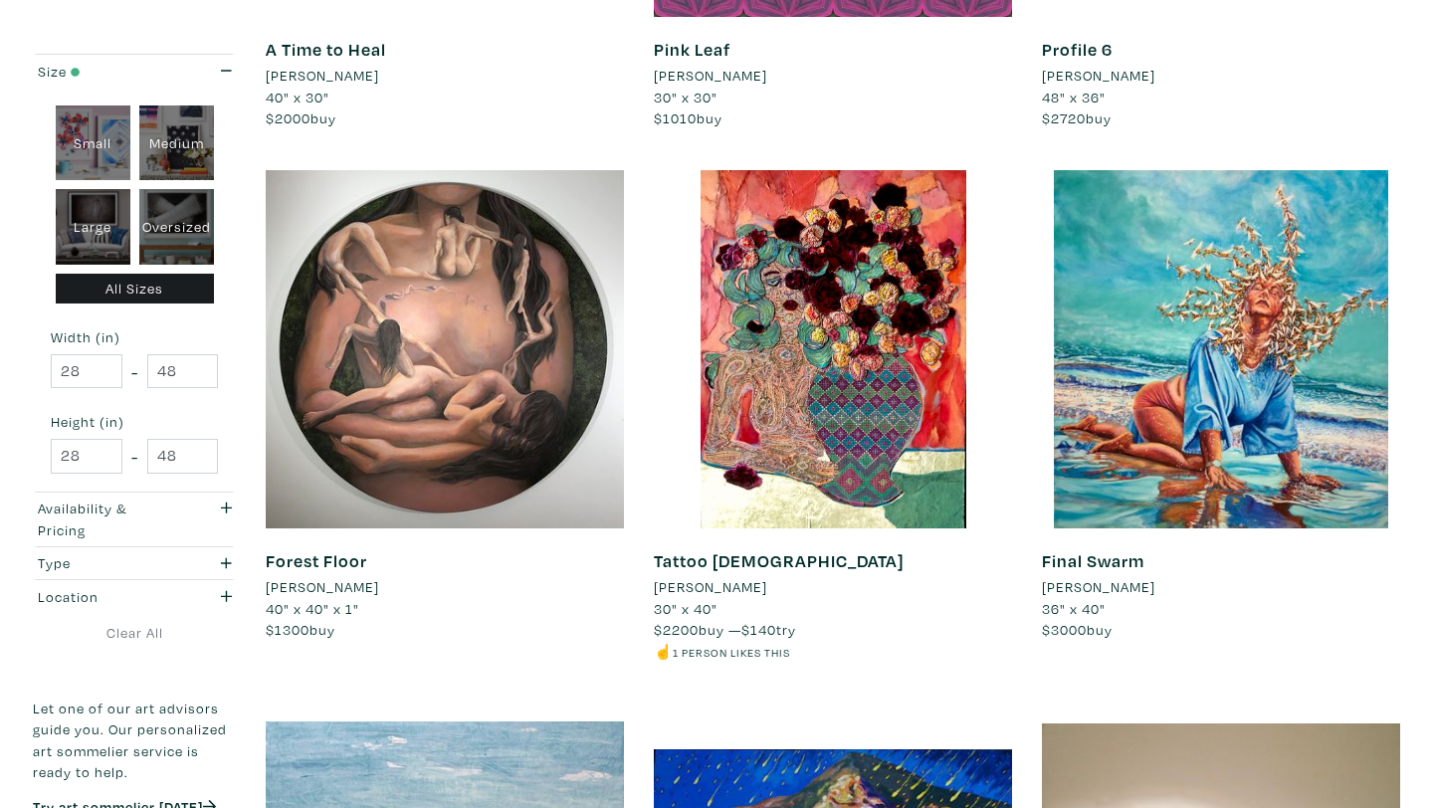
scroll to position [2378, 0]
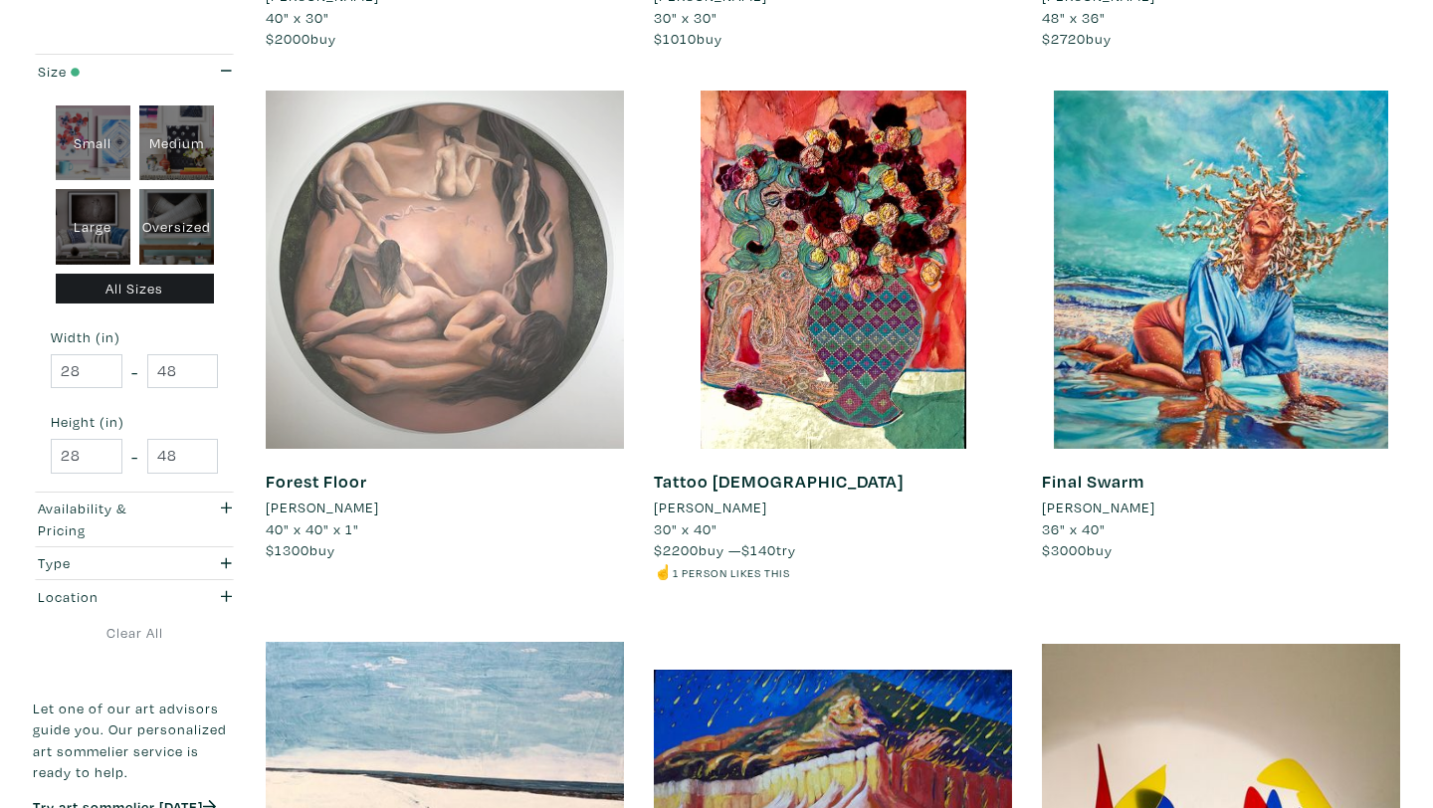
click at [398, 324] on div at bounding box center [445, 270] width 358 height 358
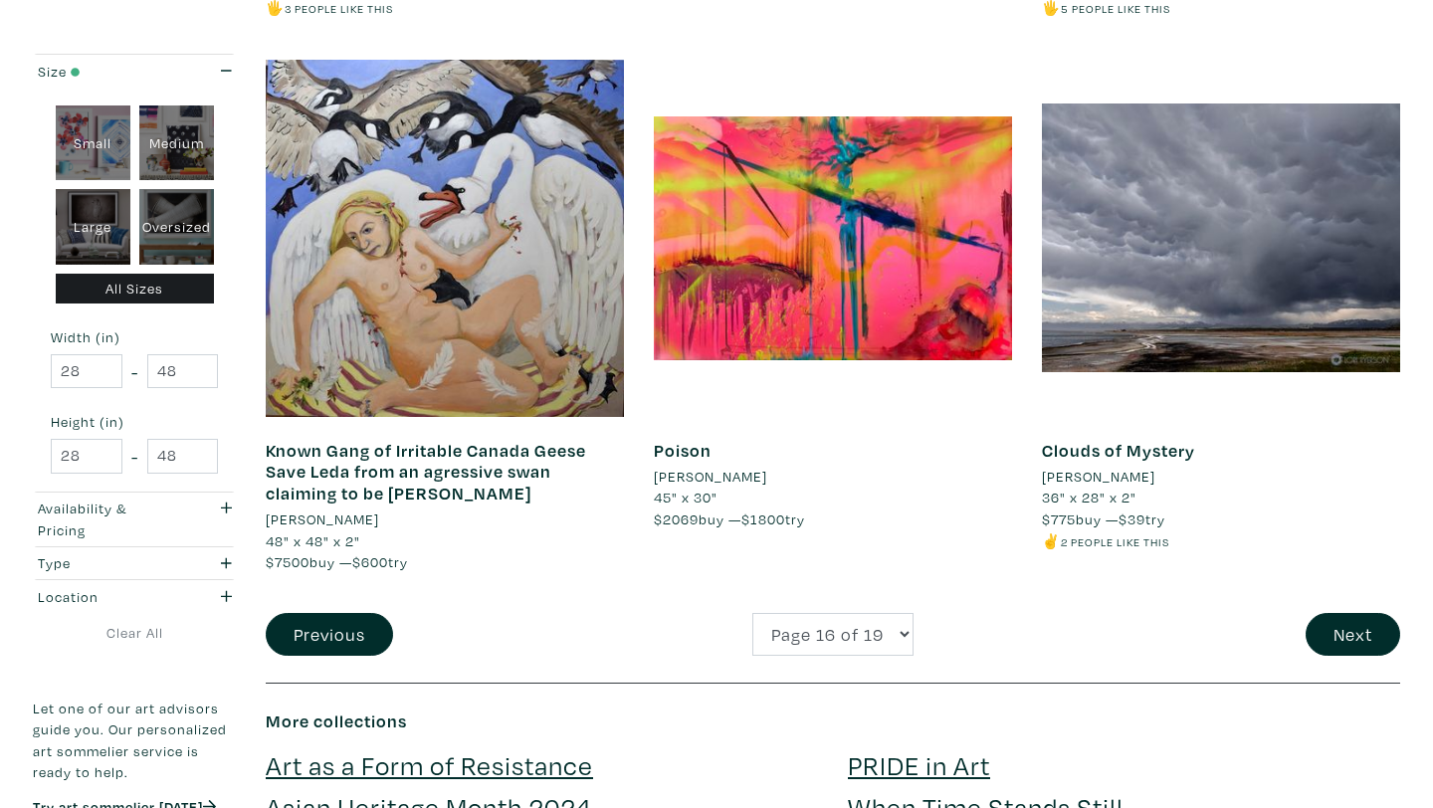
scroll to position [4074, 0]
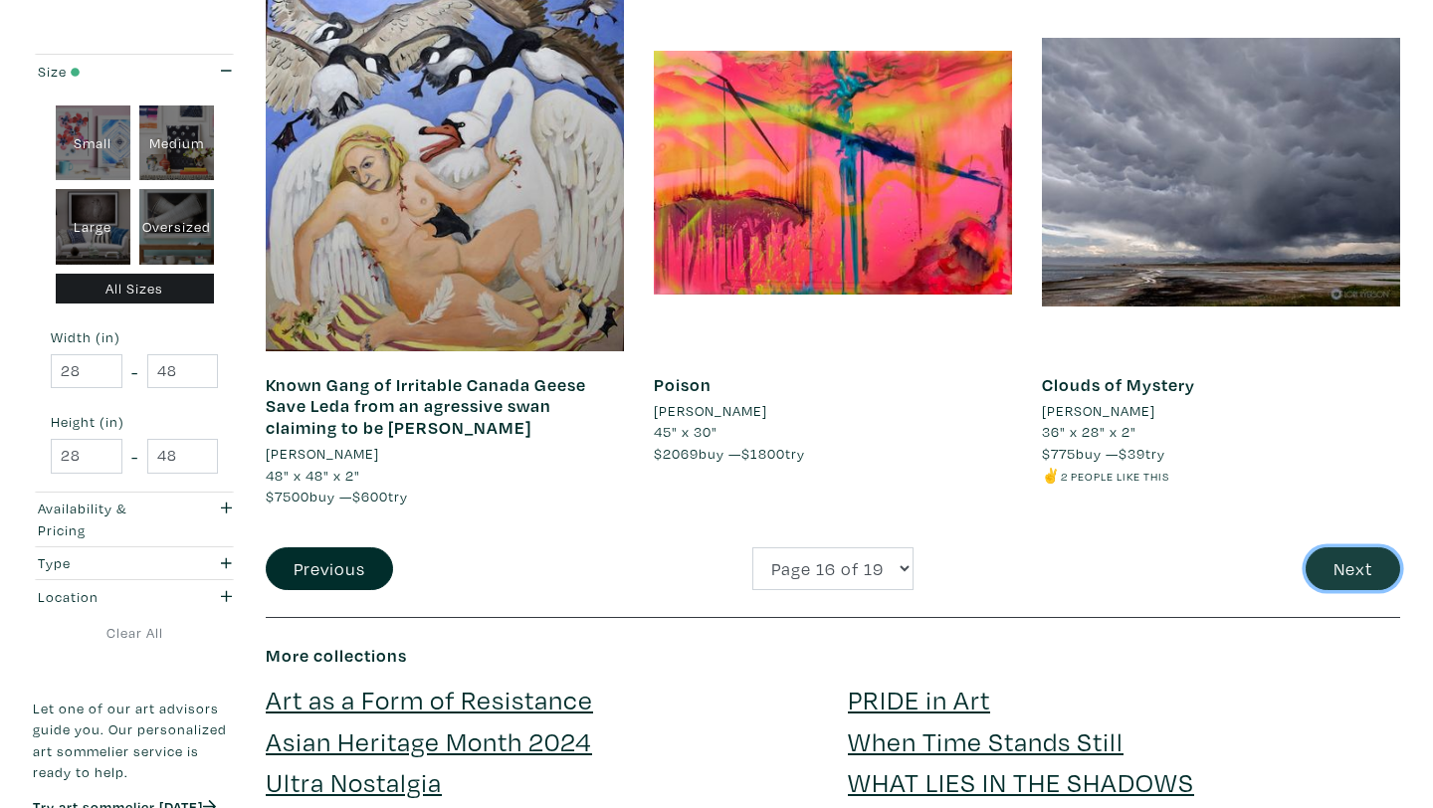
click at [1360, 574] on button "Next" at bounding box center [1353, 569] width 95 height 43
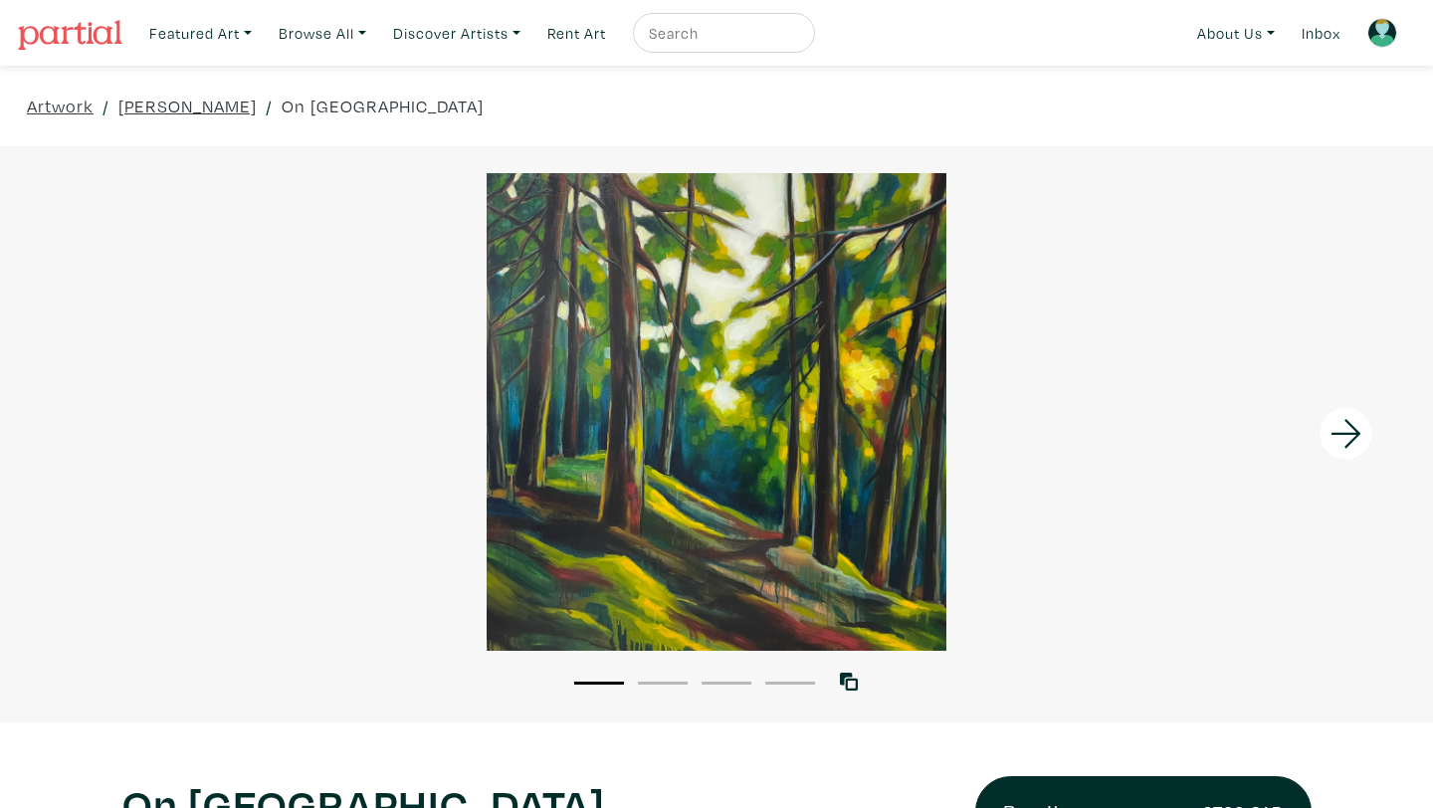
click at [651, 417] on div at bounding box center [716, 412] width 1433 height 478
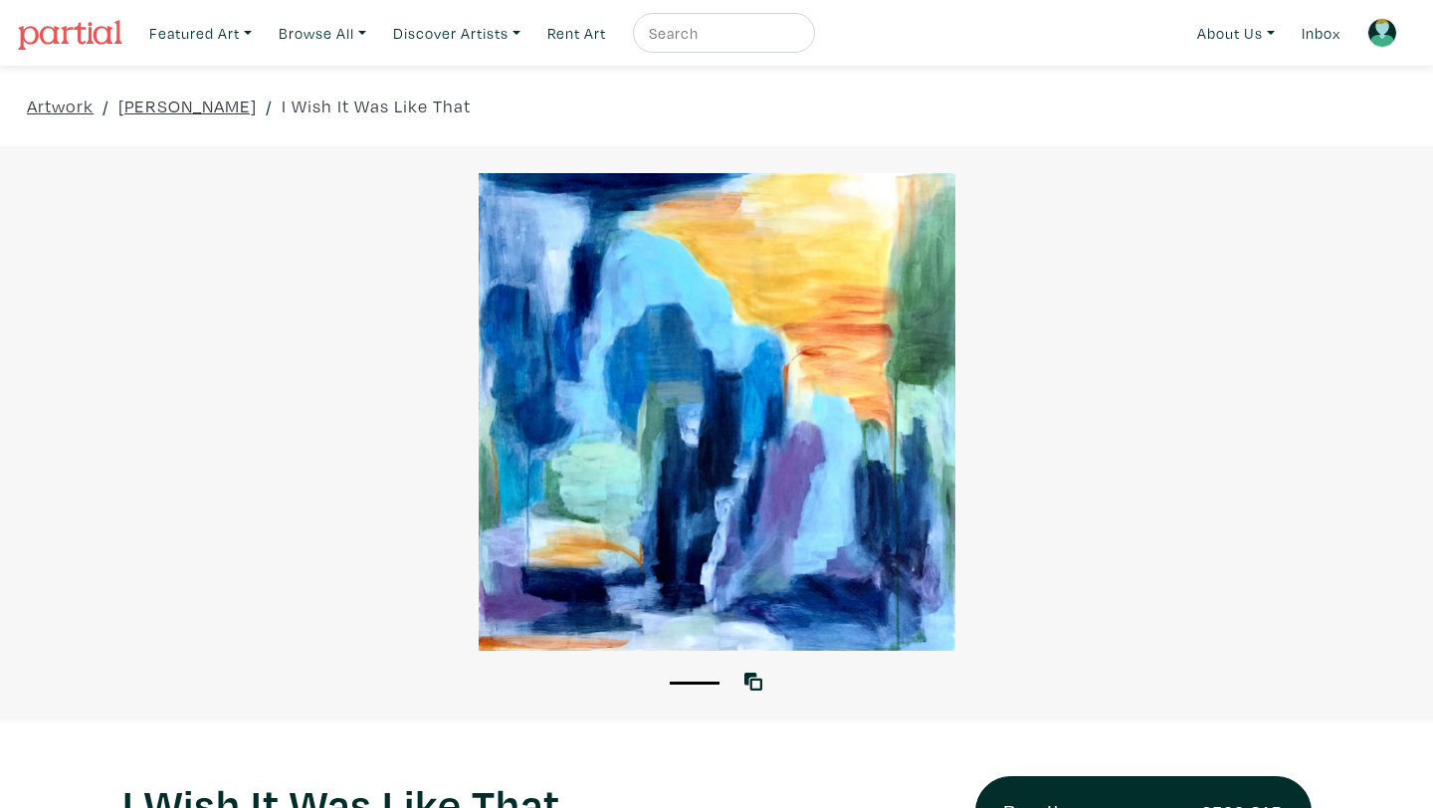
click at [775, 446] on div at bounding box center [716, 412] width 1433 height 478
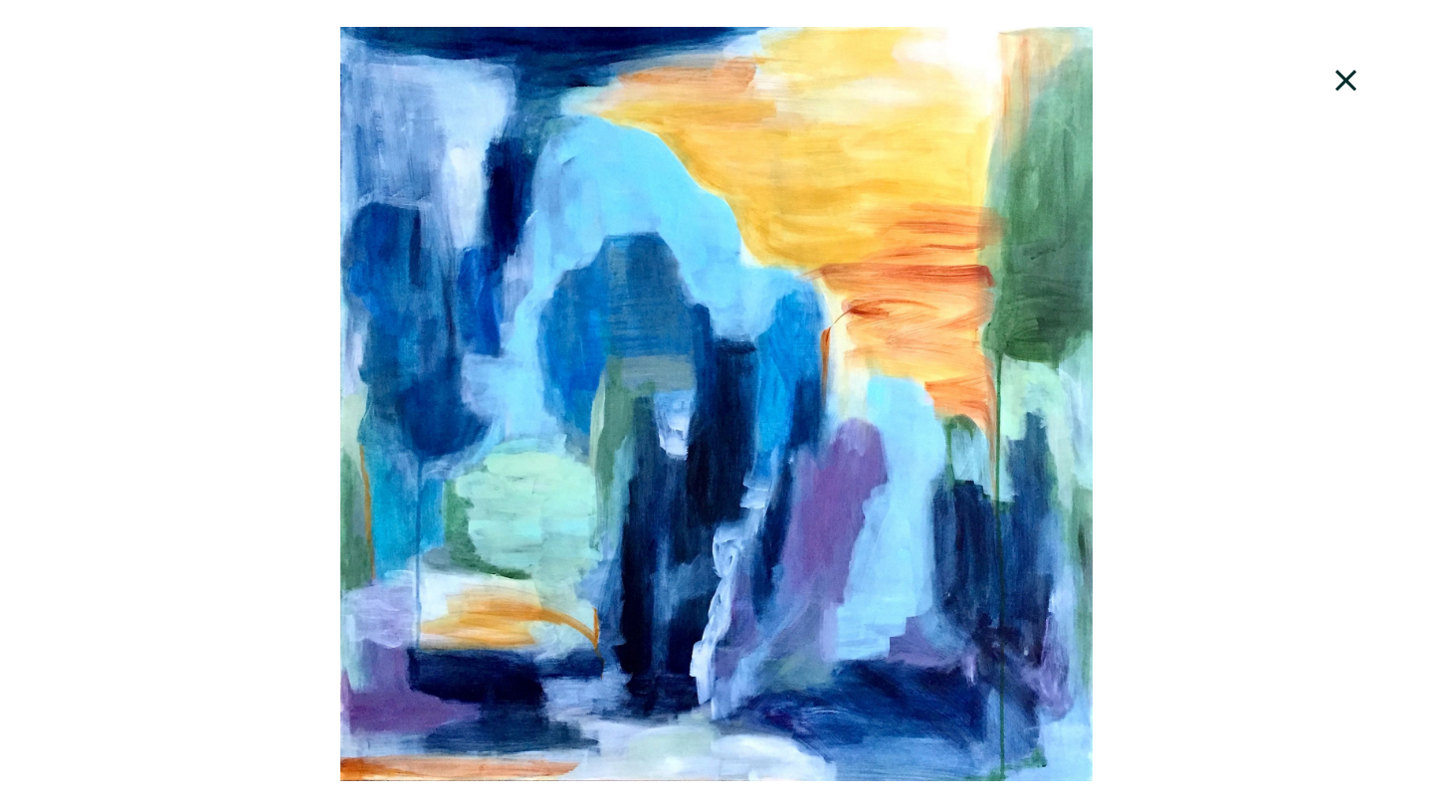
click at [1344, 69] on icon at bounding box center [1347, 81] width 68 height 54
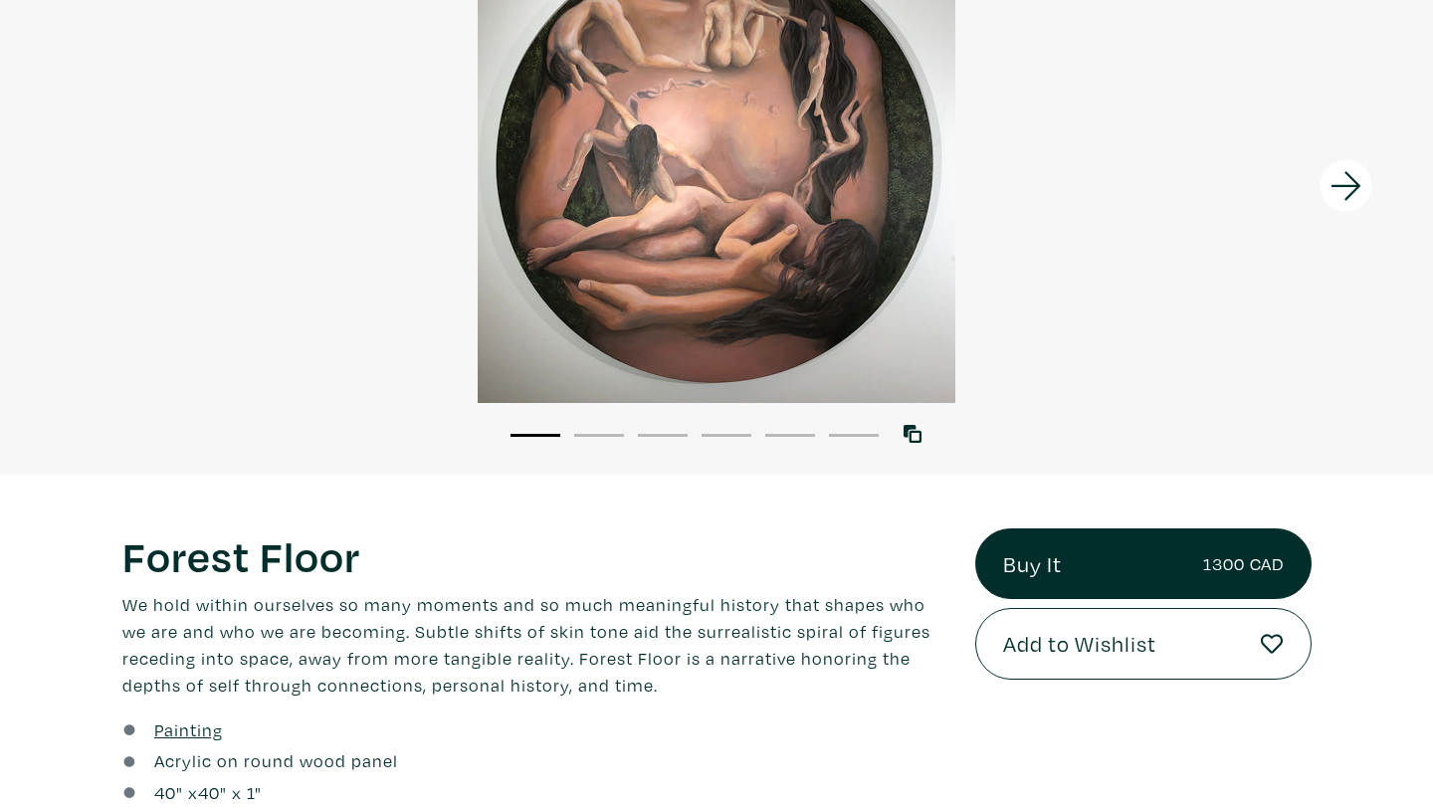
scroll to position [526, 0]
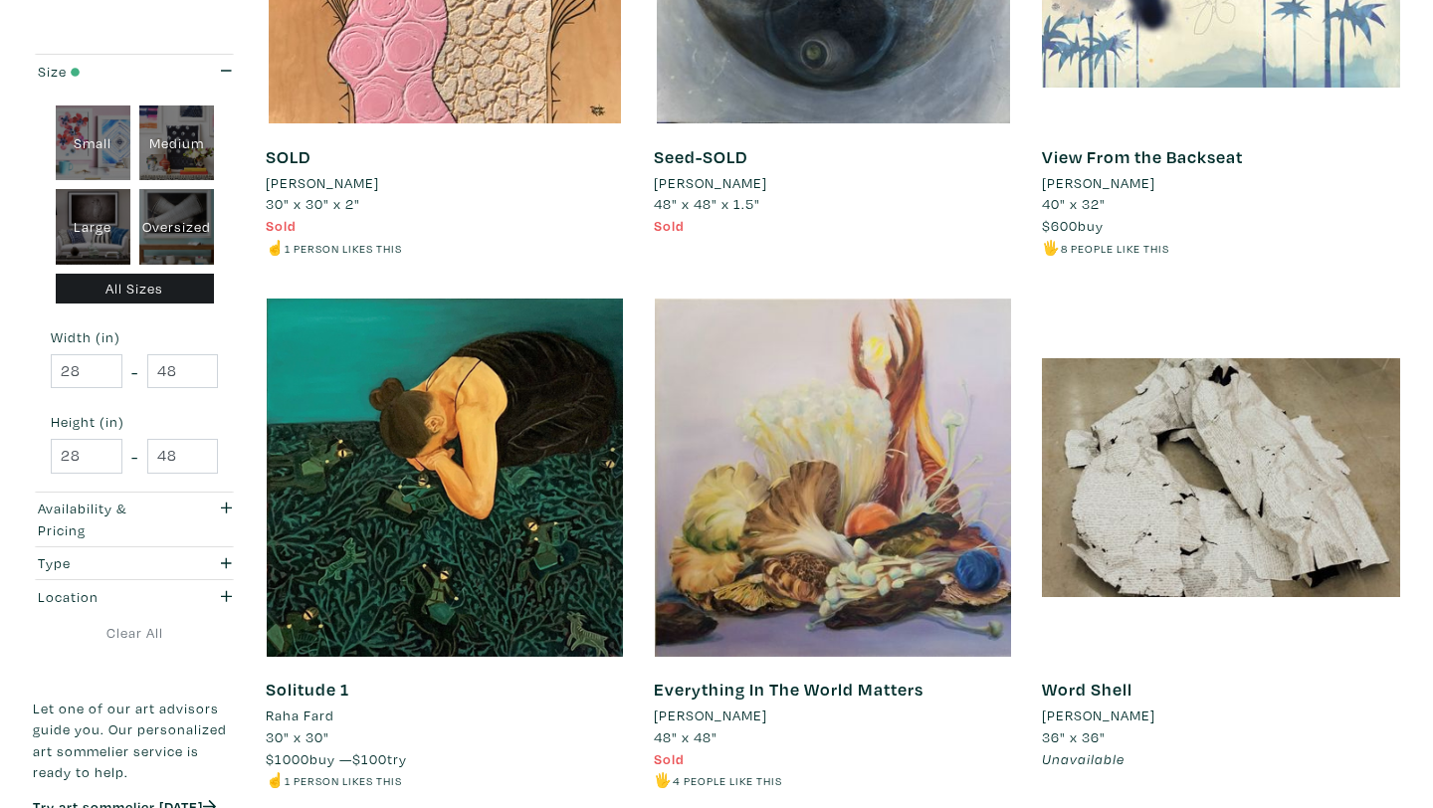
scroll to position [3981, 0]
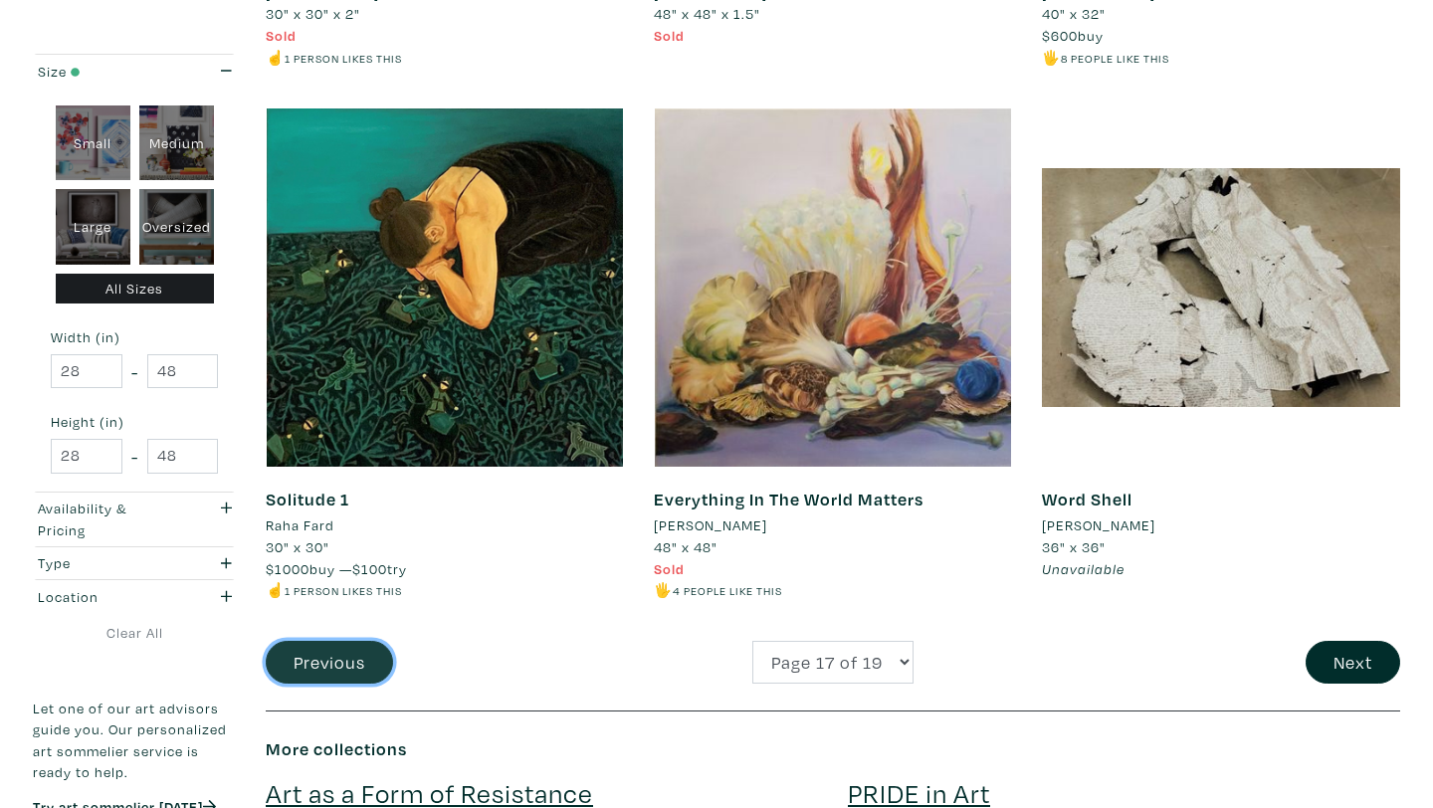
click at [333, 641] on button "Previous" at bounding box center [329, 662] width 127 height 43
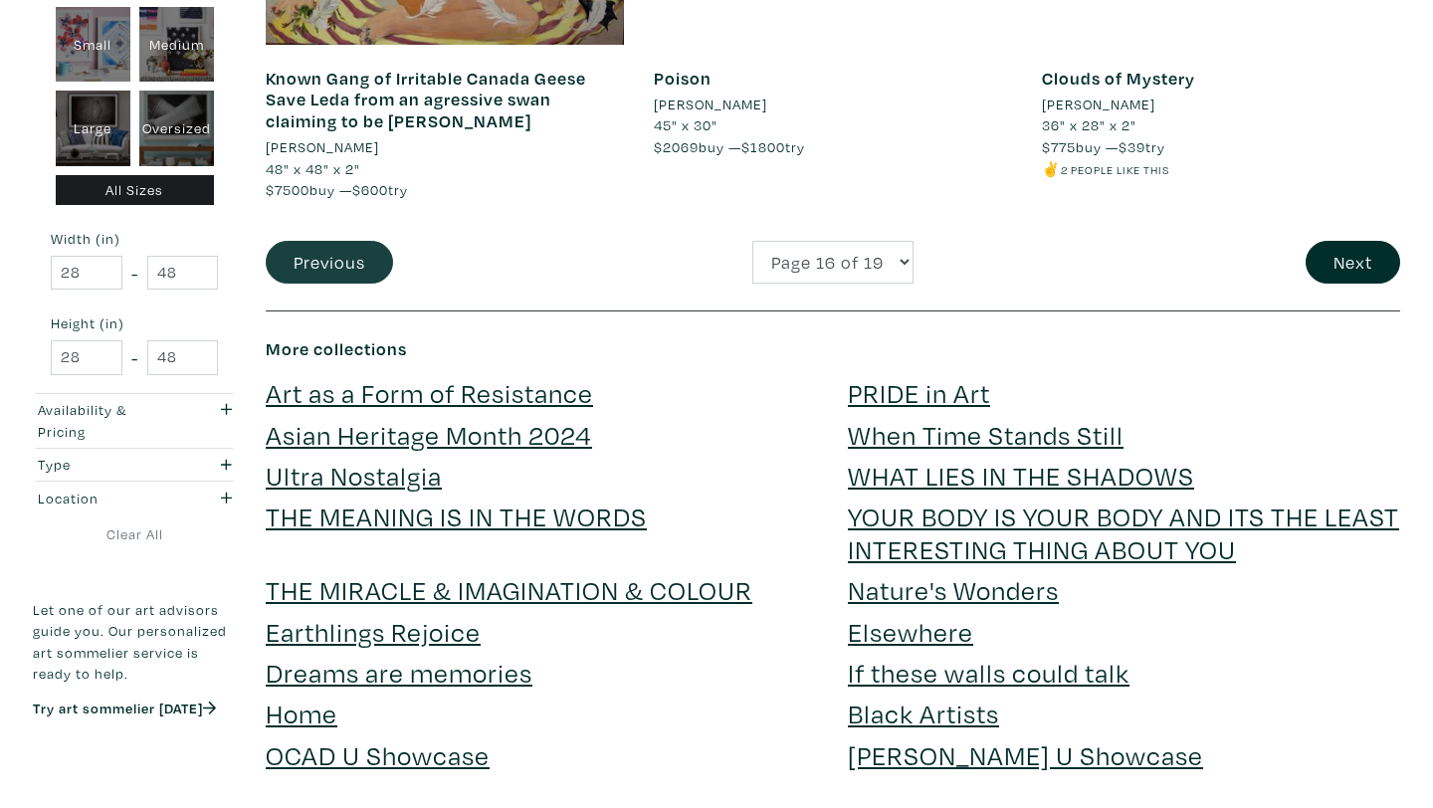
scroll to position [4383, 0]
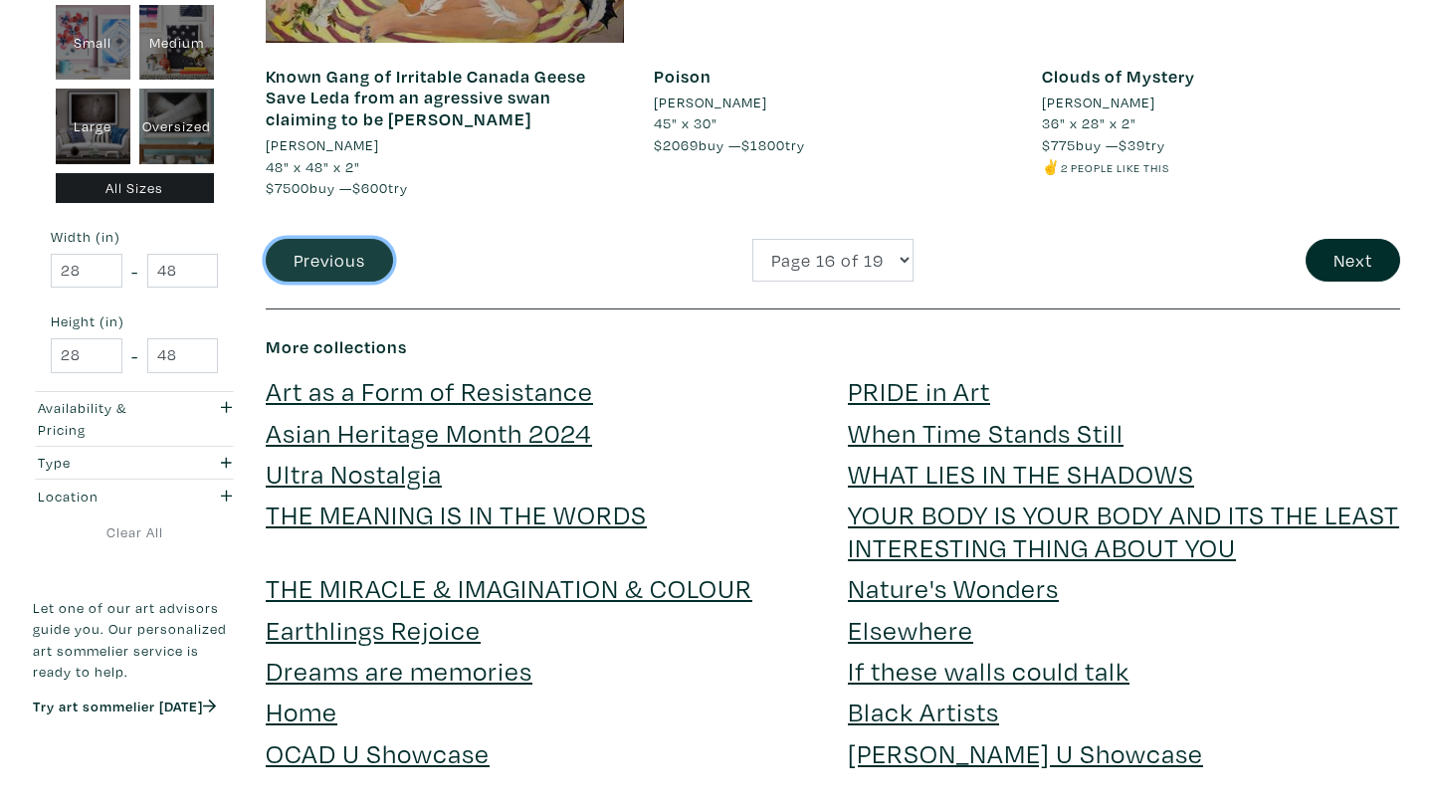
click at [354, 267] on button "Previous" at bounding box center [329, 260] width 127 height 43
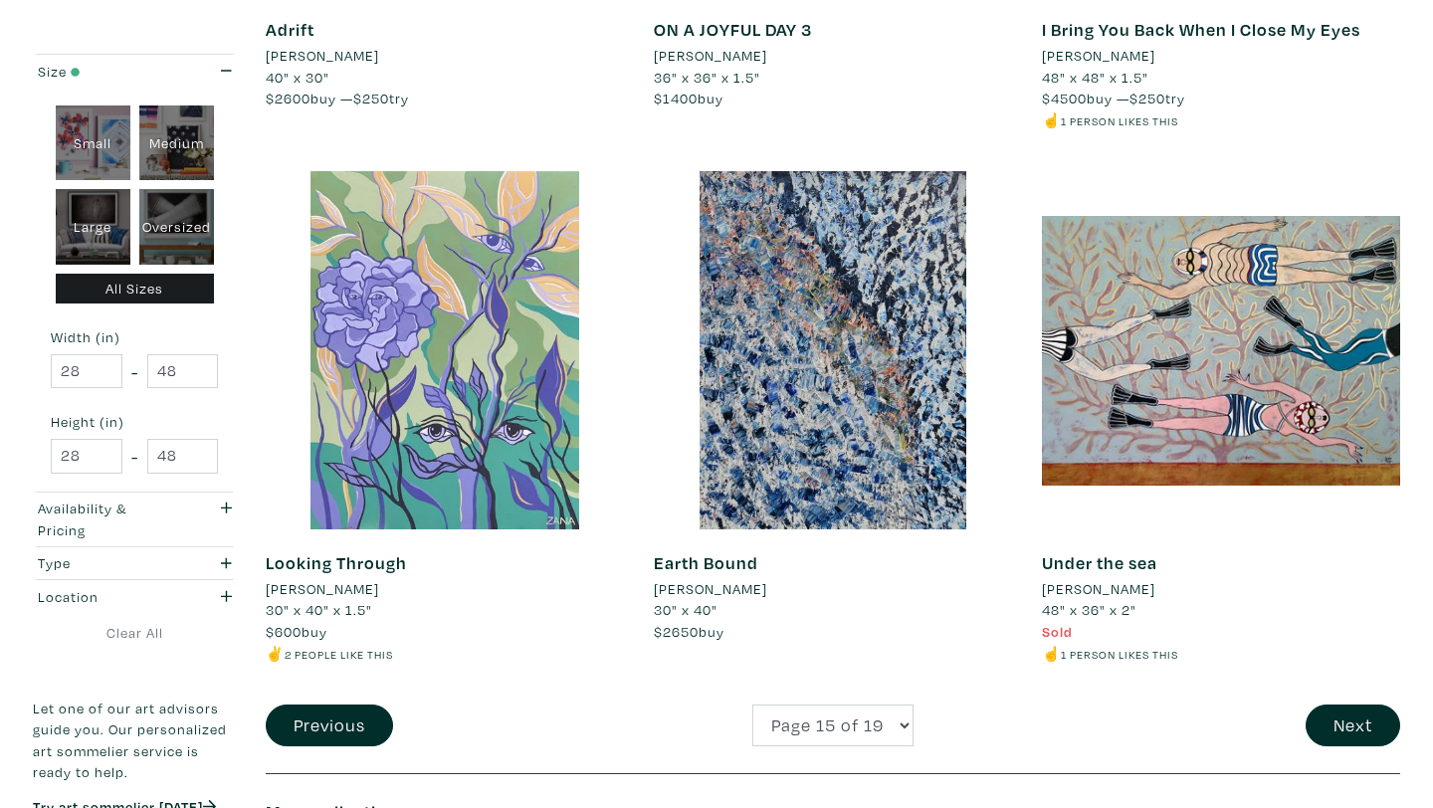
scroll to position [3994, 0]
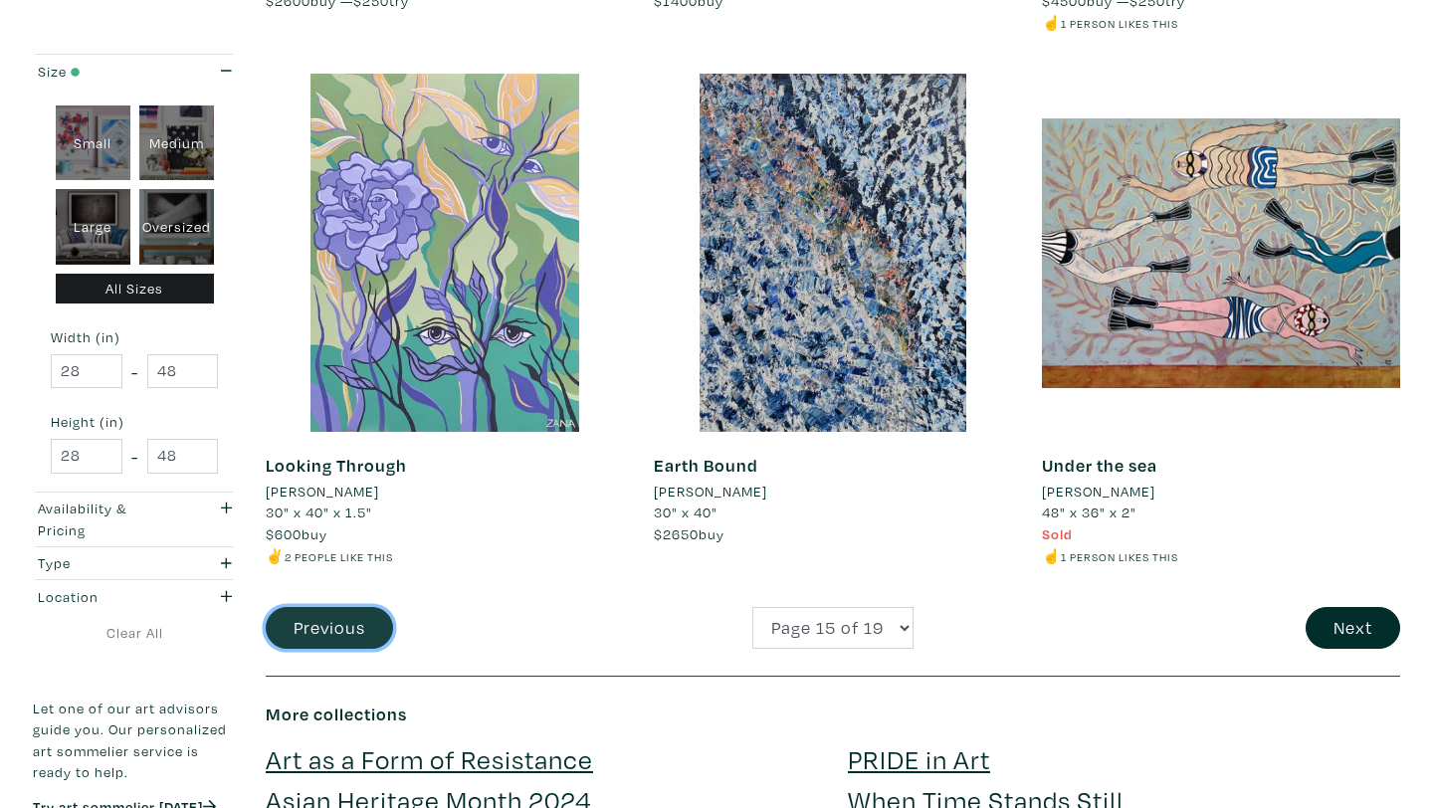
click at [361, 630] on button "Previous" at bounding box center [329, 628] width 127 height 43
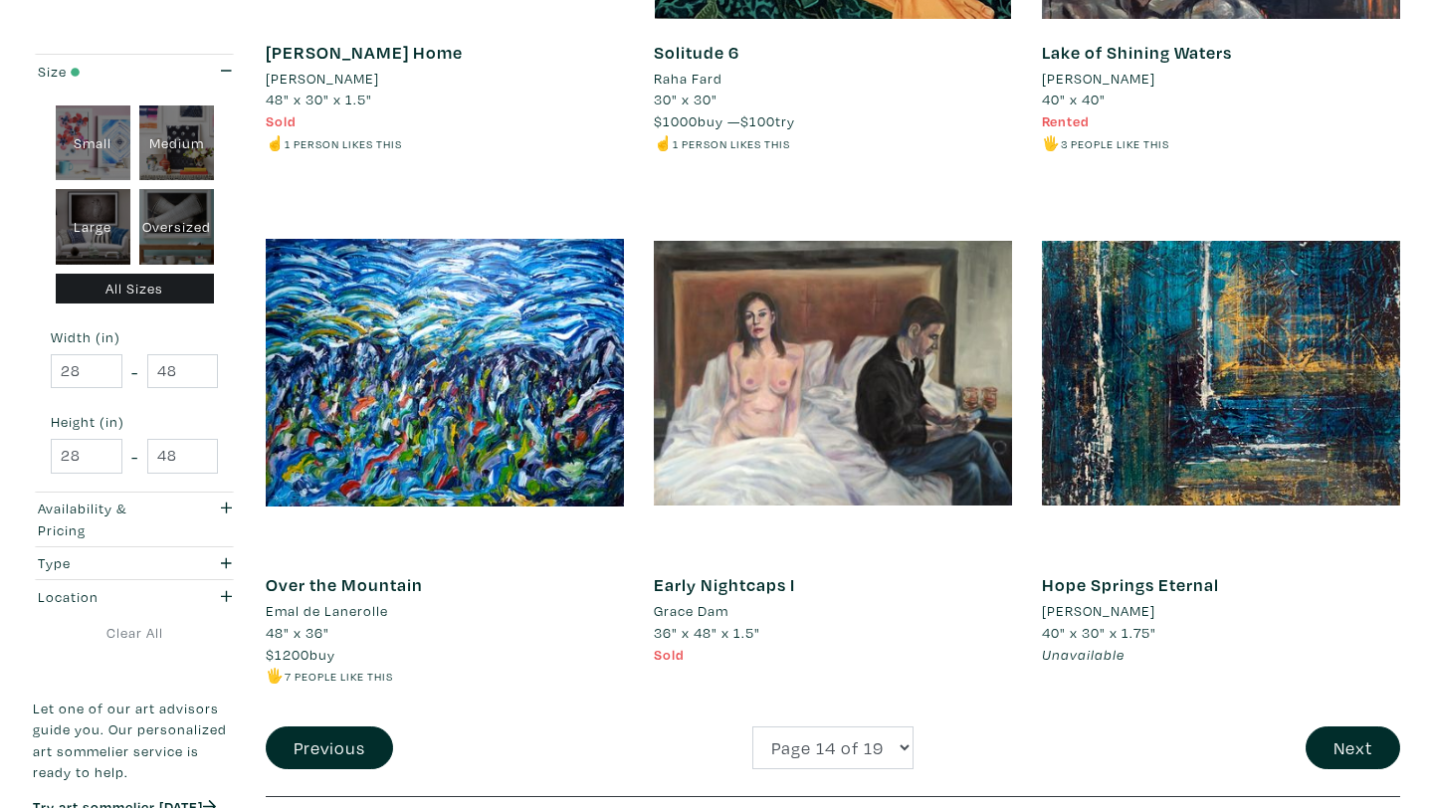
scroll to position [4067, 0]
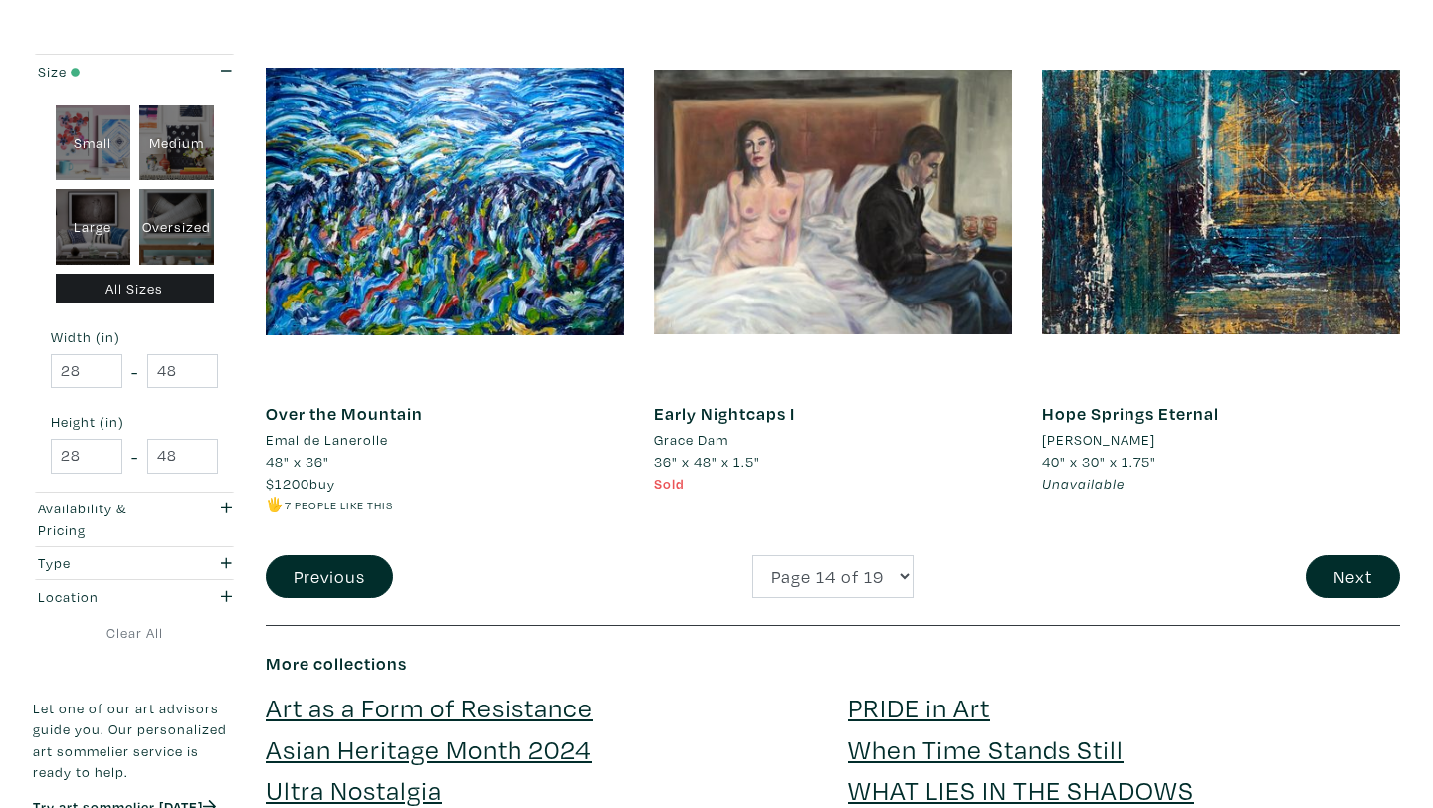
click at [689, 441] on li "Grace Dam" at bounding box center [691, 440] width 75 height 22
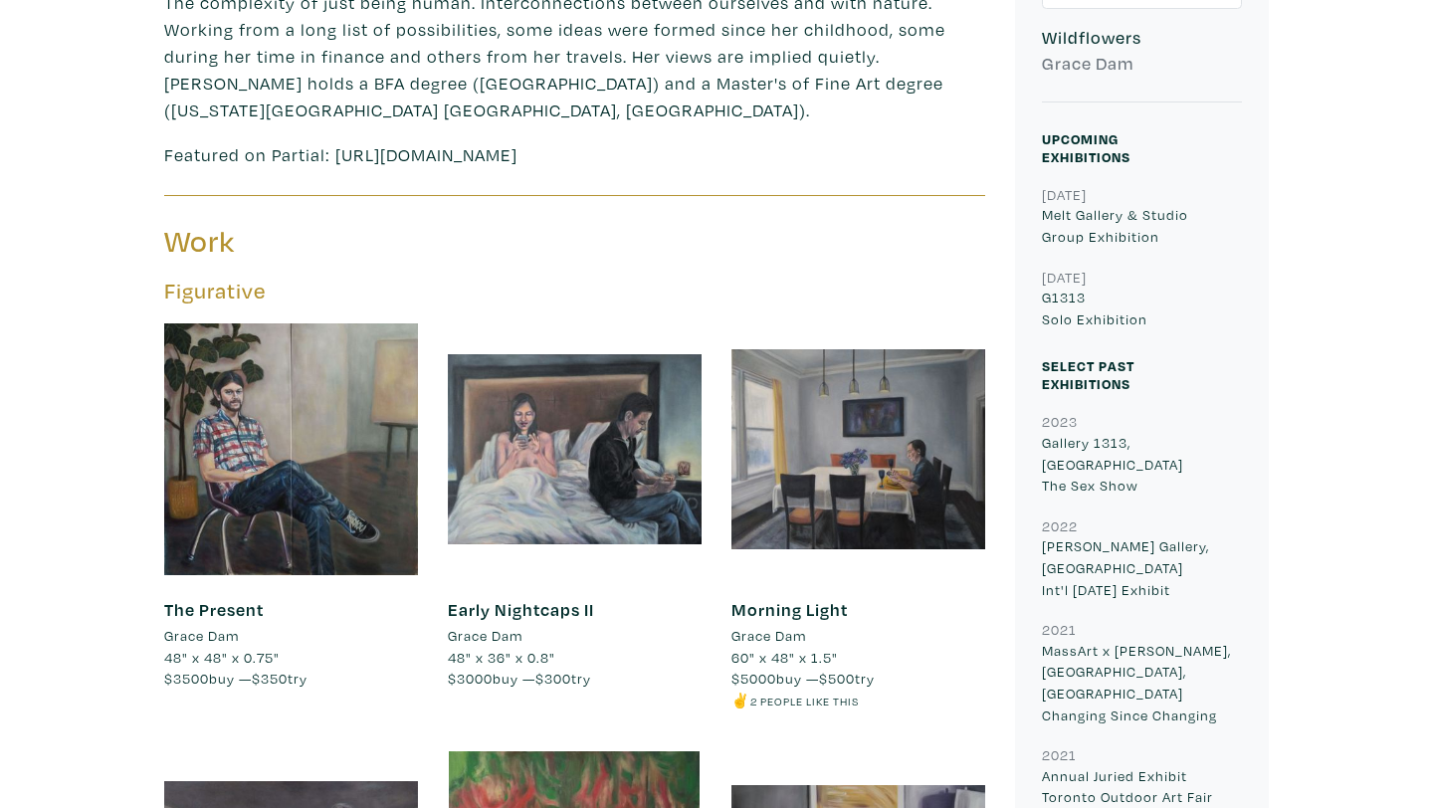
scroll to position [644, 0]
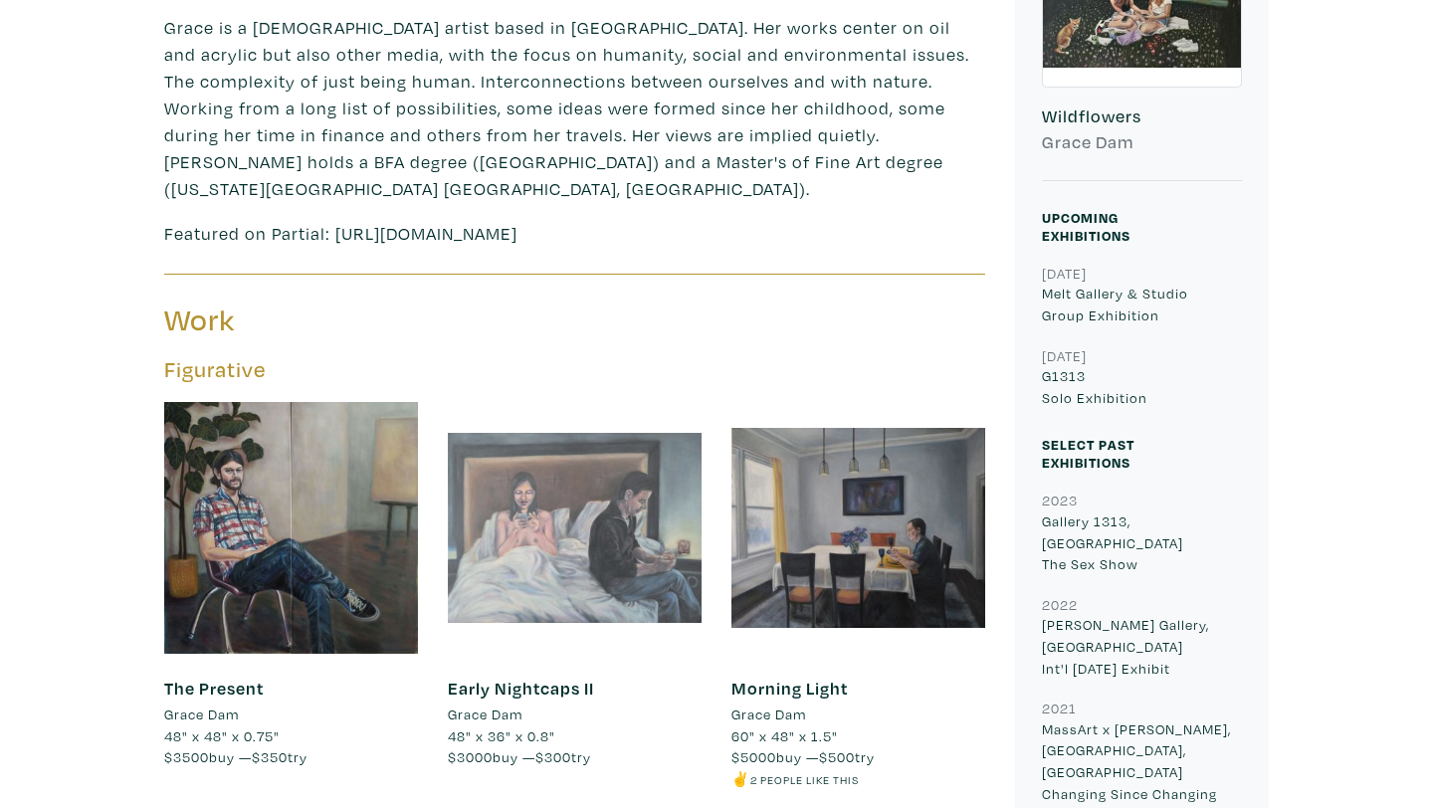
click at [570, 560] on div at bounding box center [575, 528] width 254 height 254
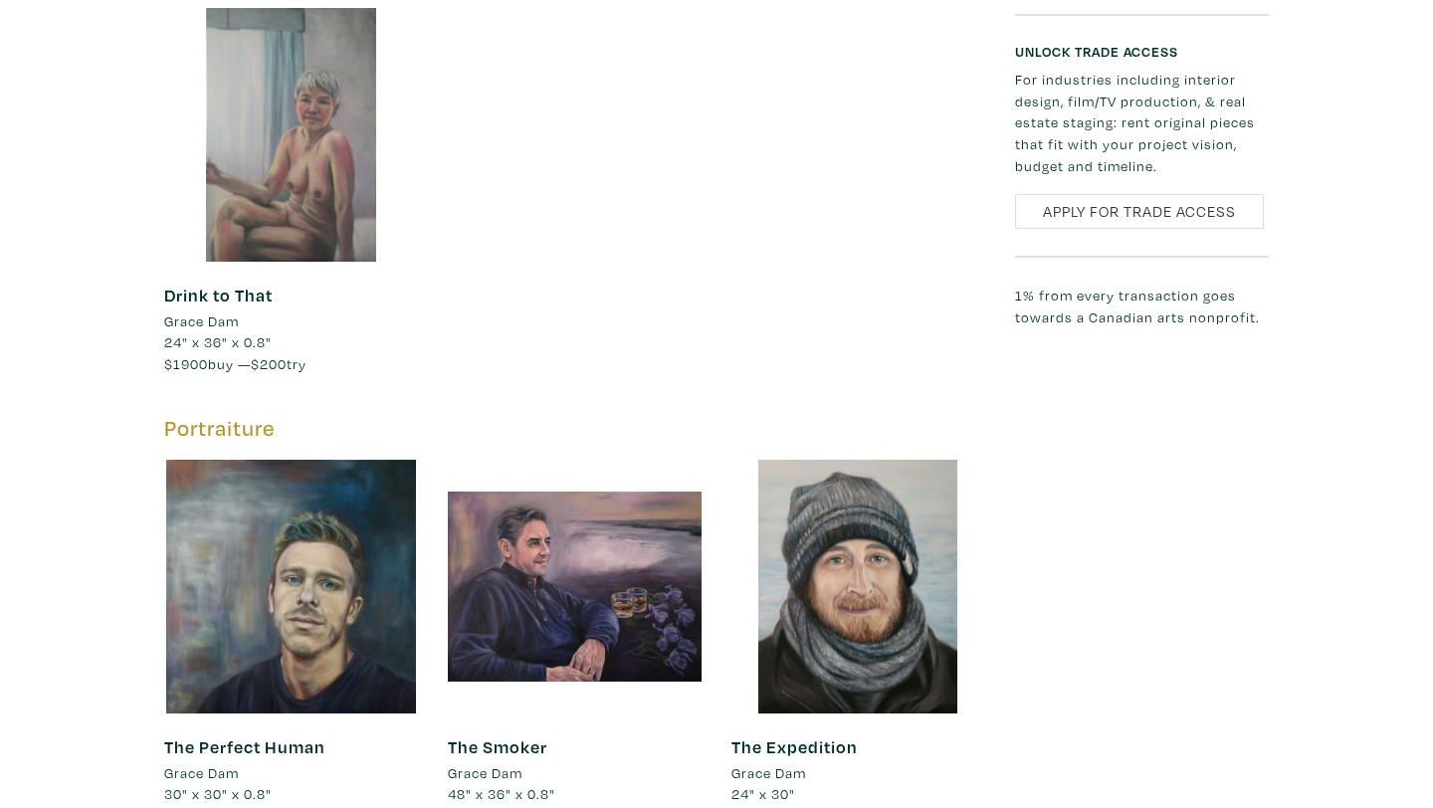
scroll to position [2603, 0]
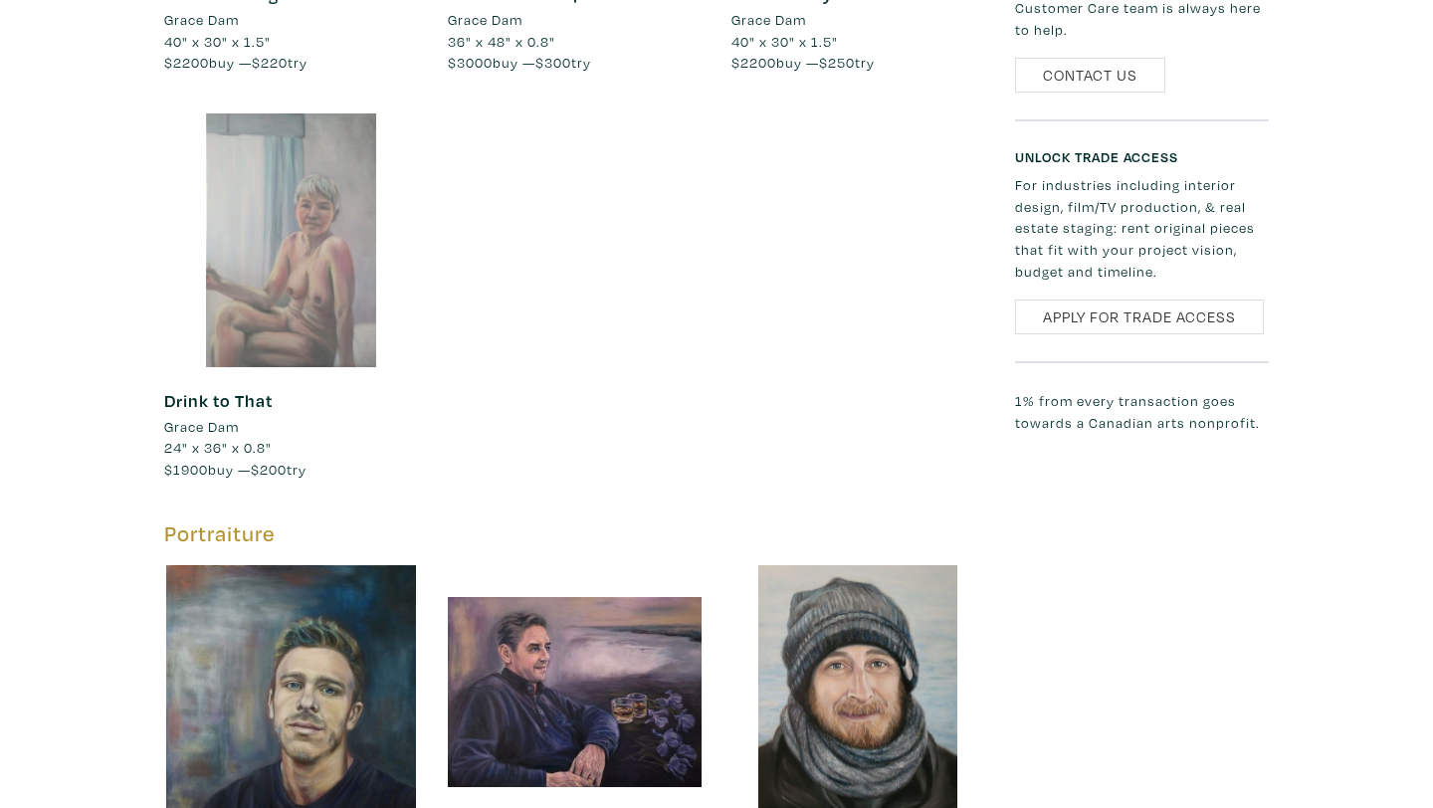
click at [267, 288] on div at bounding box center [291, 240] width 254 height 254
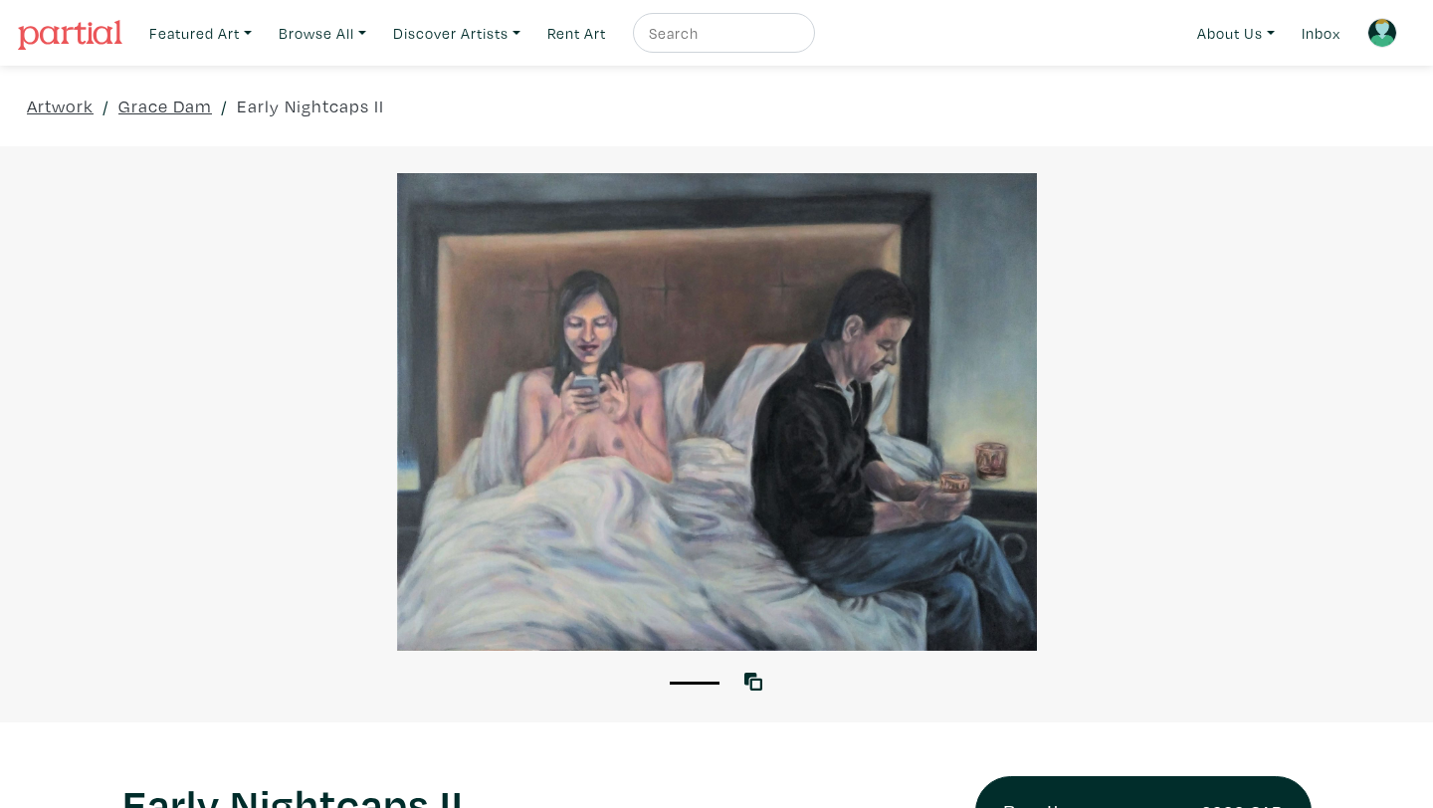
click at [570, 560] on div at bounding box center [716, 412] width 1433 height 478
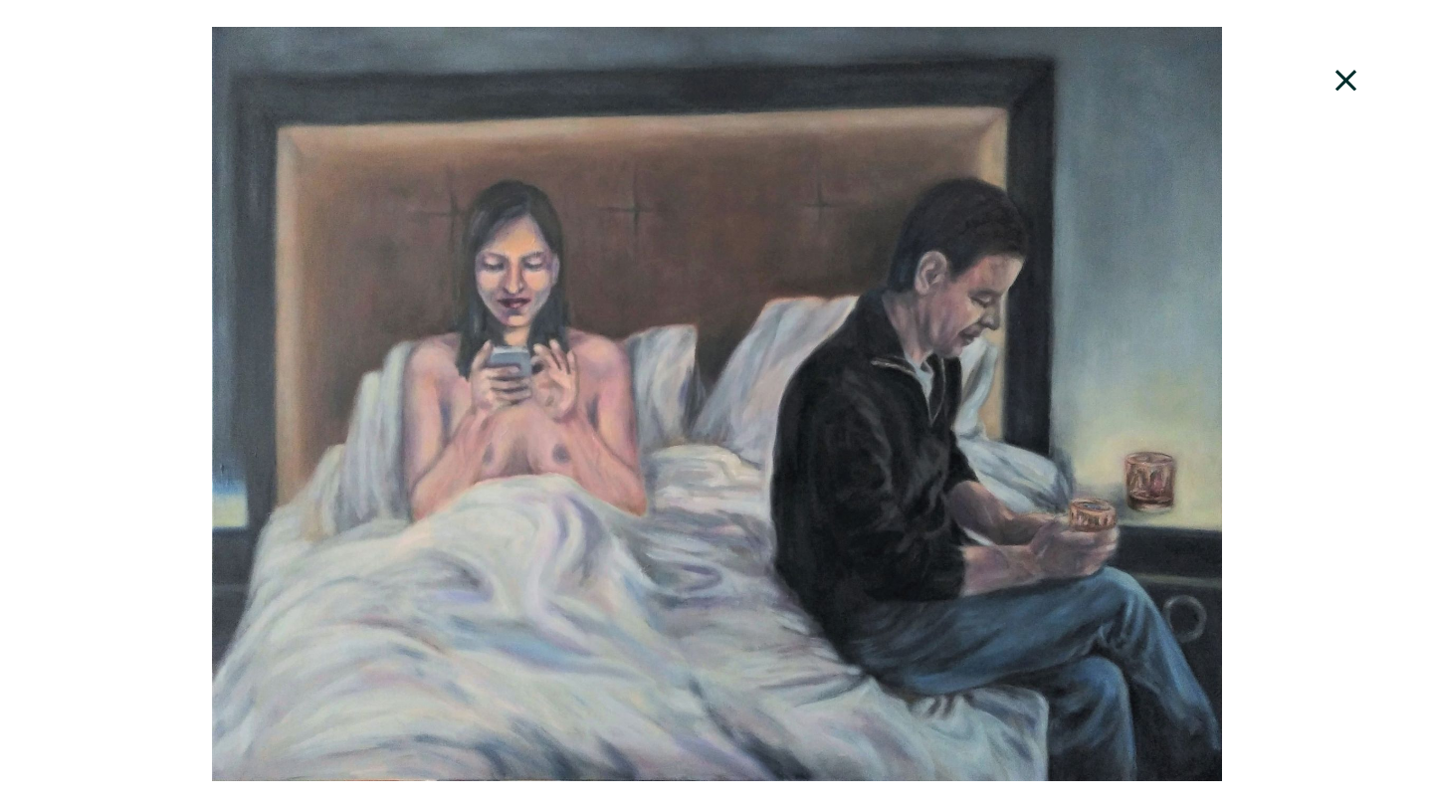
click at [1348, 72] on icon at bounding box center [1347, 81] width 68 height 54
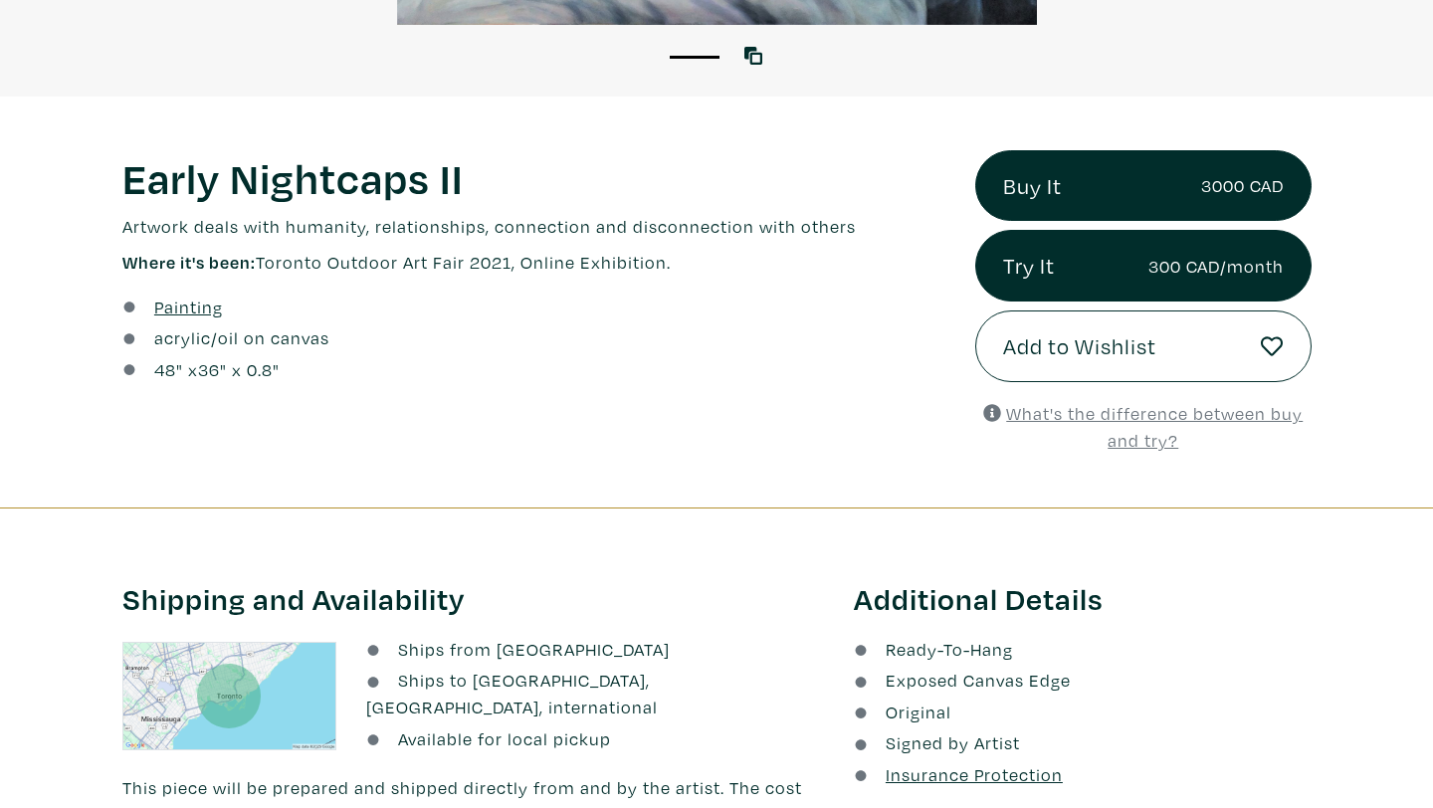
scroll to position [637, 0]
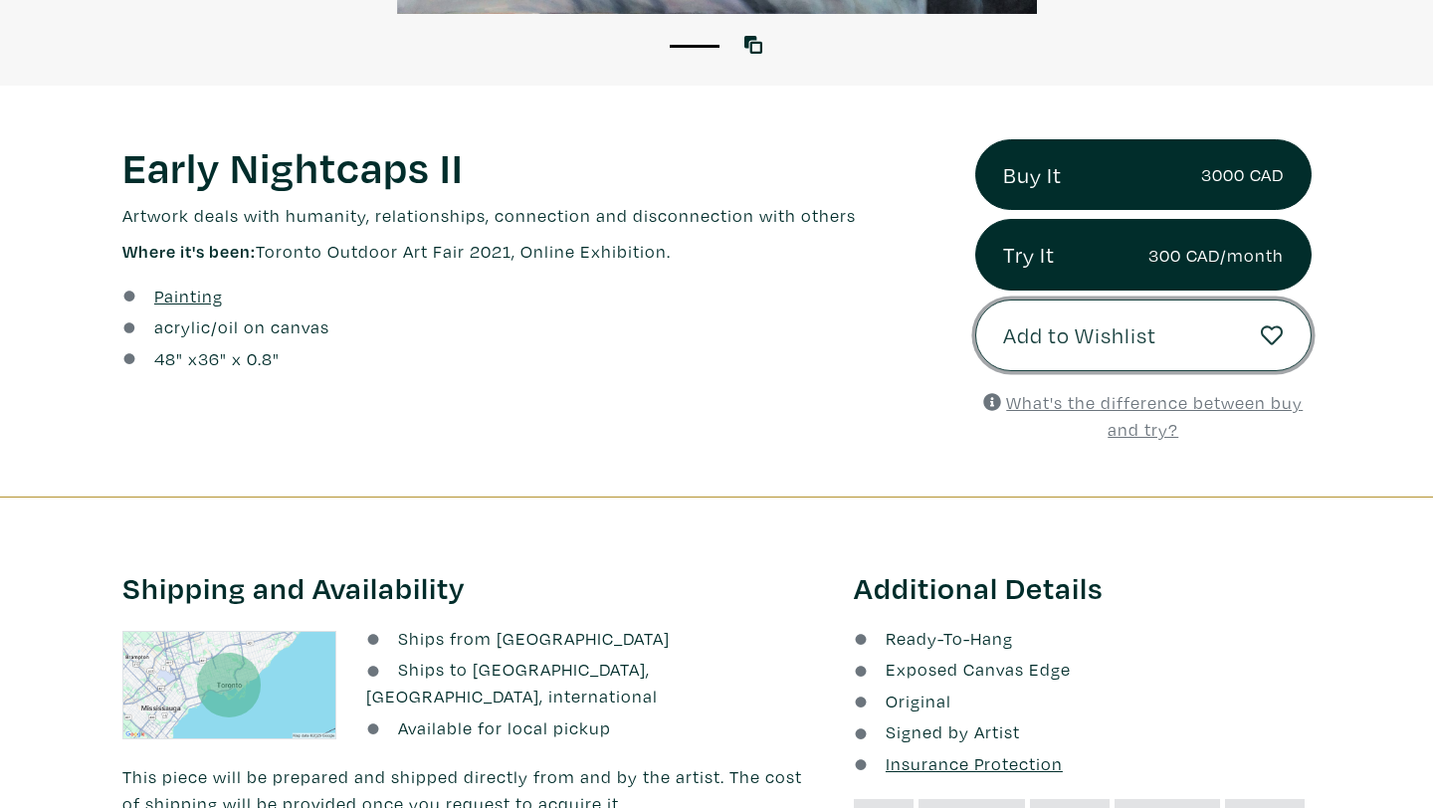
click at [1020, 346] on span "Add to Wishlist" at bounding box center [1079, 336] width 153 height 34
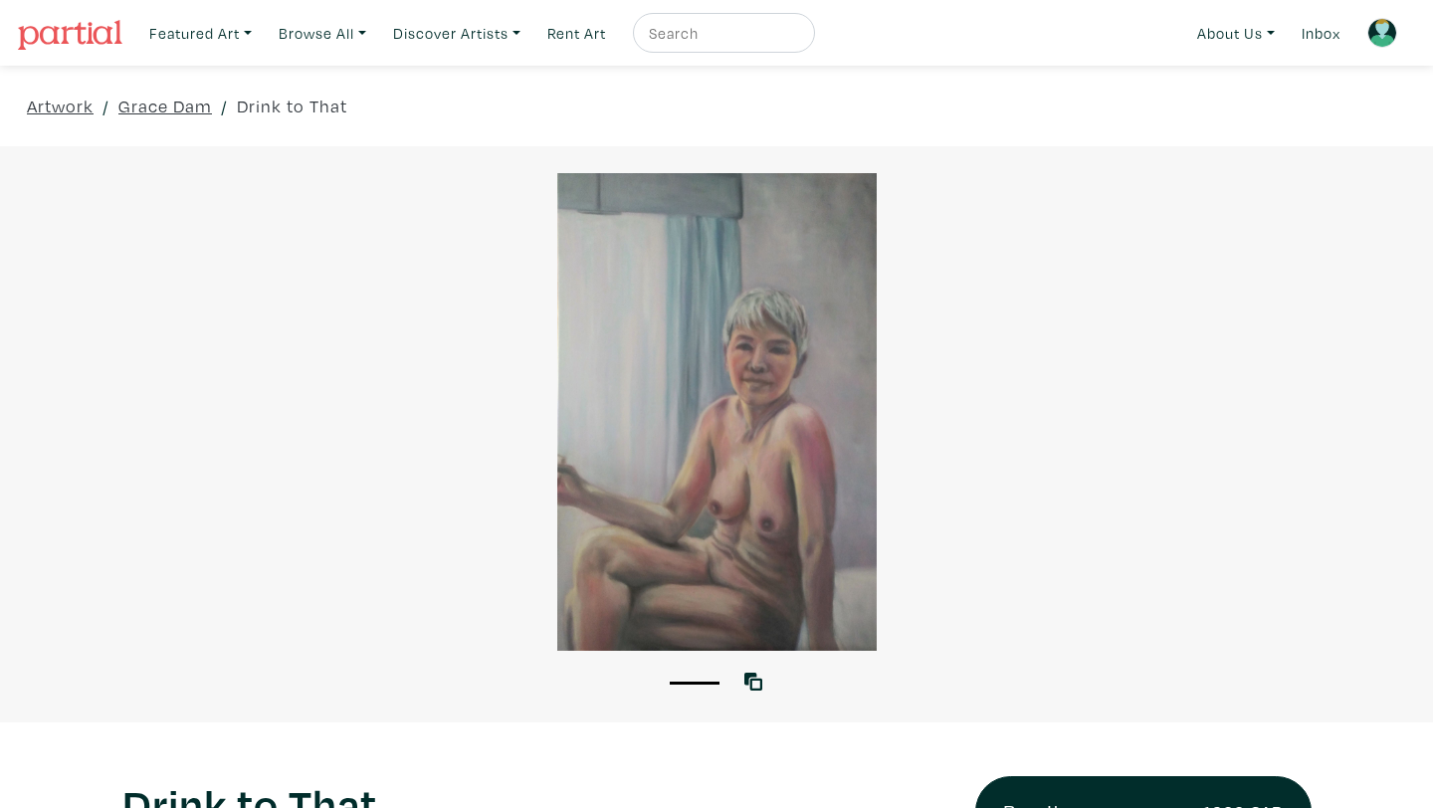
click at [722, 410] on div at bounding box center [716, 412] width 1433 height 478
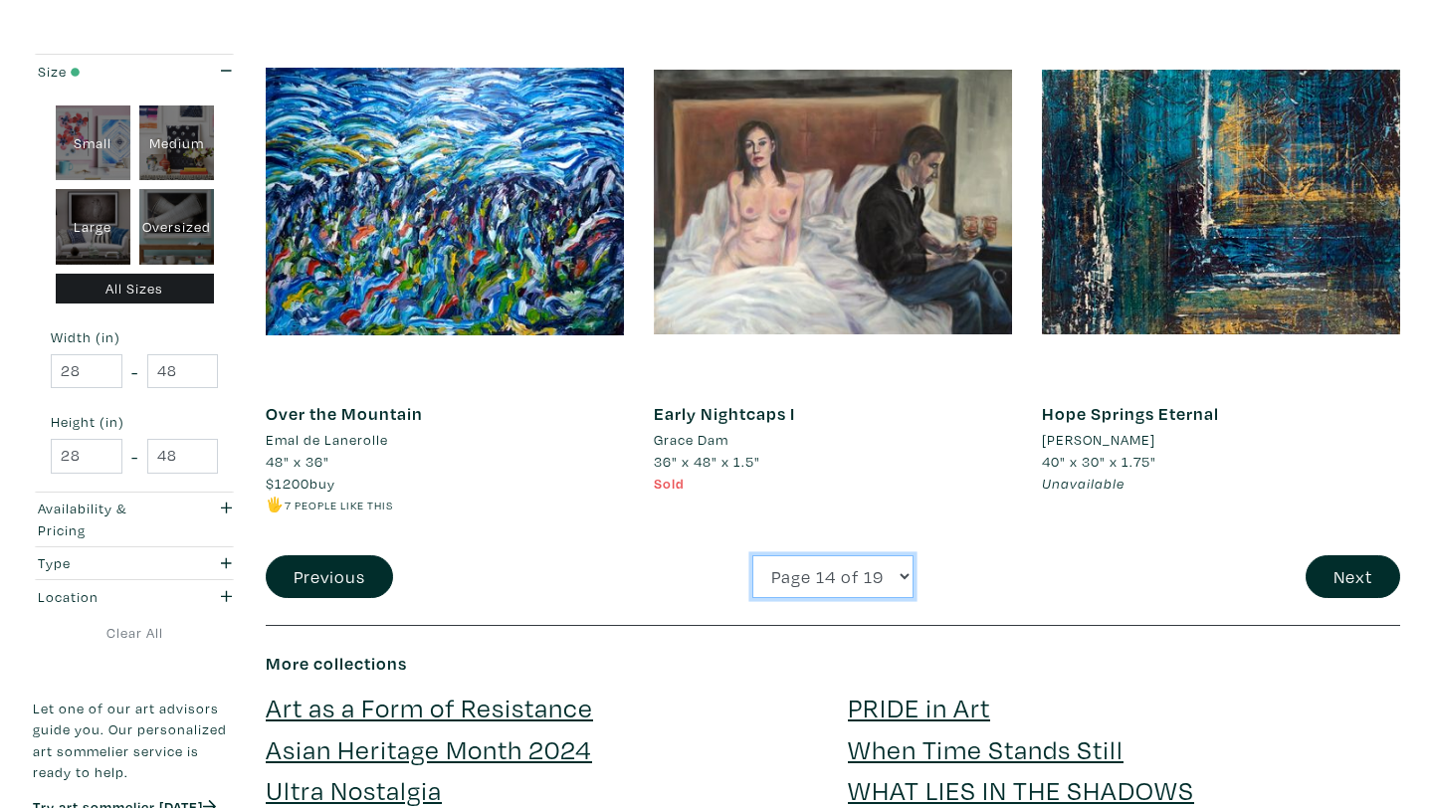
click at [819, 570] on select "Page 1 of 19 Page 2 of 19 Page 3 of 19 Page 4 of 19 Page 5 of 19 Page 6 of 19 P…" at bounding box center [833, 576] width 161 height 43
select select "18"
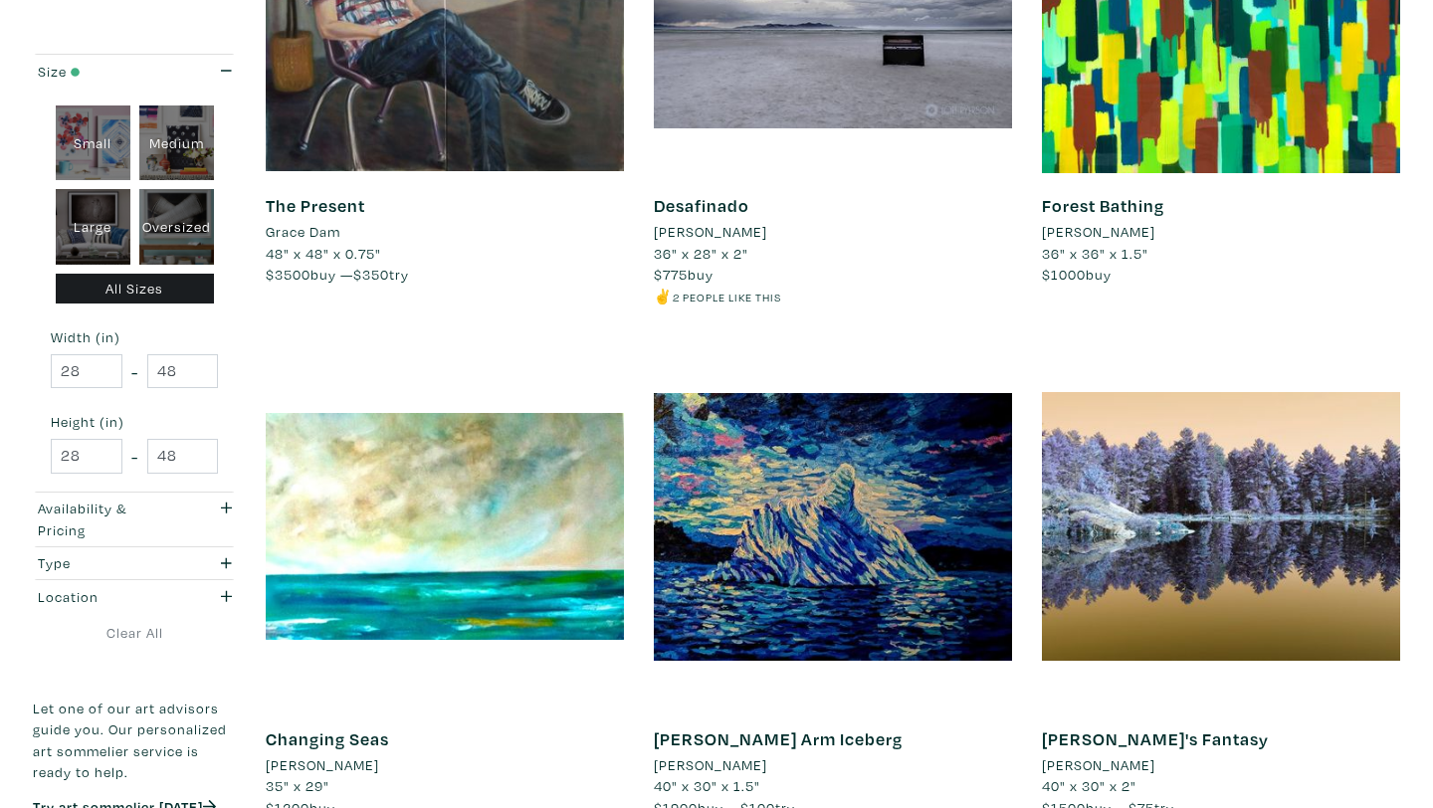
scroll to position [3910, 0]
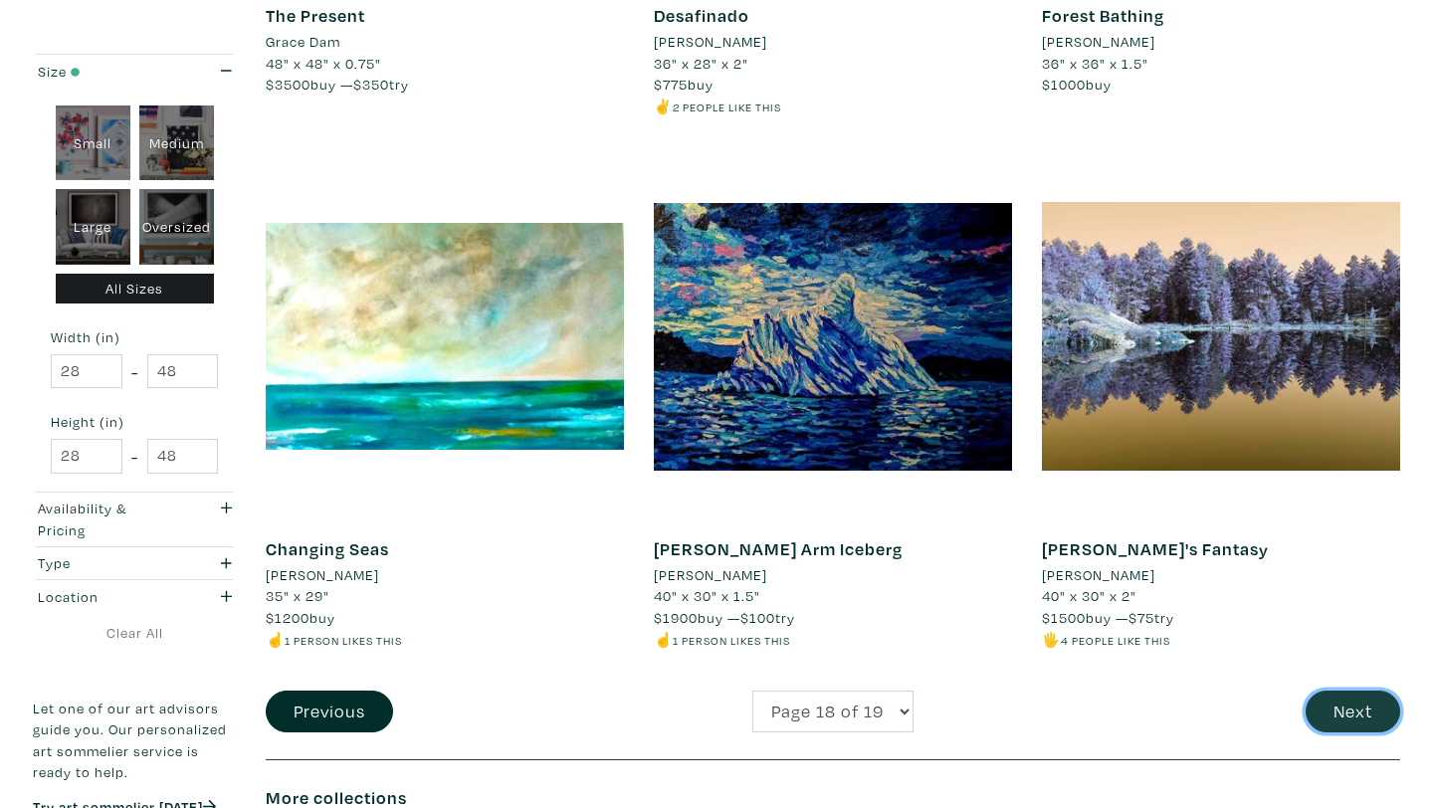
click at [1348, 703] on button "Next" at bounding box center [1353, 712] width 95 height 43
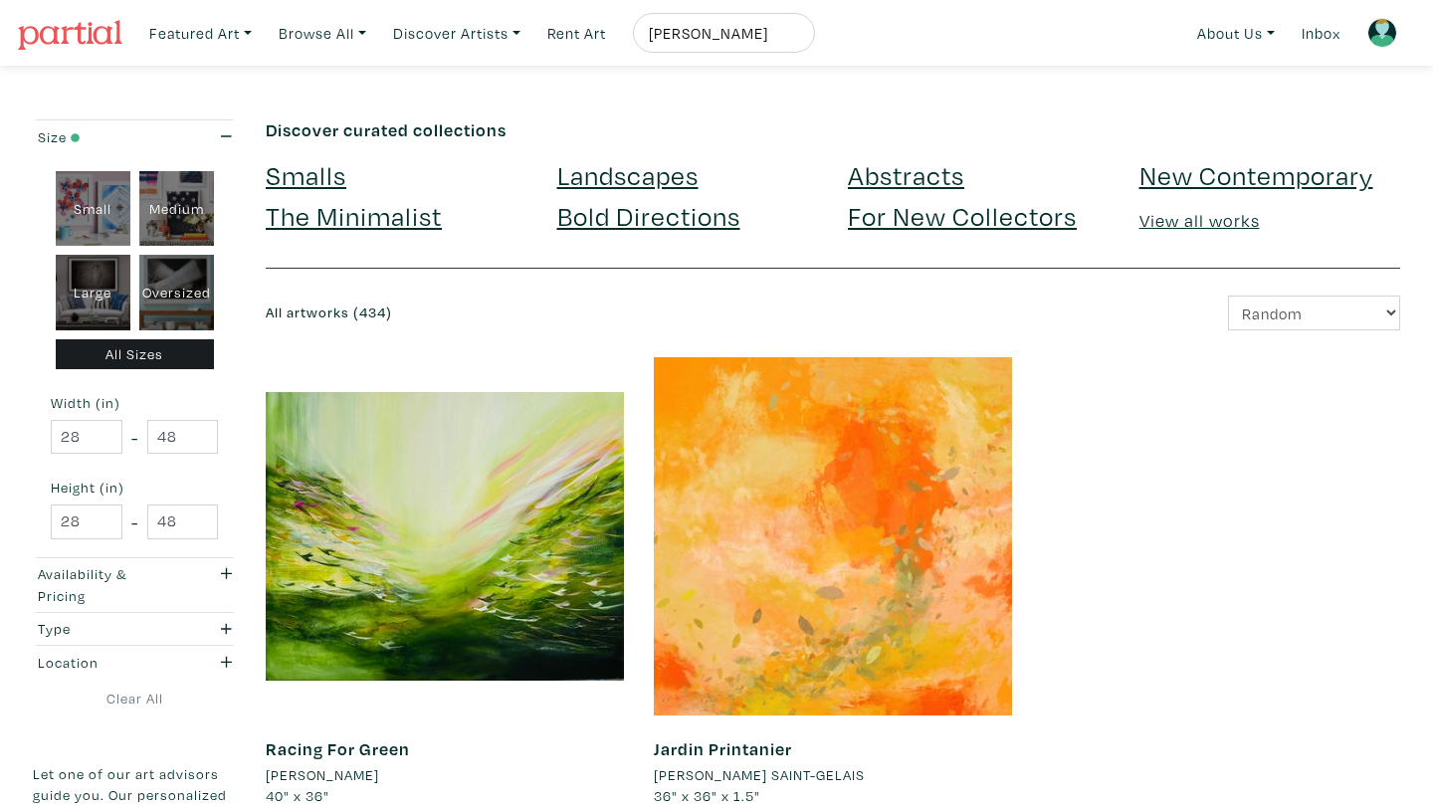
click at [157, 213] on div "Medium" at bounding box center [176, 209] width 75 height 76
type input "16"
type input "28"
type input "16"
type input "28"
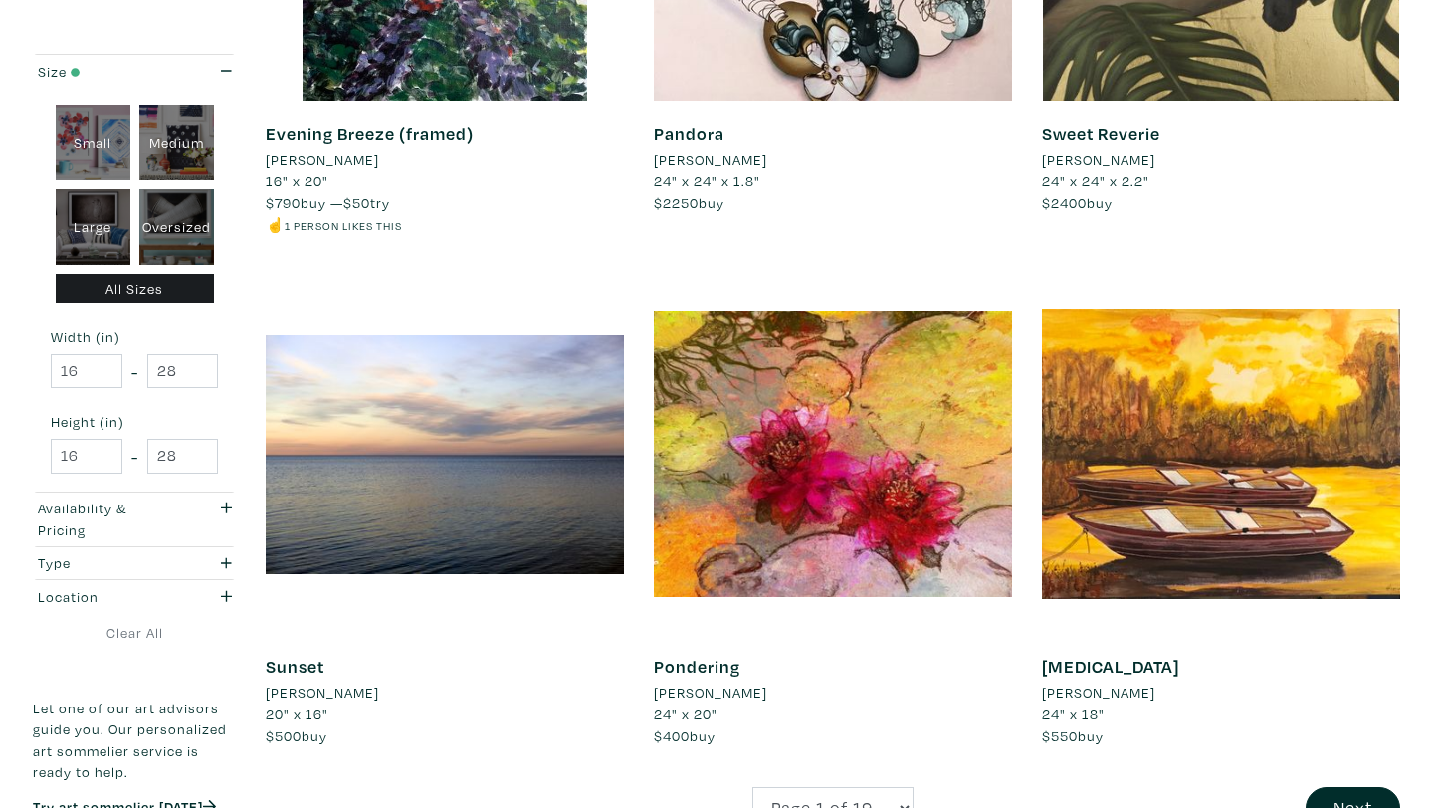
scroll to position [3928, 0]
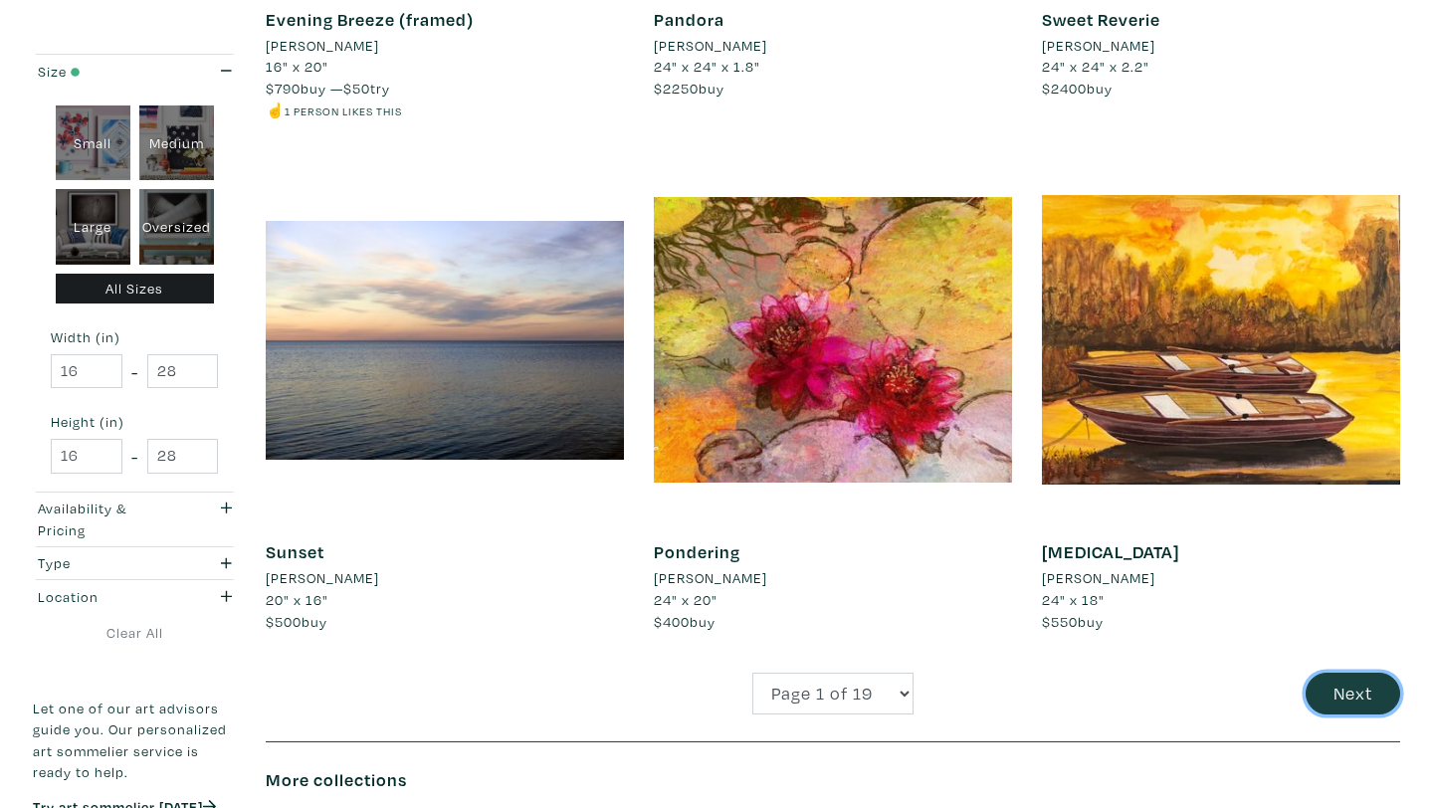
click at [1325, 673] on button "Next" at bounding box center [1353, 694] width 95 height 43
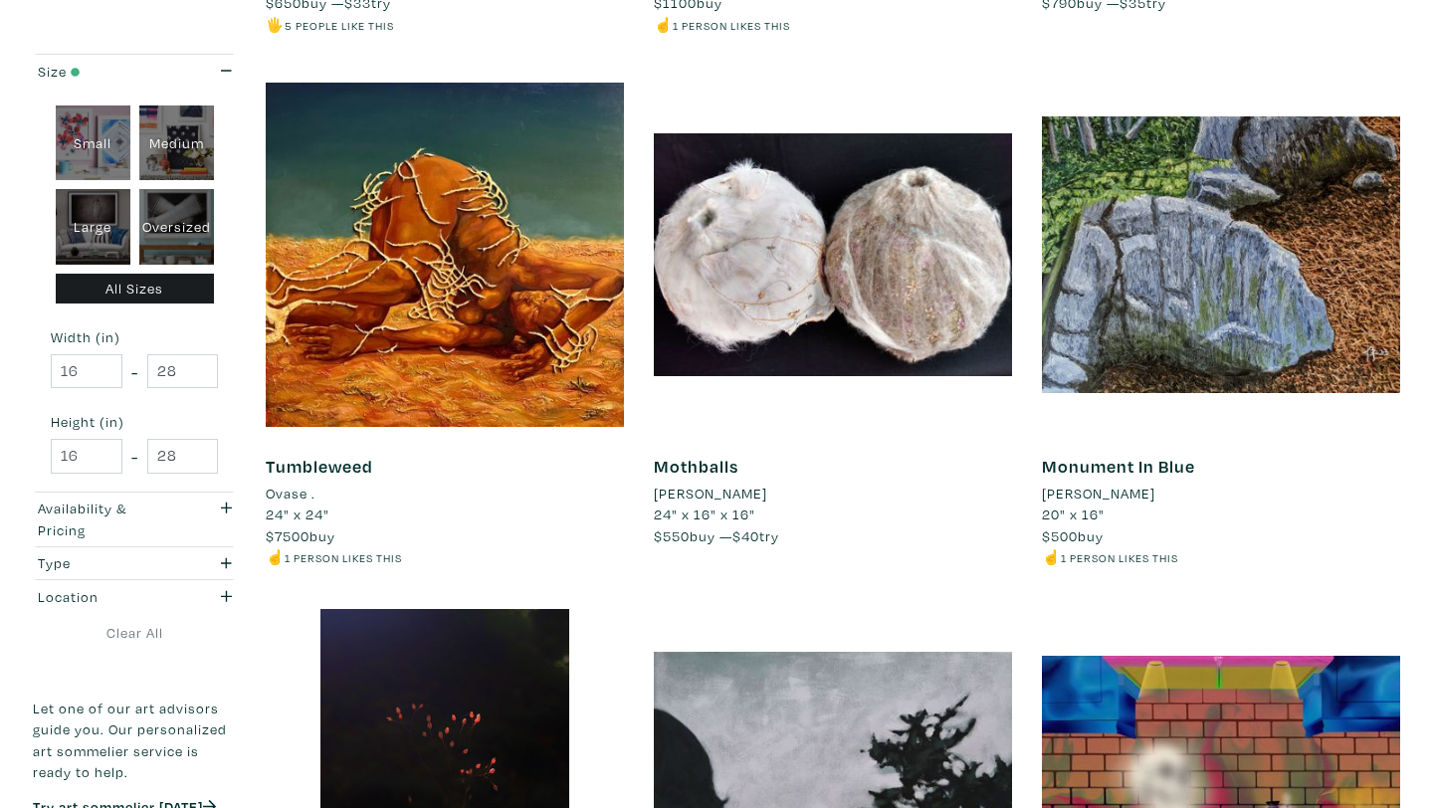
scroll to position [3914, 0]
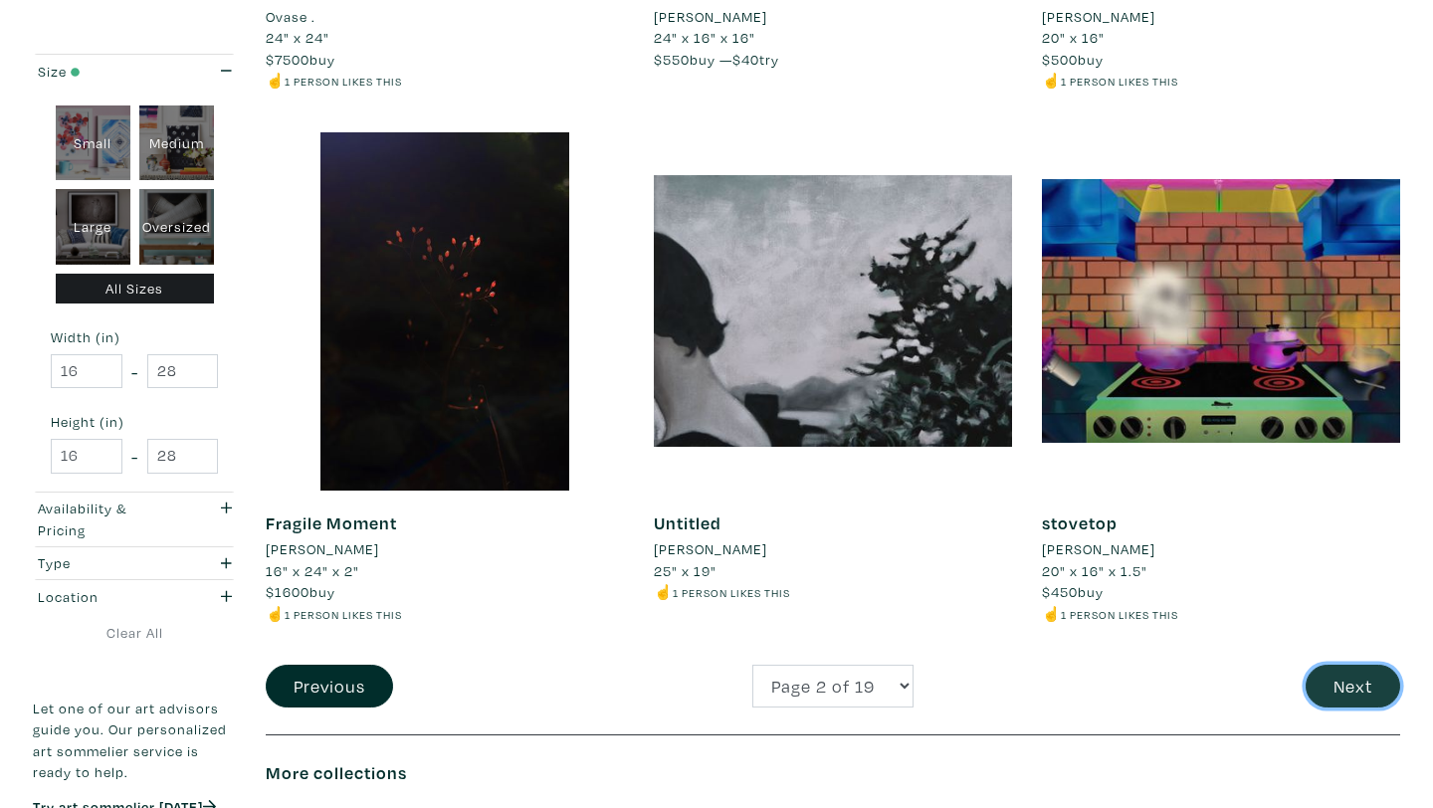
click at [1369, 694] on button "Next" at bounding box center [1353, 686] width 95 height 43
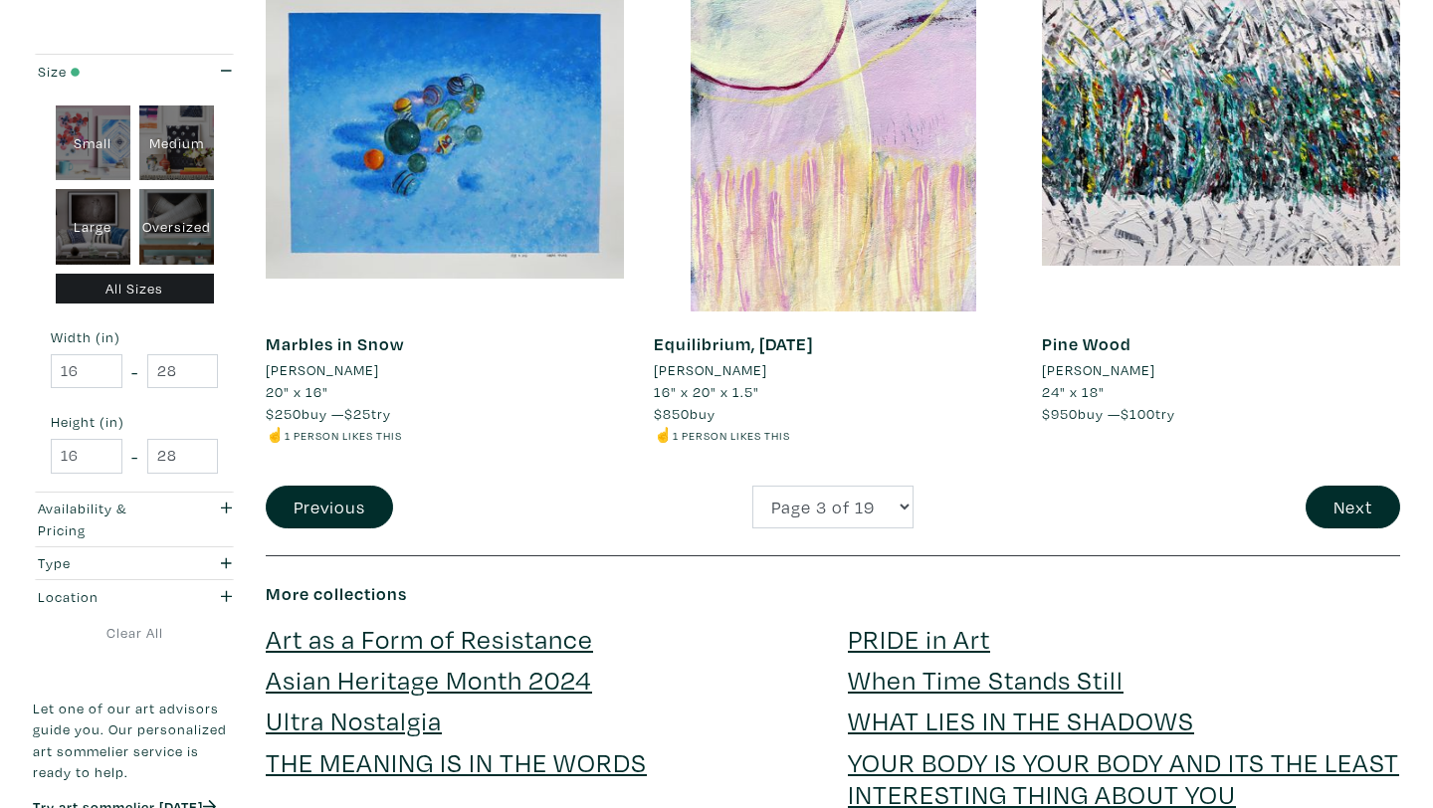
scroll to position [4132, 0]
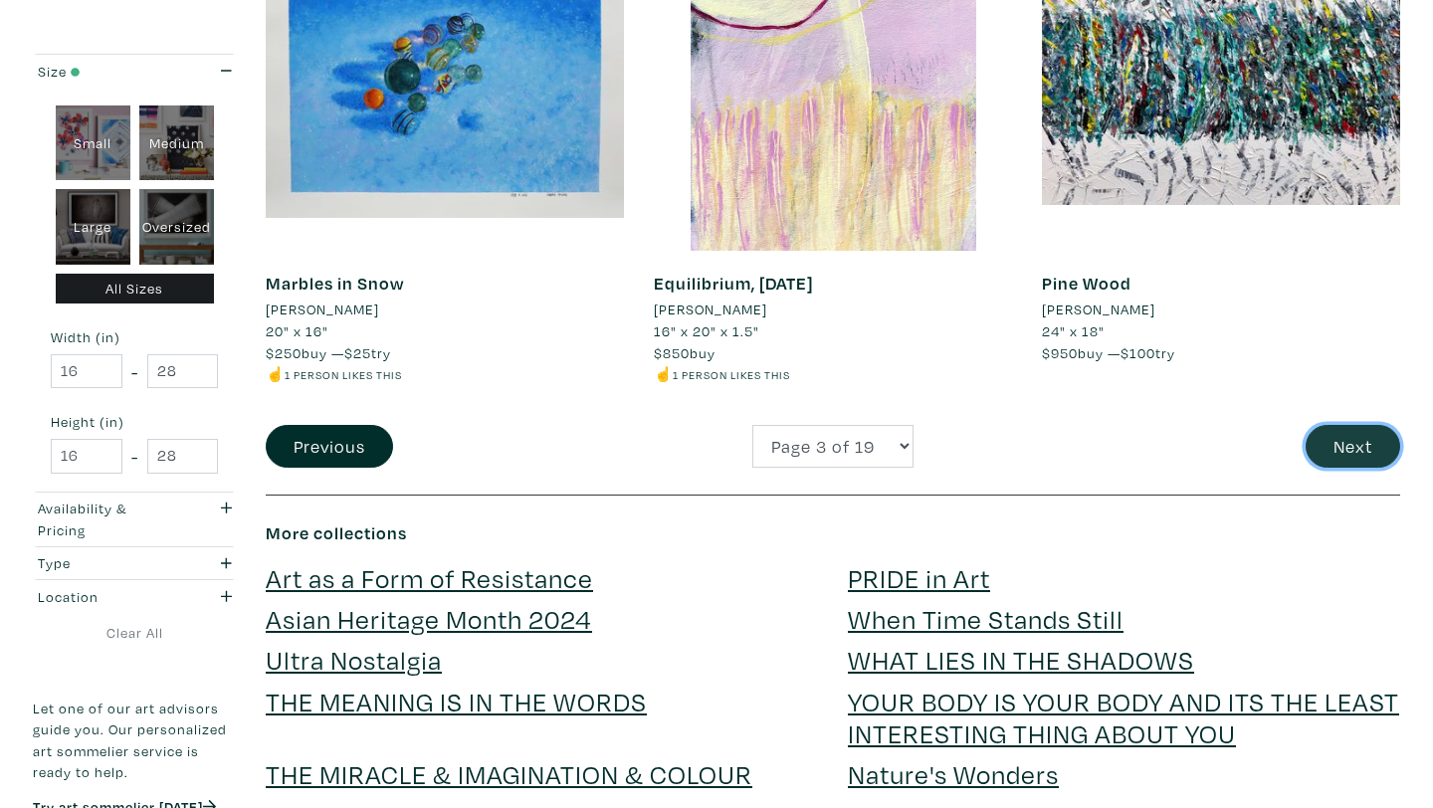
click at [1343, 450] on button "Next" at bounding box center [1353, 446] width 95 height 43
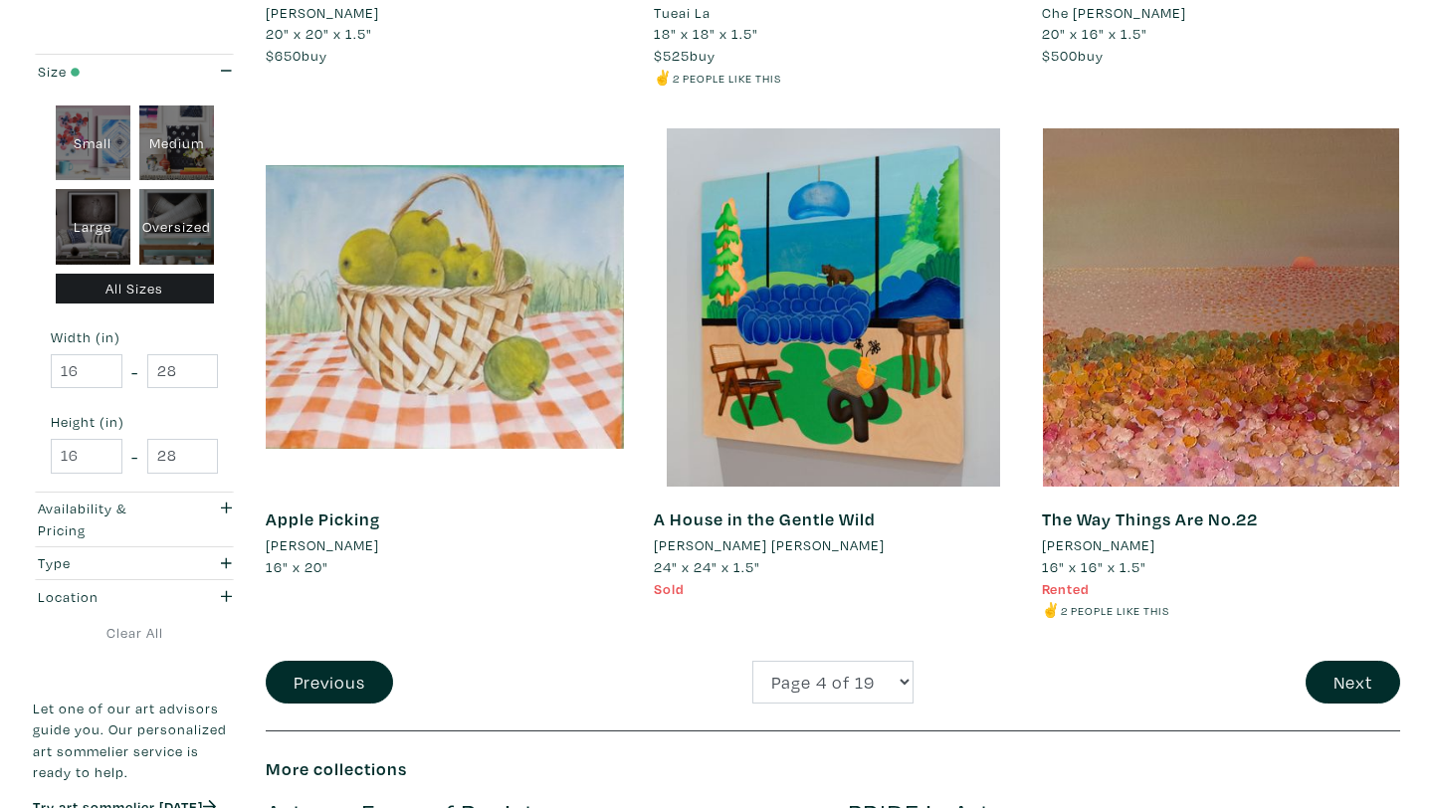
scroll to position [4108, 0]
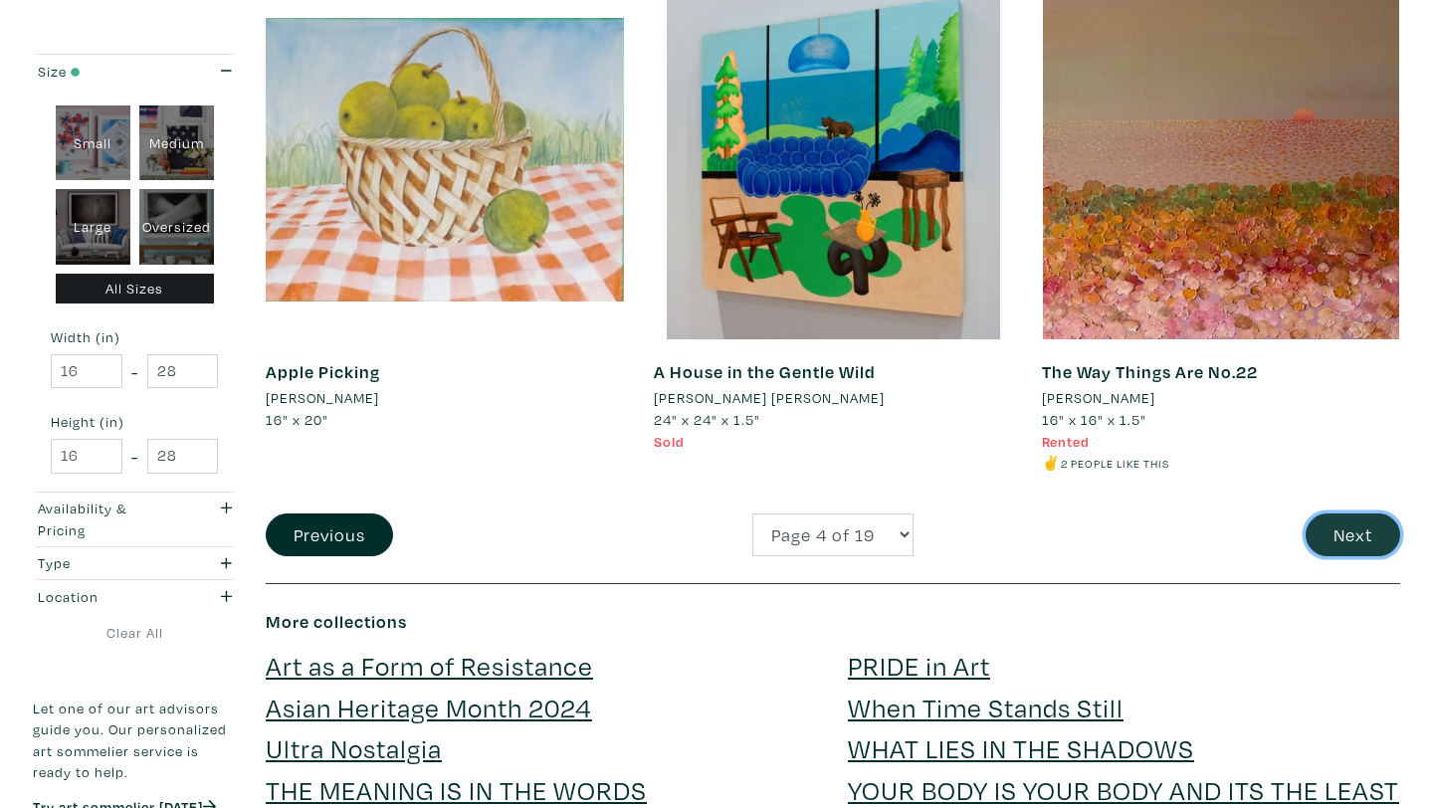
click at [1345, 535] on button "Next" at bounding box center [1353, 535] width 95 height 43
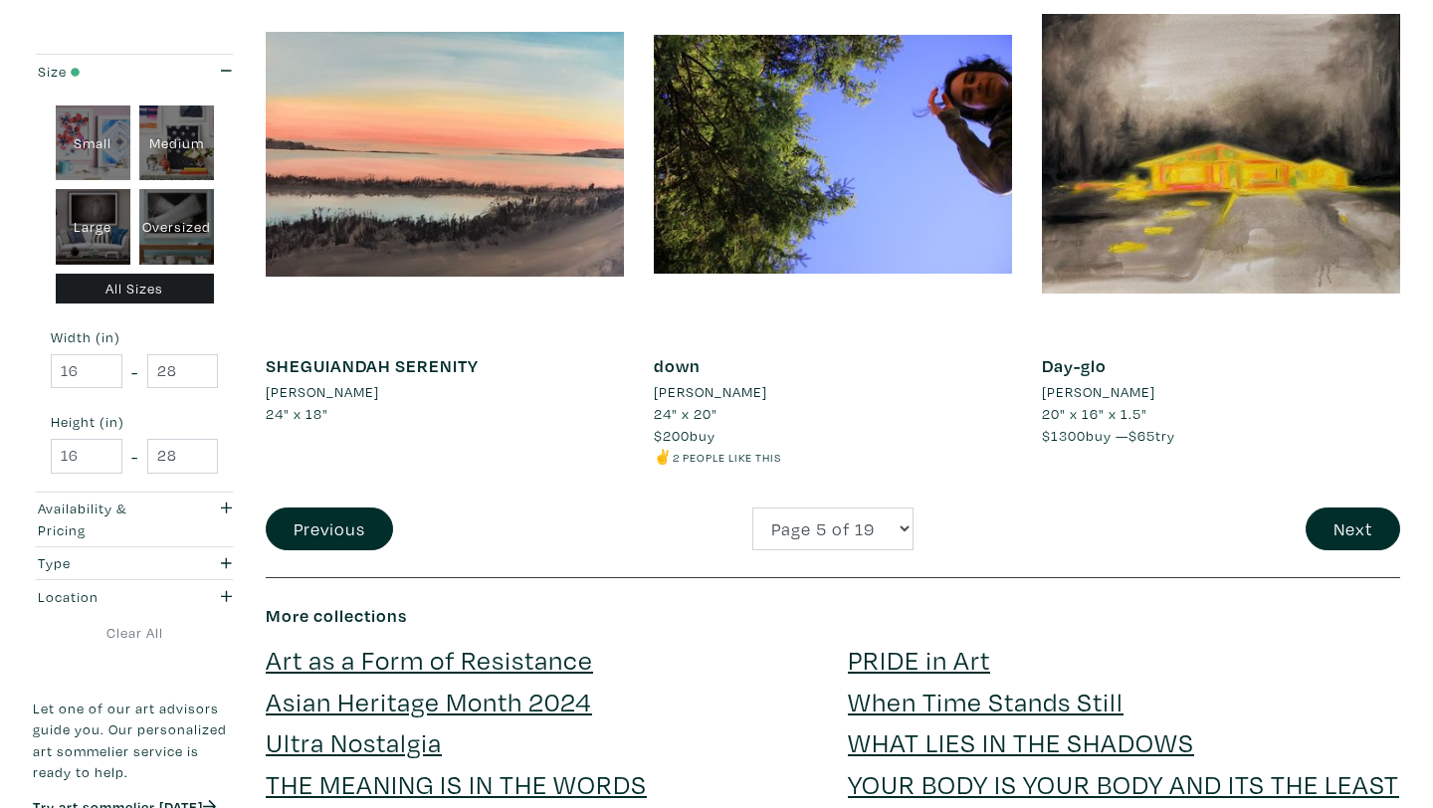
scroll to position [4118, 0]
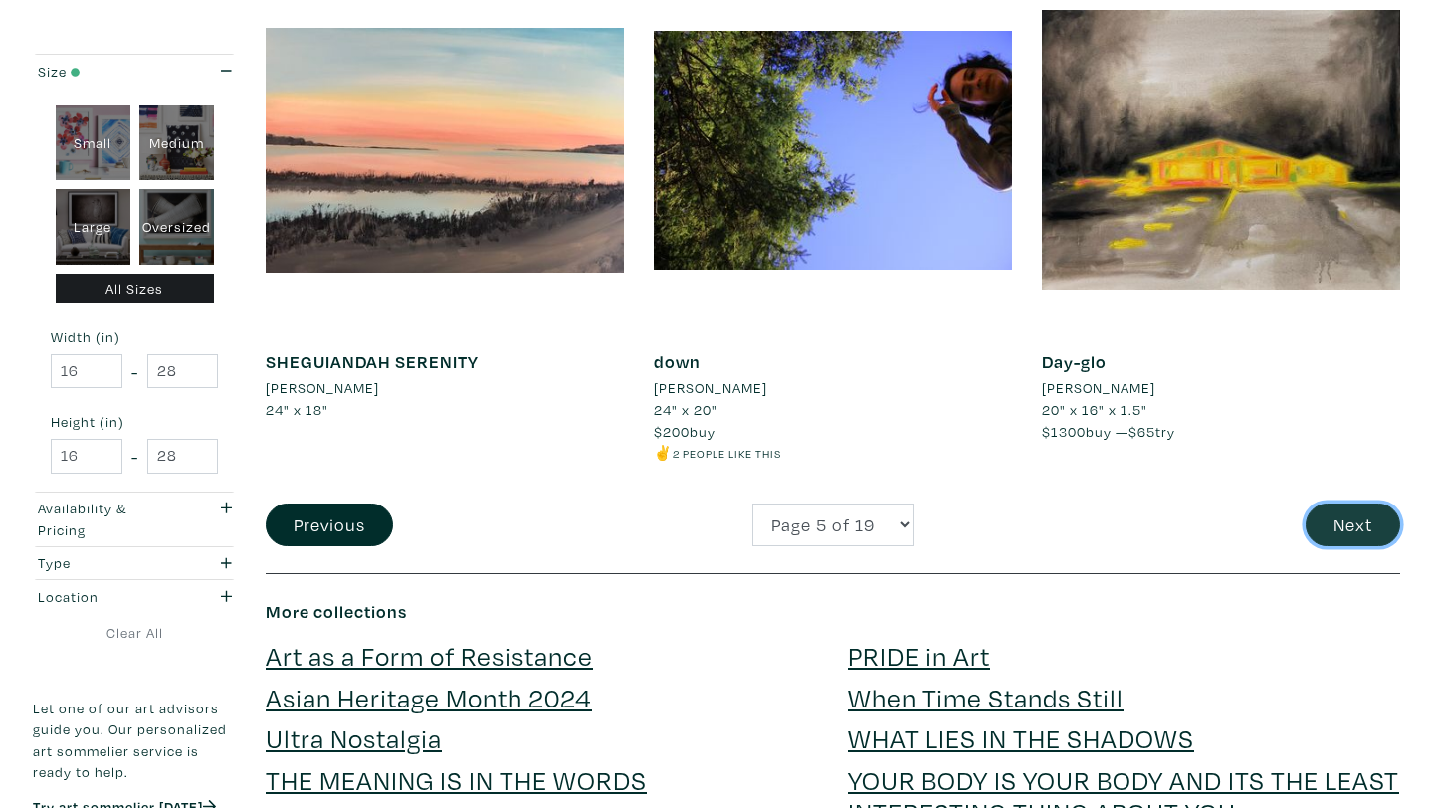
click at [1336, 536] on button "Next" at bounding box center [1353, 525] width 95 height 43
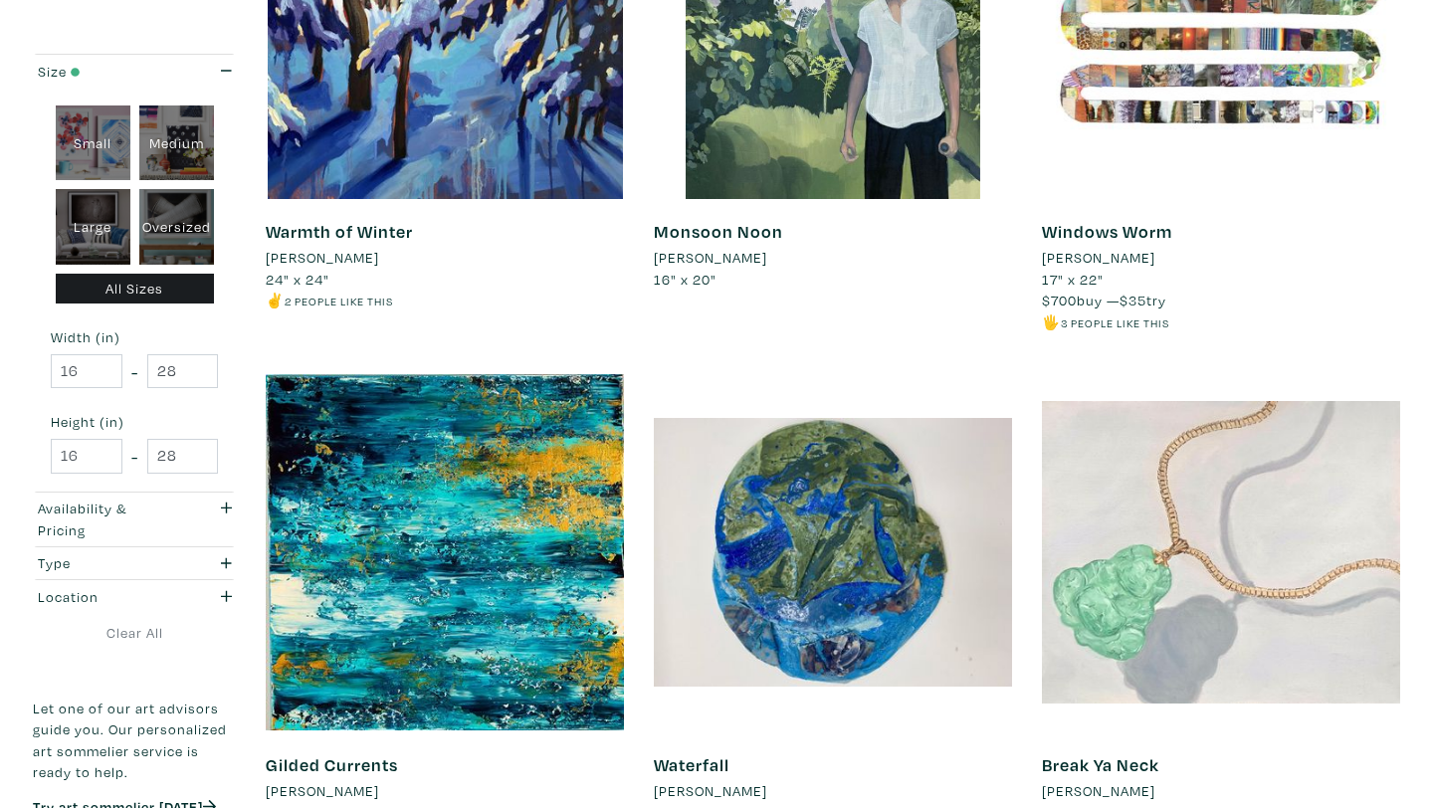
scroll to position [3960, 0]
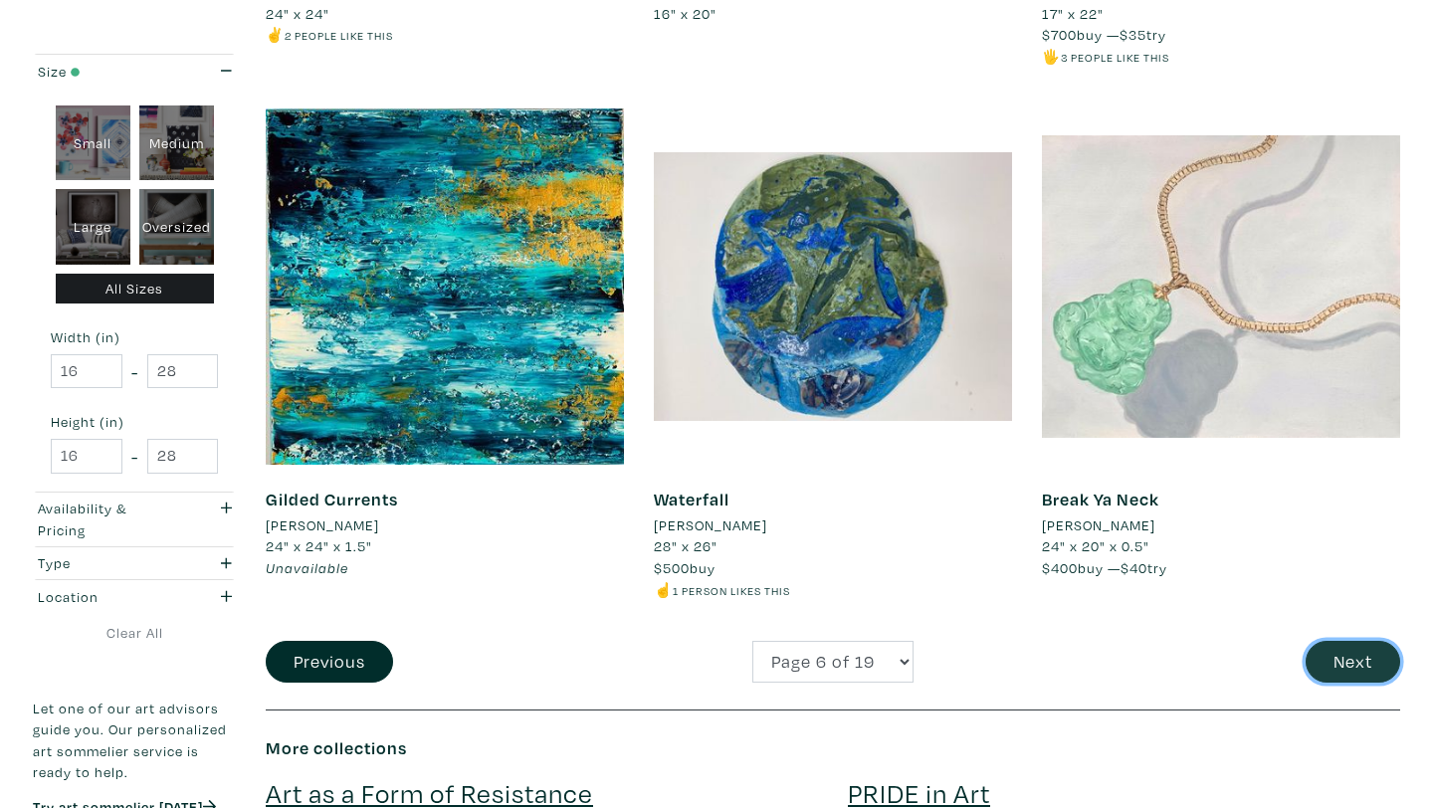
click at [1336, 644] on button "Next" at bounding box center [1353, 662] width 95 height 43
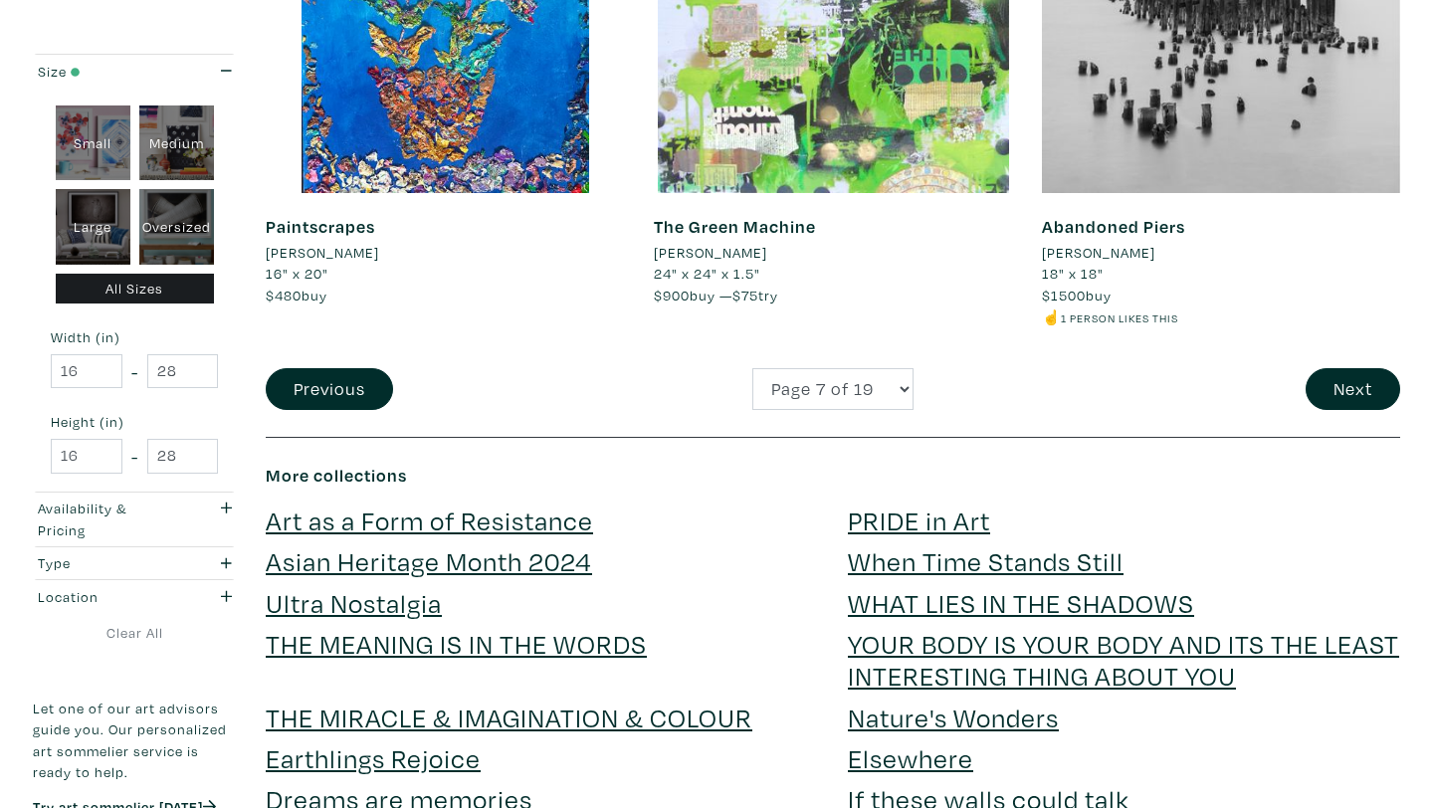
scroll to position [4272, 0]
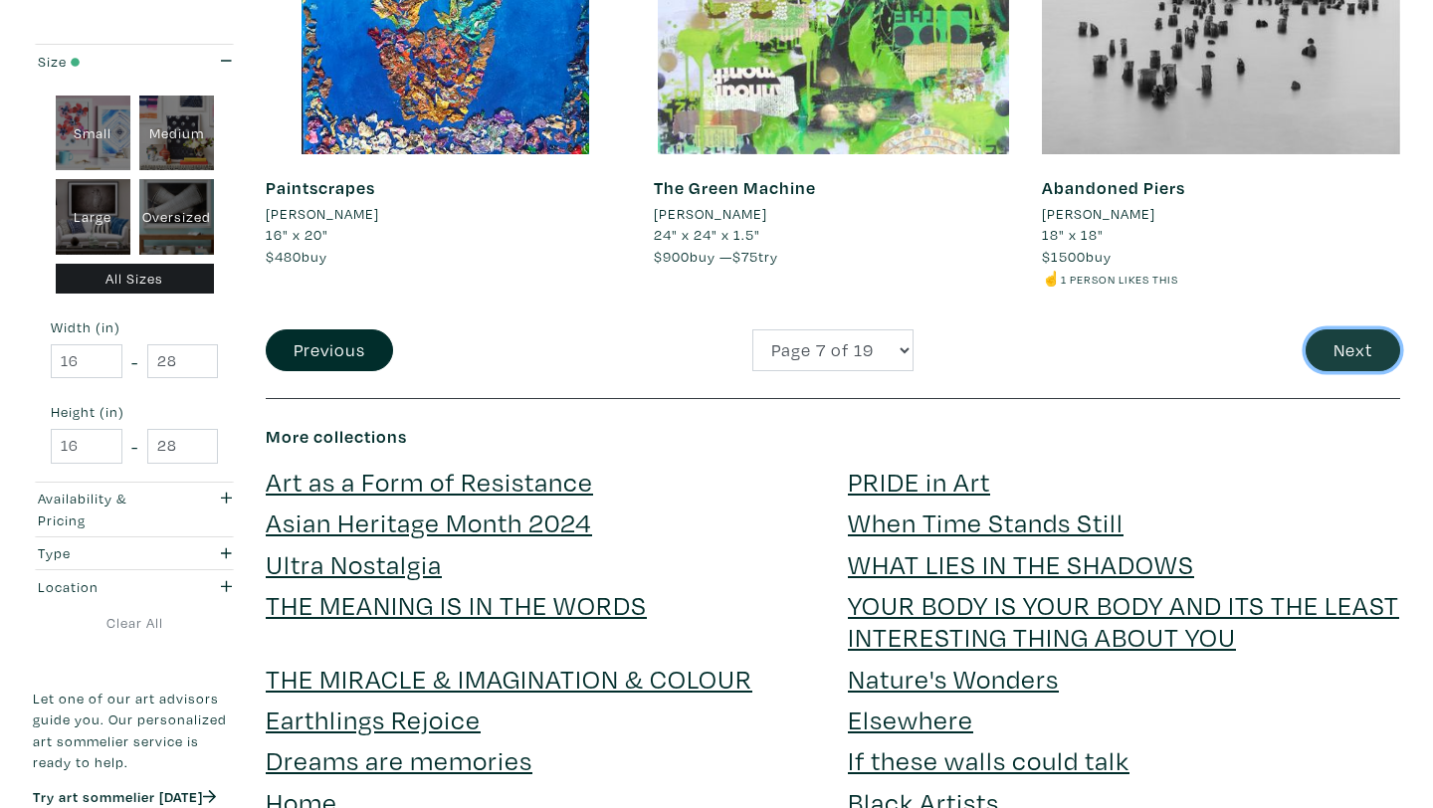
click at [1339, 363] on button "Next" at bounding box center [1353, 351] width 95 height 43
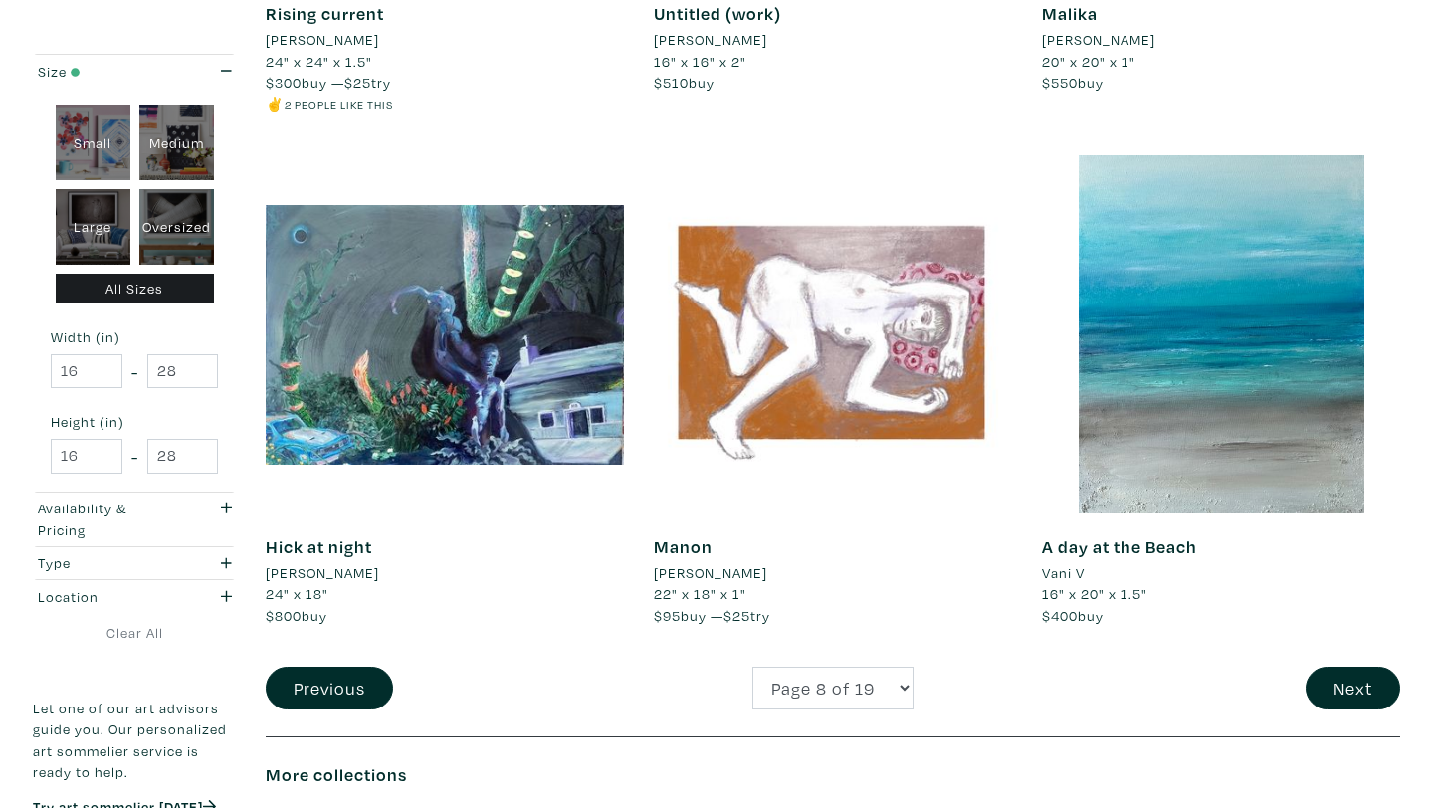
scroll to position [3998, 0]
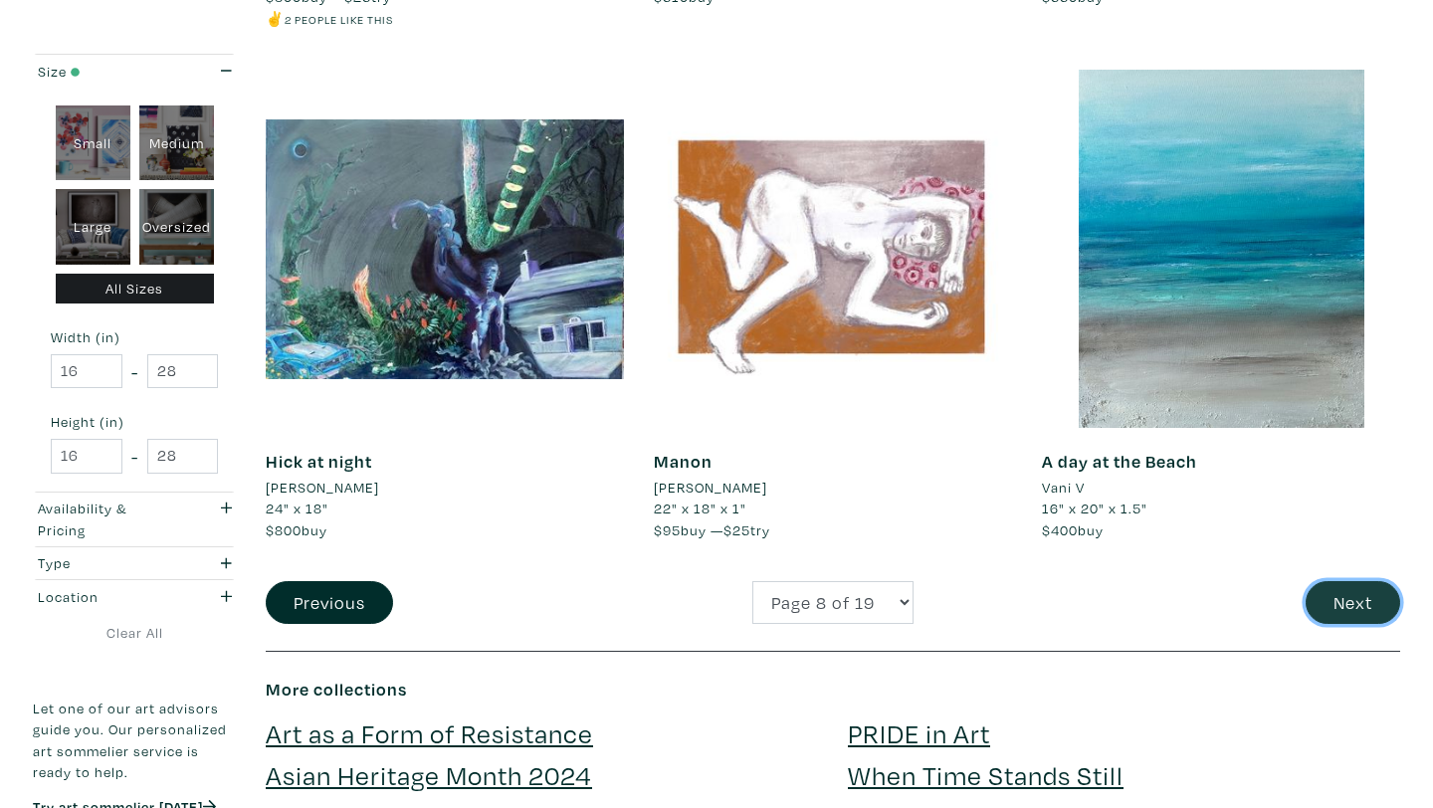
click at [1322, 601] on button "Next" at bounding box center [1353, 602] width 95 height 43
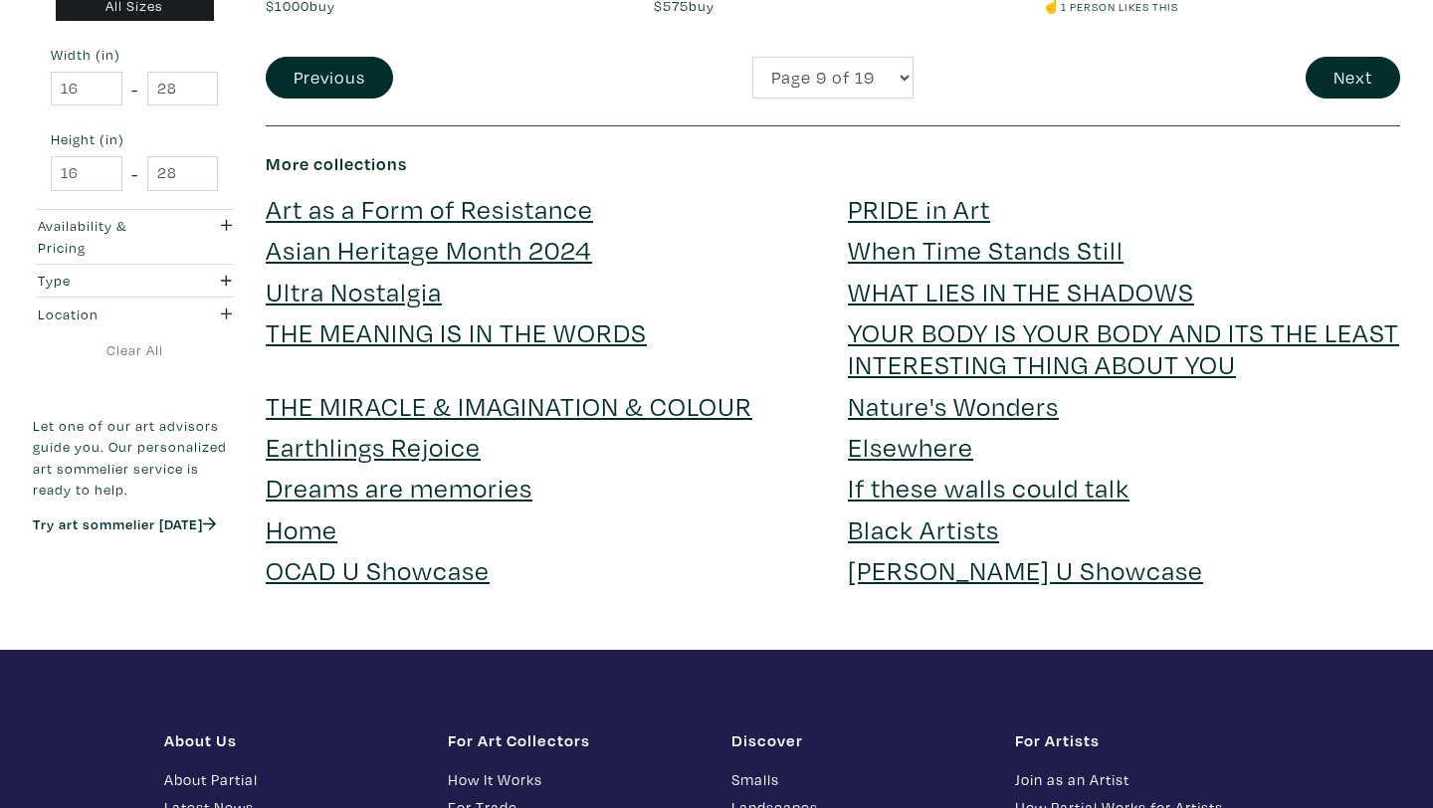
scroll to position [4510, 0]
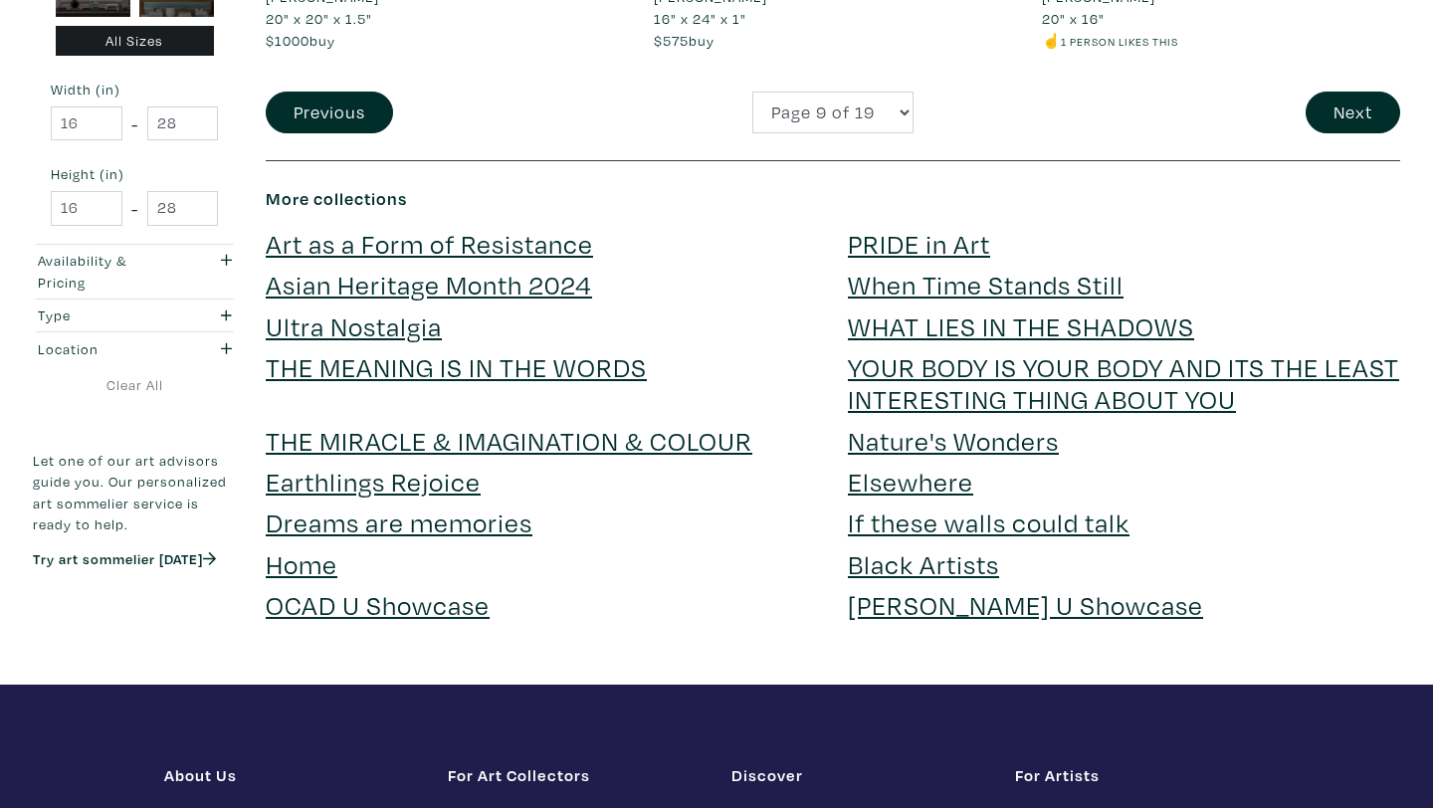
click at [949, 252] on link "PRIDE in Art" at bounding box center [919, 243] width 142 height 35
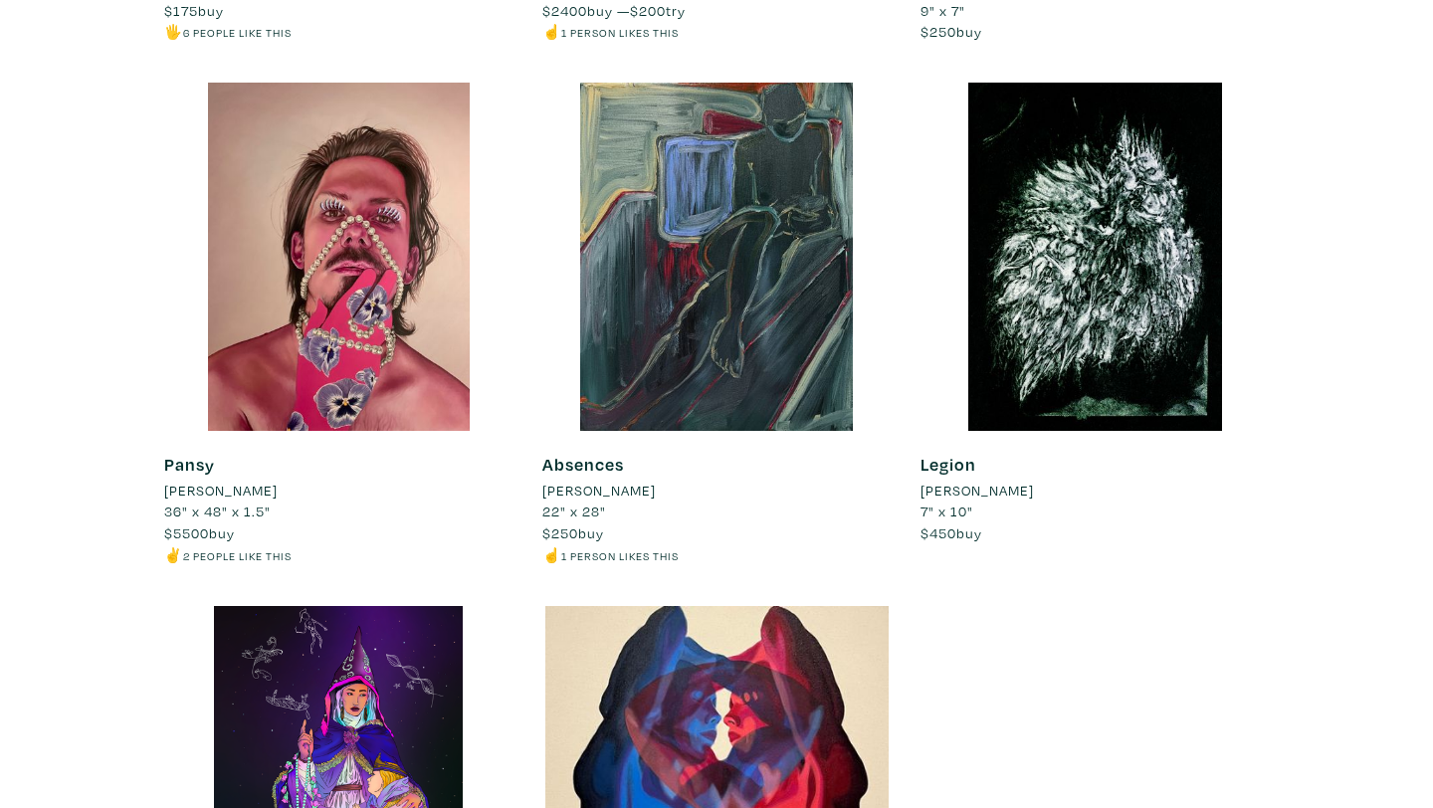
scroll to position [1852, 0]
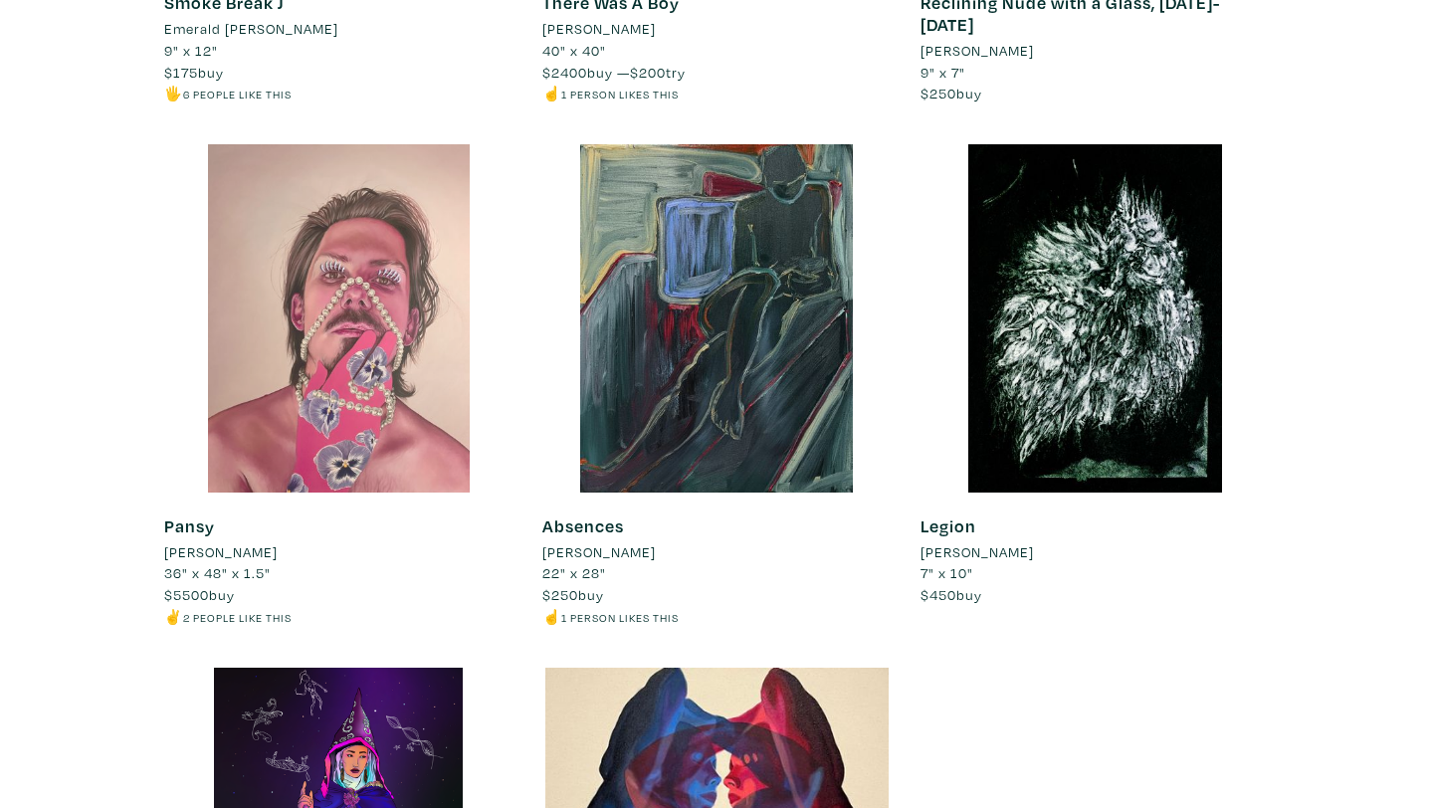
click at [411, 373] on div at bounding box center [338, 318] width 348 height 348
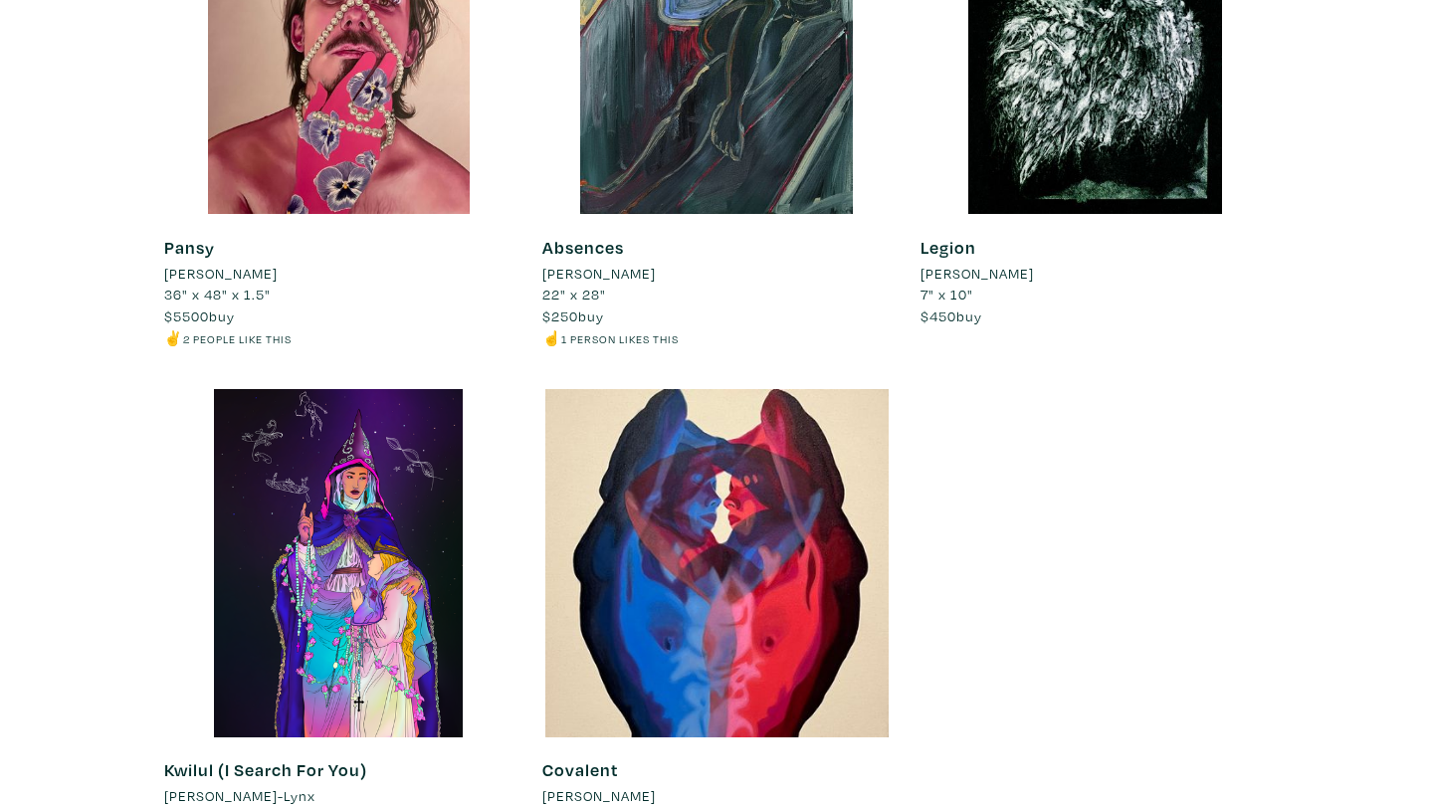
scroll to position [2275, 0]
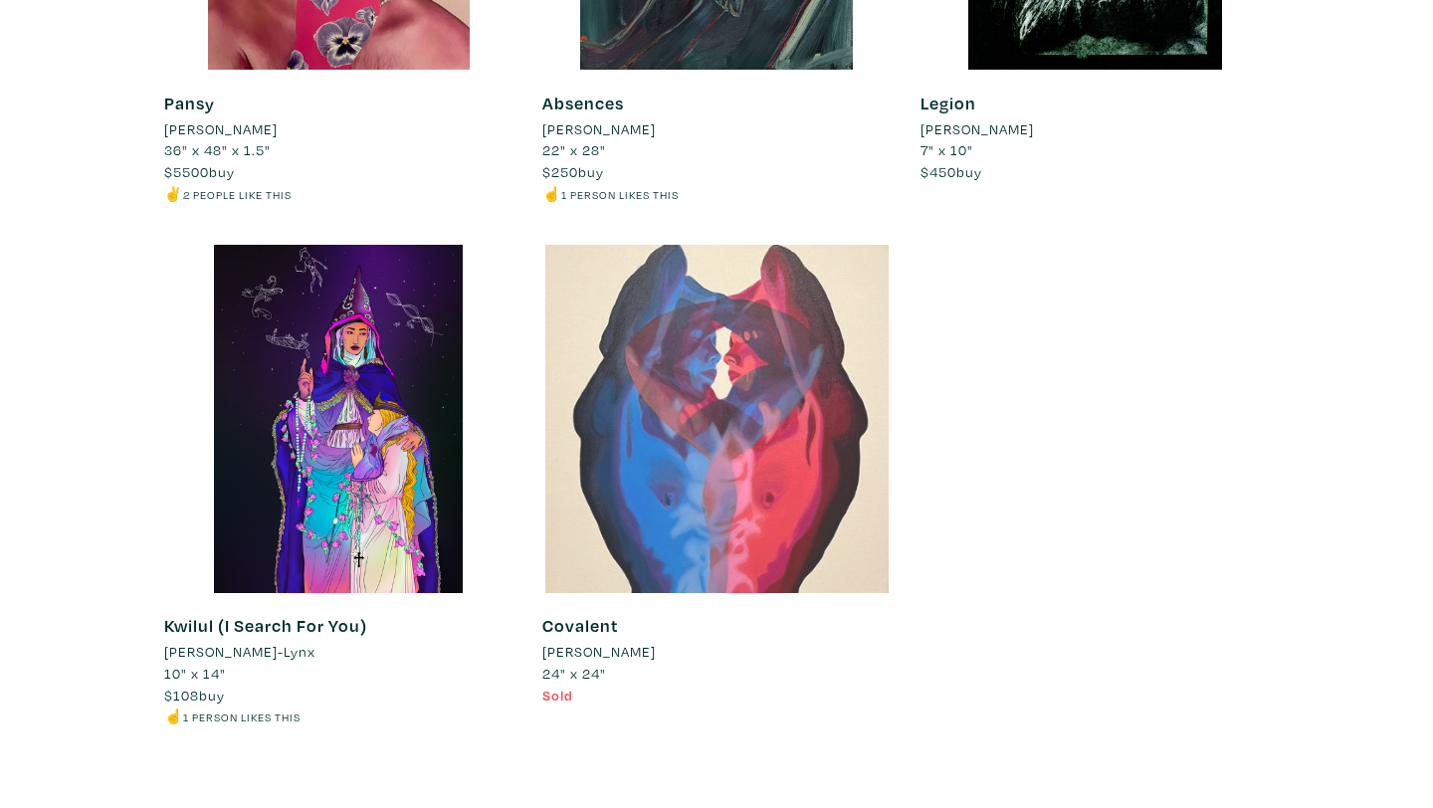
click at [688, 444] on div at bounding box center [717, 419] width 348 height 348
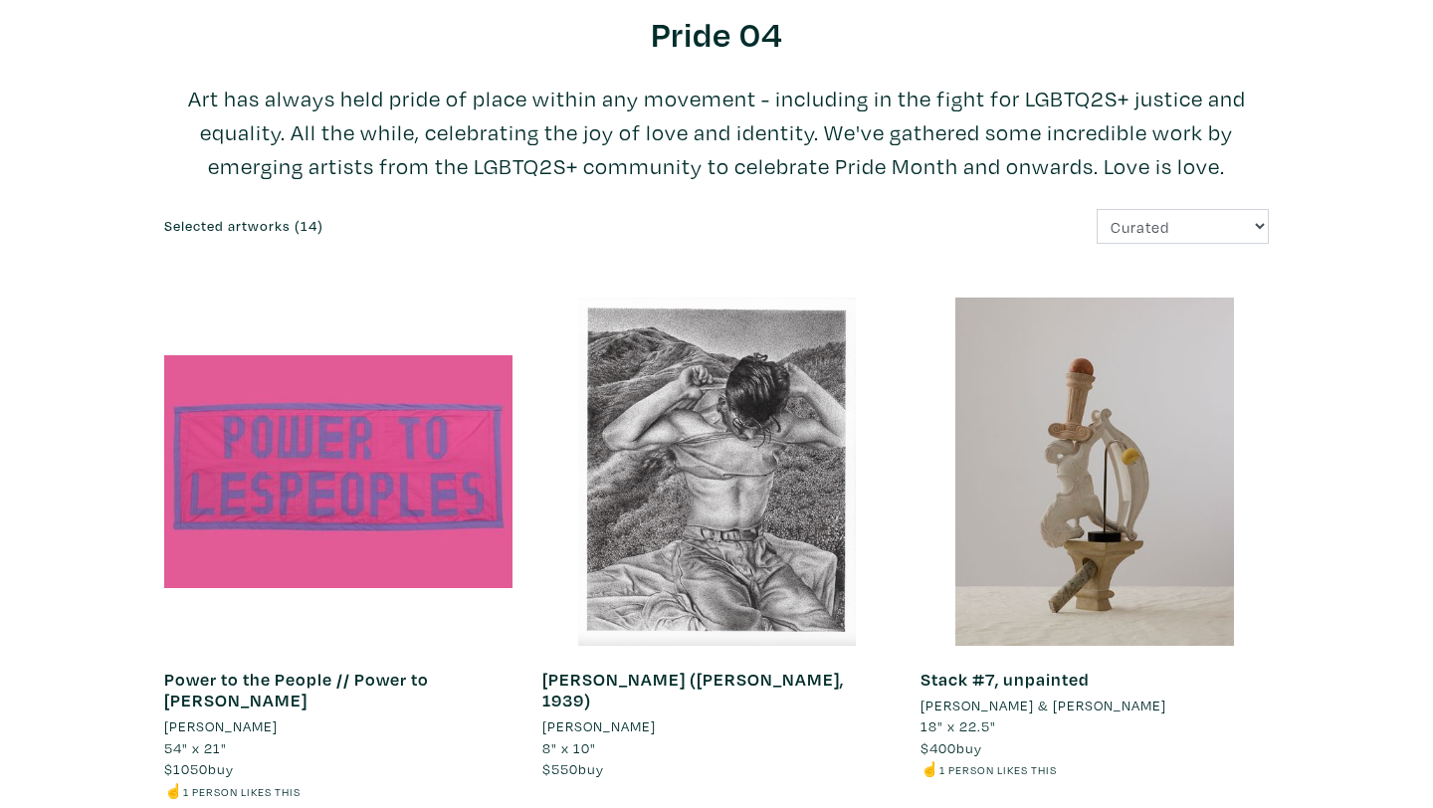
scroll to position [0, 0]
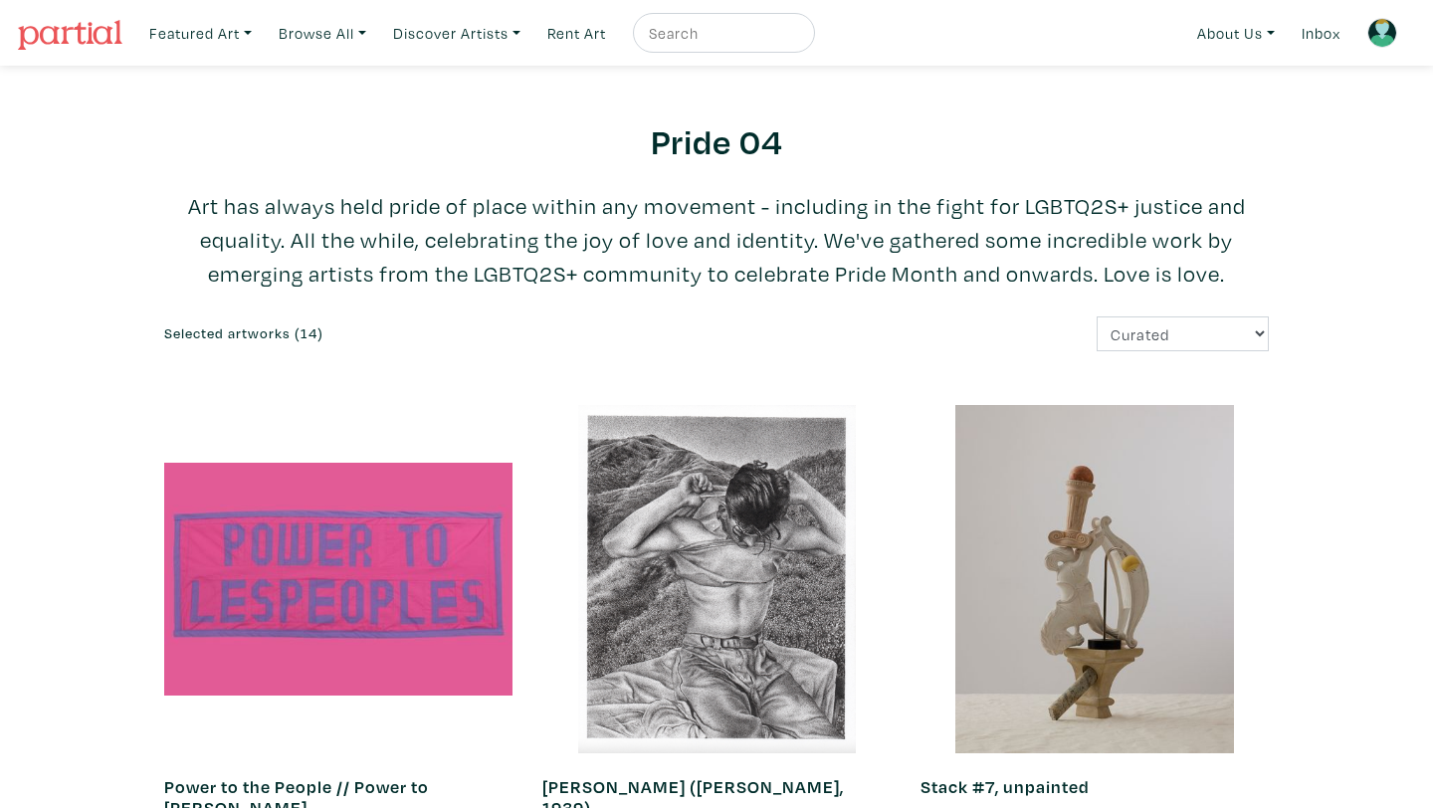
click at [1385, 32] on img at bounding box center [1383, 33] width 30 height 30
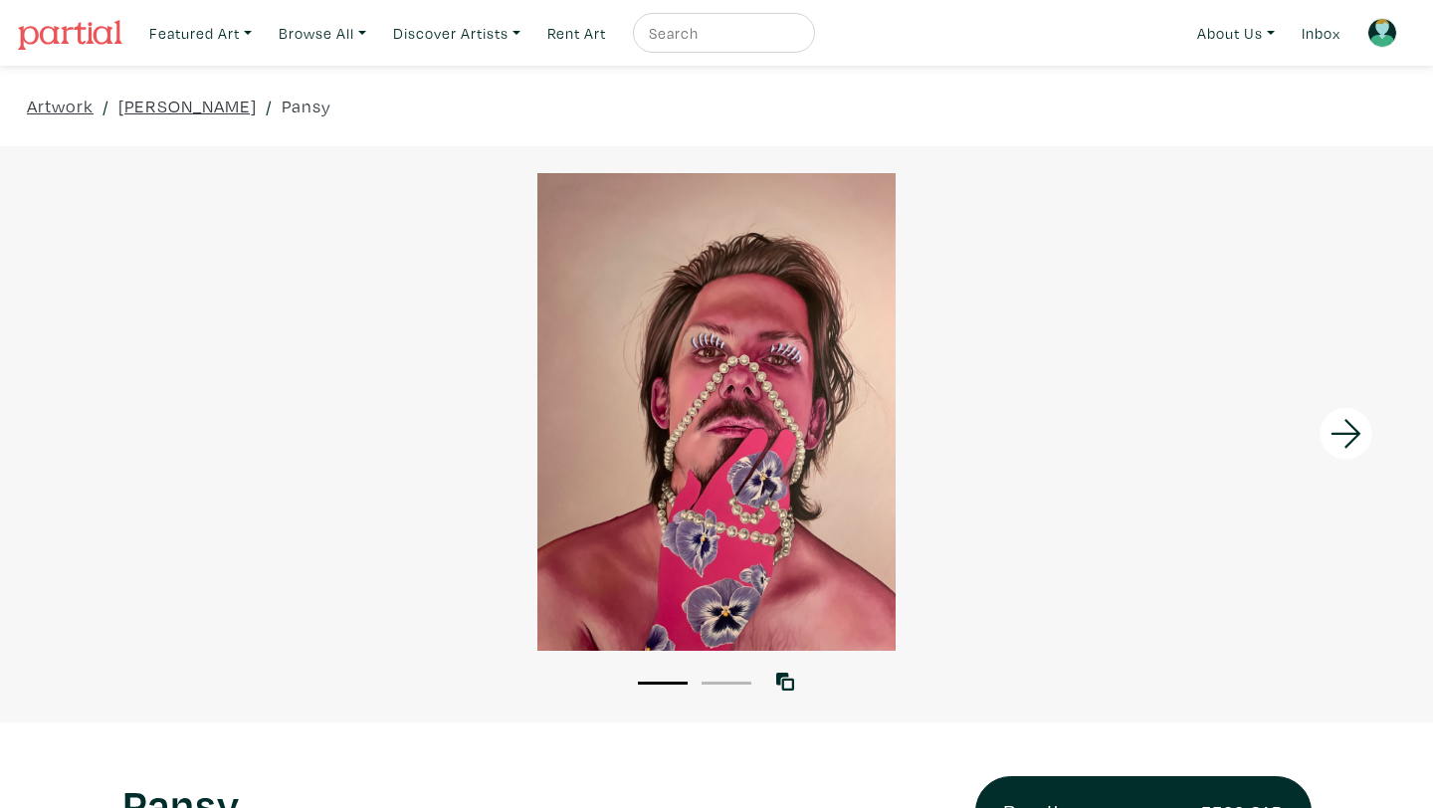
click at [694, 520] on div at bounding box center [716, 412] width 1433 height 478
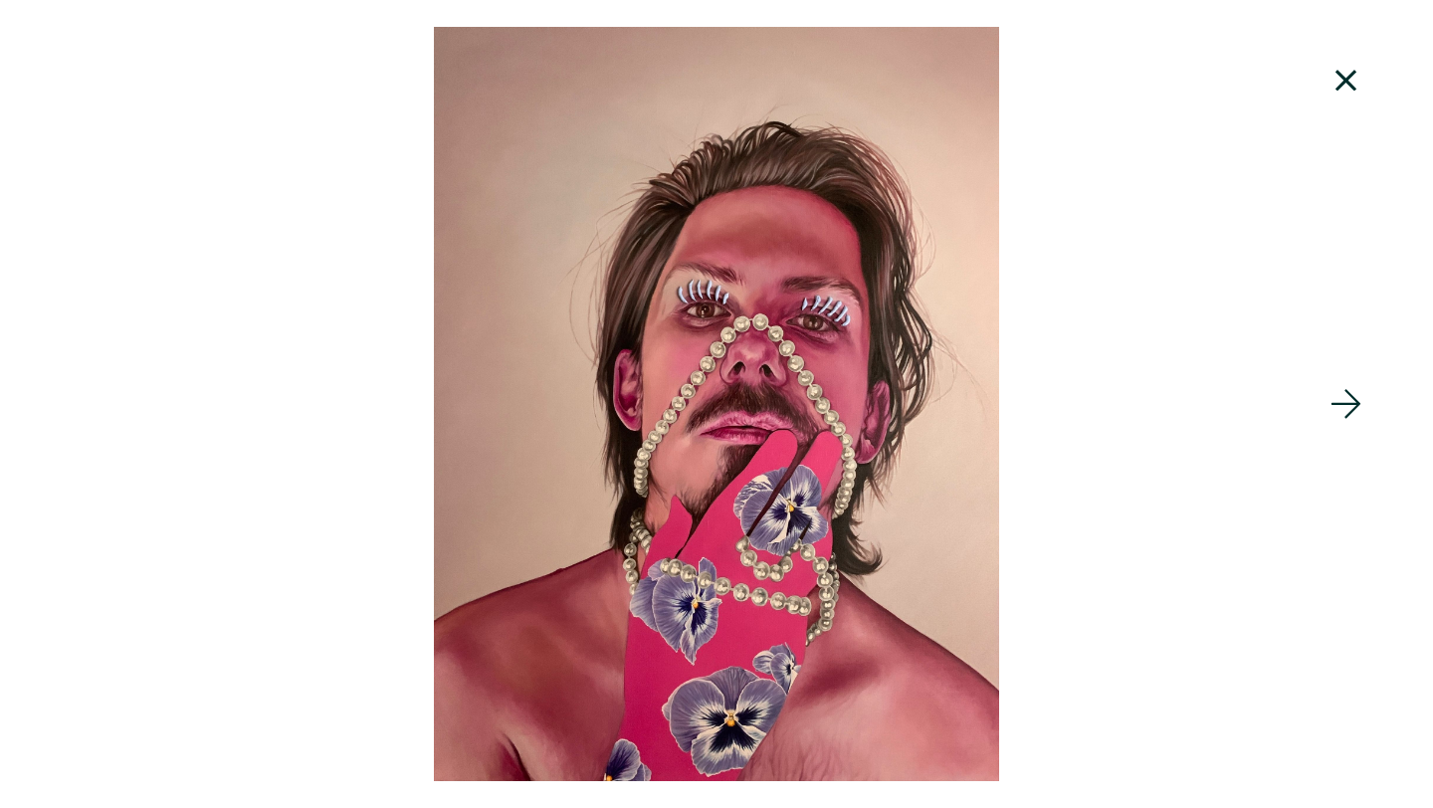
click at [1347, 80] on icon at bounding box center [1346, 80] width 21 height 21
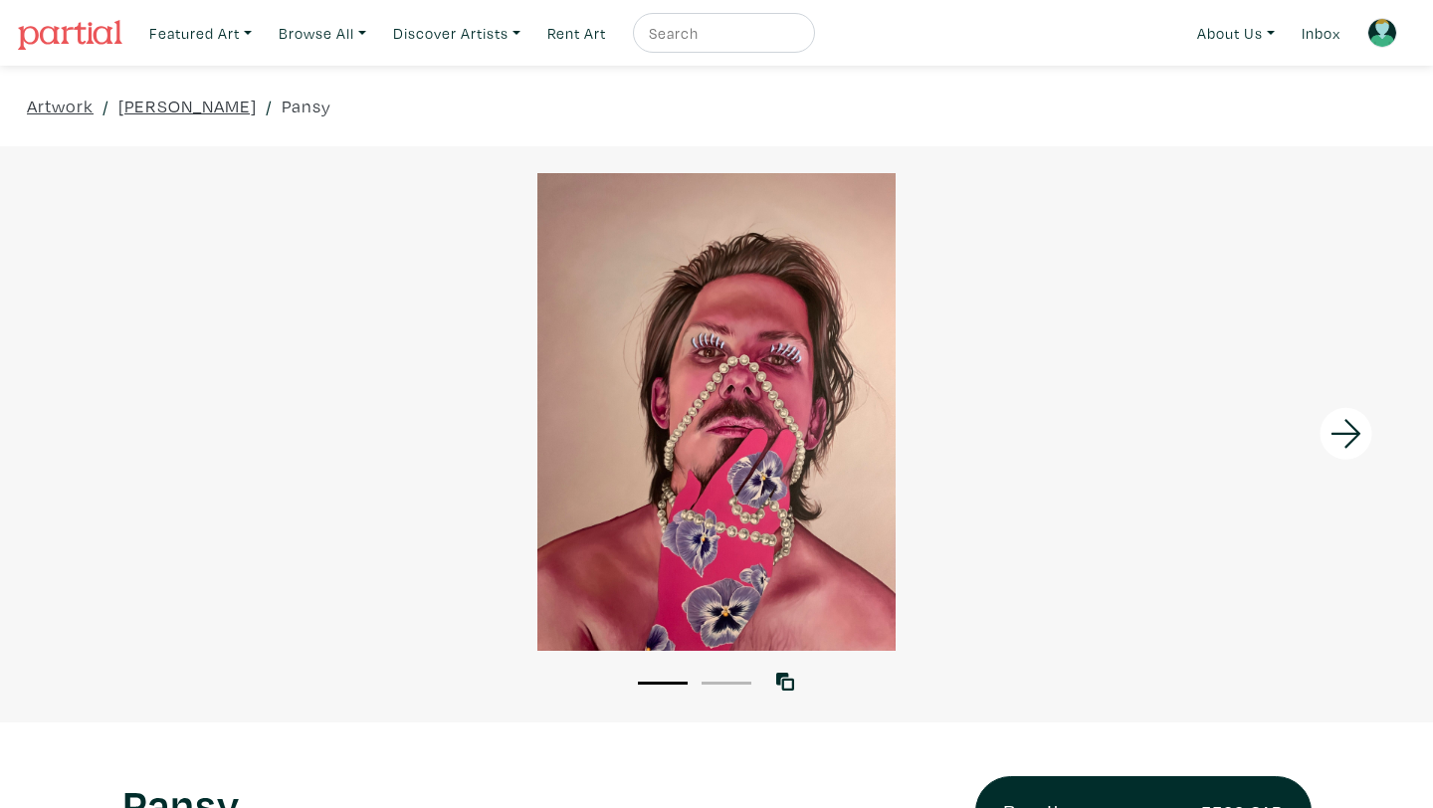
click at [764, 418] on div at bounding box center [716, 412] width 1433 height 478
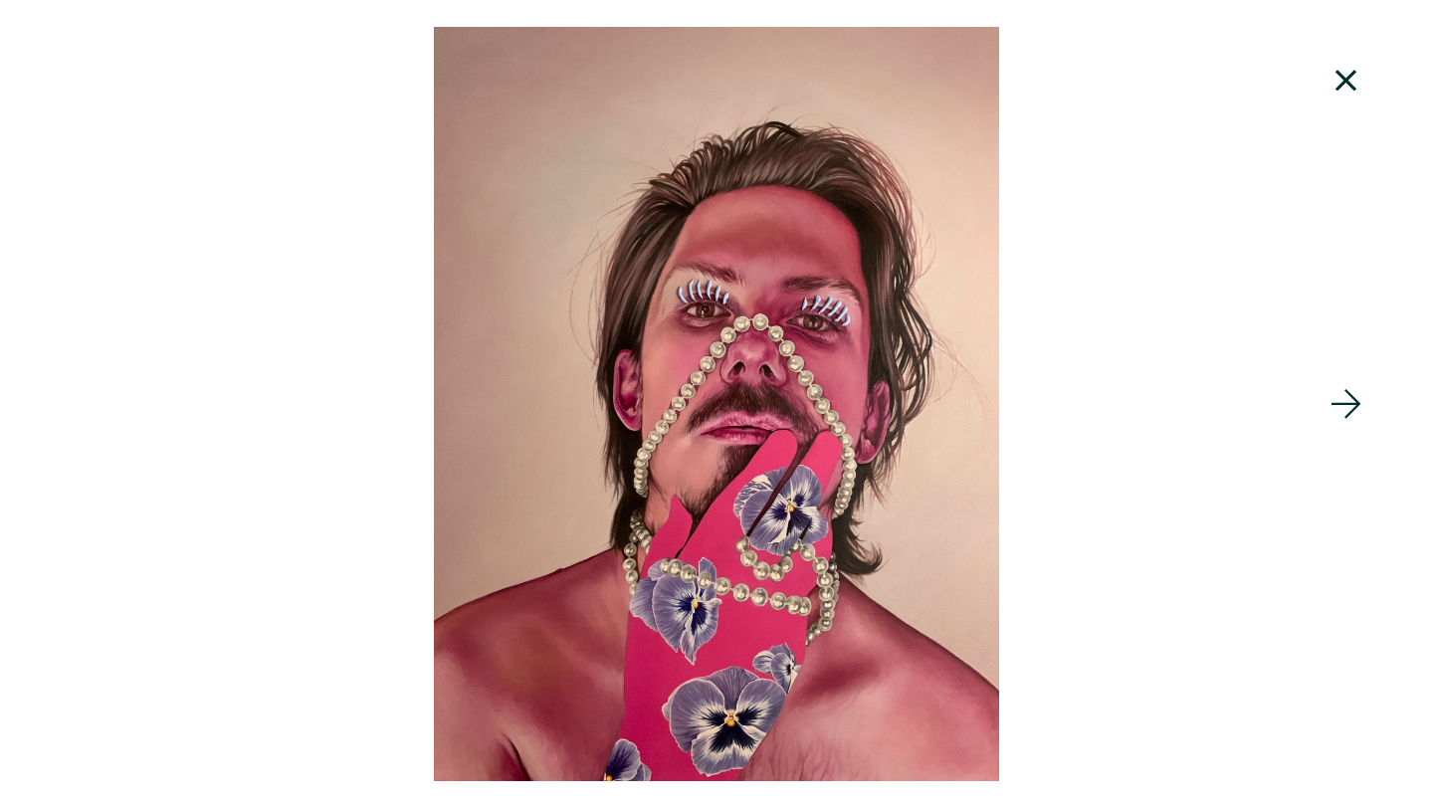
click at [1349, 76] on icon at bounding box center [1346, 80] width 21 height 21
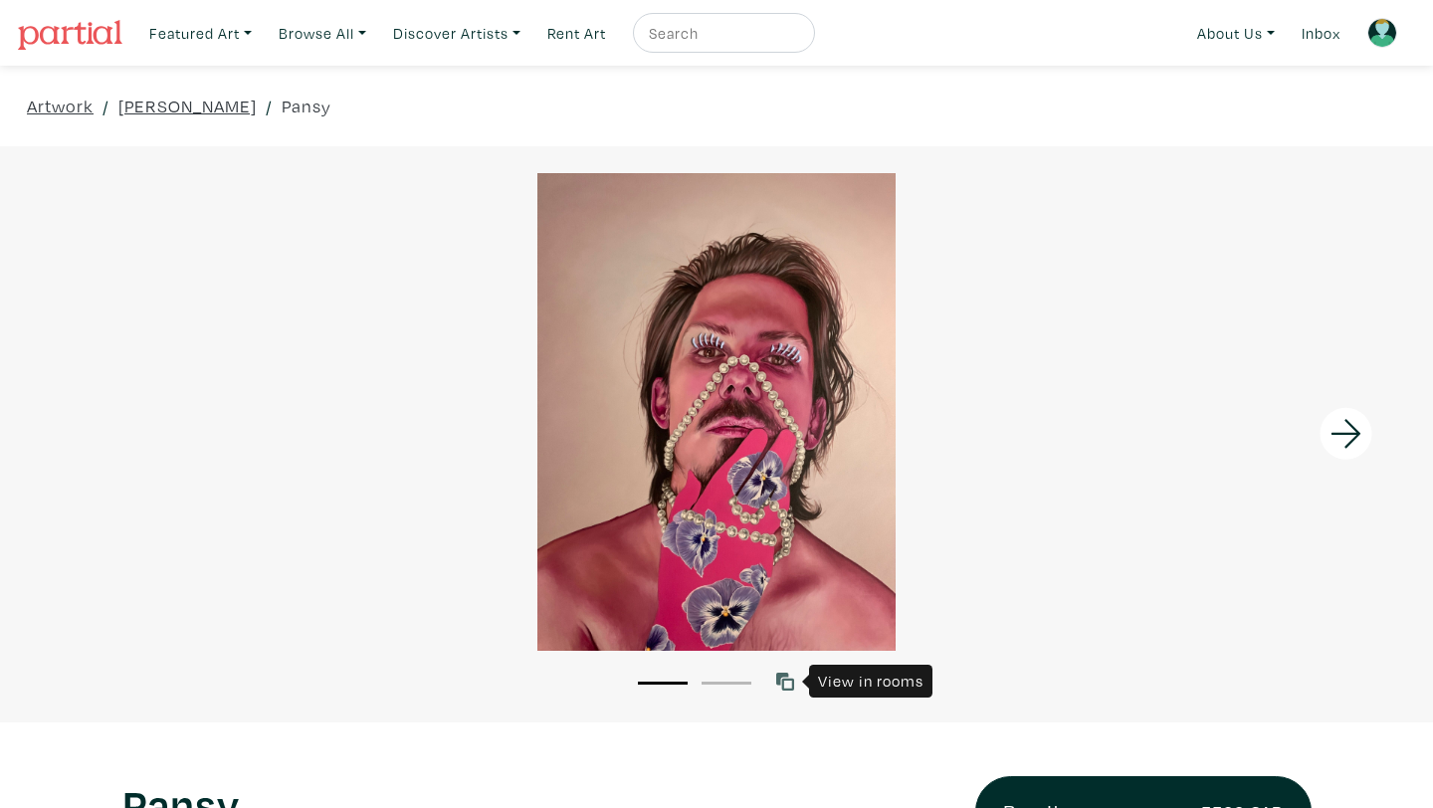
click at [787, 684] on icon at bounding box center [785, 682] width 18 height 18
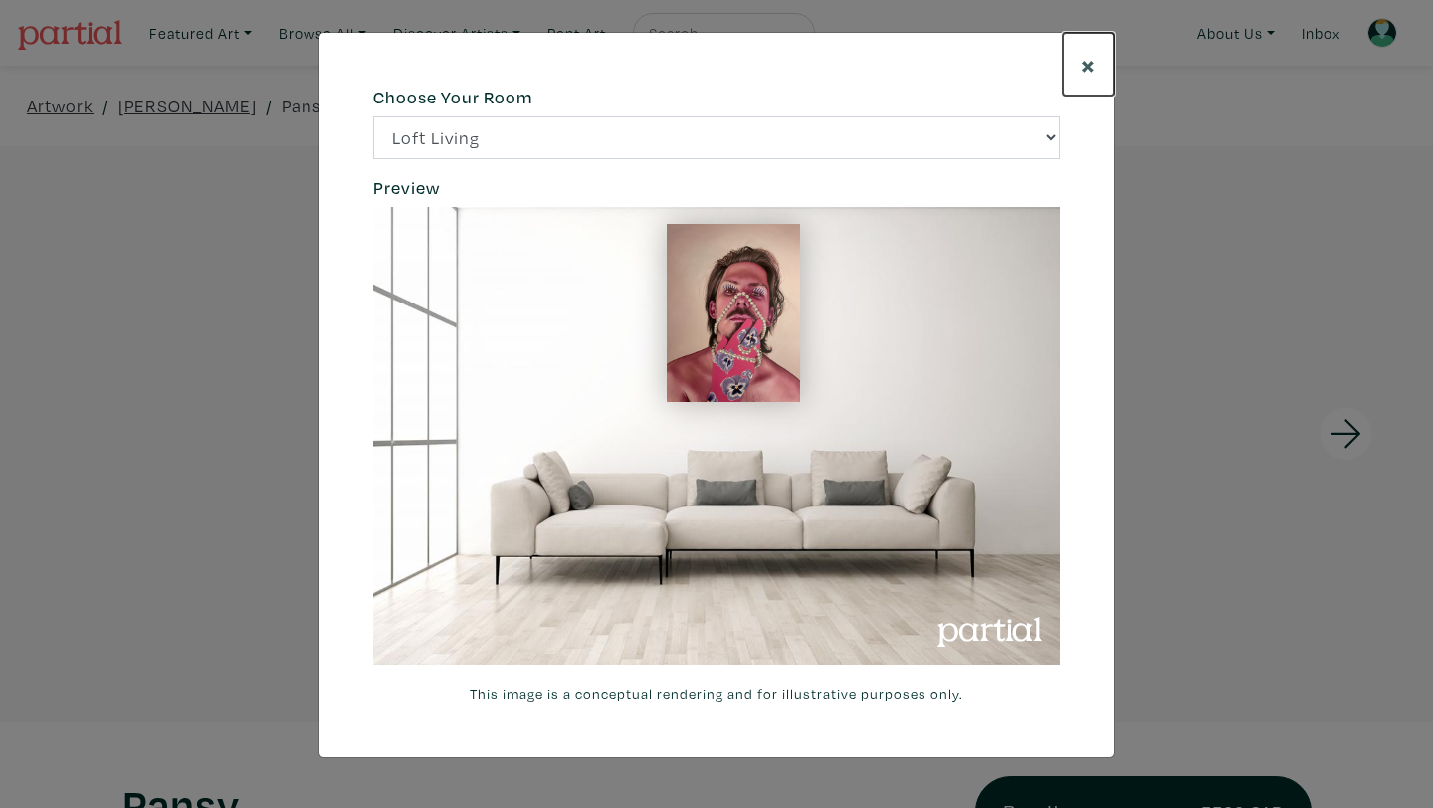
click at [1095, 61] on span "×" at bounding box center [1088, 64] width 15 height 35
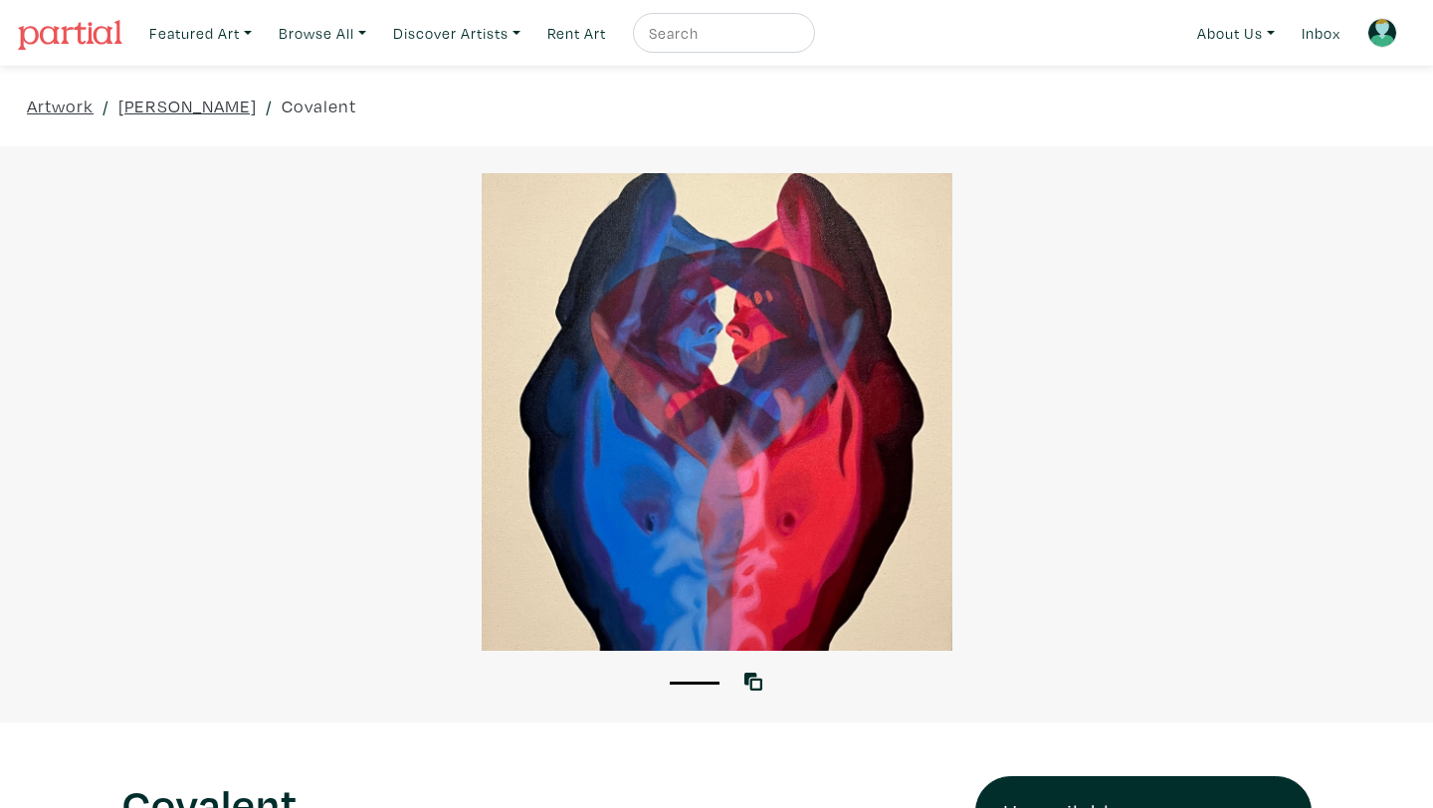
click at [688, 444] on div at bounding box center [716, 412] width 1433 height 478
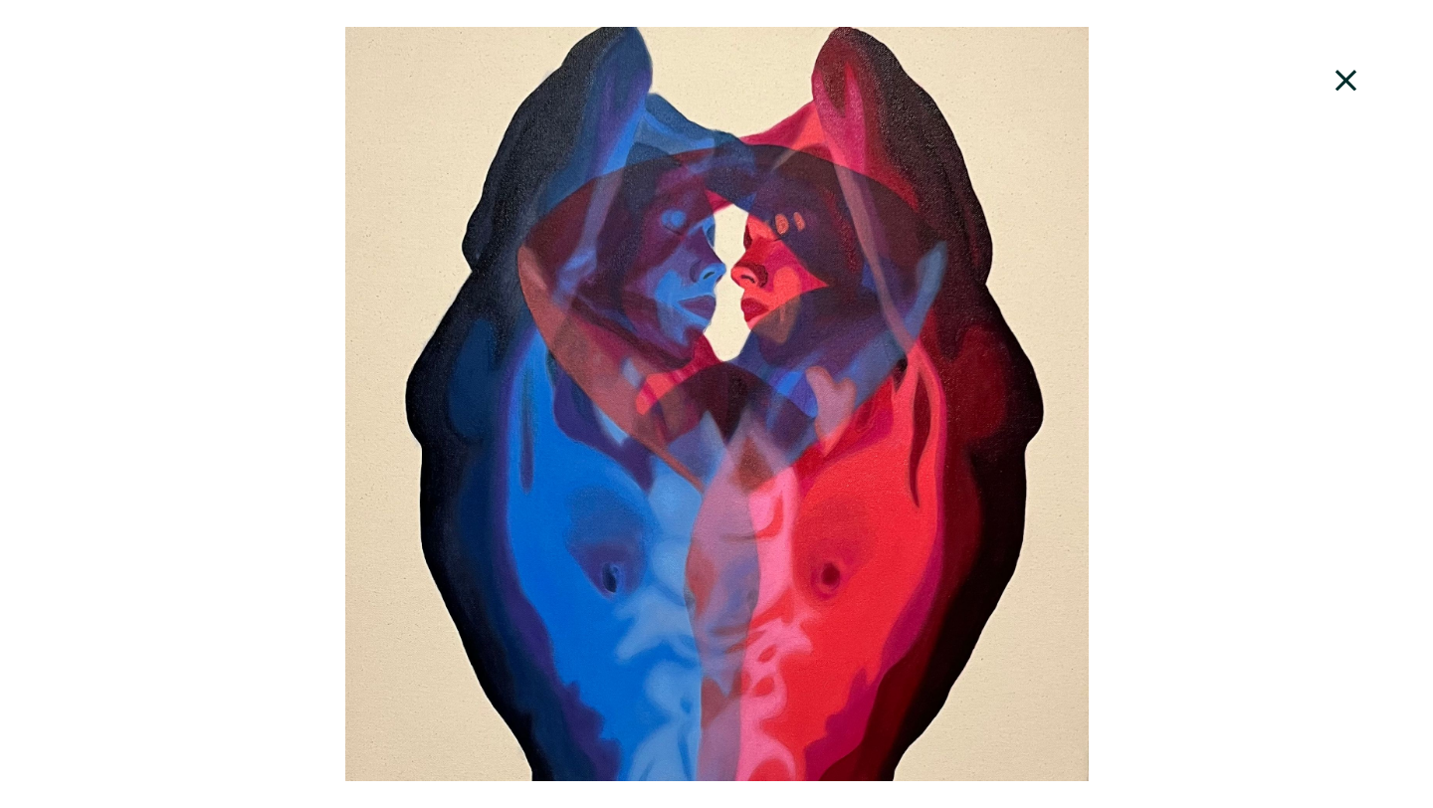
click at [1358, 72] on icon at bounding box center [1347, 81] width 68 height 54
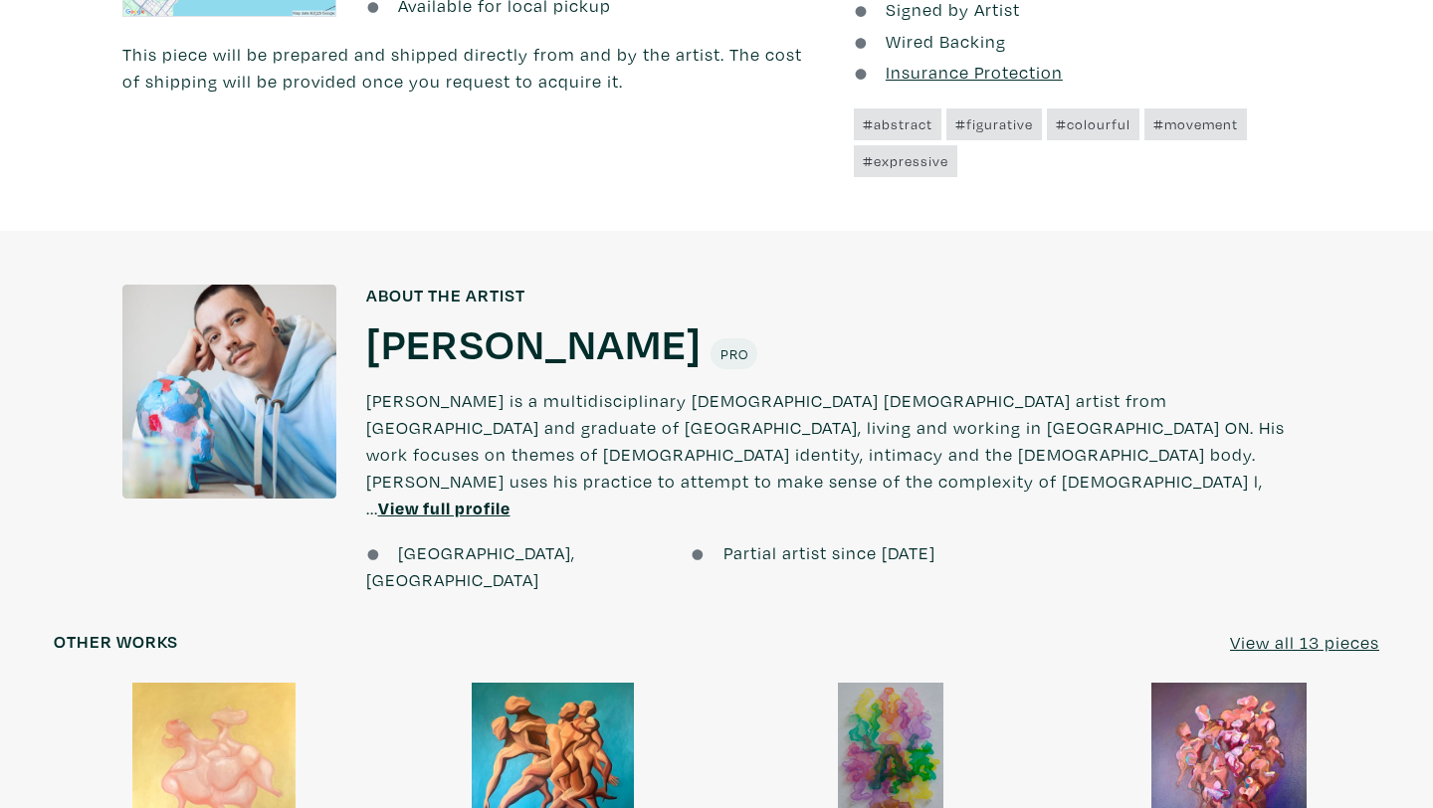
scroll to position [1415, 0]
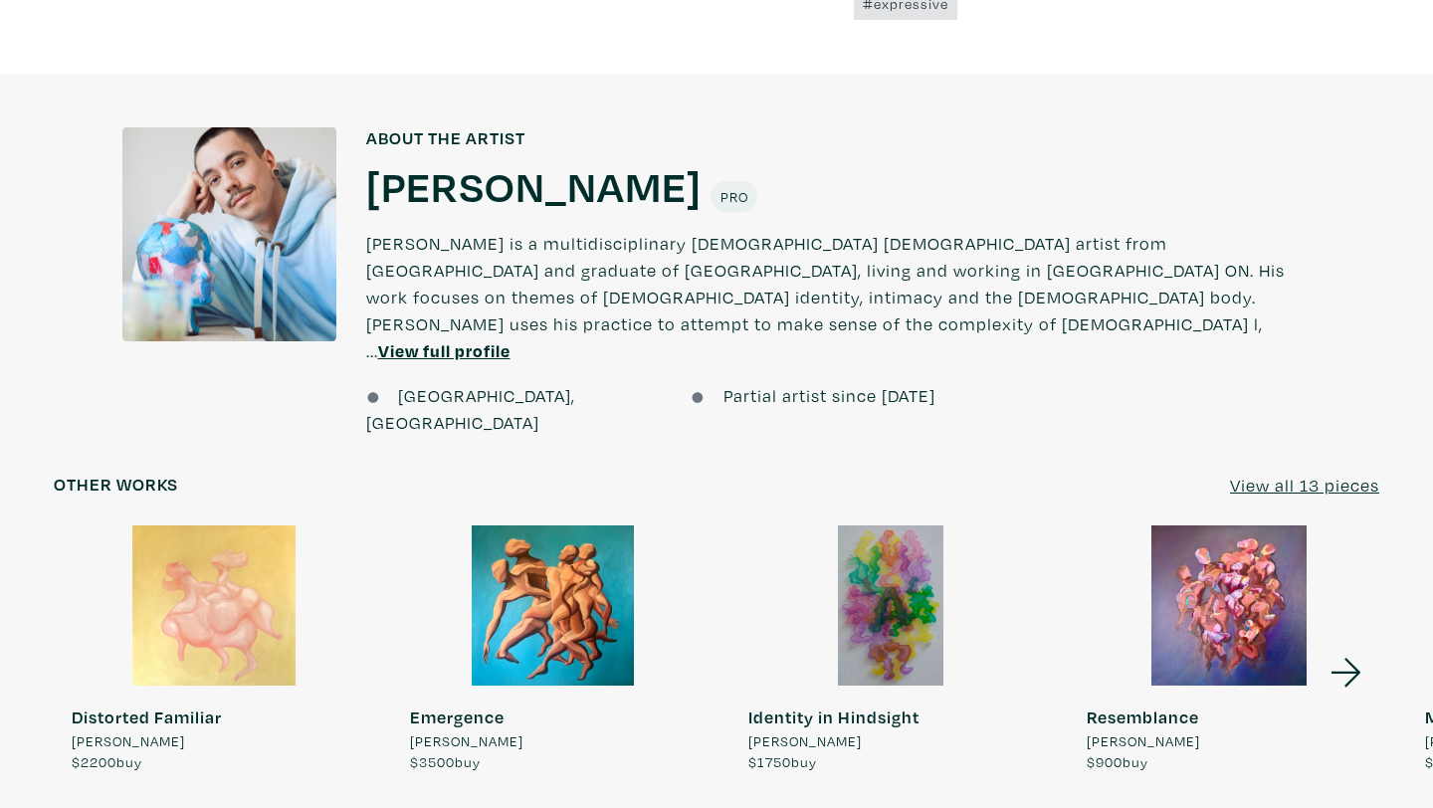
click at [1241, 532] on div at bounding box center [1229, 606] width 321 height 160
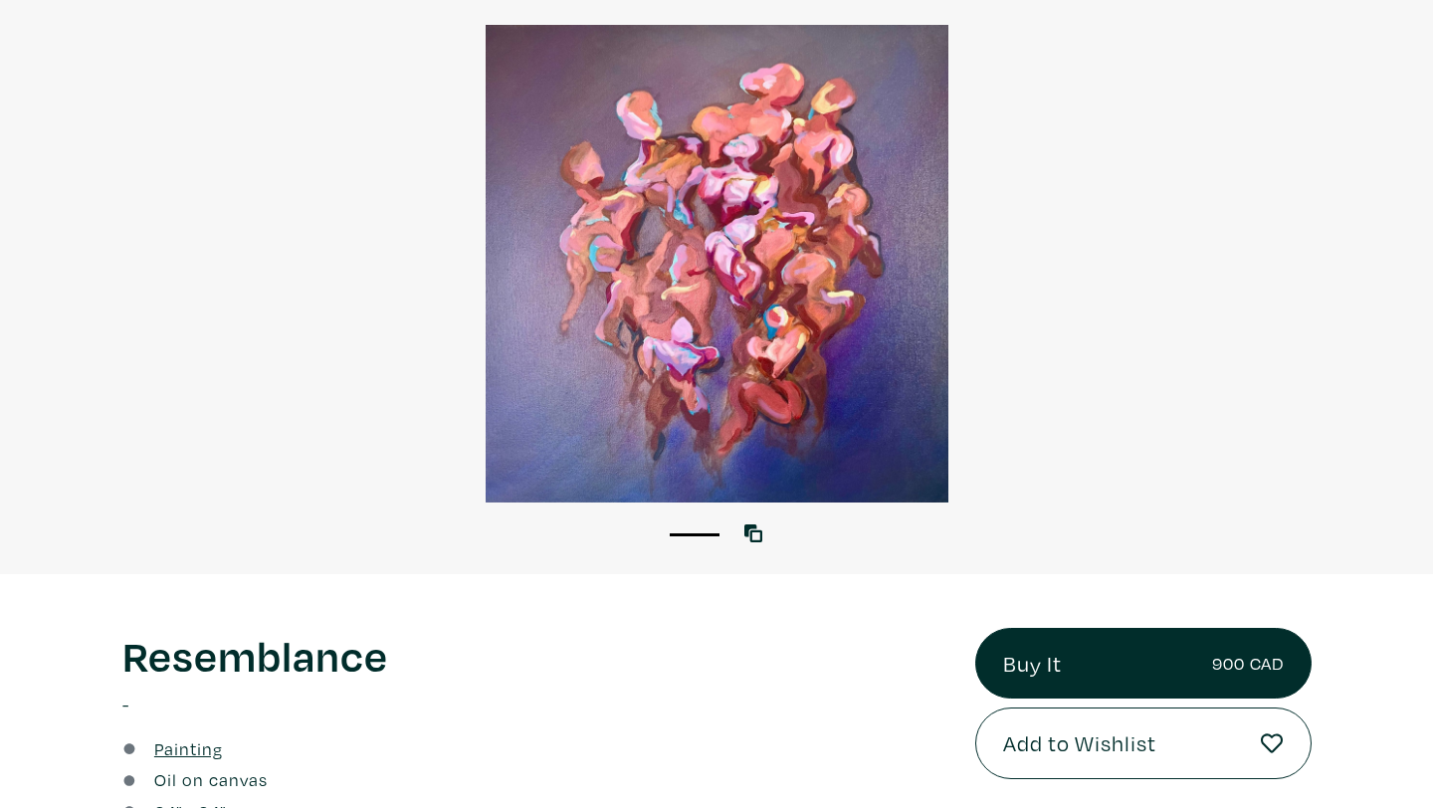
scroll to position [81, 0]
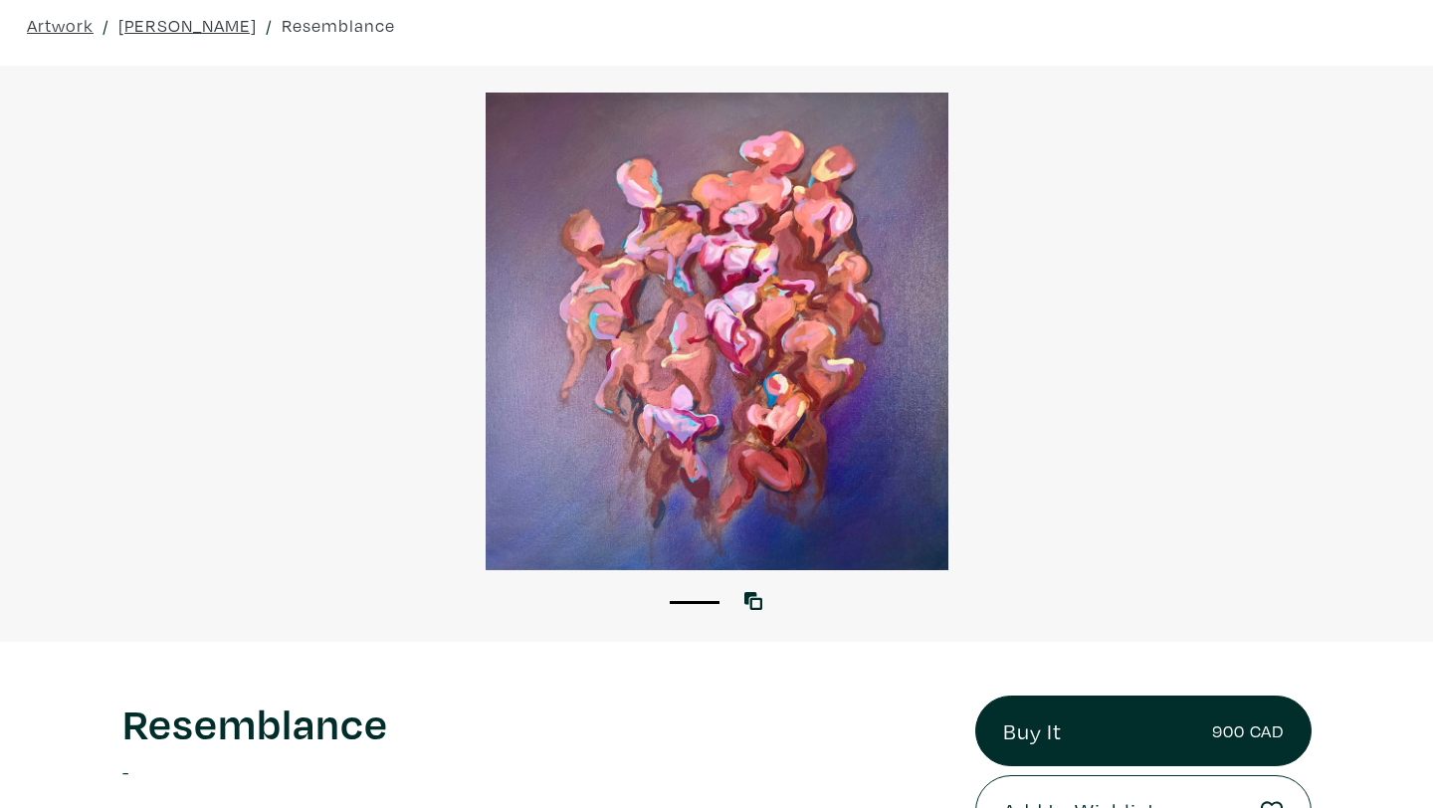
click at [733, 432] on div at bounding box center [716, 332] width 1433 height 478
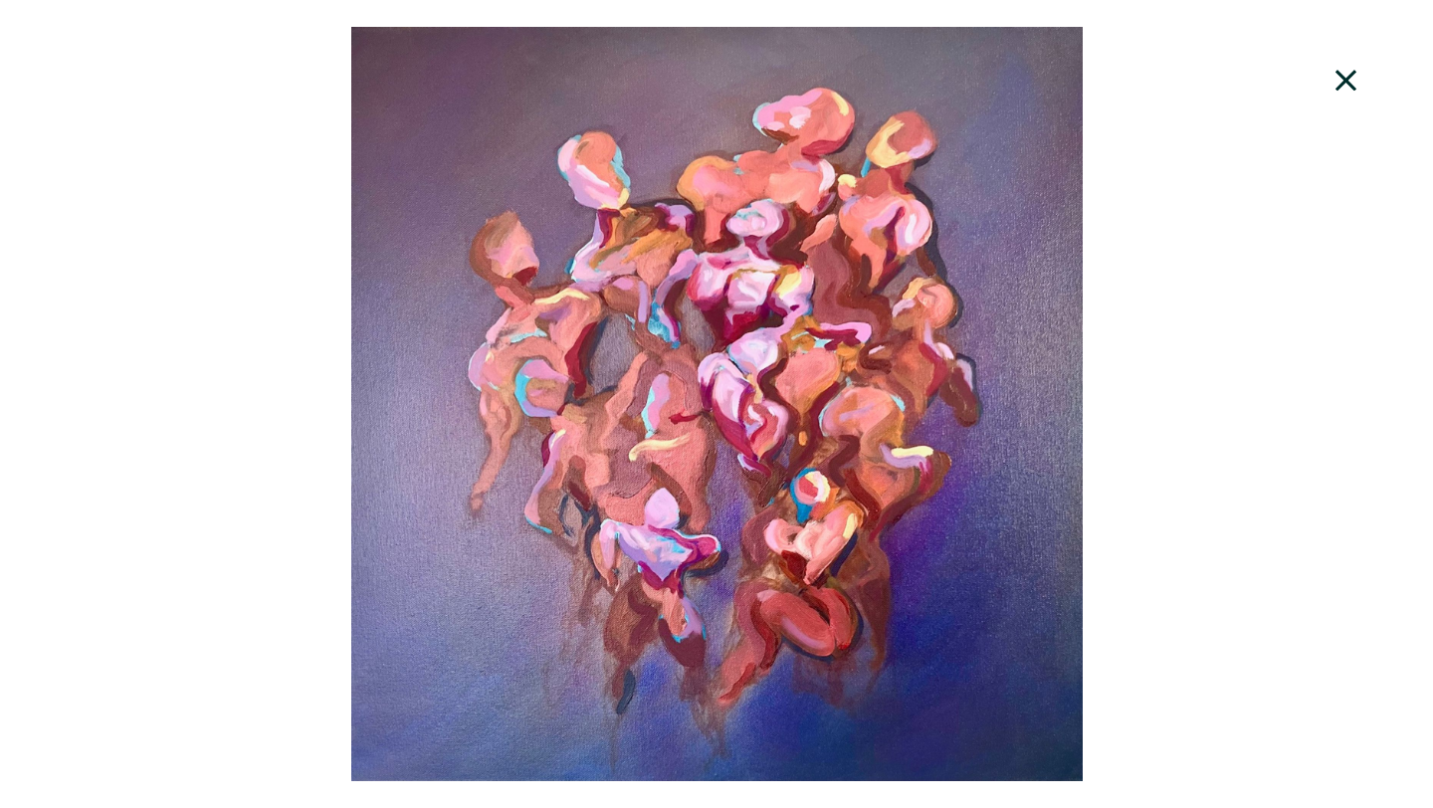
click at [1347, 83] on icon at bounding box center [1346, 80] width 21 height 21
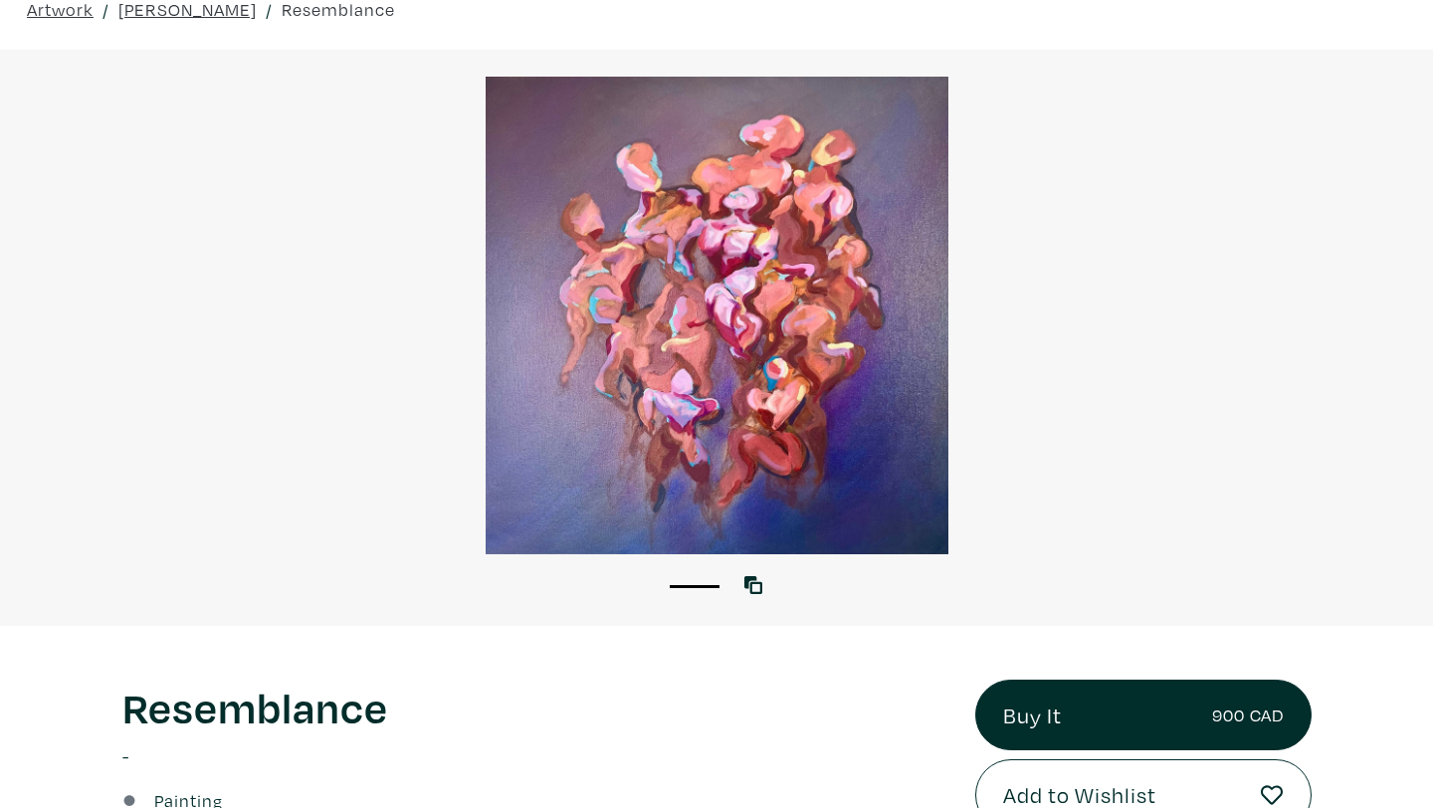
scroll to position [166, 0]
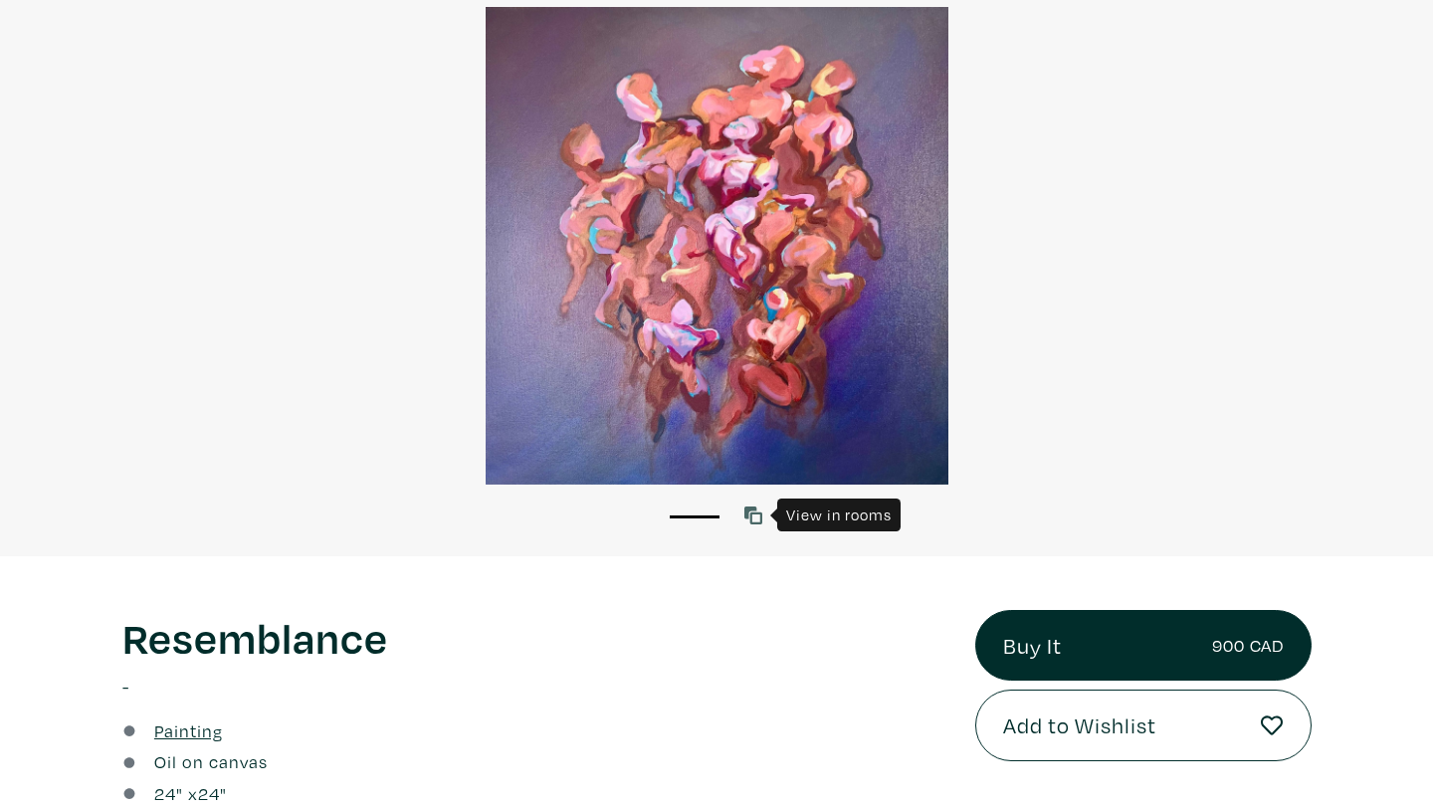
click at [758, 513] on icon at bounding box center [754, 516] width 18 height 18
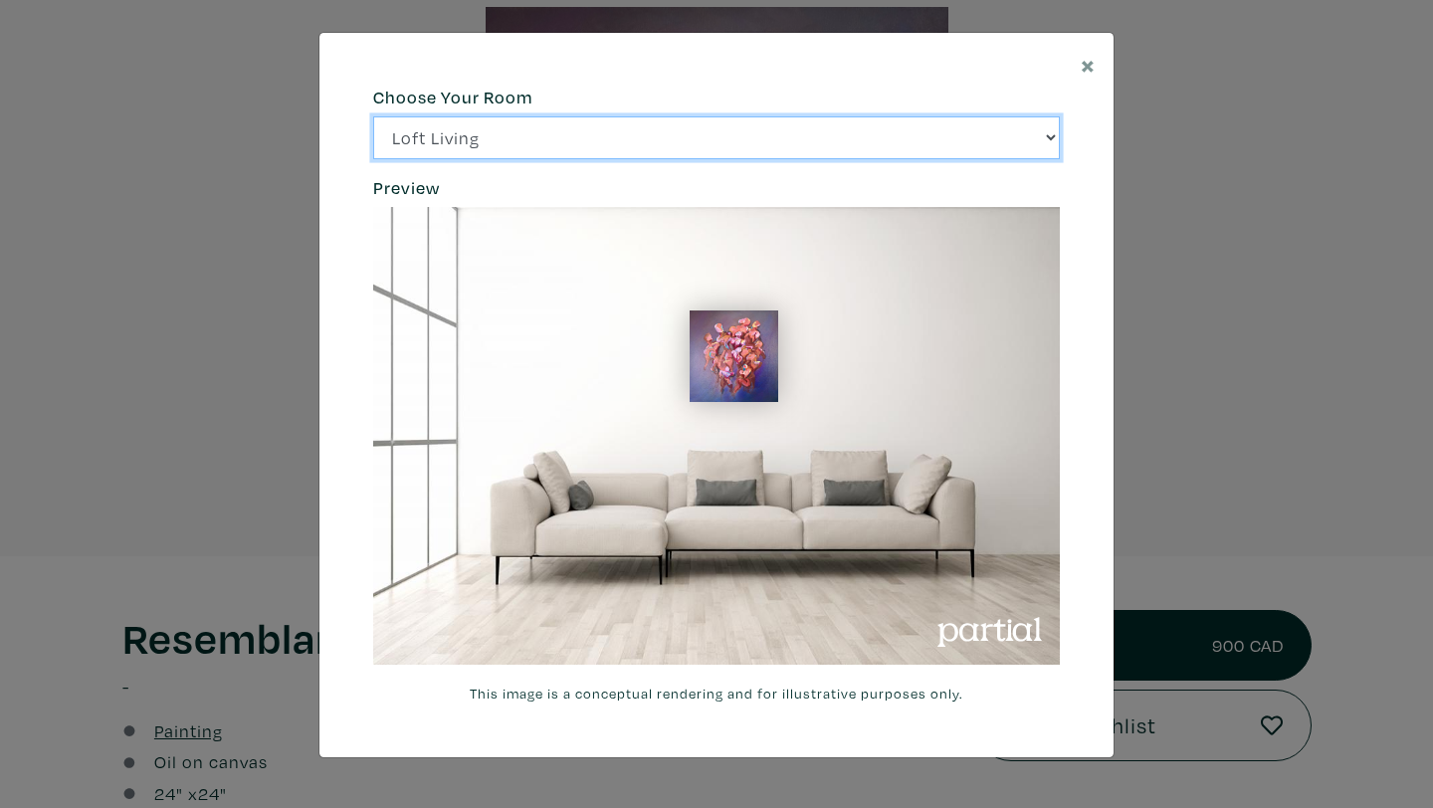
click at [801, 142] on select "Loft Living Bright Bedroom City Office Gallery Space Modern Lounge" at bounding box center [716, 137] width 687 height 43
select select "/thumb/phpThumb.php?src=https%3A%2F%2Flabs.partial.gallery%2Fprojects%2Frenderi…"
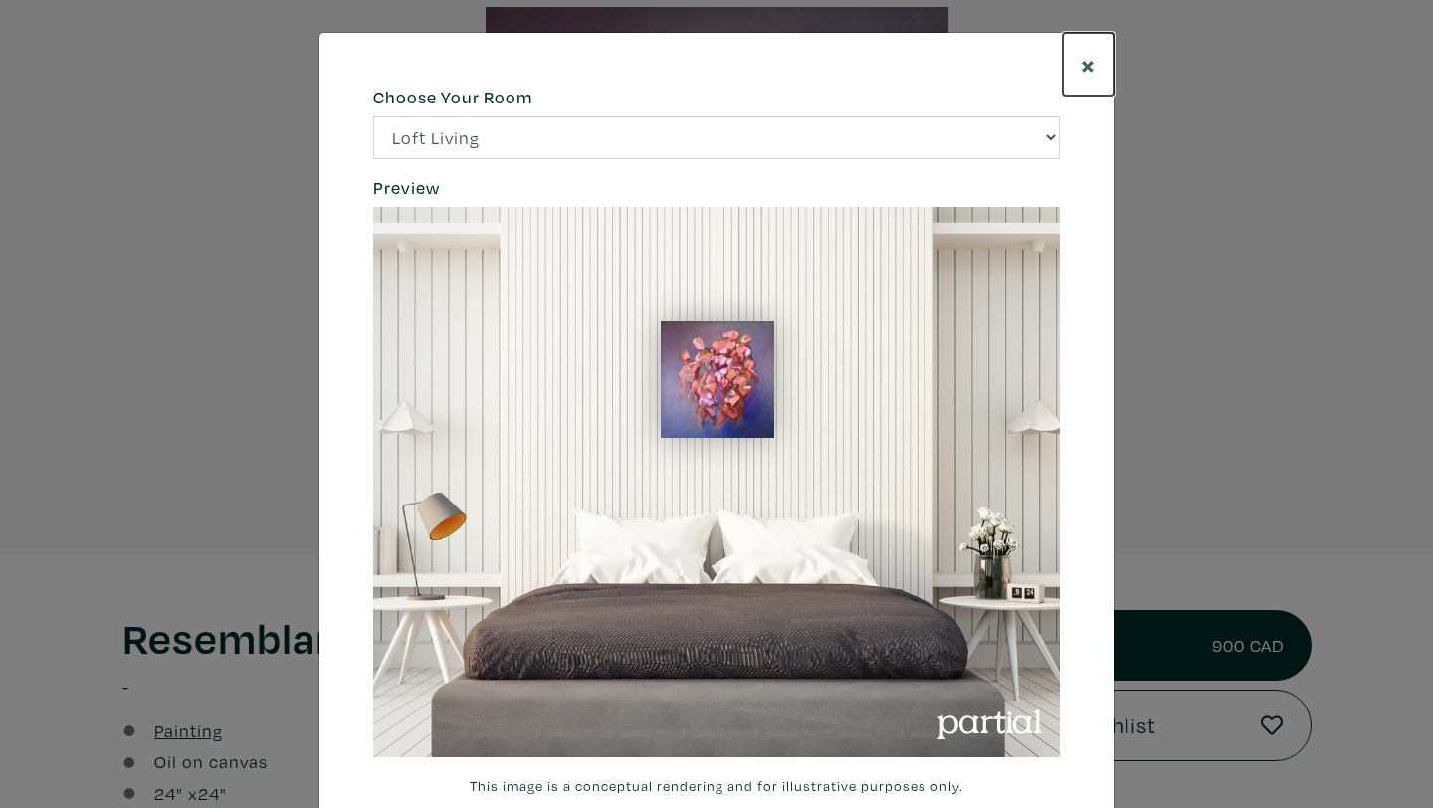
click at [1089, 59] on span "×" at bounding box center [1088, 64] width 15 height 35
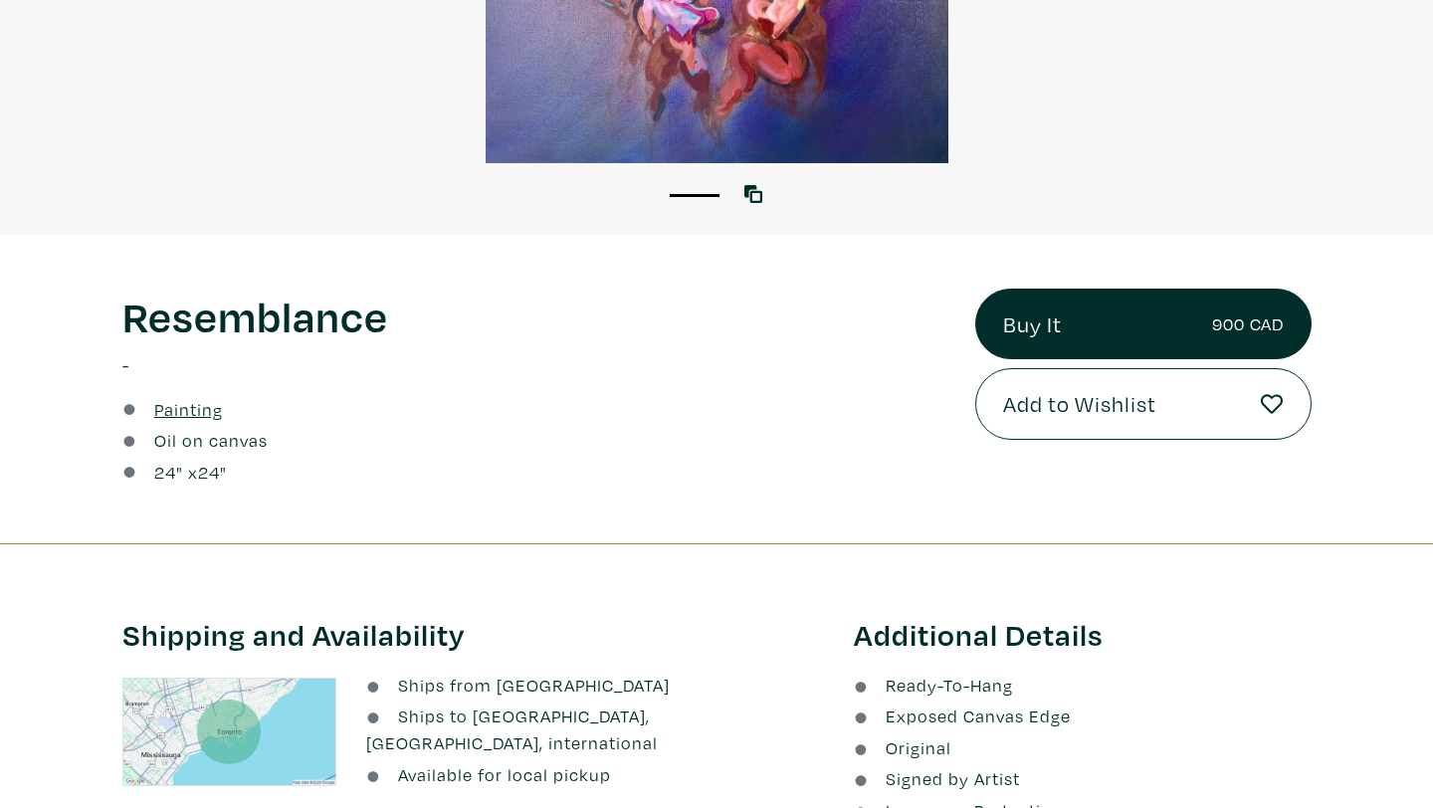
scroll to position [574, 0]
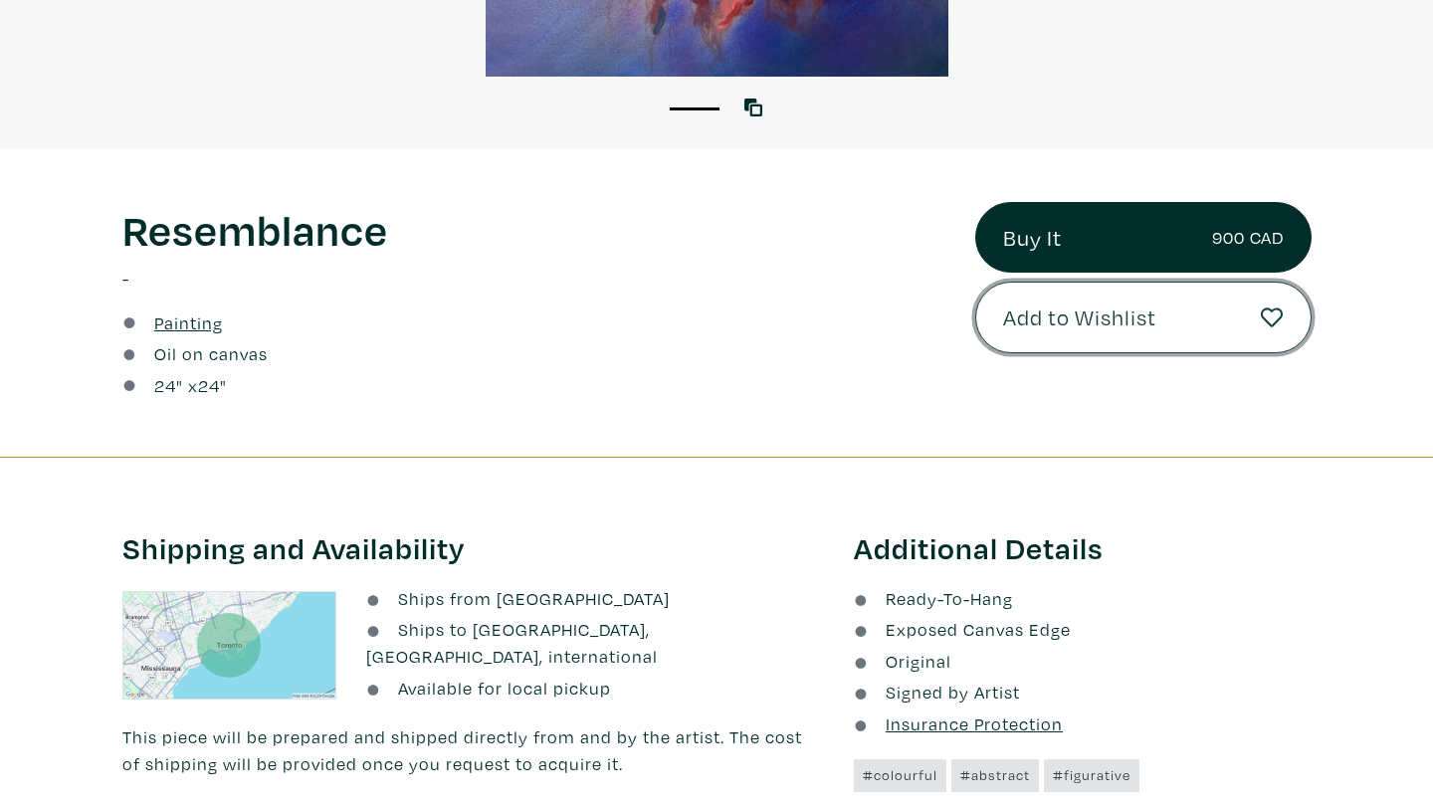
click at [1114, 311] on span "Add to Wishlist" at bounding box center [1079, 318] width 153 height 34
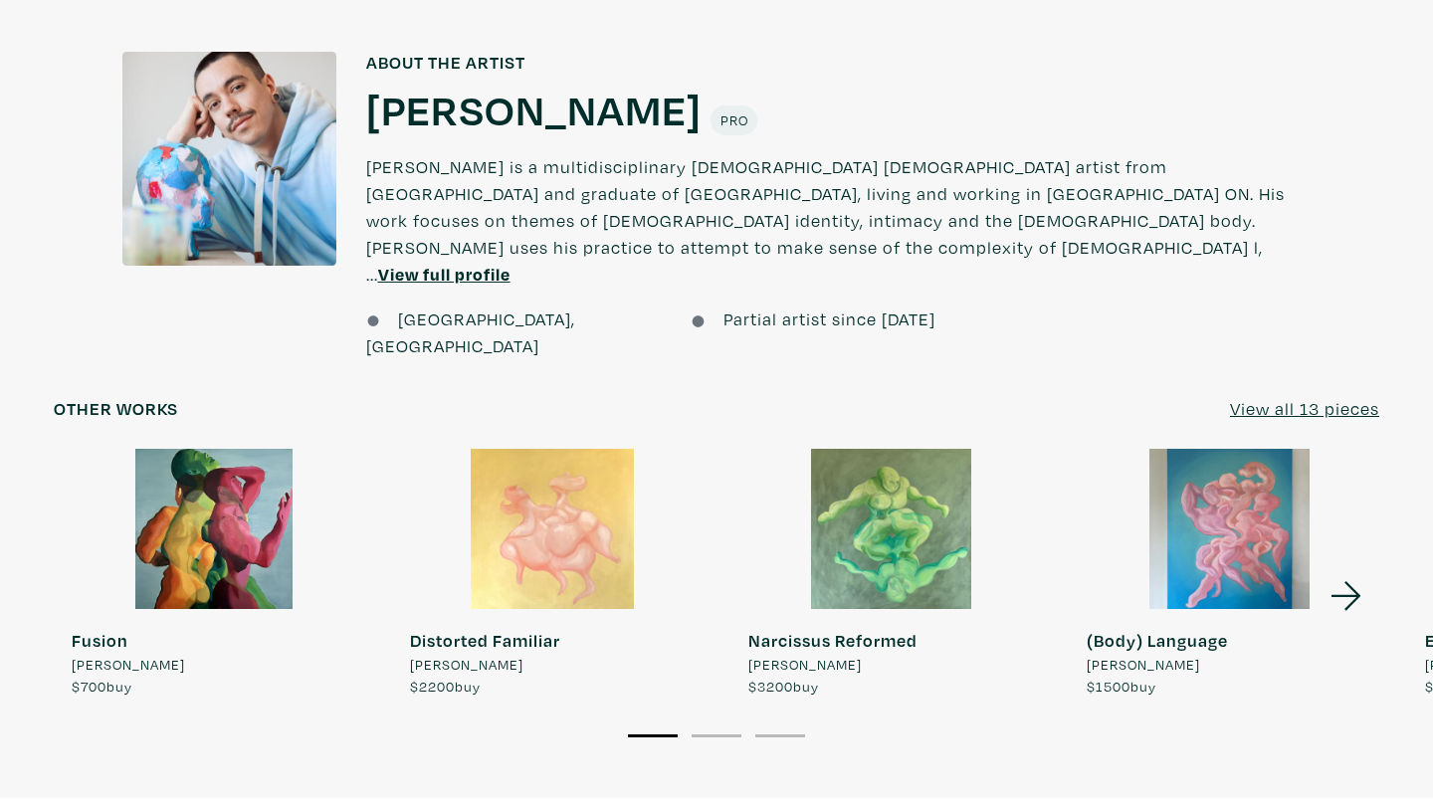
scroll to position [1562, 0]
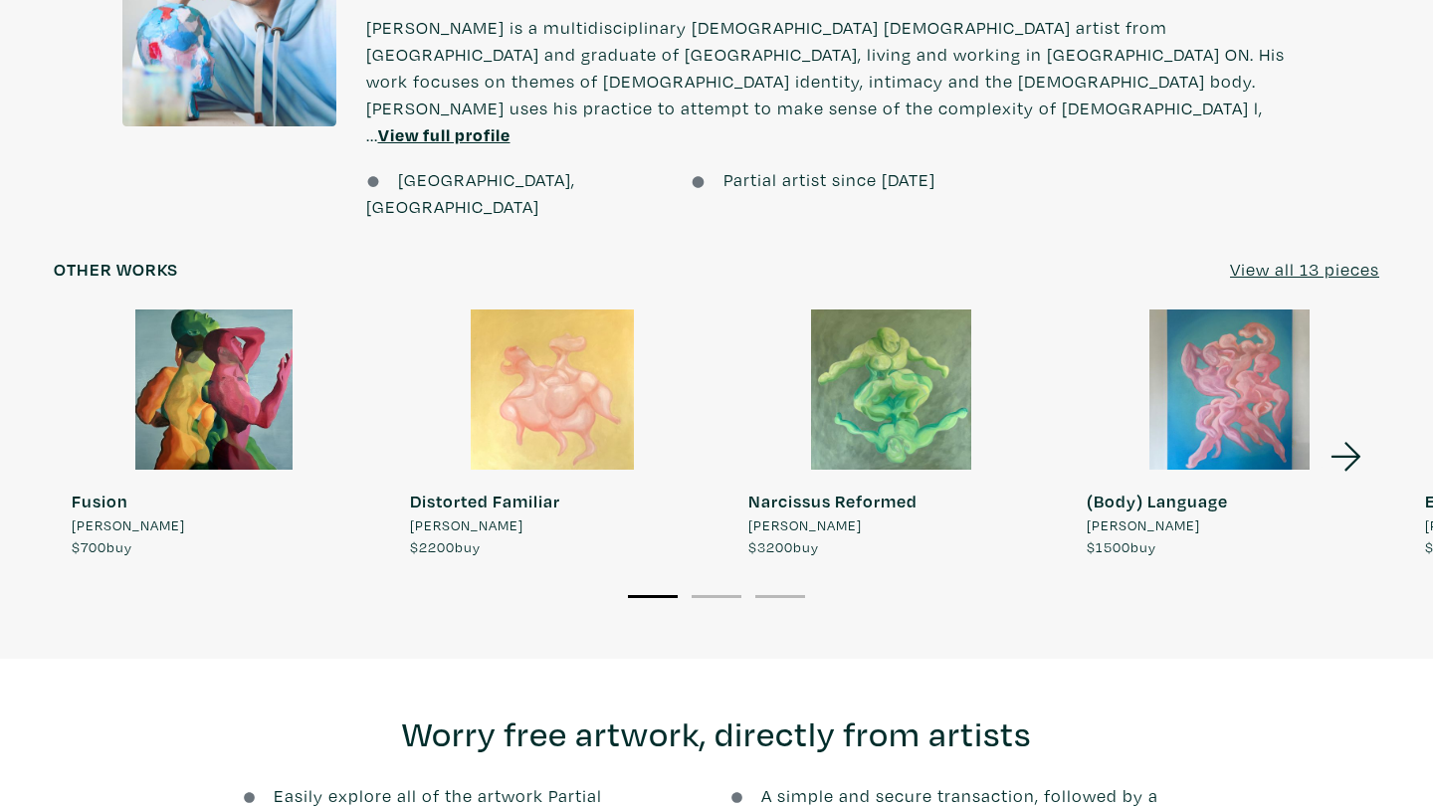
click at [207, 334] on div at bounding box center [214, 390] width 321 height 160
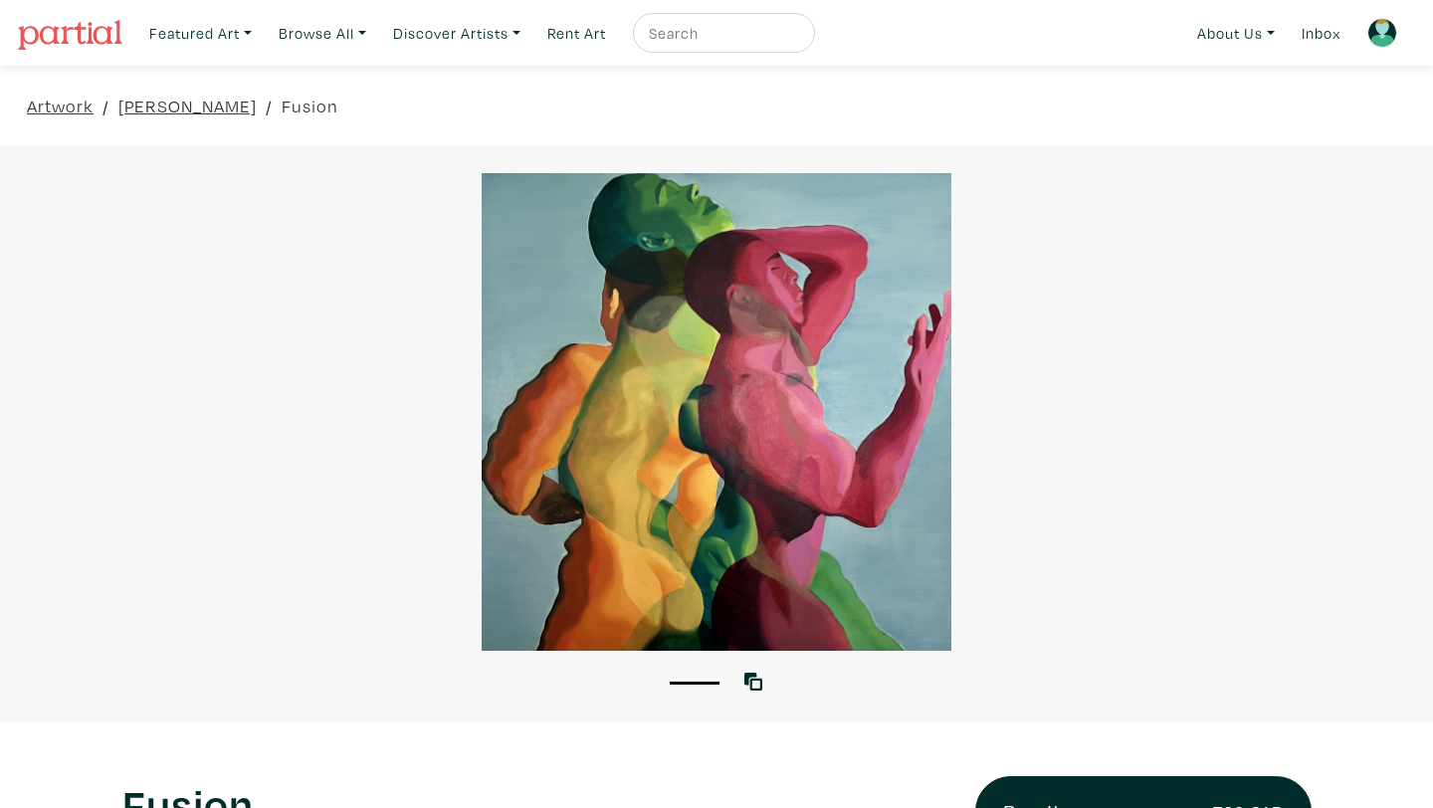
click at [555, 474] on div at bounding box center [716, 412] width 1433 height 478
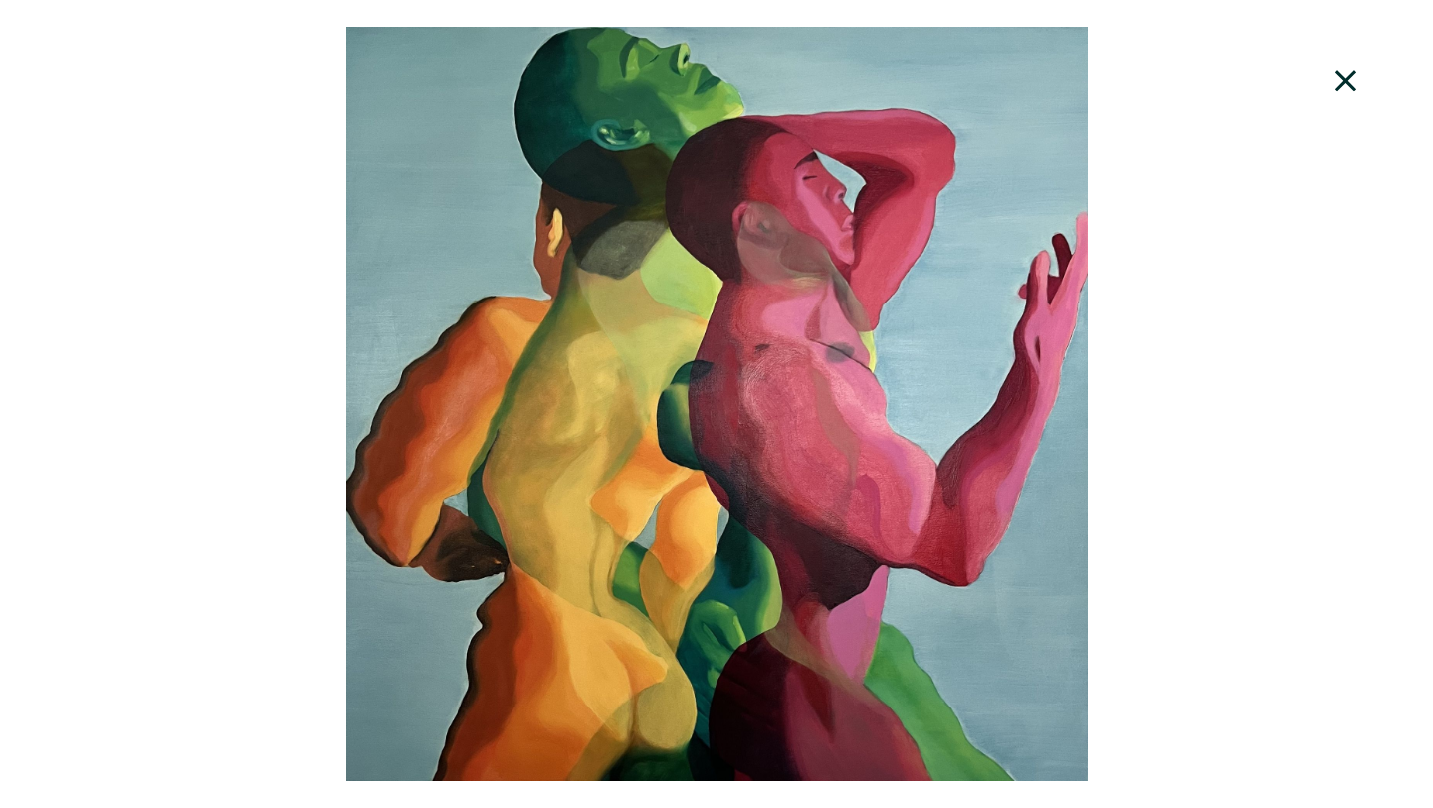
click at [1353, 75] on icon at bounding box center [1347, 81] width 68 height 54
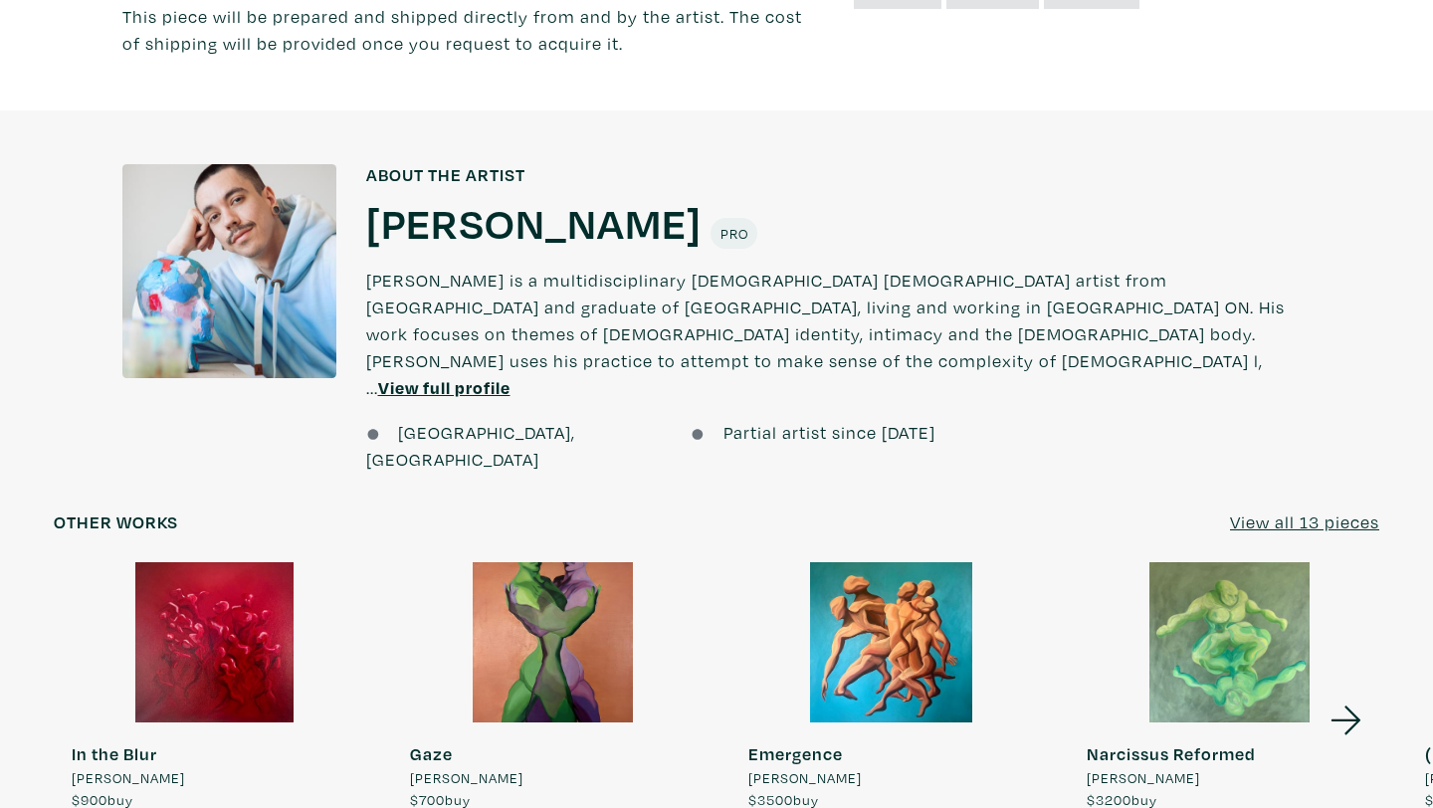
scroll to position [1344, 0]
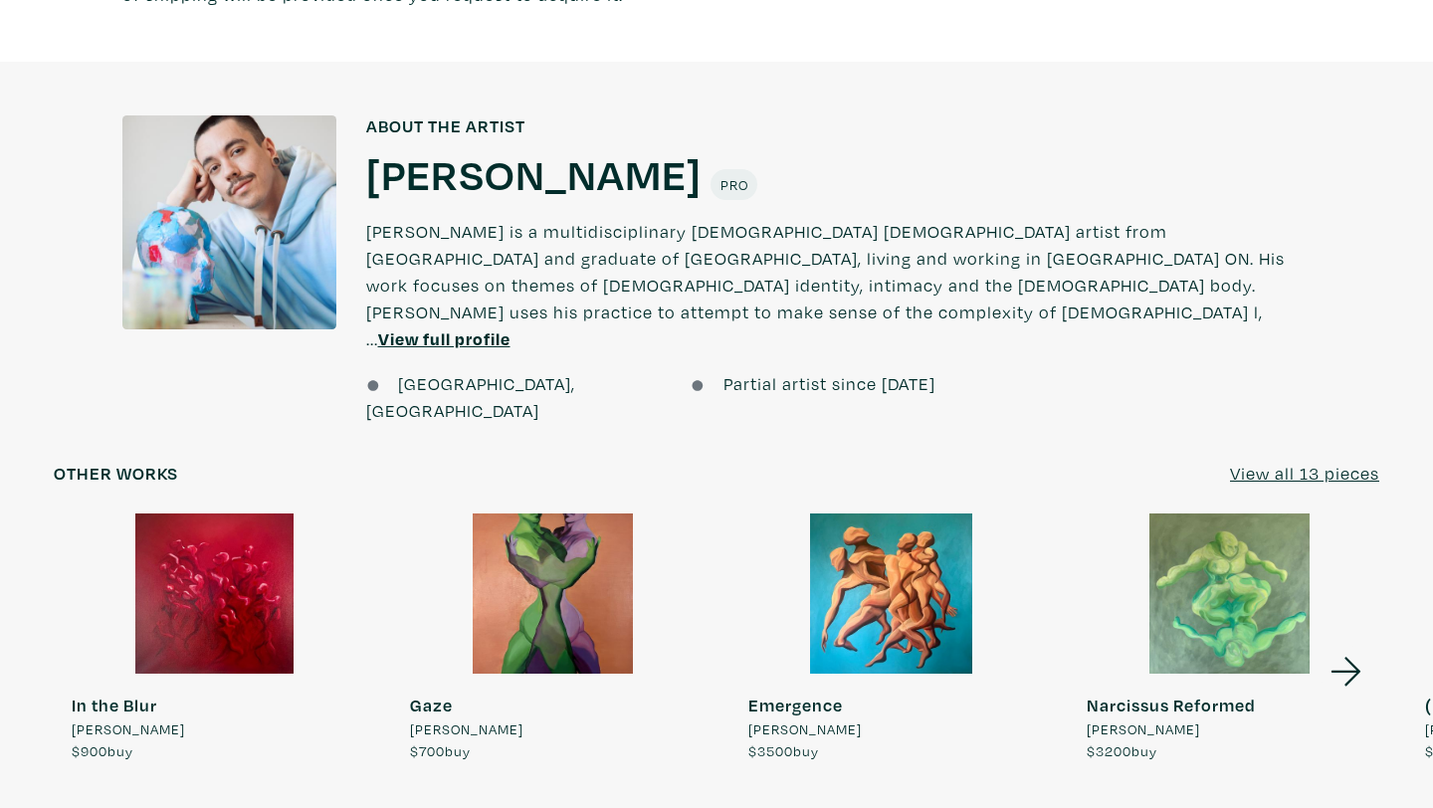
click at [554, 514] on div at bounding box center [552, 594] width 321 height 160
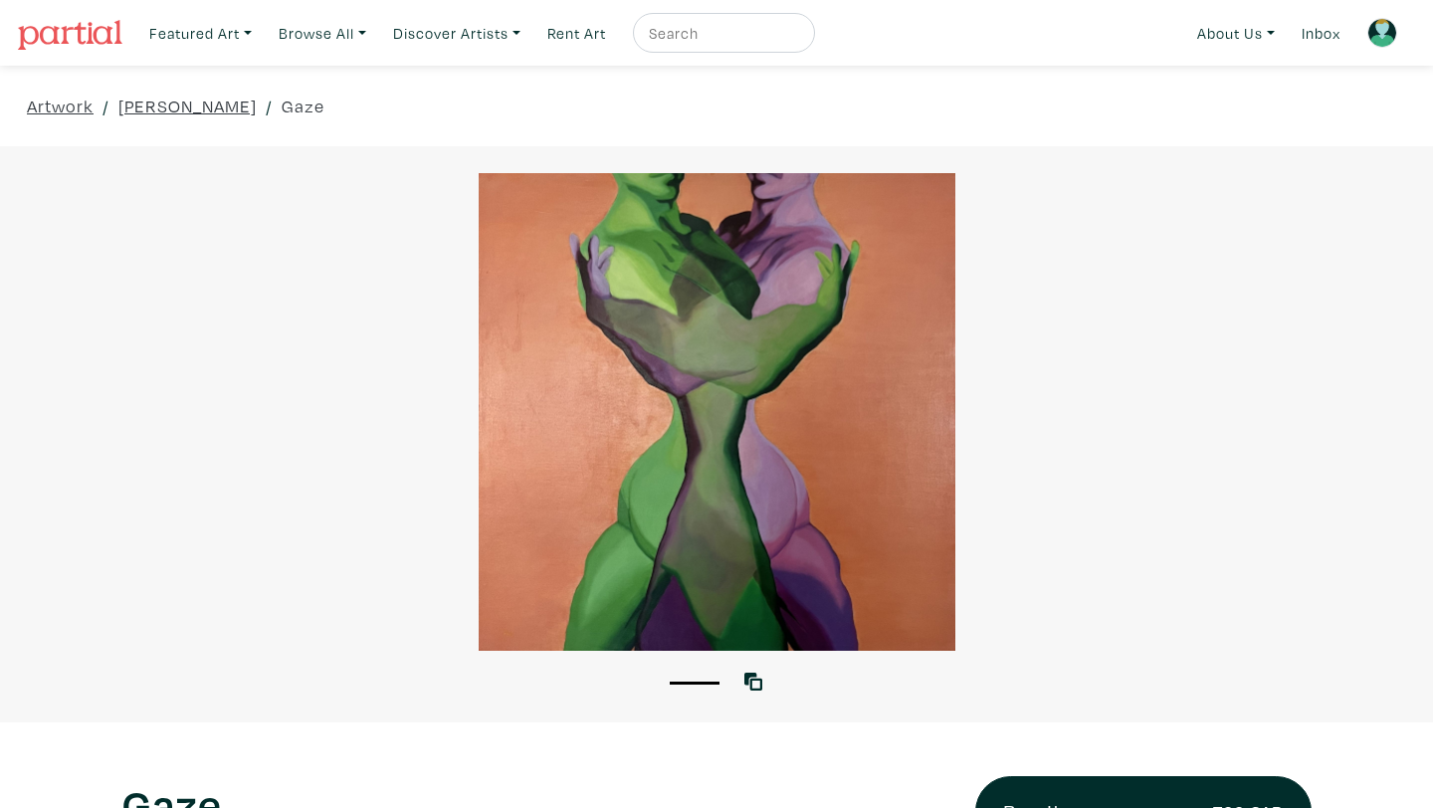
click at [770, 521] on div at bounding box center [716, 412] width 1433 height 478
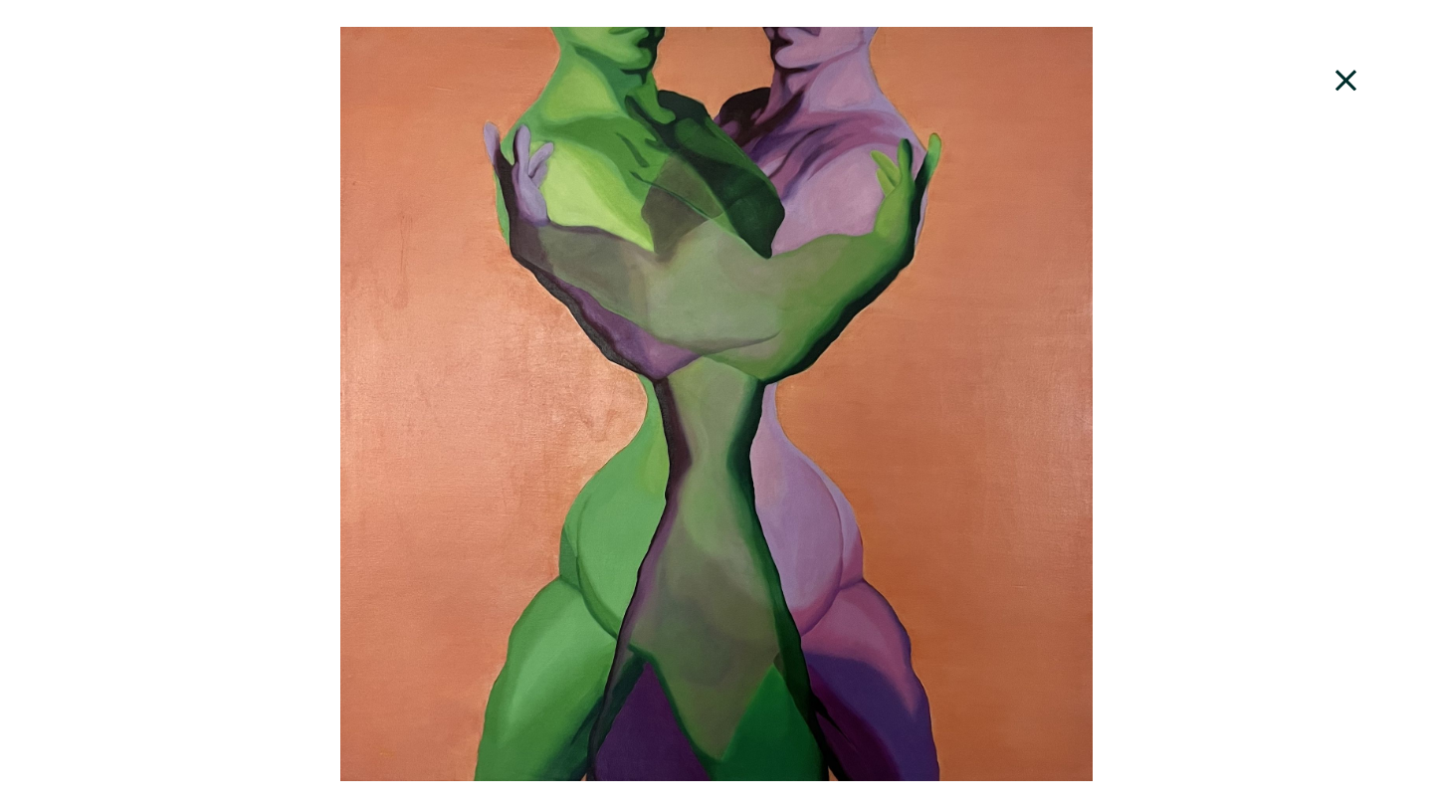
click at [1353, 75] on icon at bounding box center [1347, 81] width 68 height 54
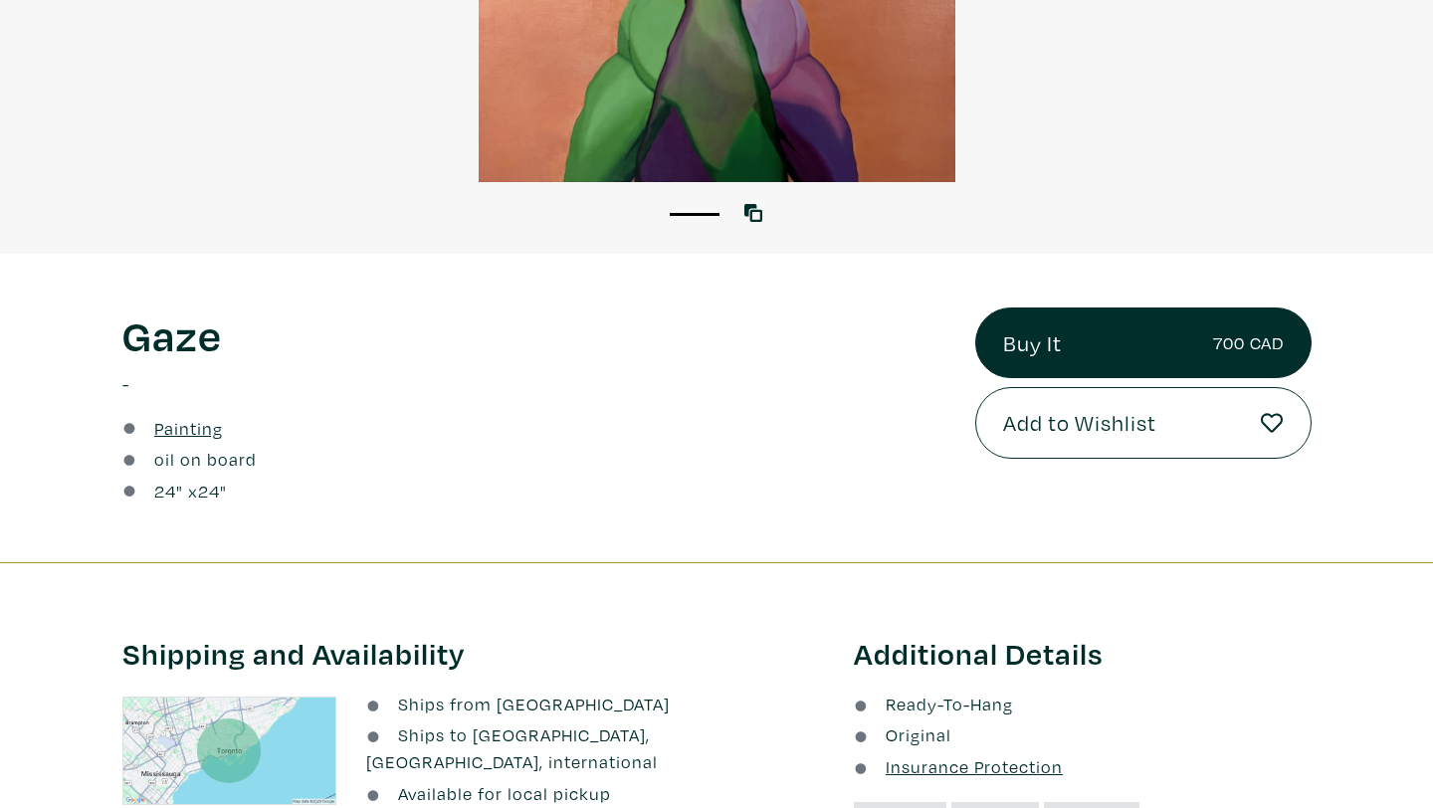
scroll to position [424, 0]
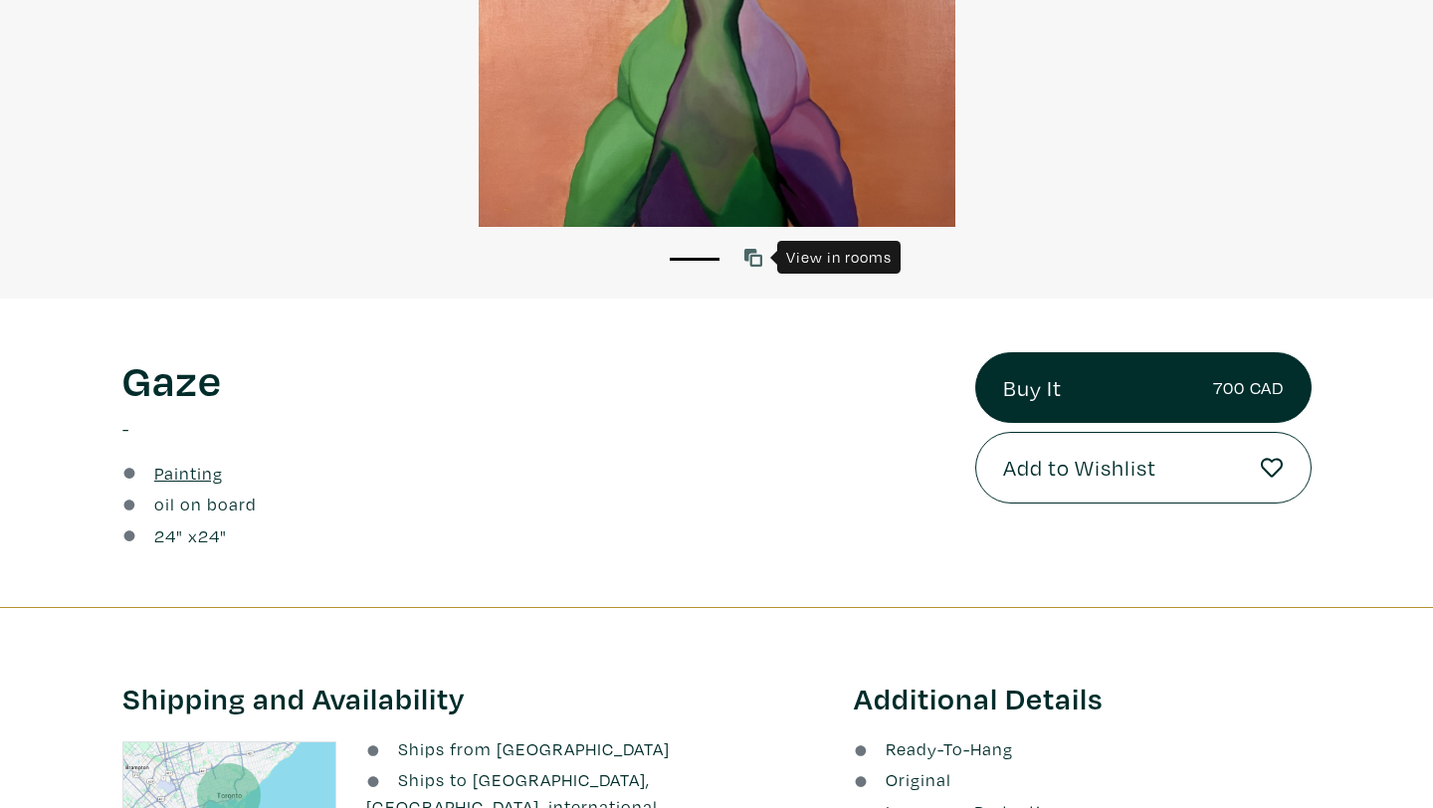
click at [752, 256] on icon at bounding box center [754, 258] width 18 height 18
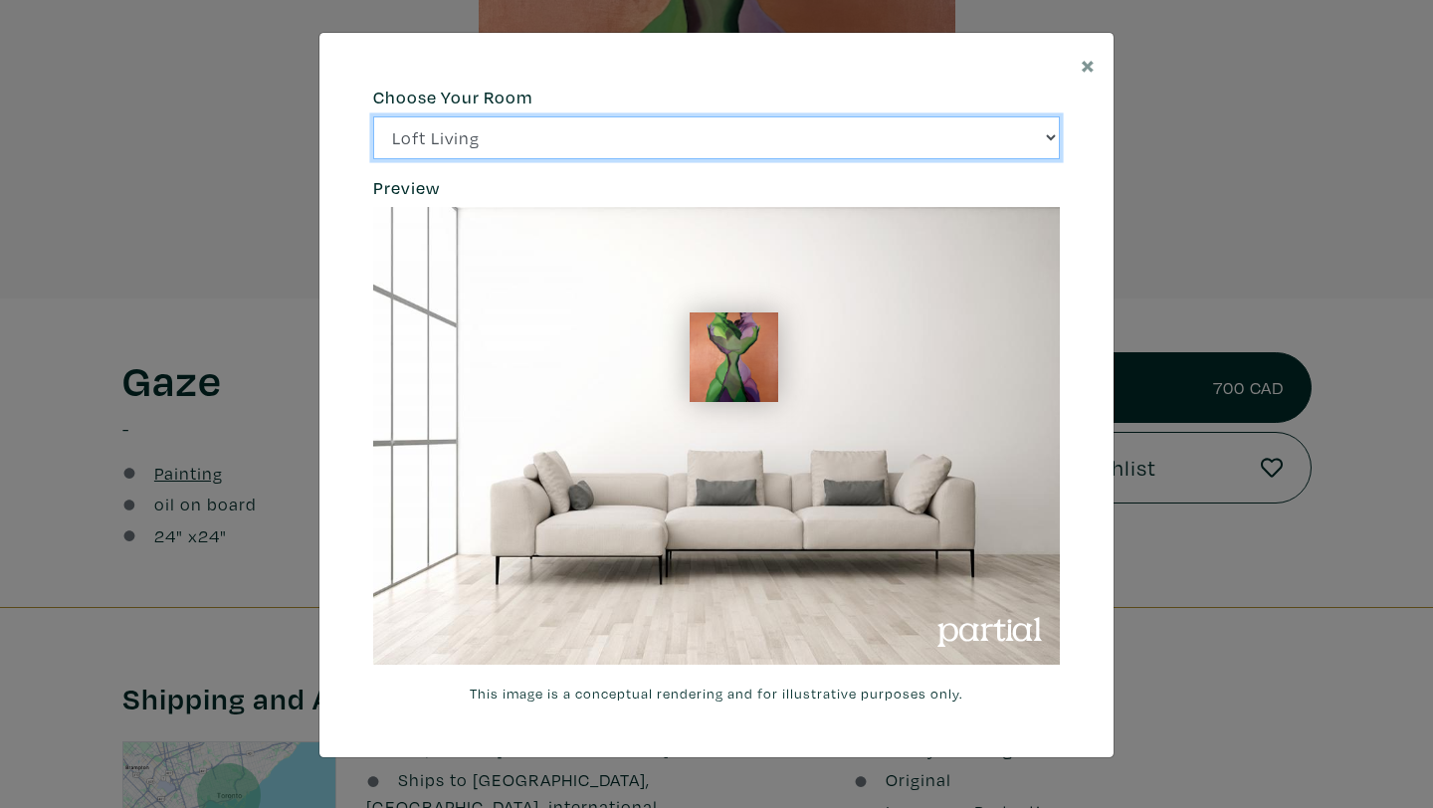
click at [713, 130] on select "Loft Living Bright Bedroom City Office Gallery Space Modern Lounge" at bounding box center [716, 137] width 687 height 43
select select "/thumb/phpThumb.php?src=https%3A%2F%2Flabs.partial.gallery%2Fprojects%2Frenderi…"
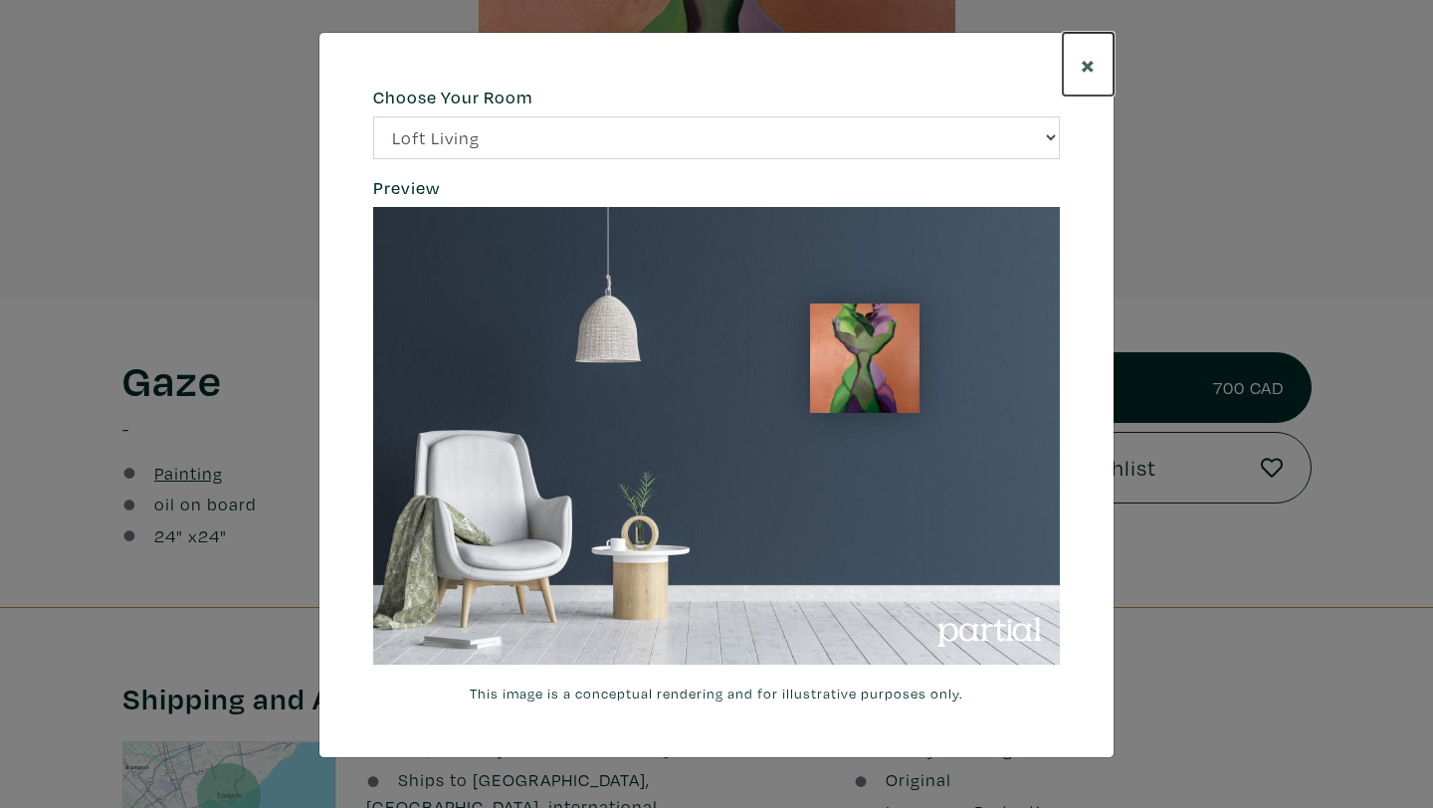
click at [1084, 57] on span "×" at bounding box center [1088, 64] width 15 height 35
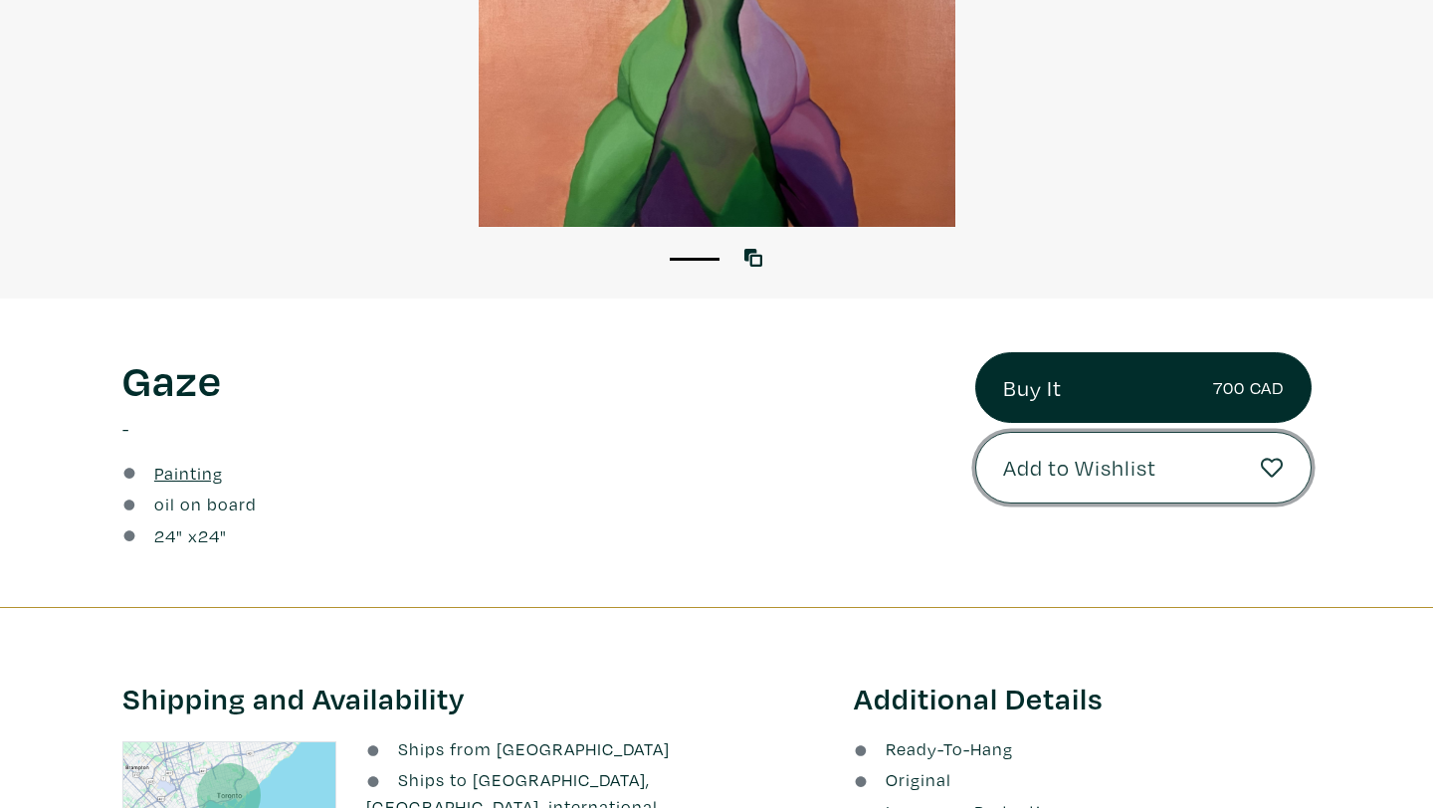
click at [1251, 472] on button "Add to Wishlist" at bounding box center [1144, 468] width 336 height 72
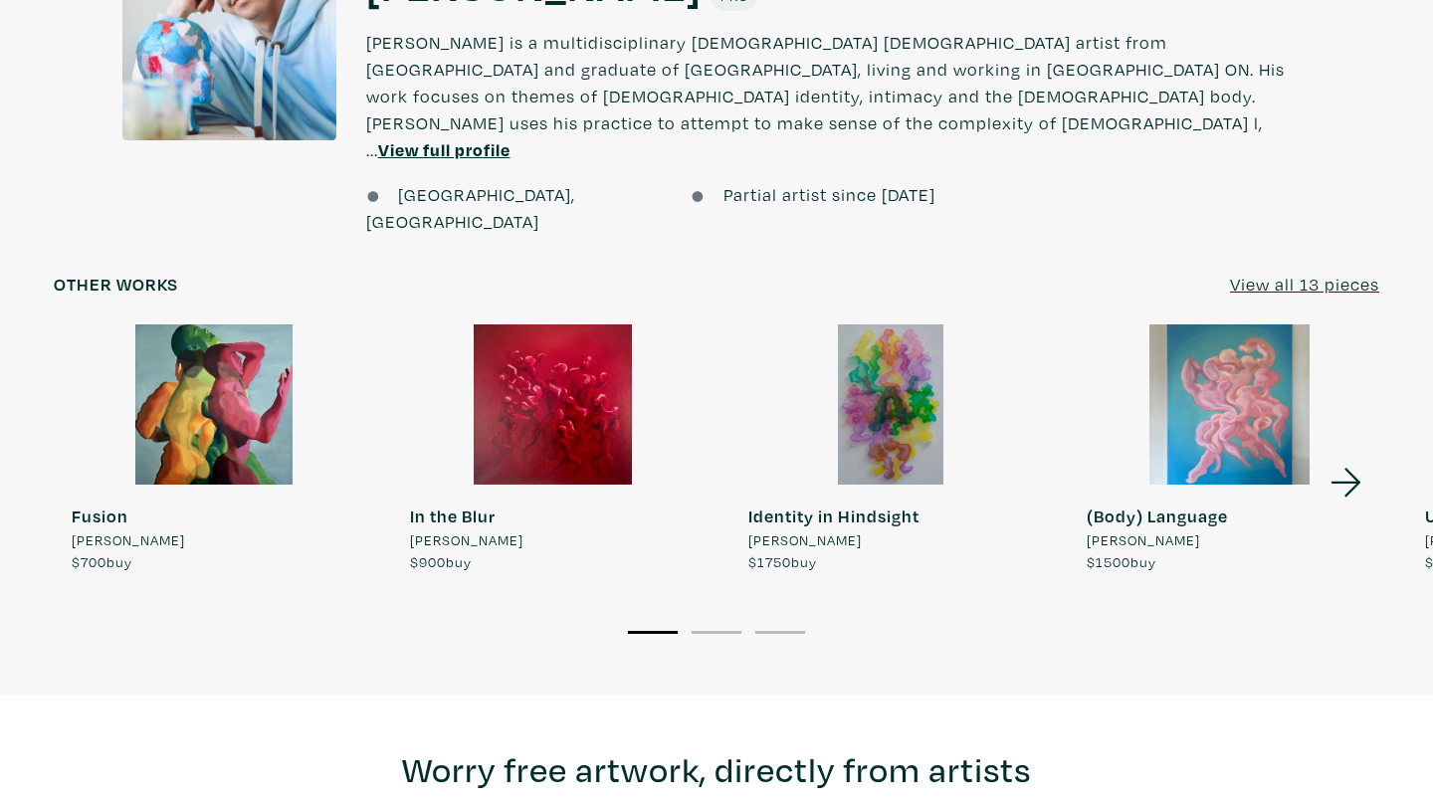
scroll to position [1322, 0]
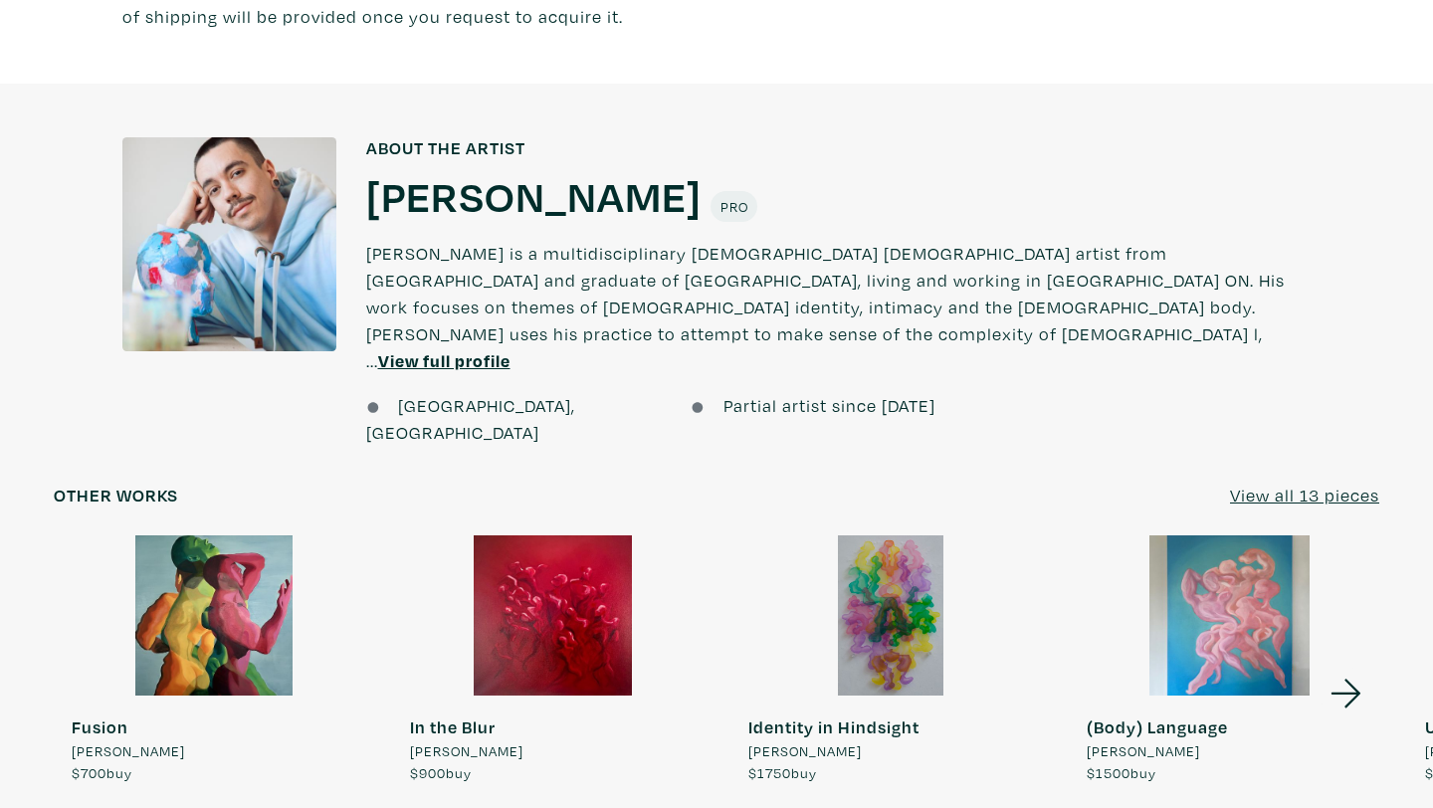
click at [915, 536] on div at bounding box center [891, 616] width 321 height 160
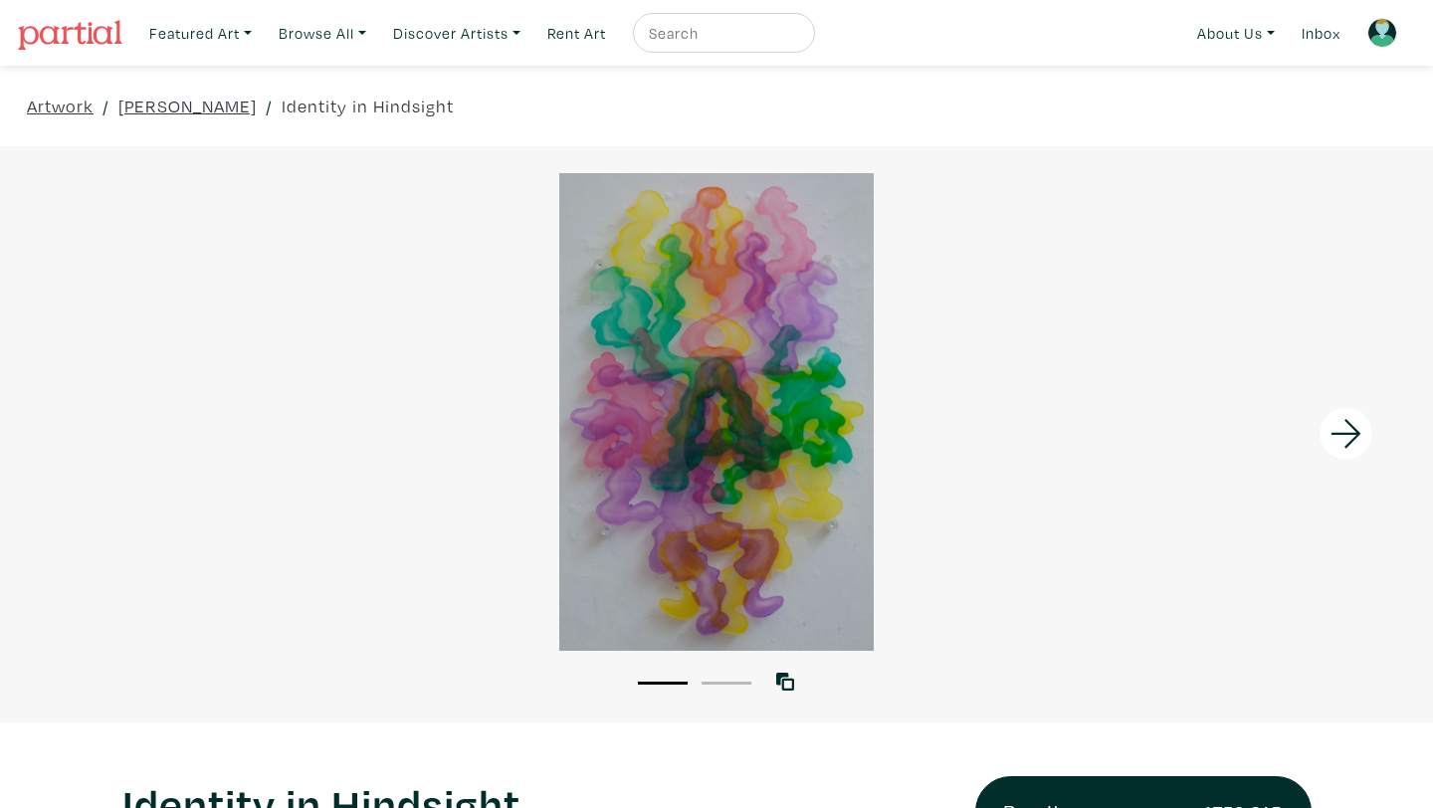
click at [697, 507] on div at bounding box center [716, 412] width 1433 height 478
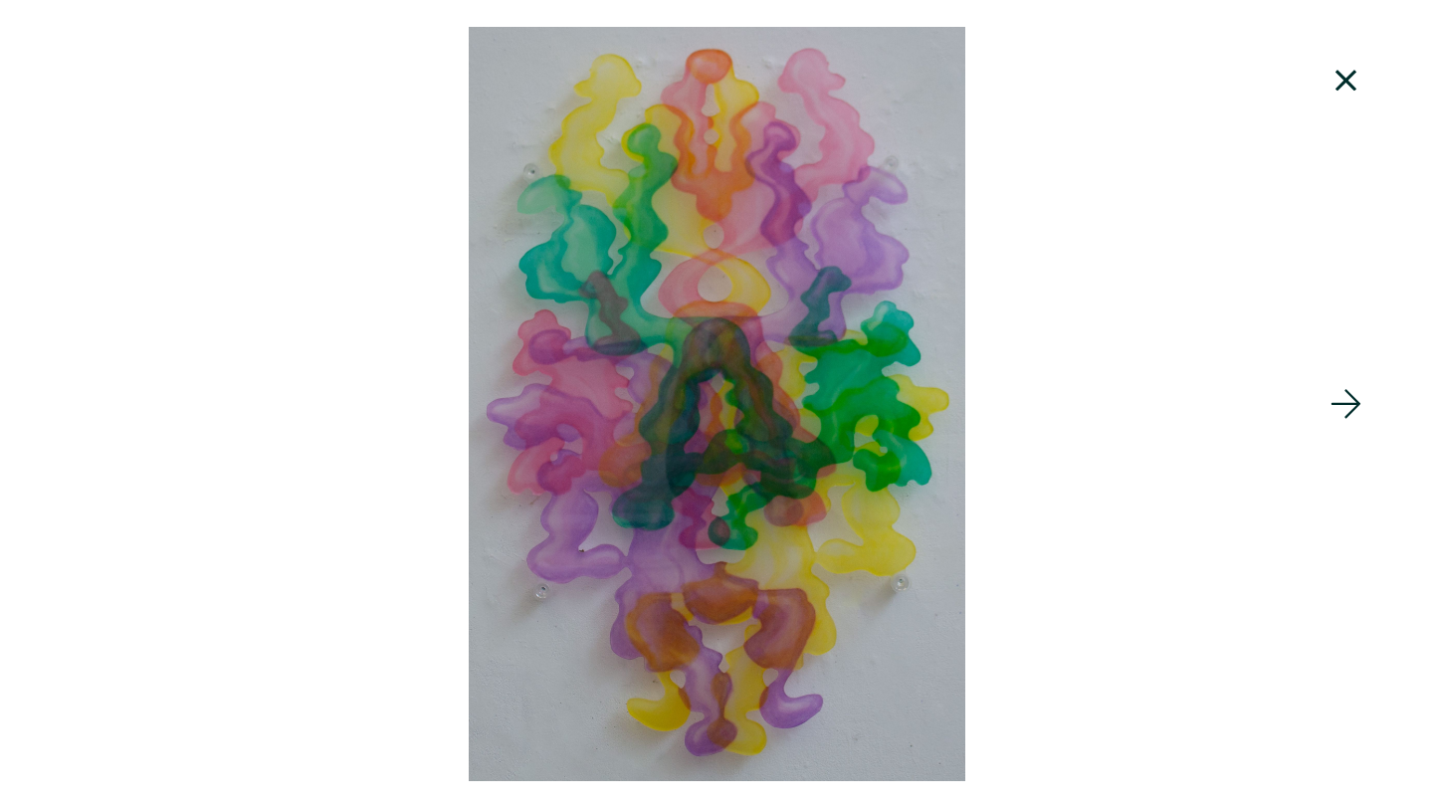
click at [1343, 92] on icon at bounding box center [1347, 81] width 68 height 54
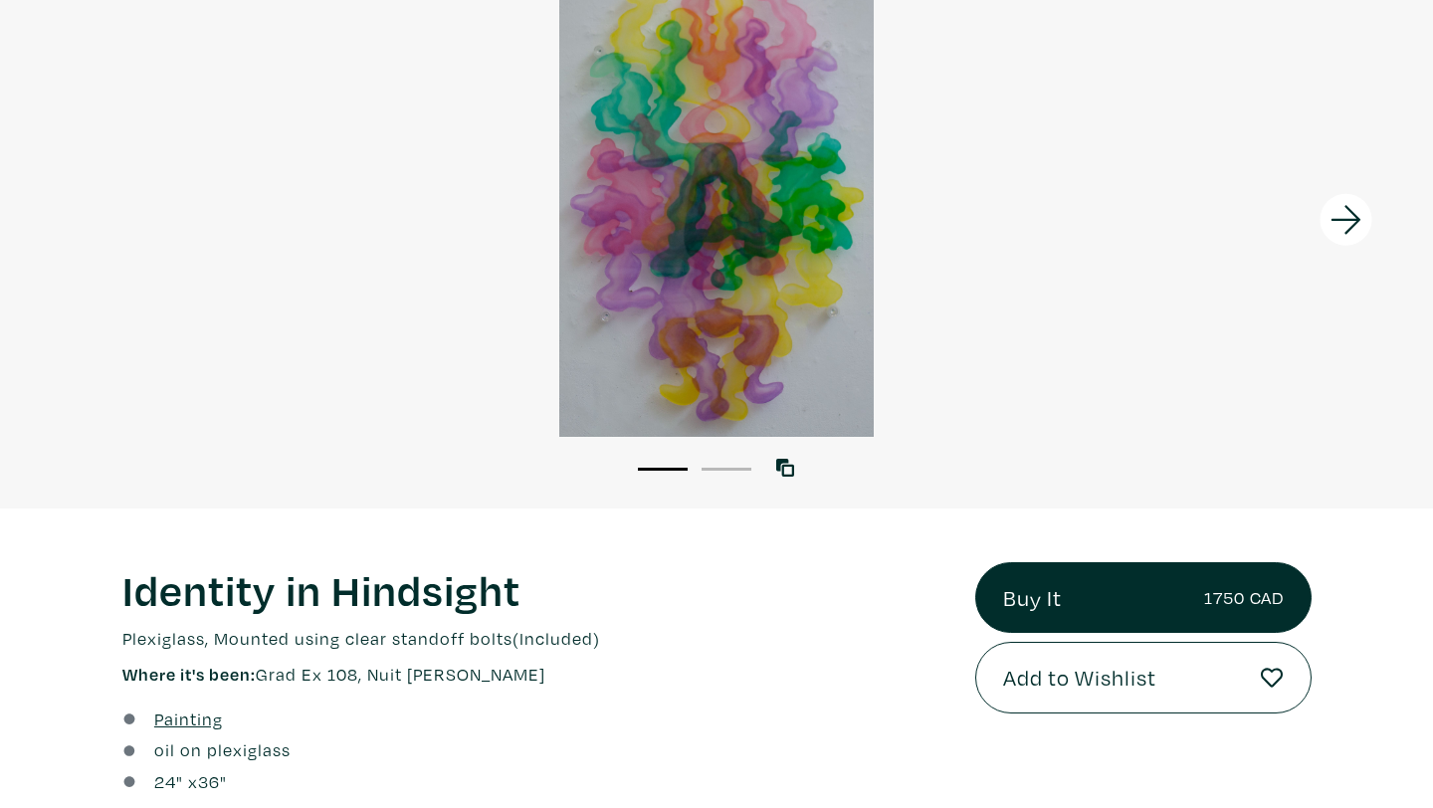
scroll to position [280, 0]
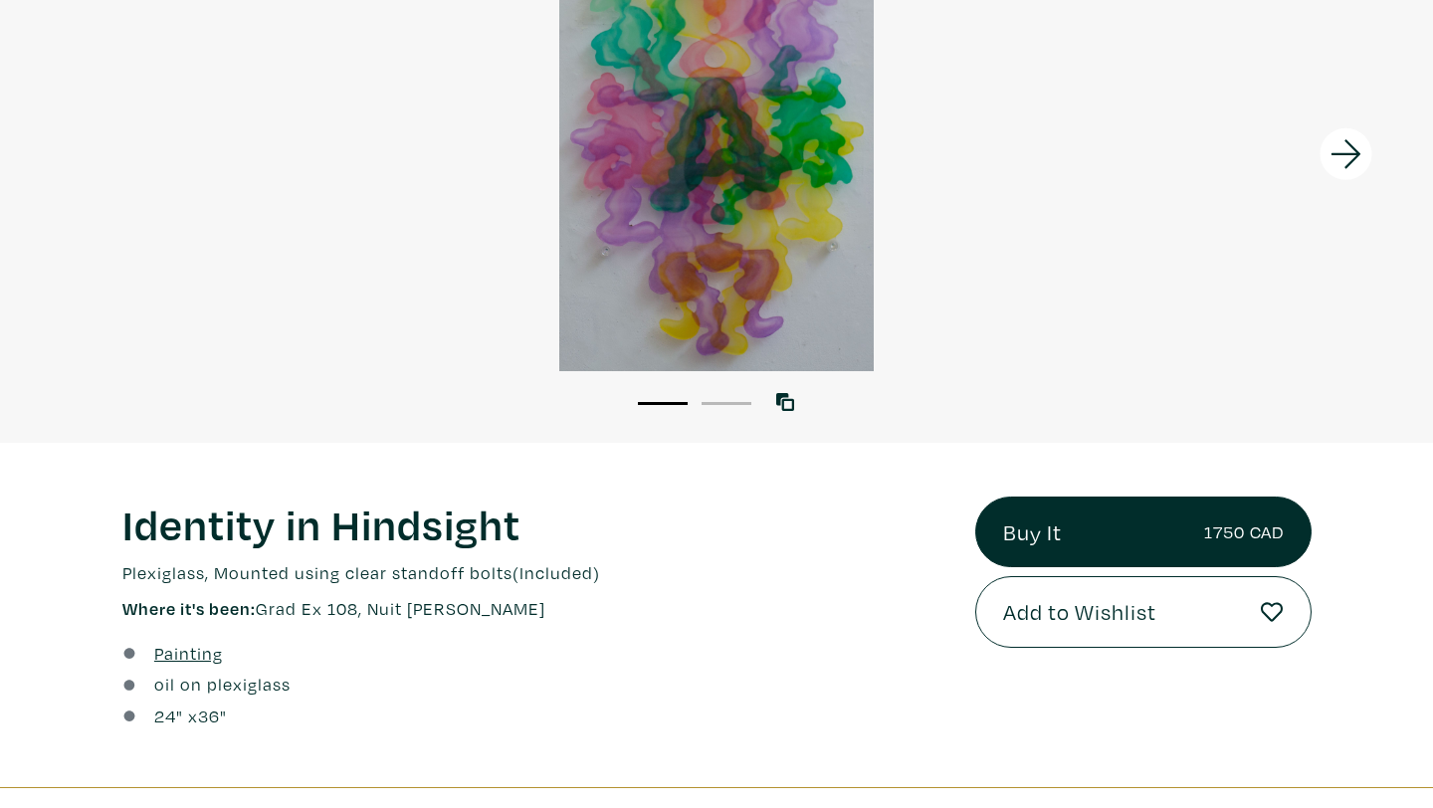
click at [726, 247] on div at bounding box center [716, 132] width 1433 height 478
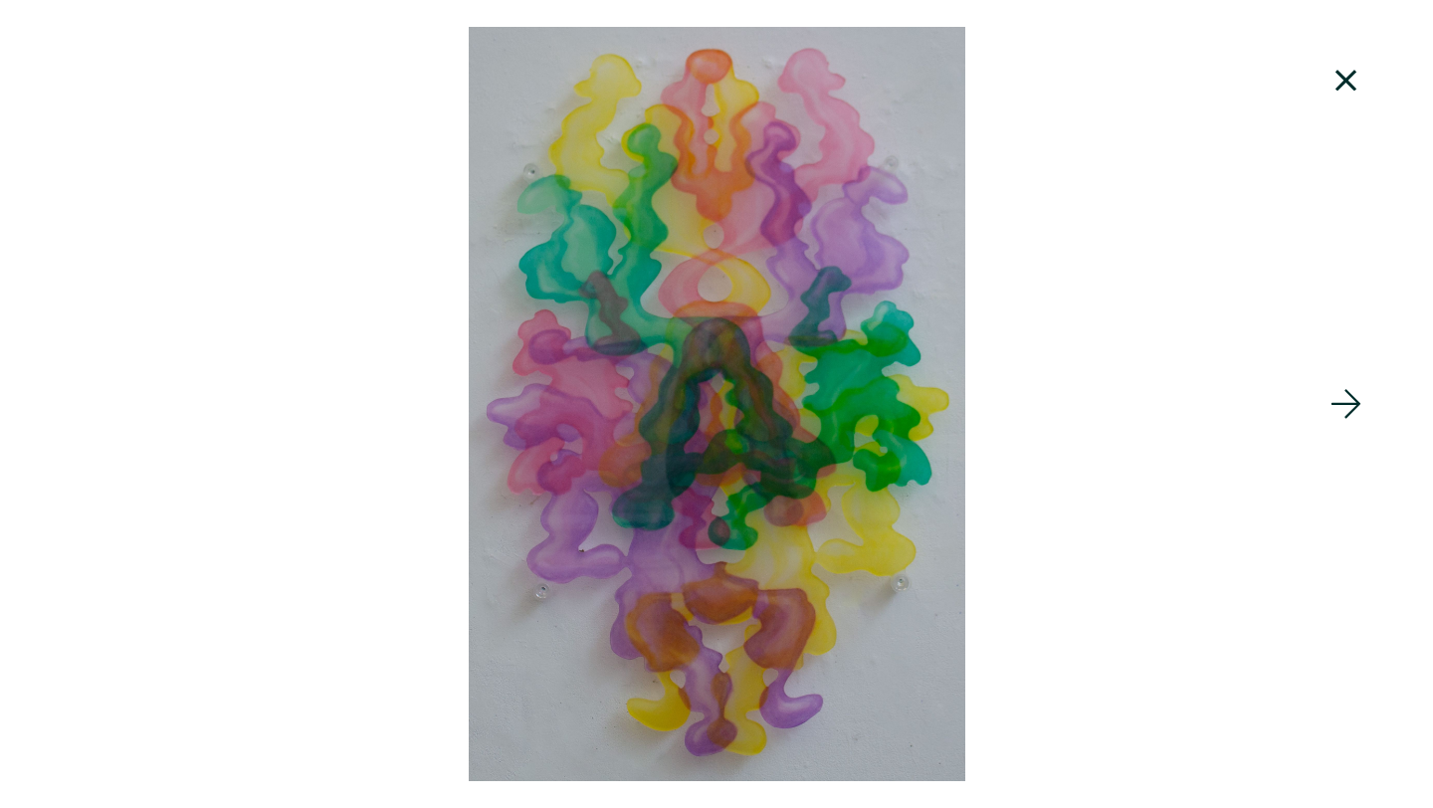
click at [1341, 93] on icon at bounding box center [1347, 81] width 68 height 54
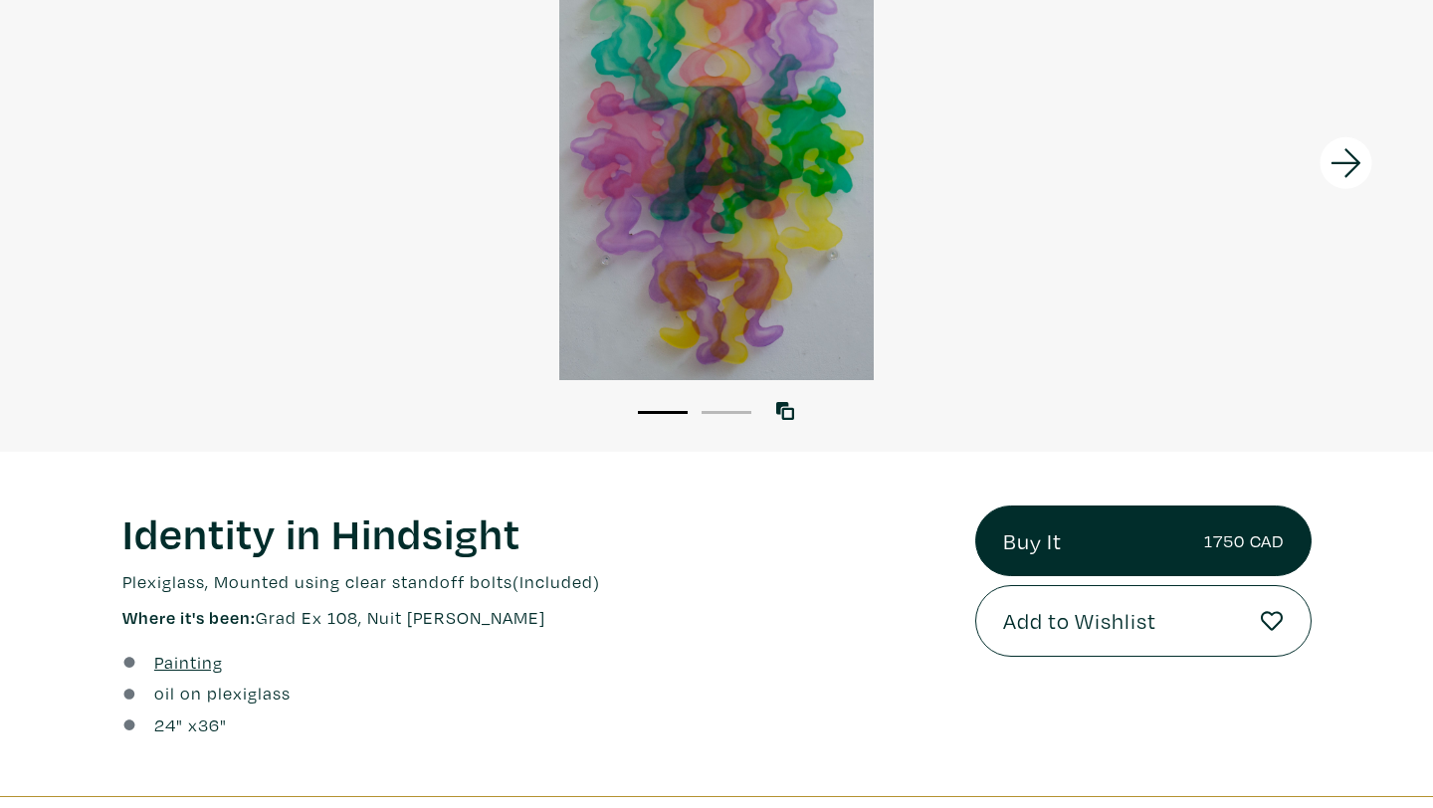
scroll to position [410, 0]
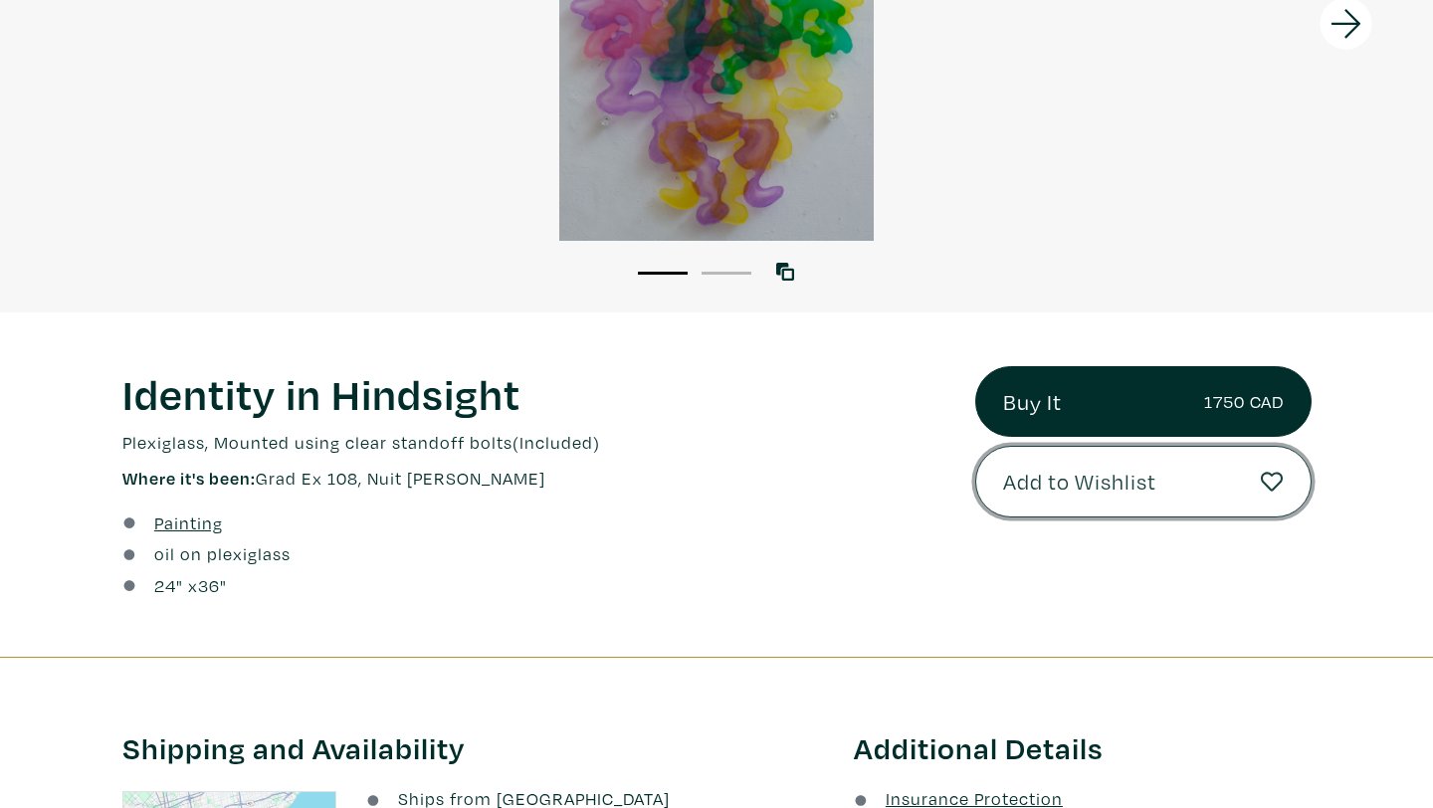
click at [1104, 509] on button "Add to Wishlist" at bounding box center [1144, 482] width 336 height 72
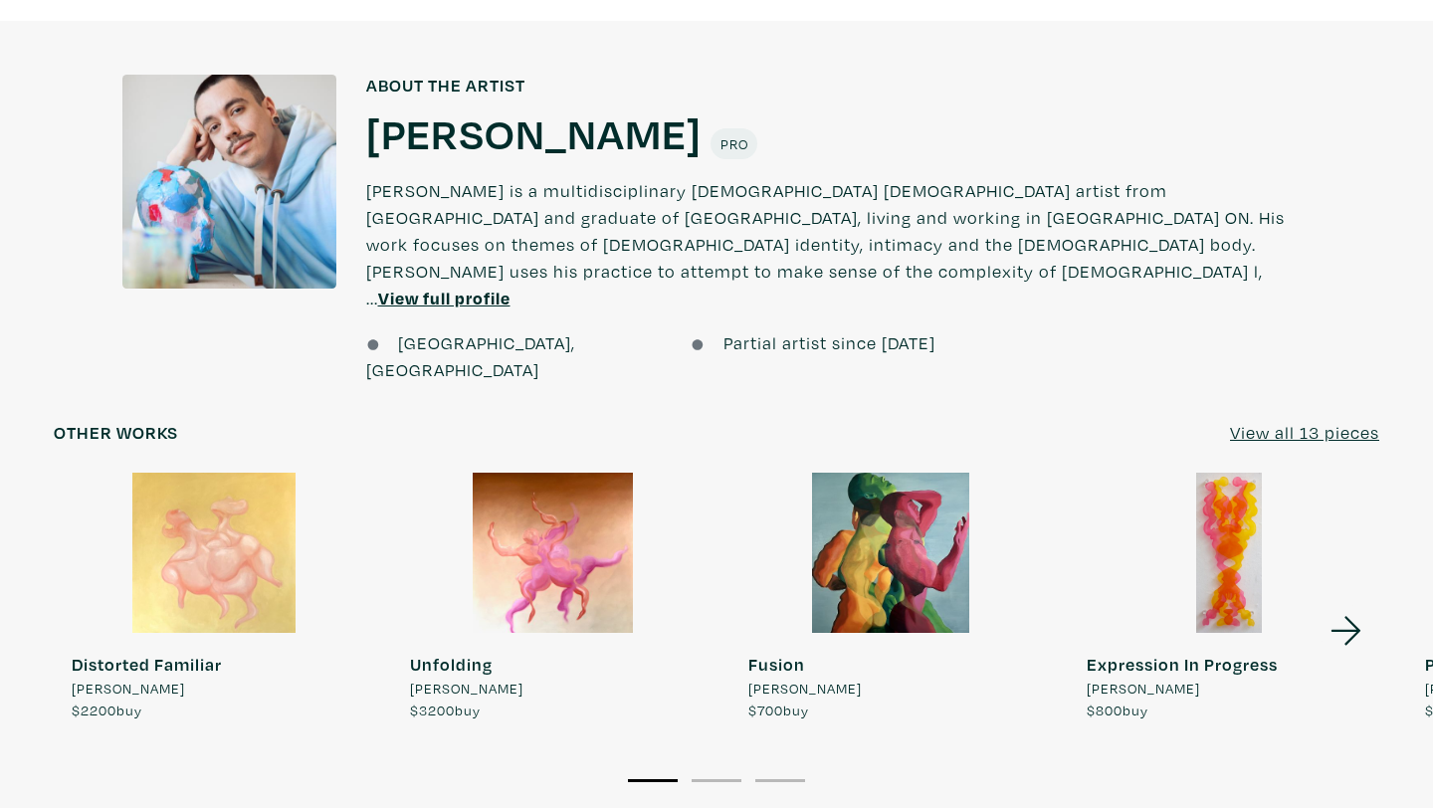
scroll to position [1425, 0]
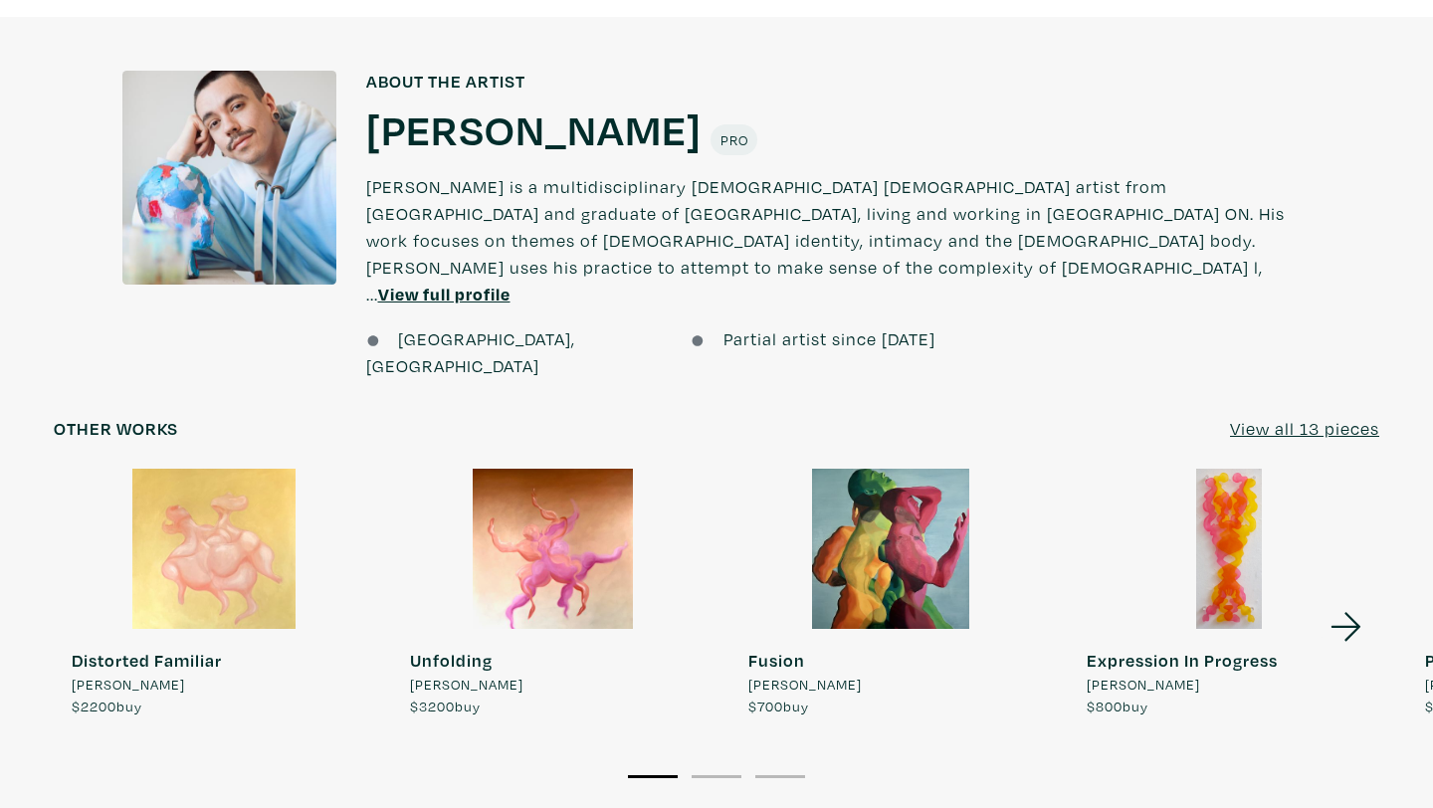
click at [1354, 612] on icon at bounding box center [1346, 626] width 30 height 29
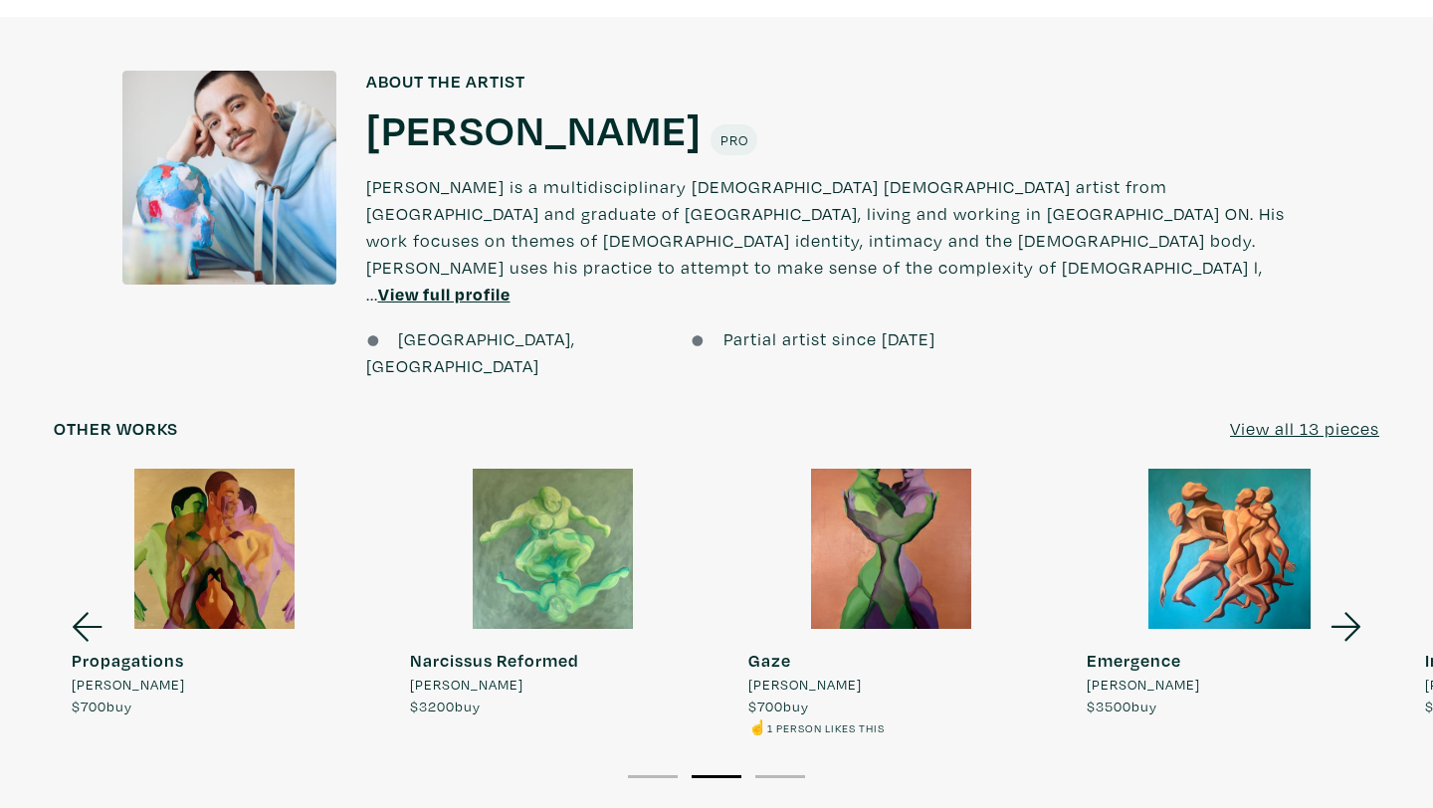
click at [84, 612] on icon at bounding box center [88, 626] width 30 height 29
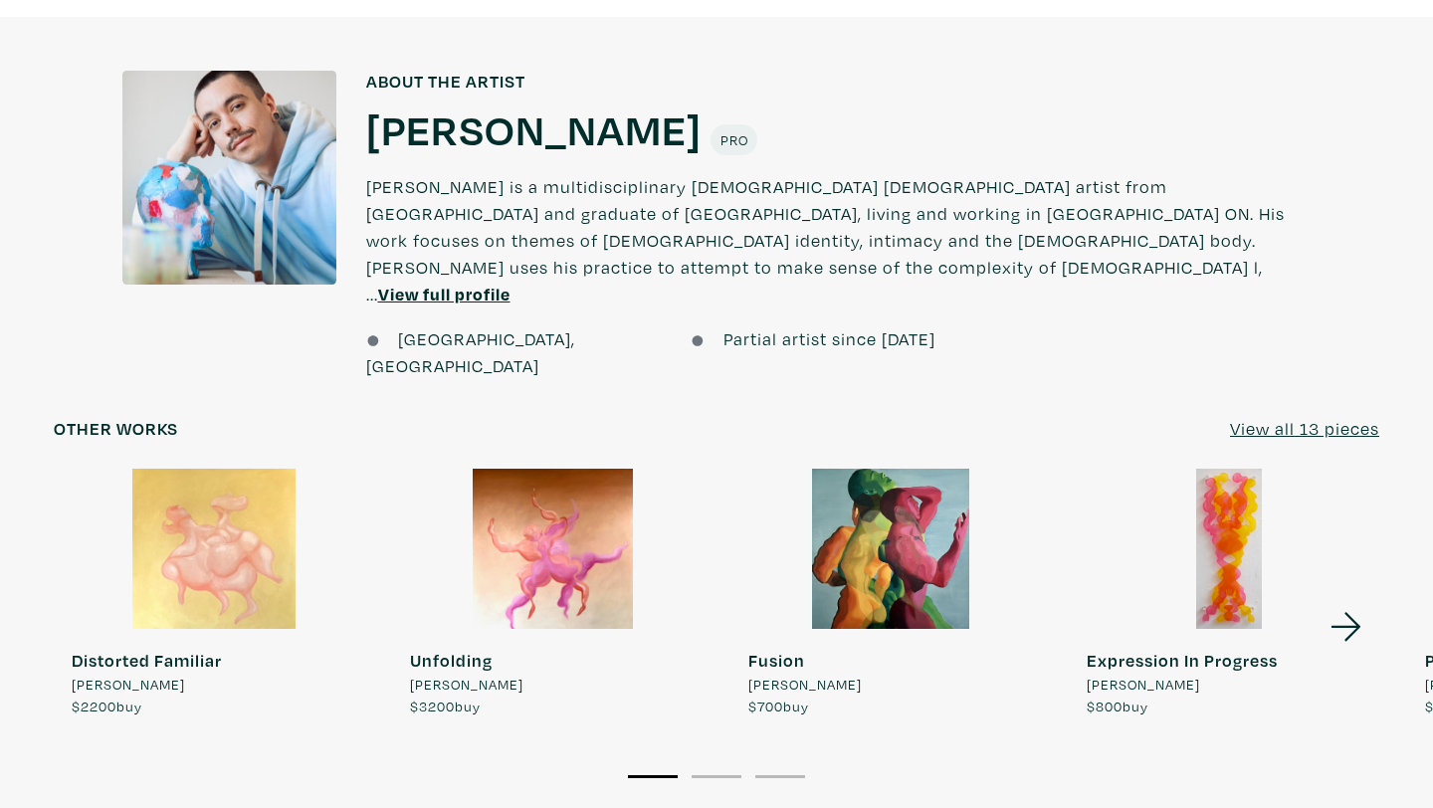
click at [1213, 480] on div at bounding box center [1229, 549] width 321 height 160
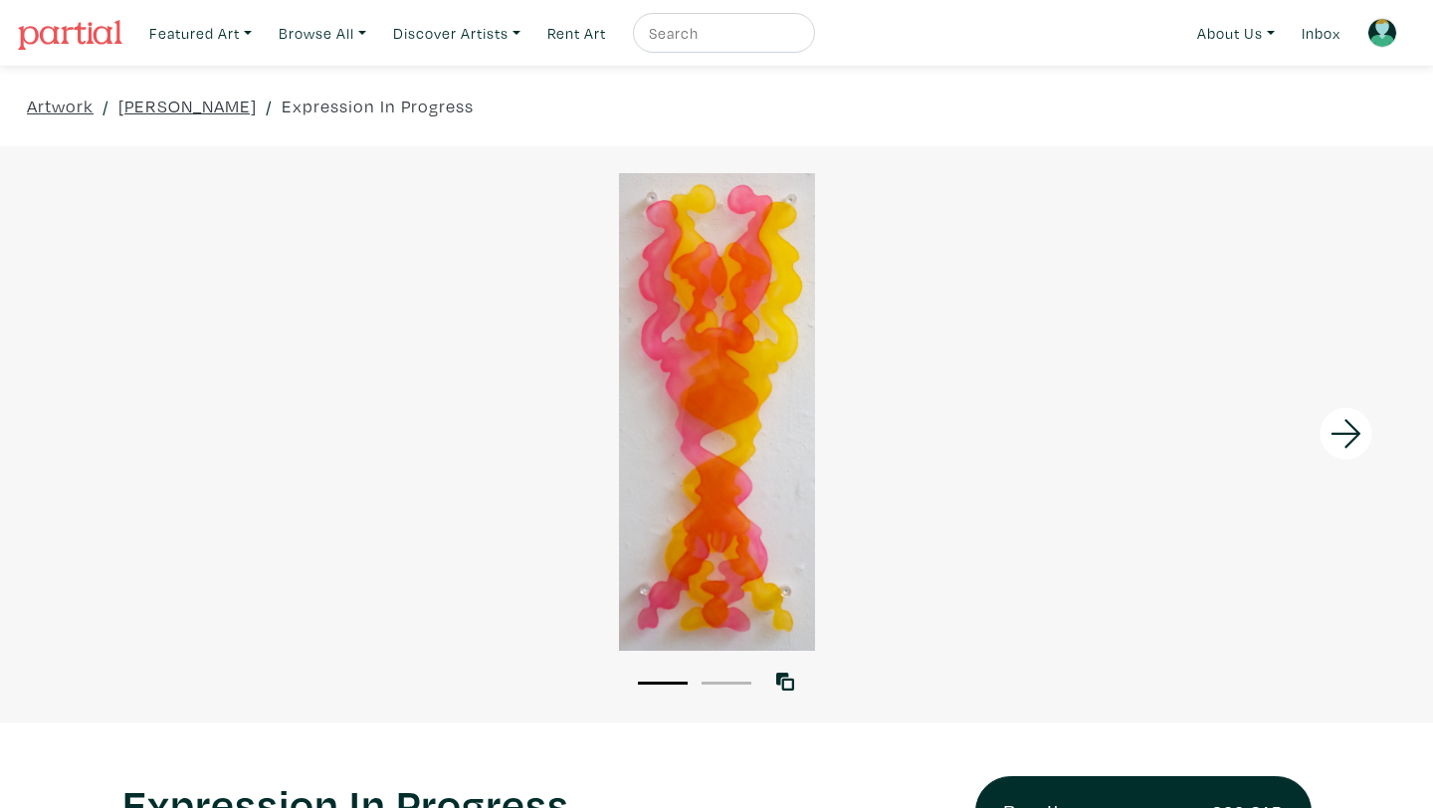
click at [746, 528] on div at bounding box center [716, 412] width 1433 height 478
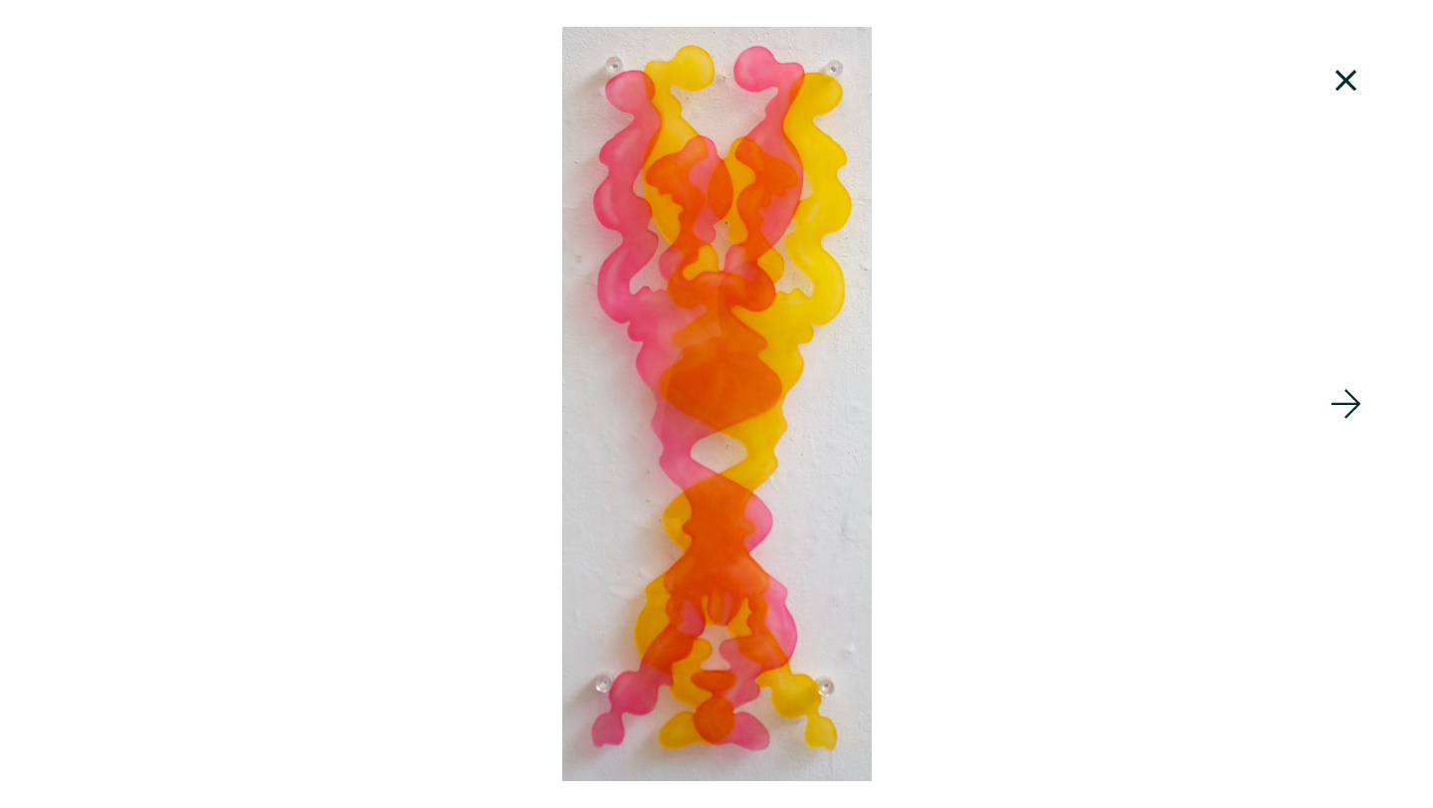
click at [1352, 406] on icon at bounding box center [1347, 404] width 68 height 54
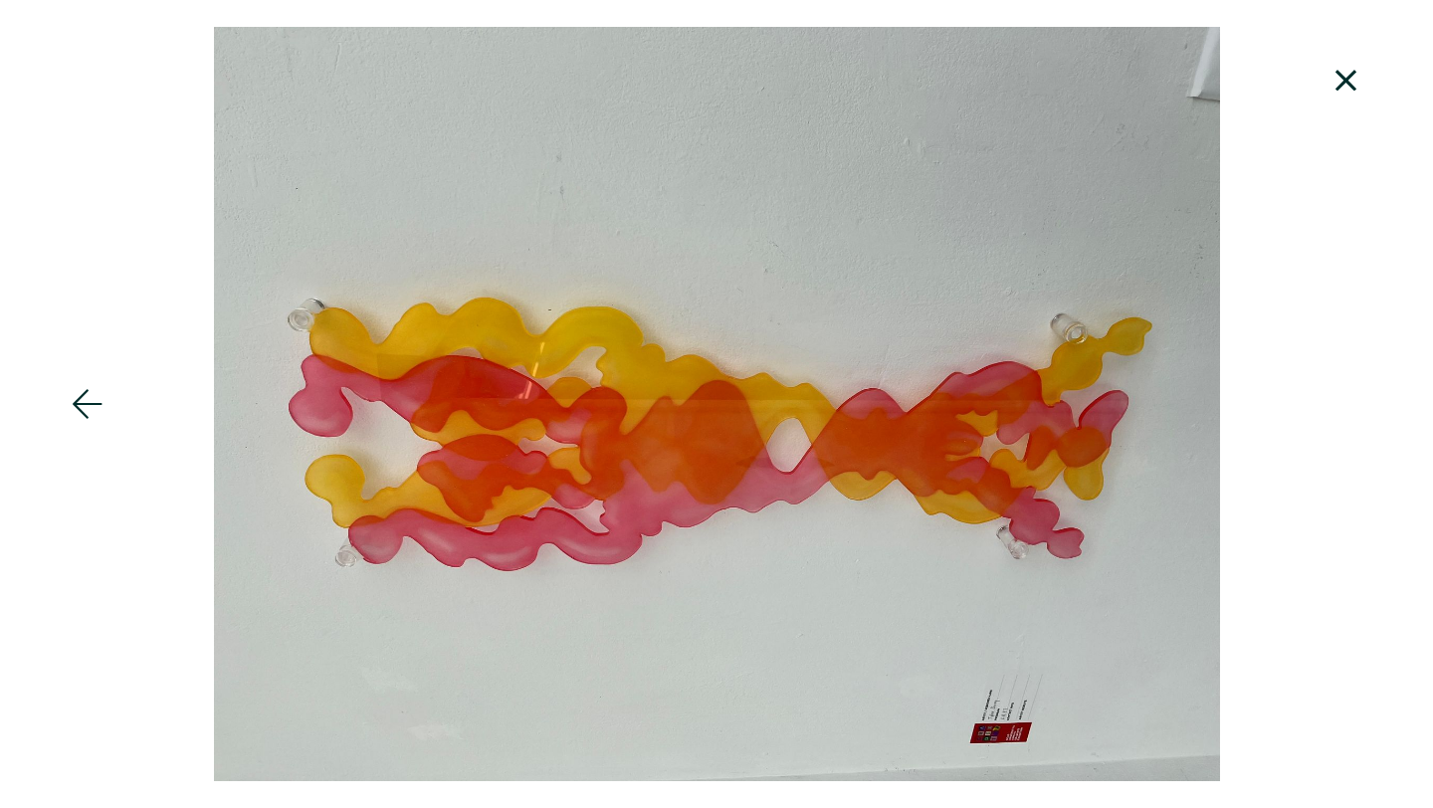
click at [1346, 88] on icon at bounding box center [1347, 81] width 68 height 54
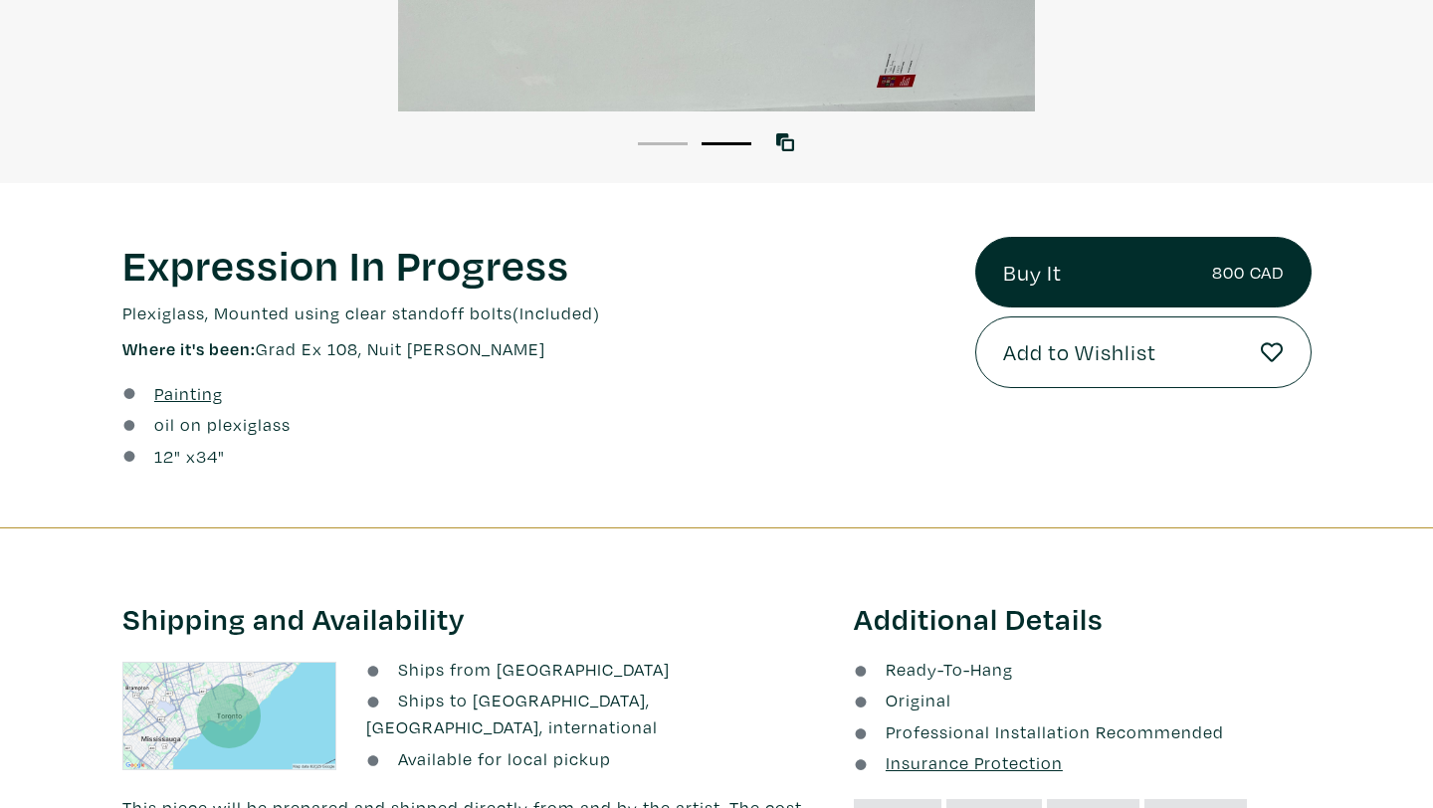
scroll to position [584, 0]
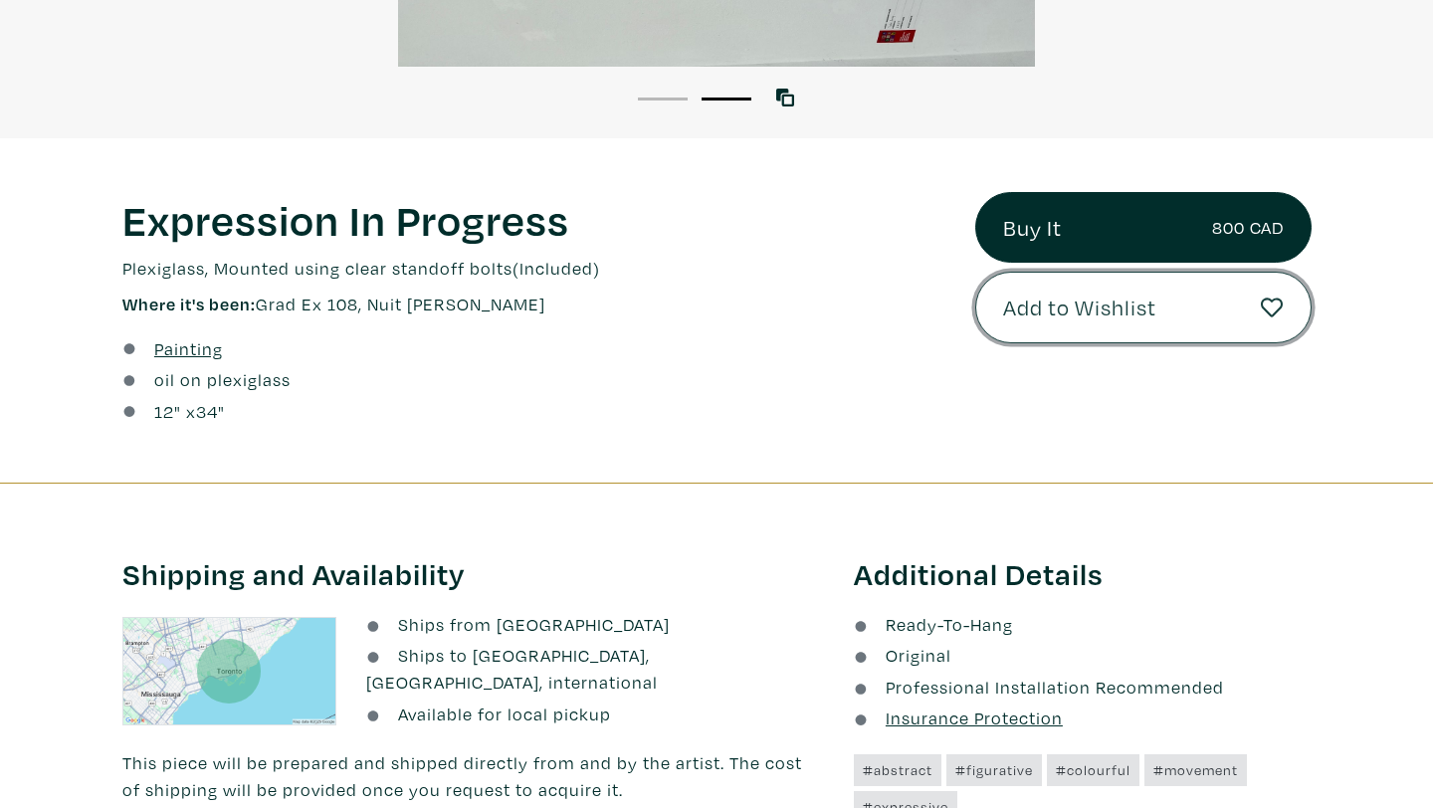
click at [1150, 329] on button "Add to Wishlist" at bounding box center [1144, 308] width 336 height 72
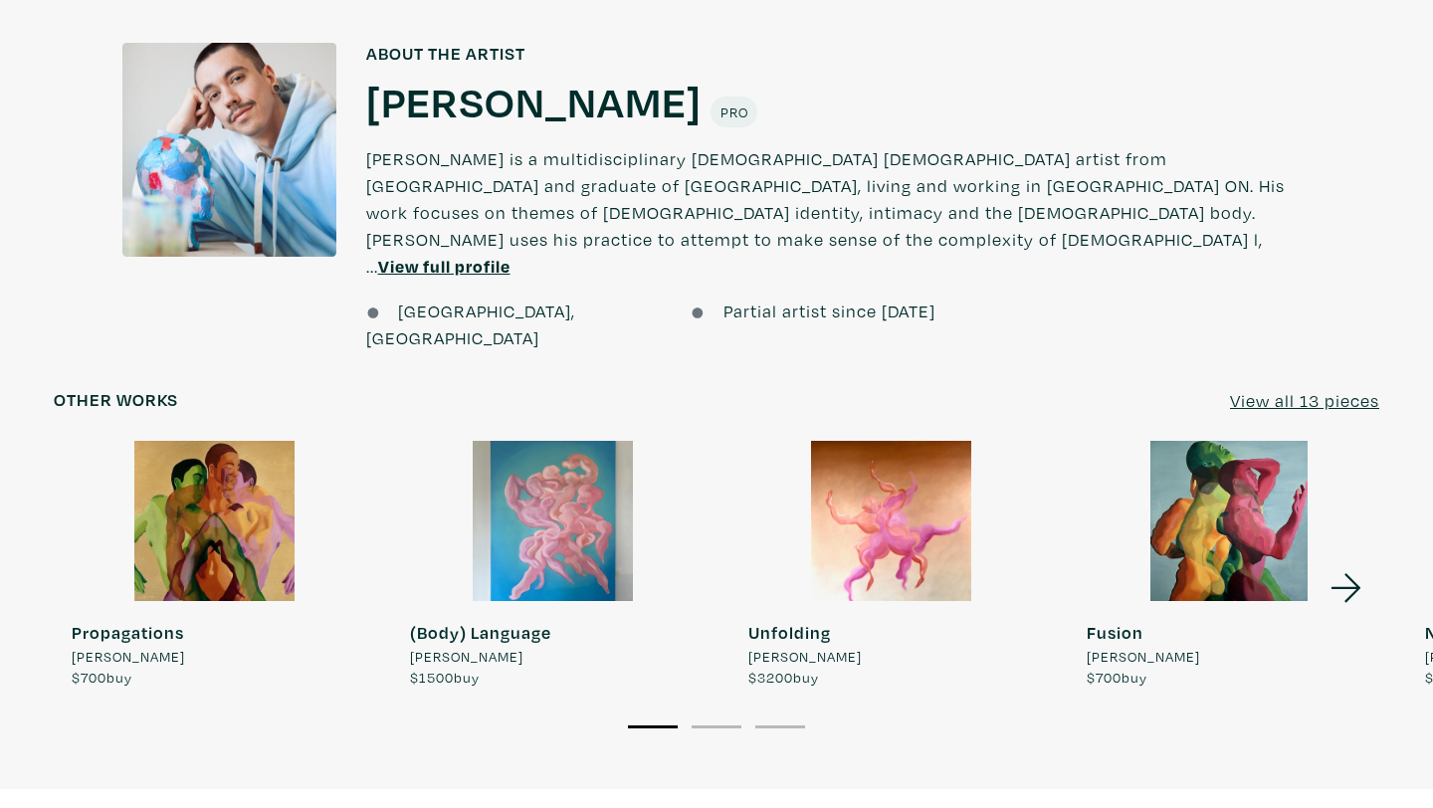
scroll to position [1558, 0]
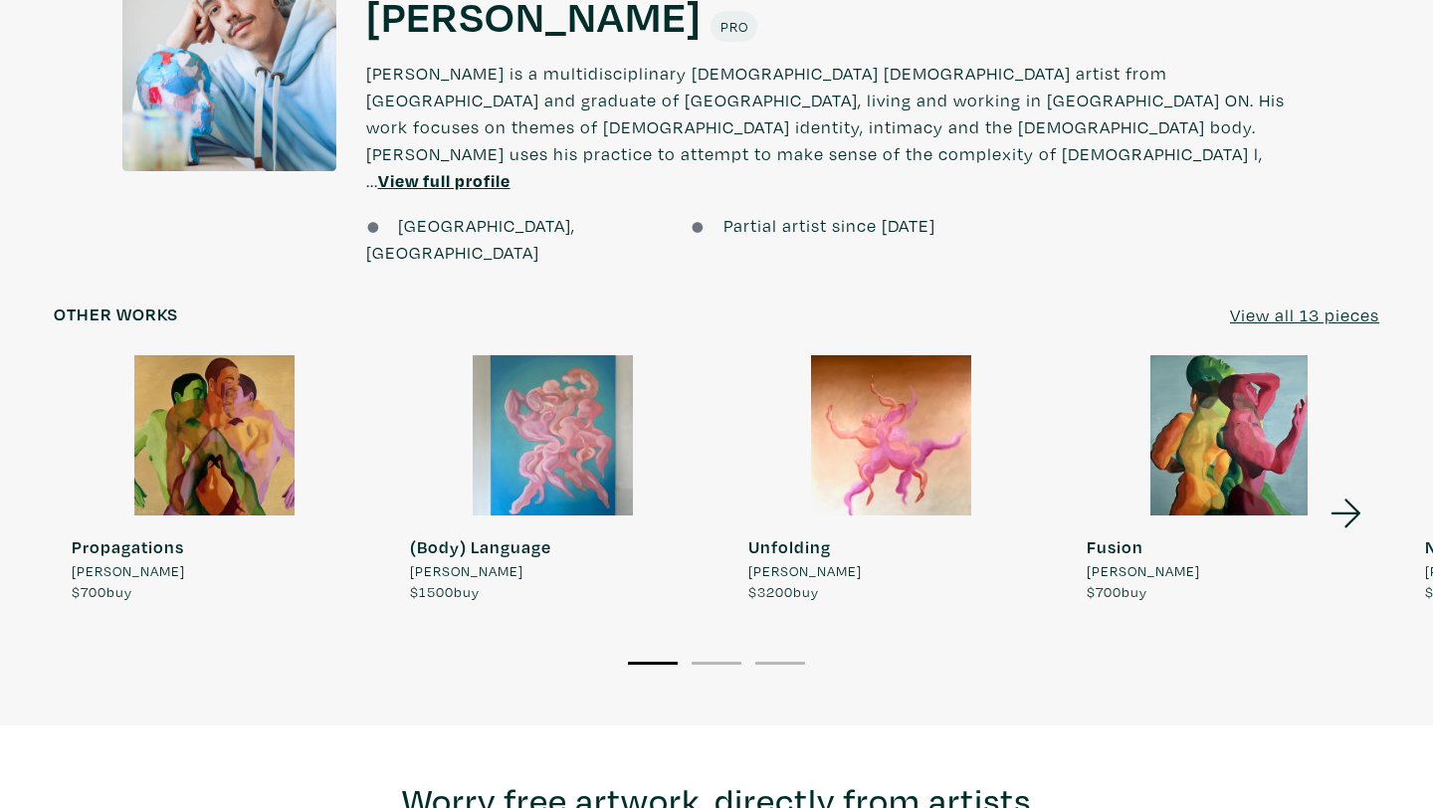
click at [1351, 499] on icon at bounding box center [1346, 513] width 30 height 29
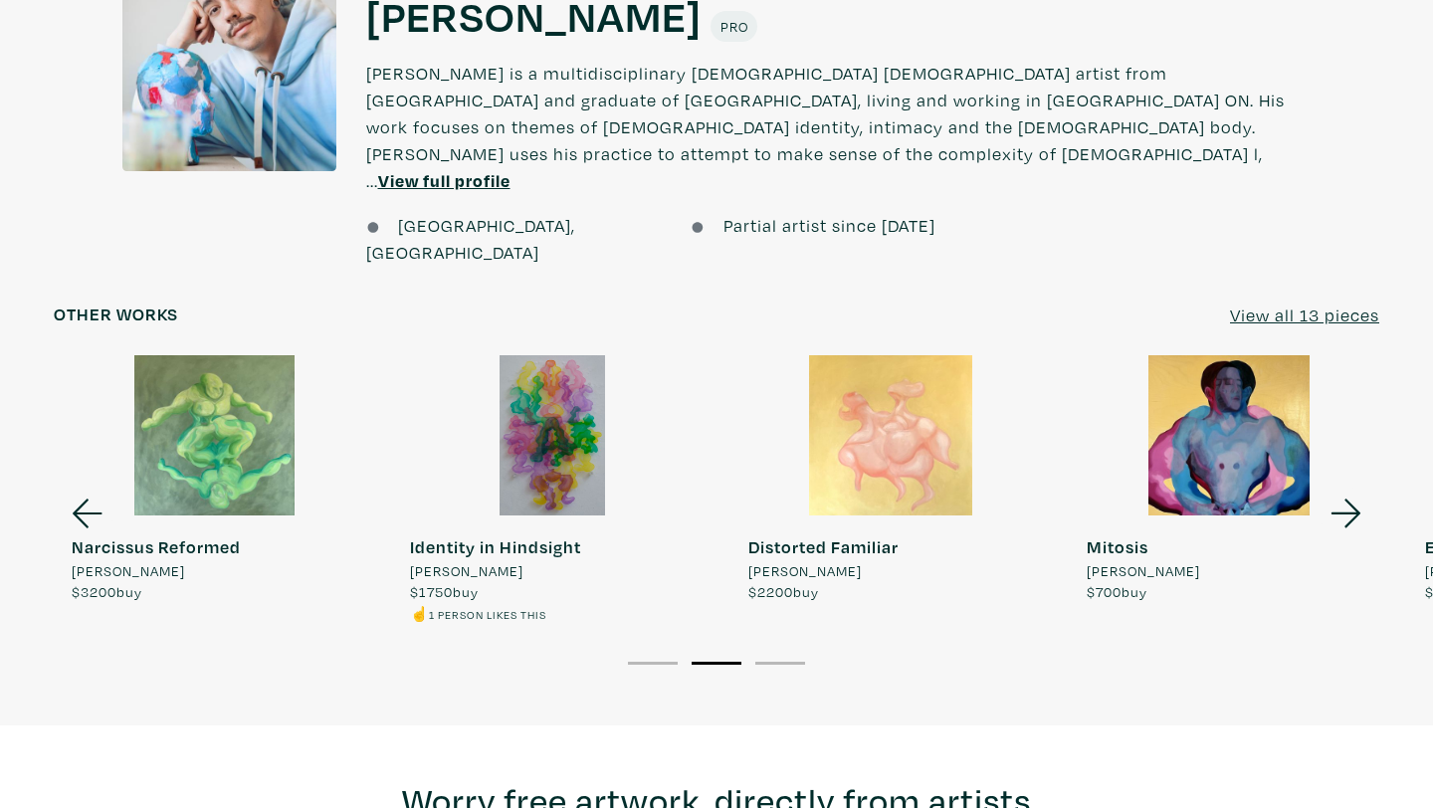
click at [1351, 499] on icon at bounding box center [1346, 513] width 30 height 29
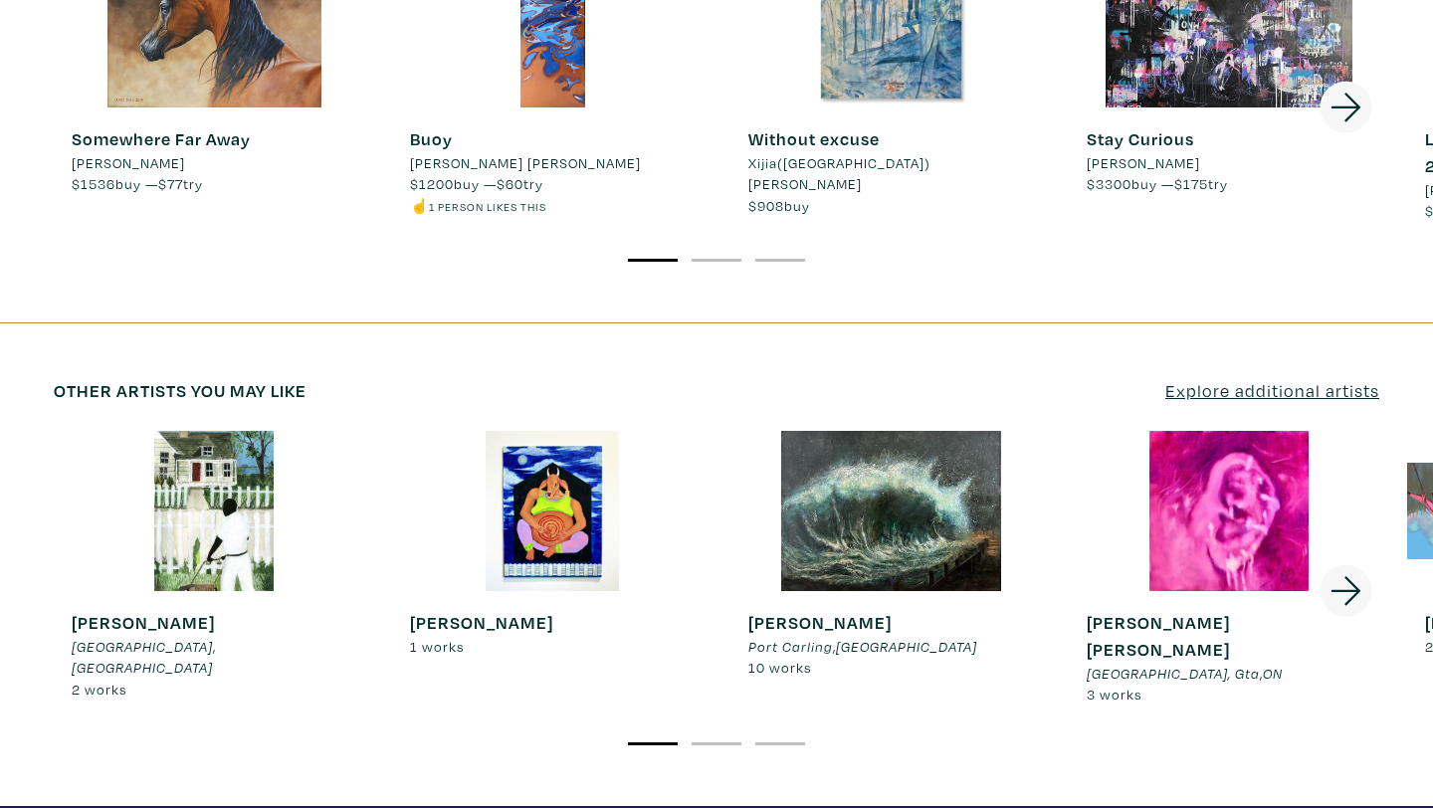
scroll to position [3200, 0]
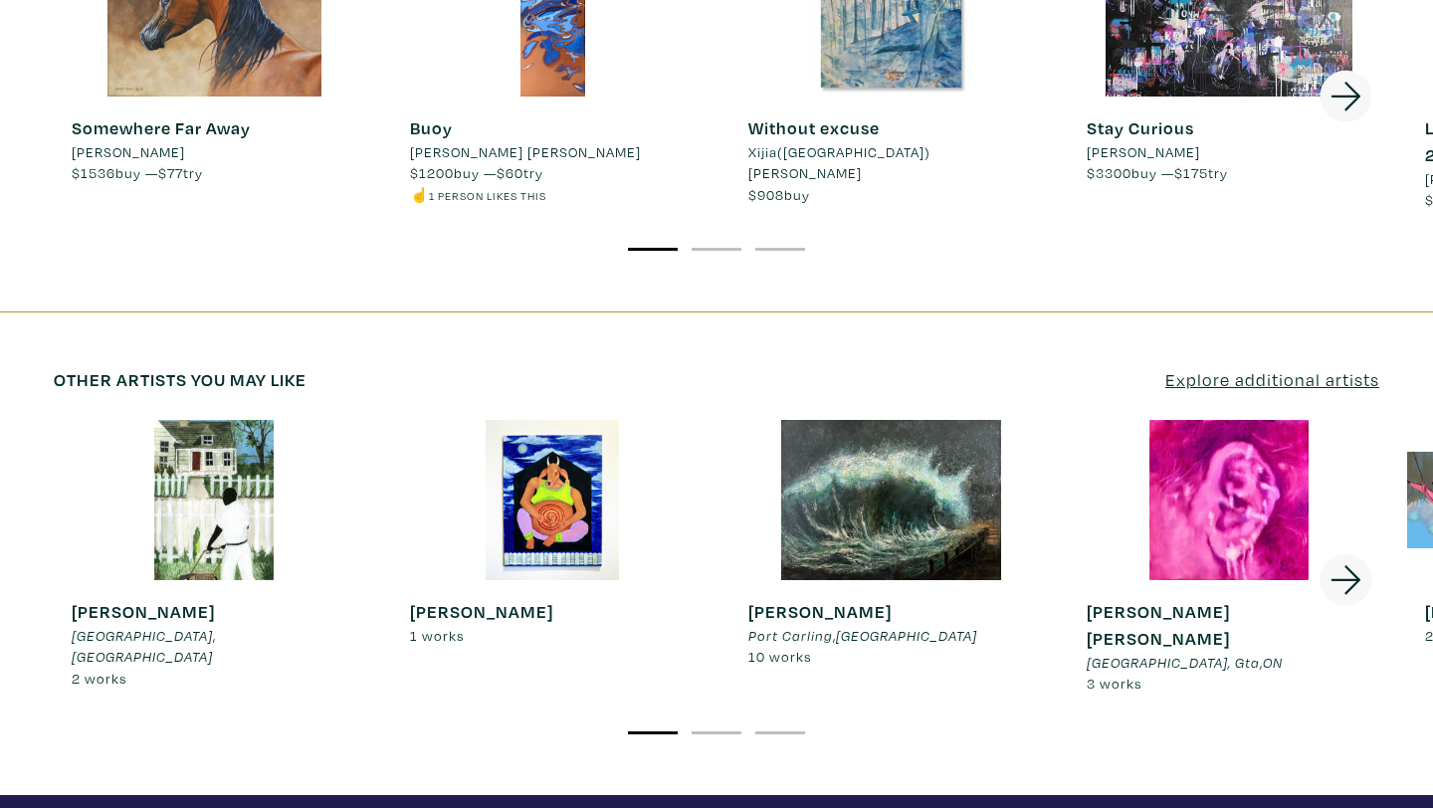
click at [1348, 566] on icon at bounding box center [1346, 580] width 30 height 29
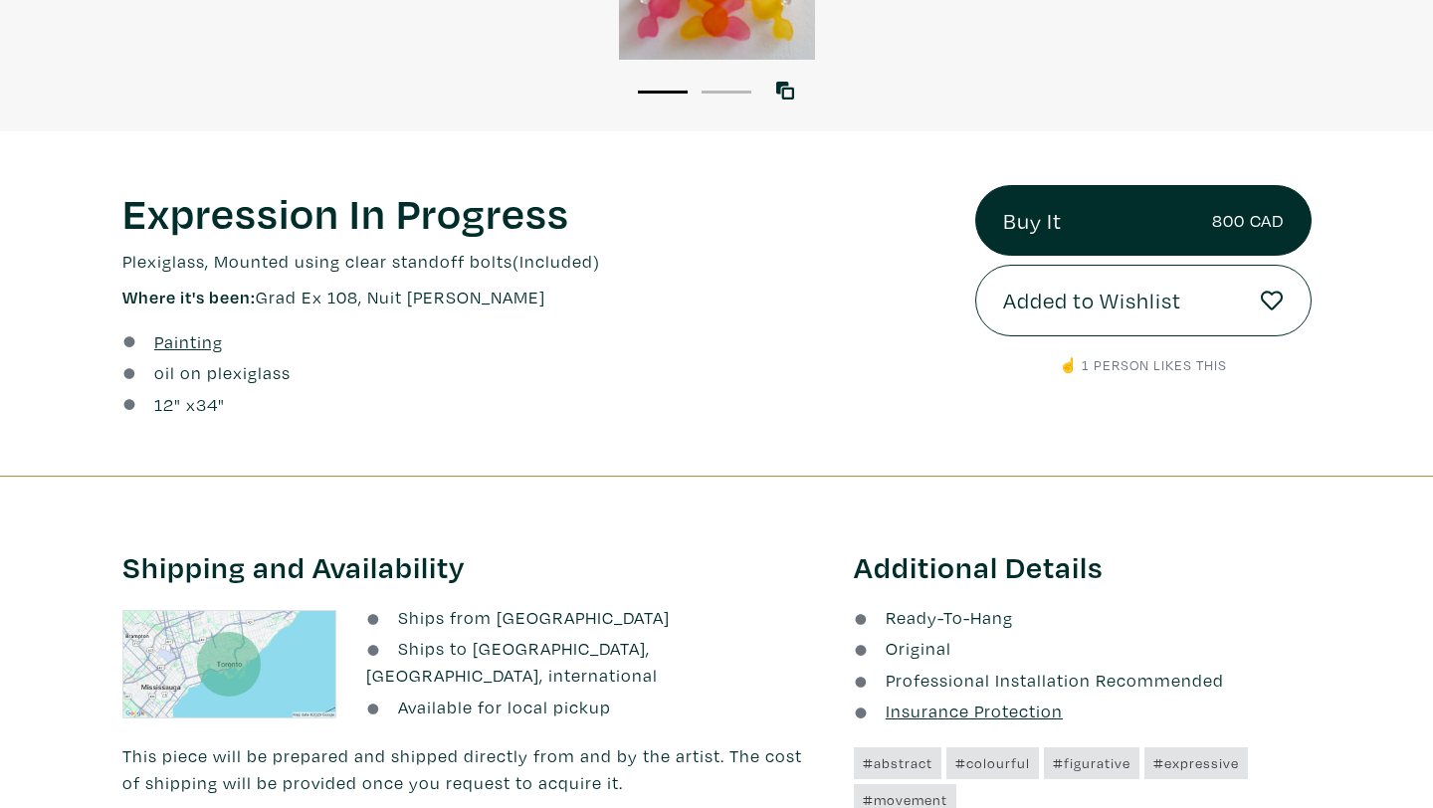
scroll to position [0, 0]
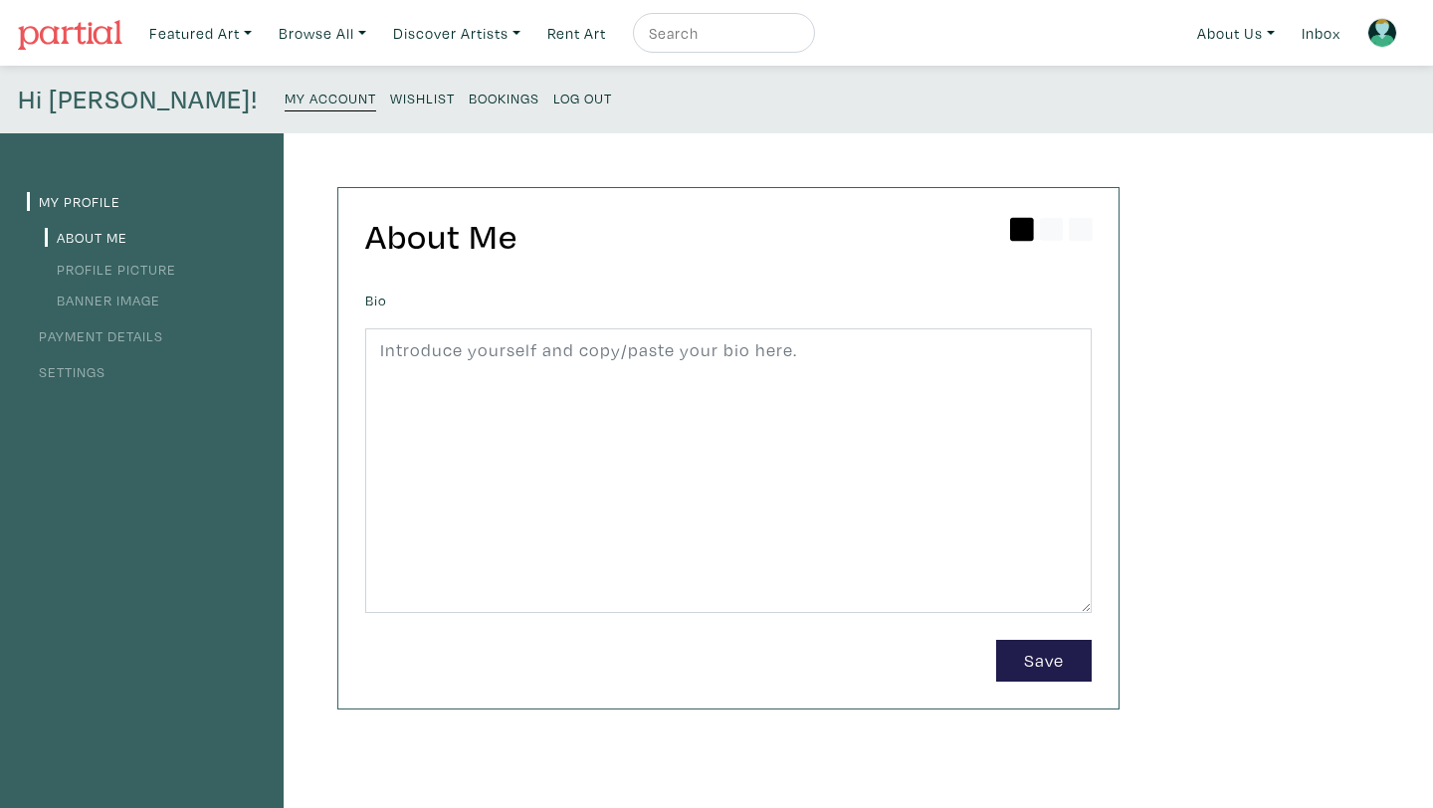
click at [390, 108] on link "Wishlist" at bounding box center [422, 97] width 65 height 27
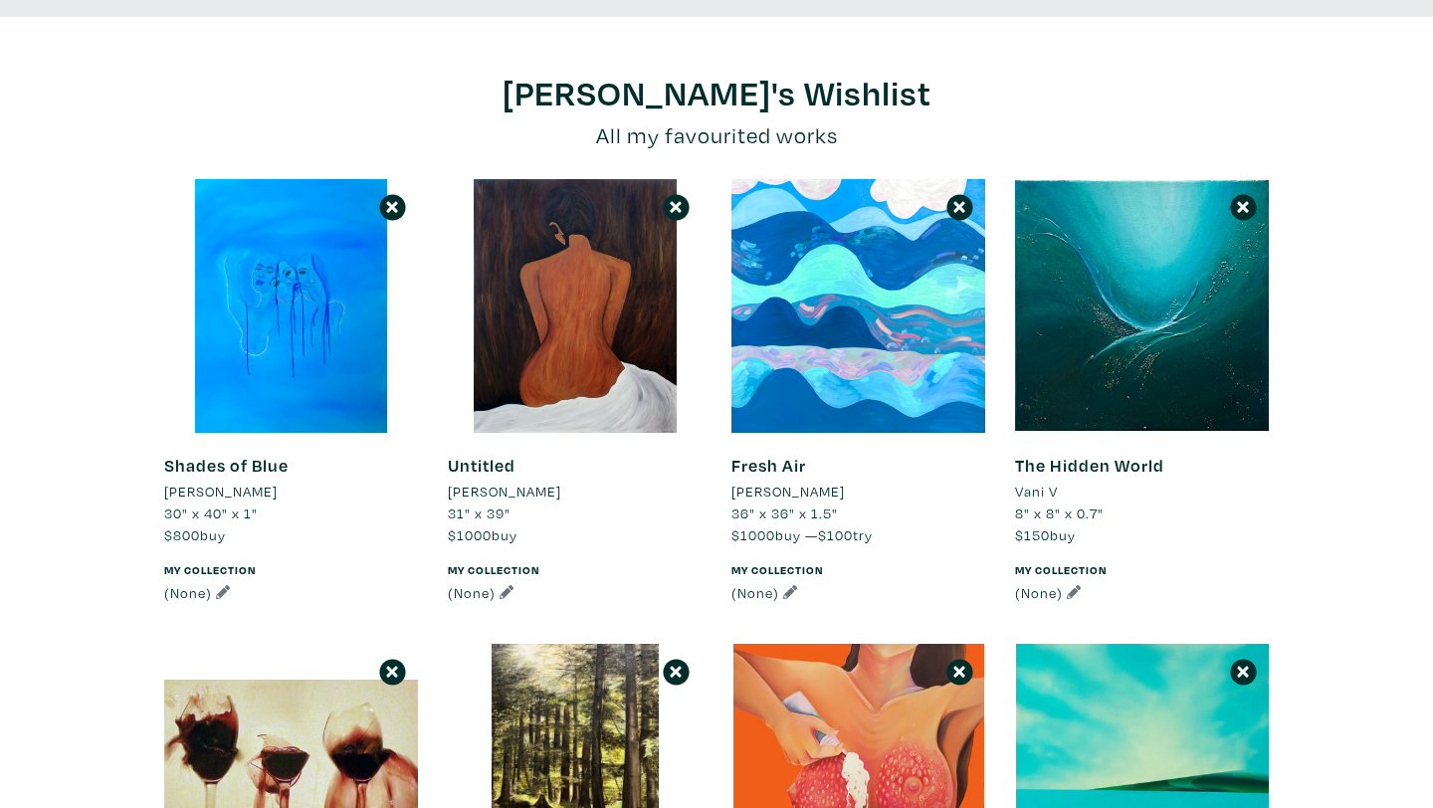
scroll to position [117, 0]
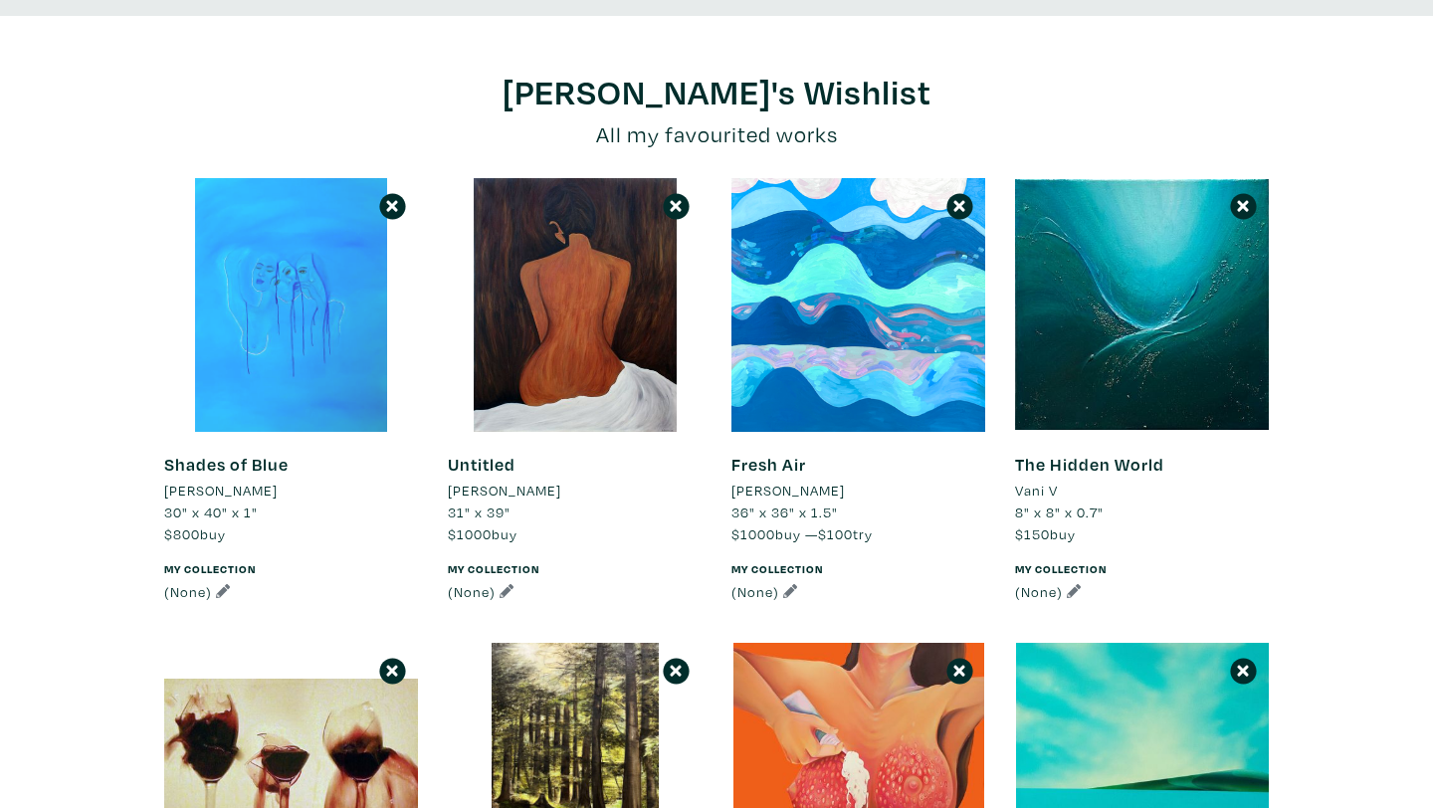
click at [299, 319] on div at bounding box center [291, 305] width 254 height 254
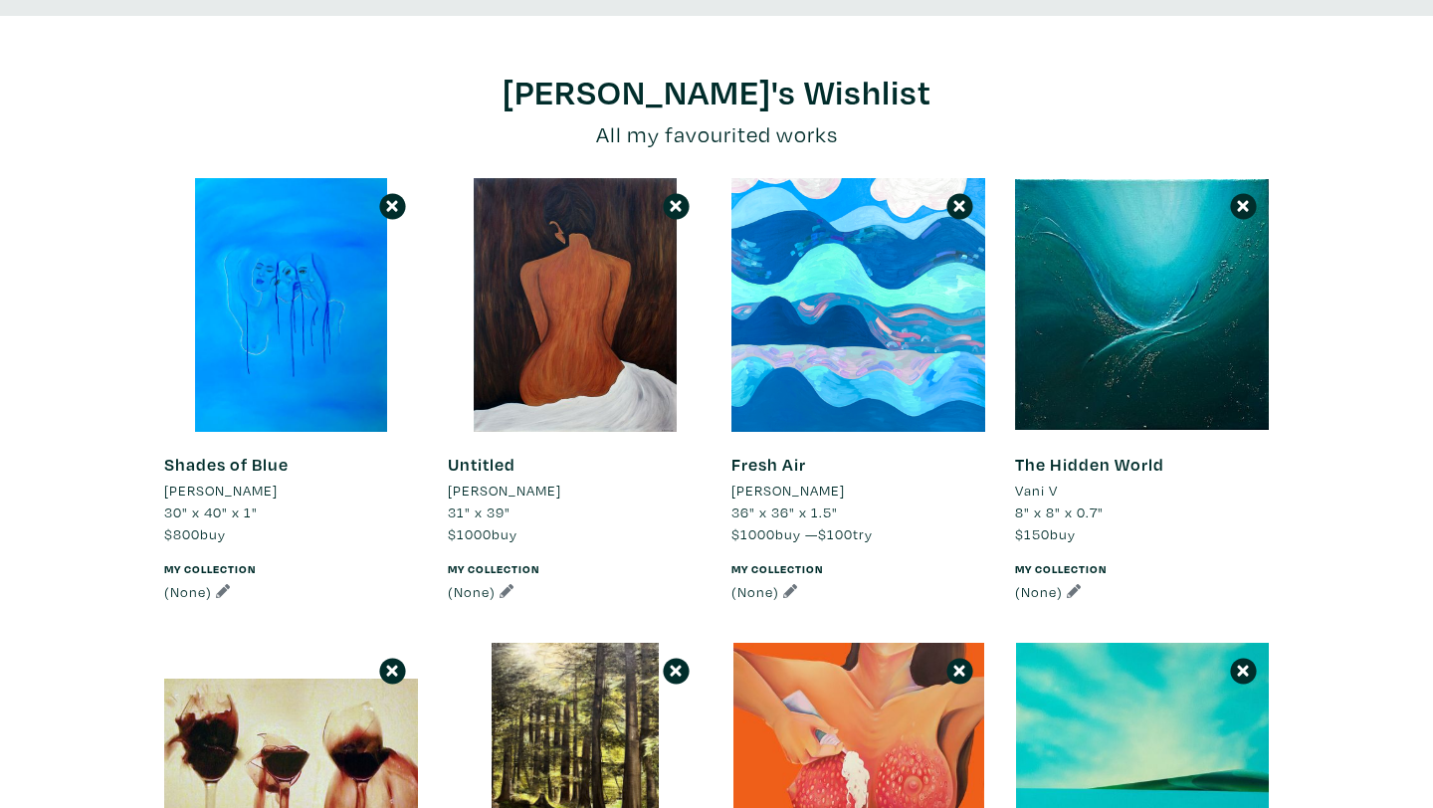
click at [1243, 208] on icon at bounding box center [1243, 207] width 12 height 12
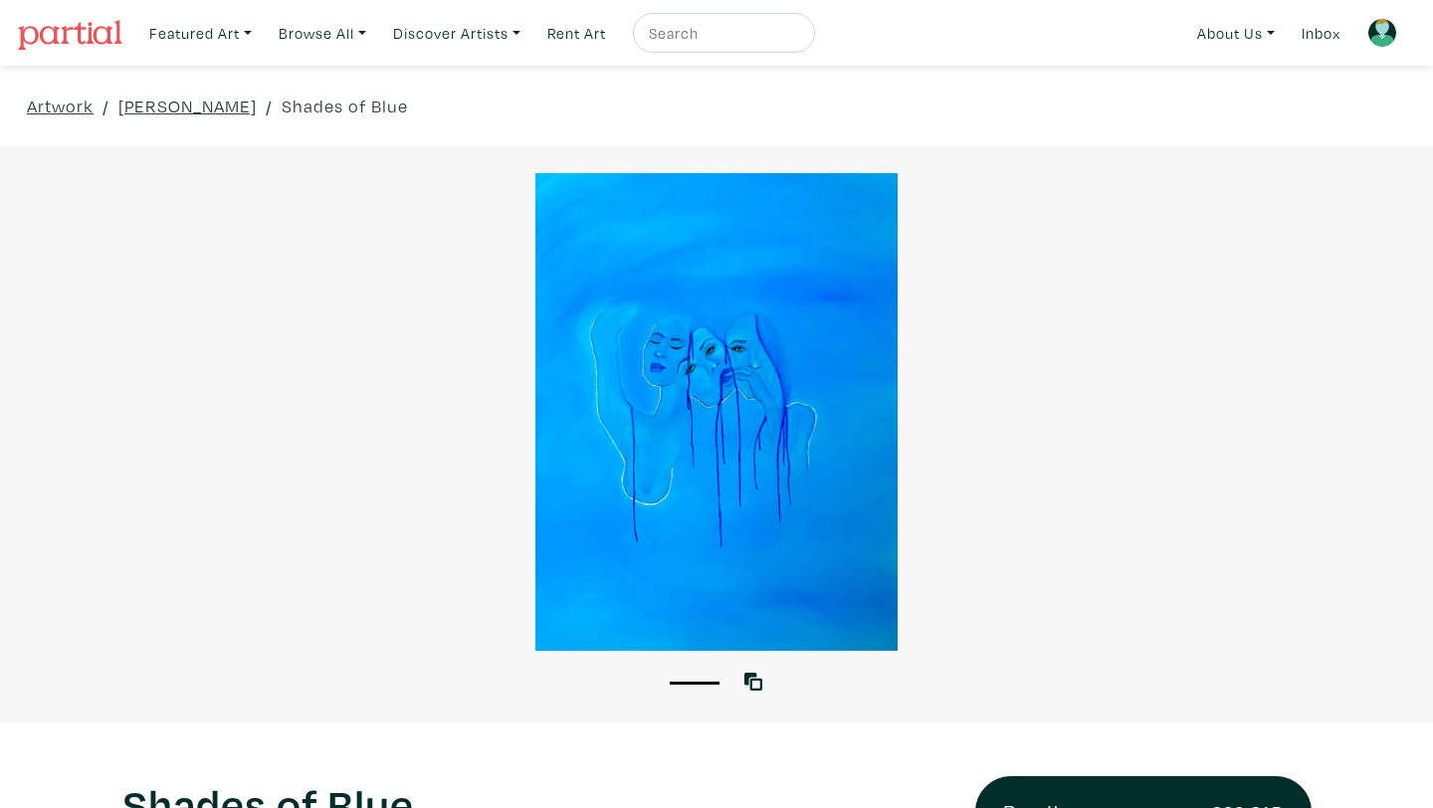
click at [703, 428] on div at bounding box center [716, 412] width 1433 height 478
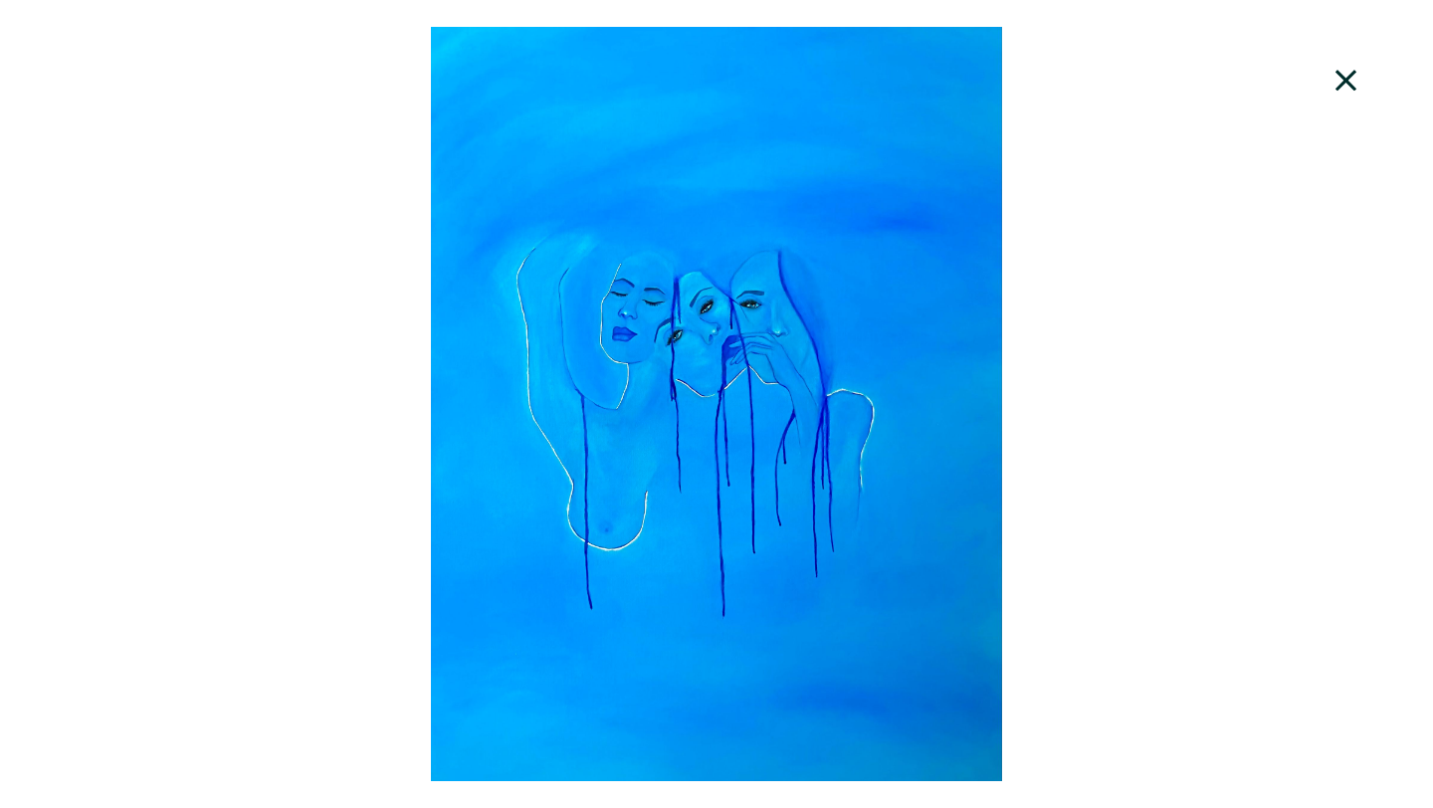
click at [1338, 86] on icon at bounding box center [1346, 80] width 21 height 21
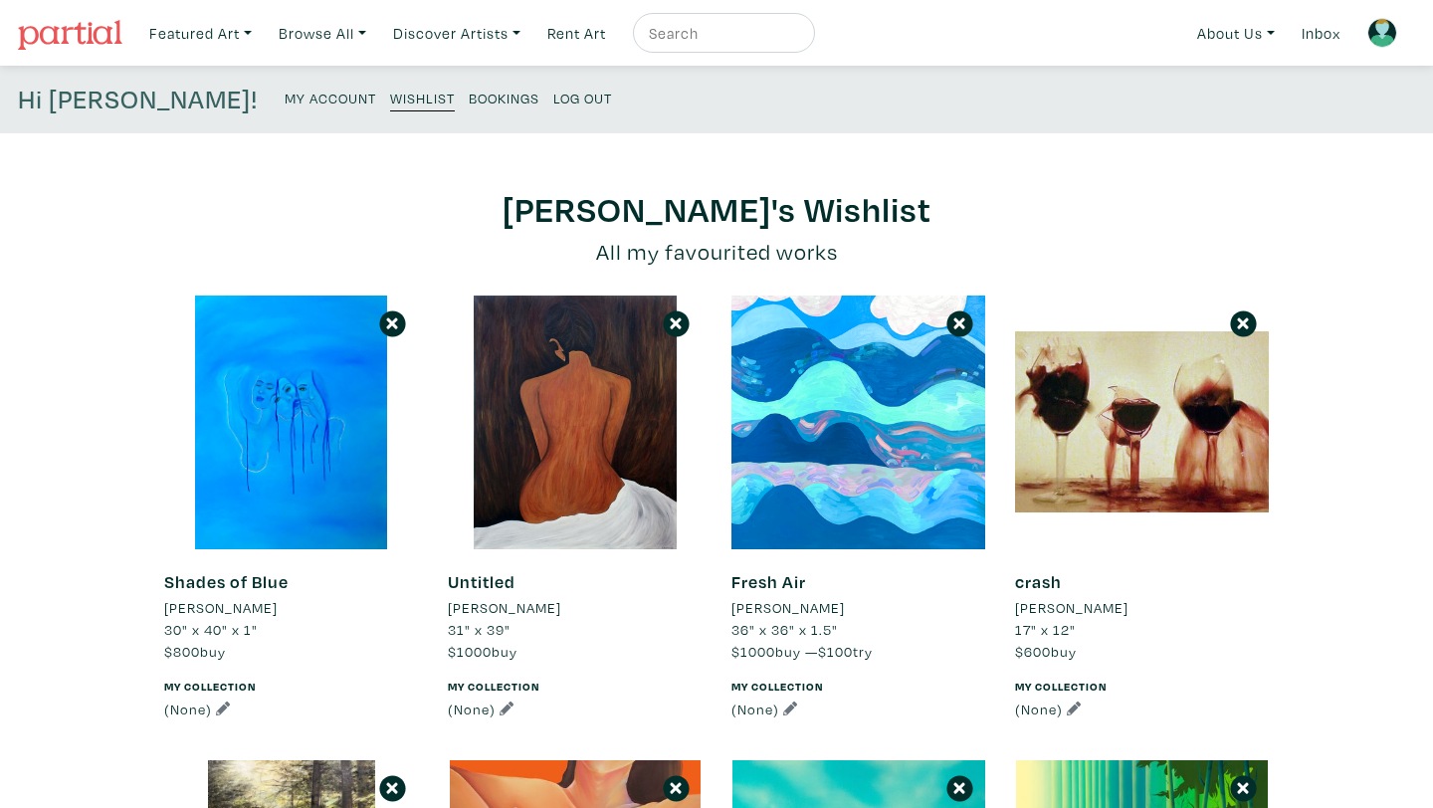
click at [957, 324] on icon at bounding box center [960, 324] width 19 height 27
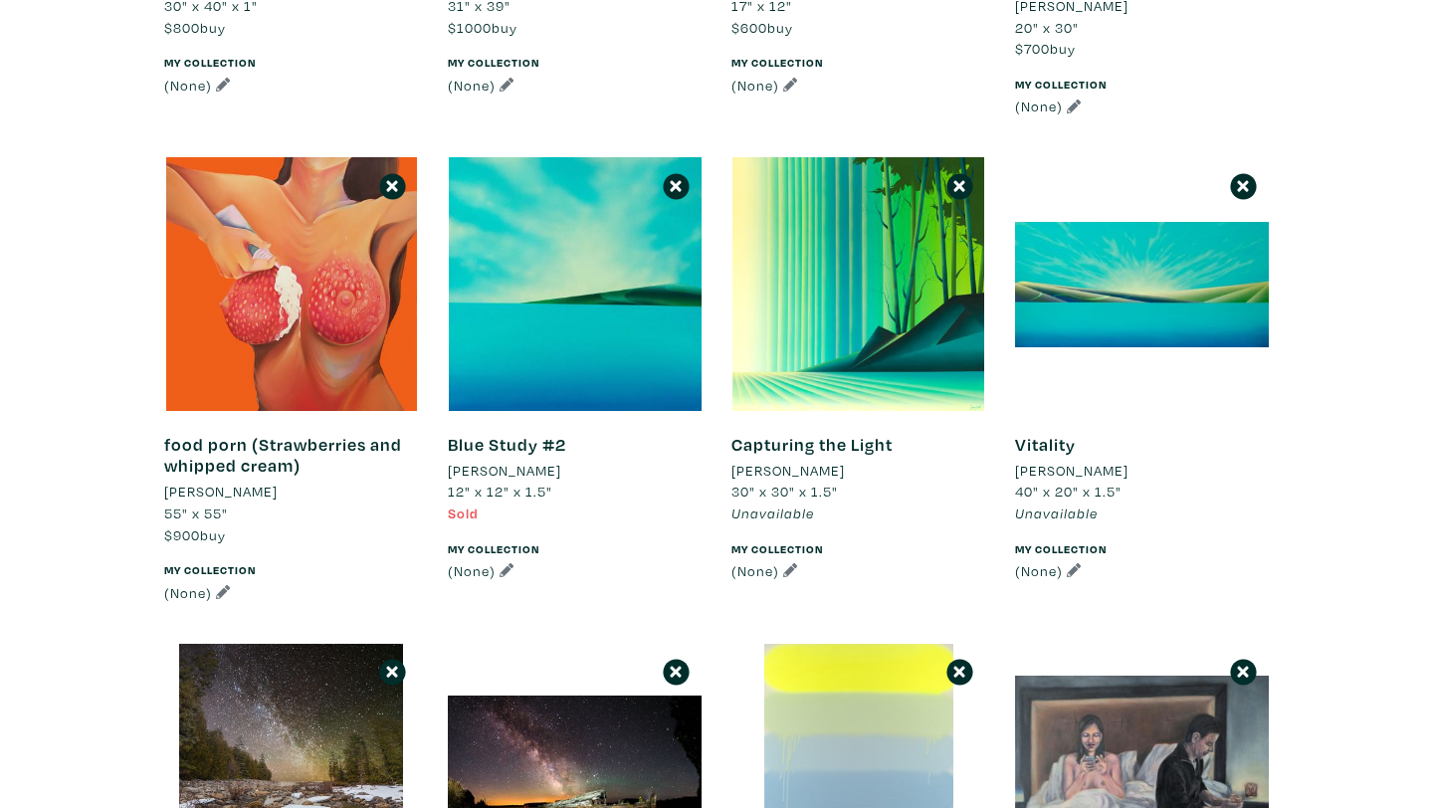
scroll to position [663, 0]
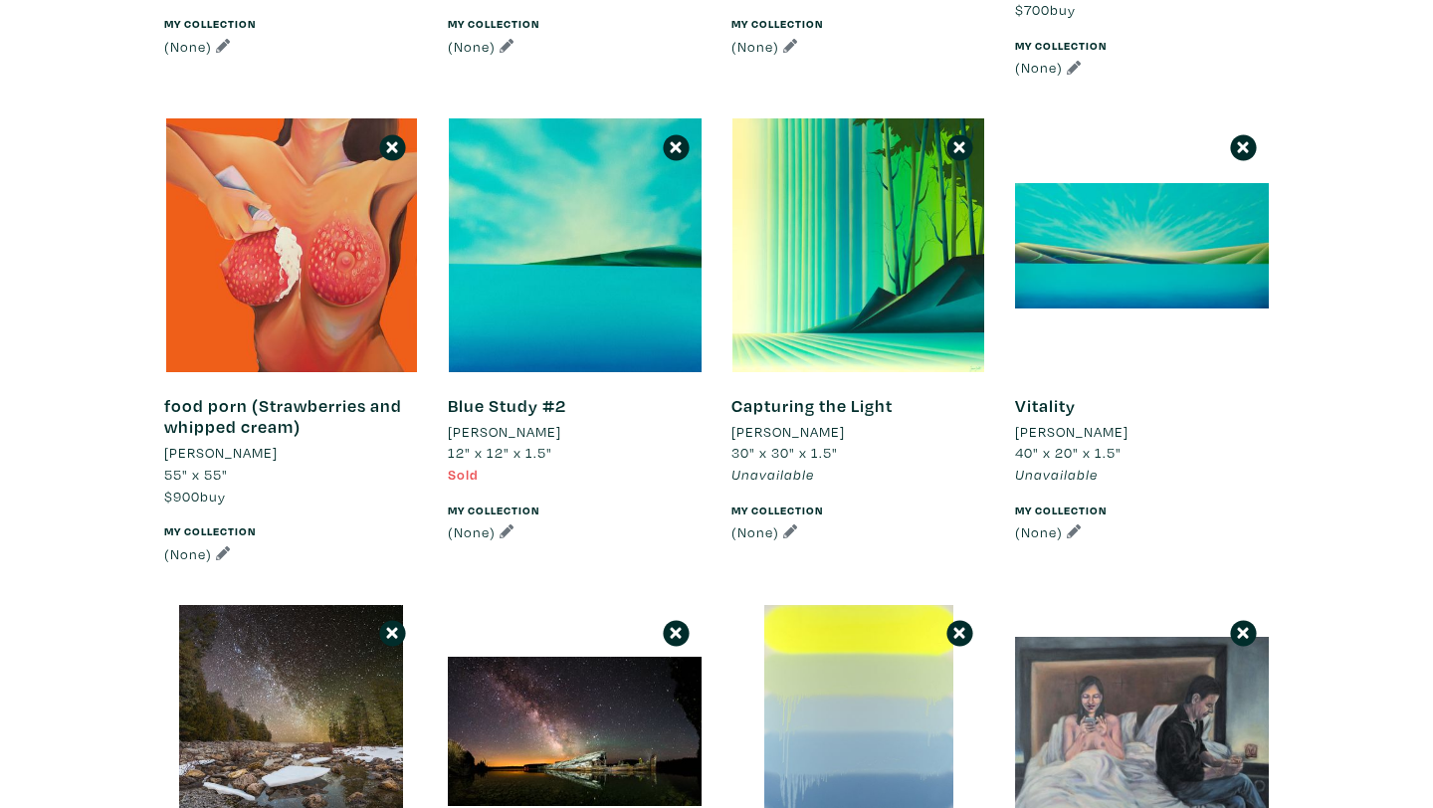
click at [394, 152] on icon at bounding box center [392, 147] width 19 height 27
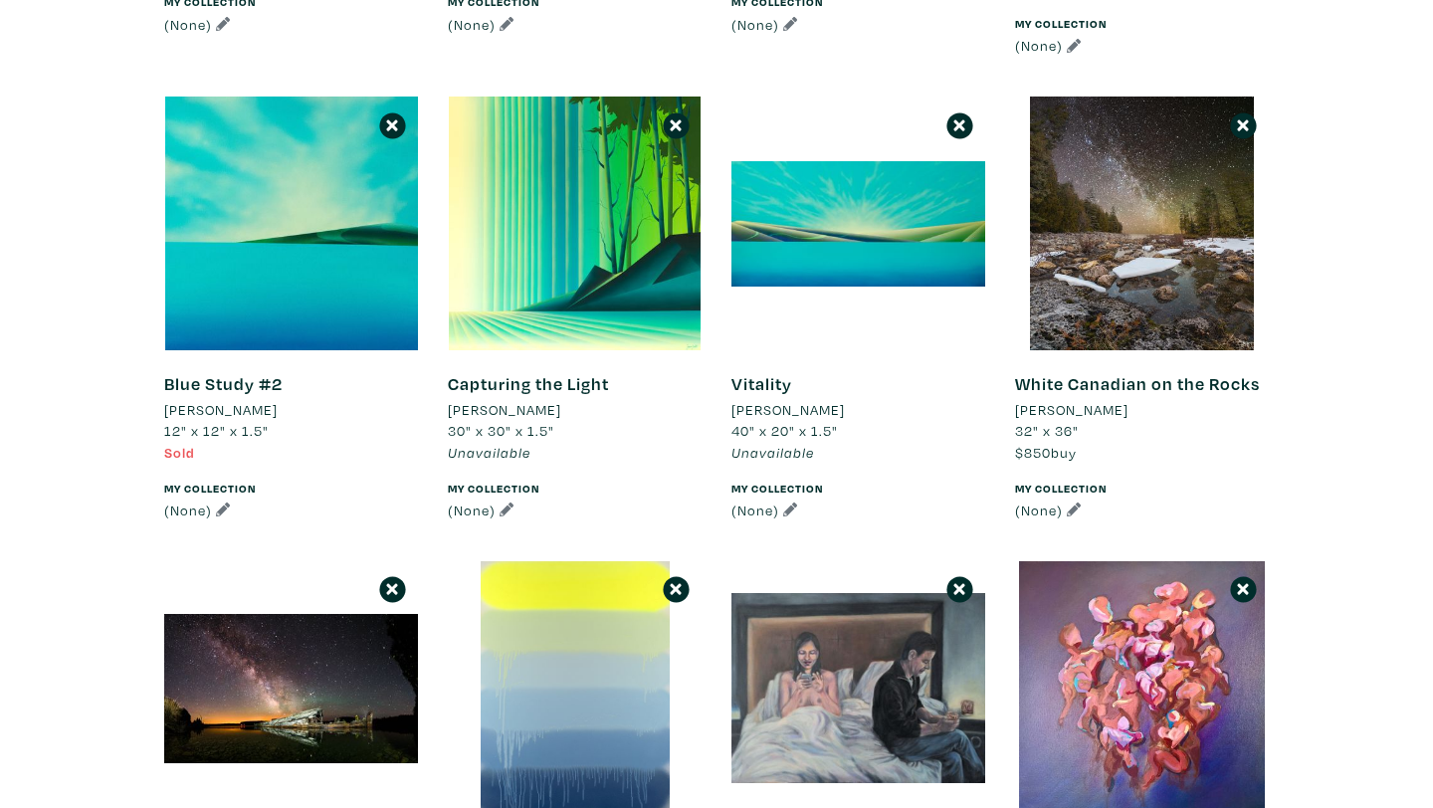
scroll to position [699, 0]
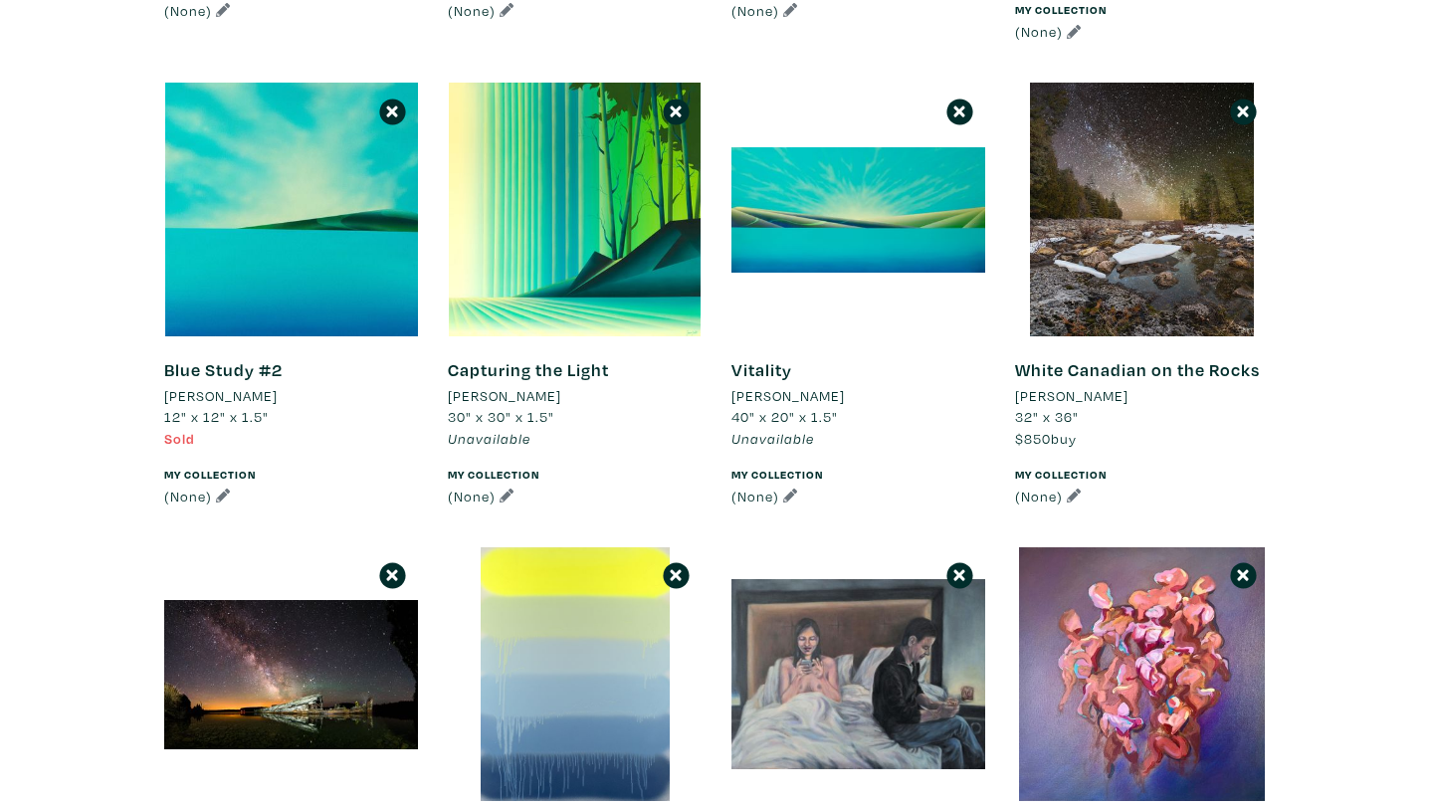
click at [225, 495] on icon at bounding box center [223, 496] width 14 height 14
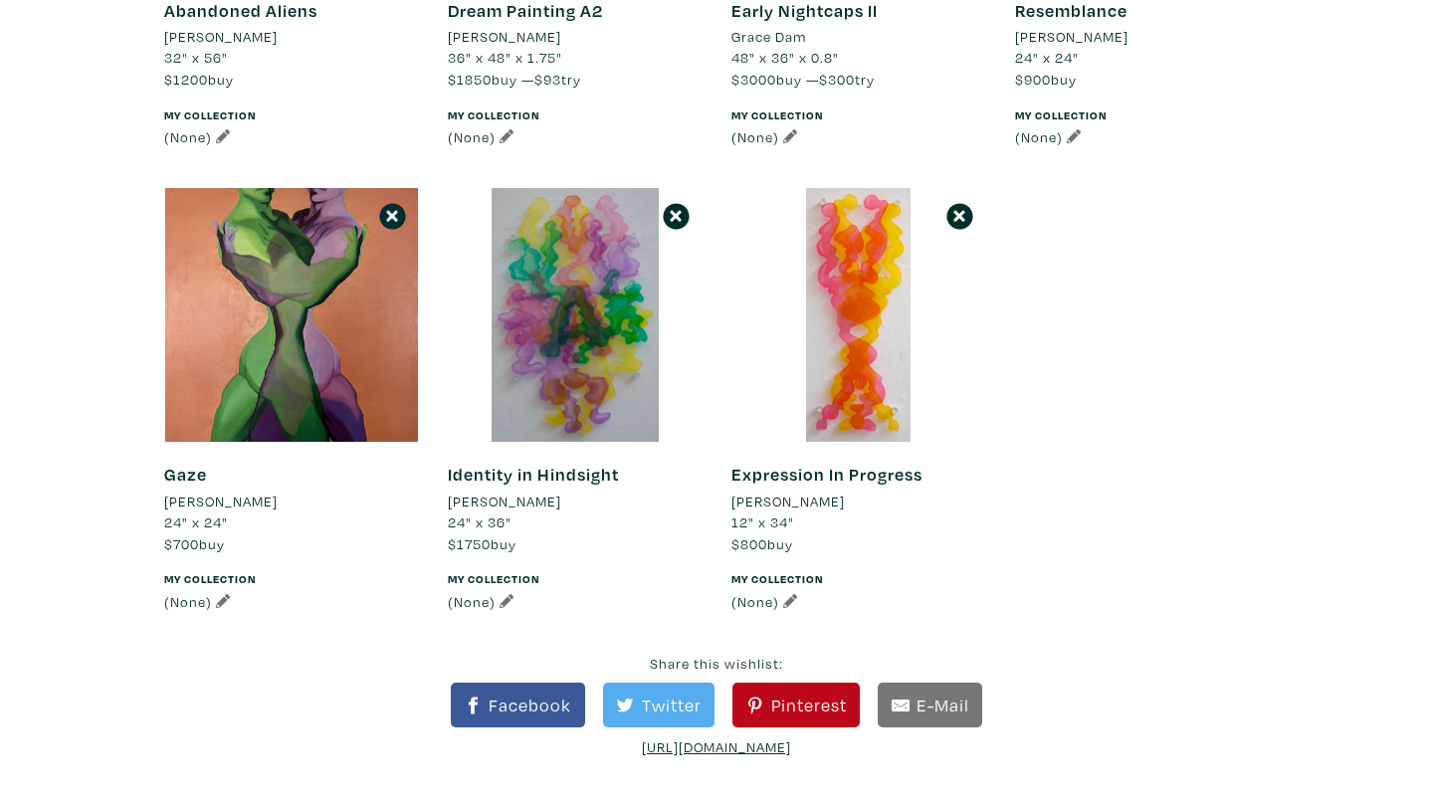
scroll to position [1618, 0]
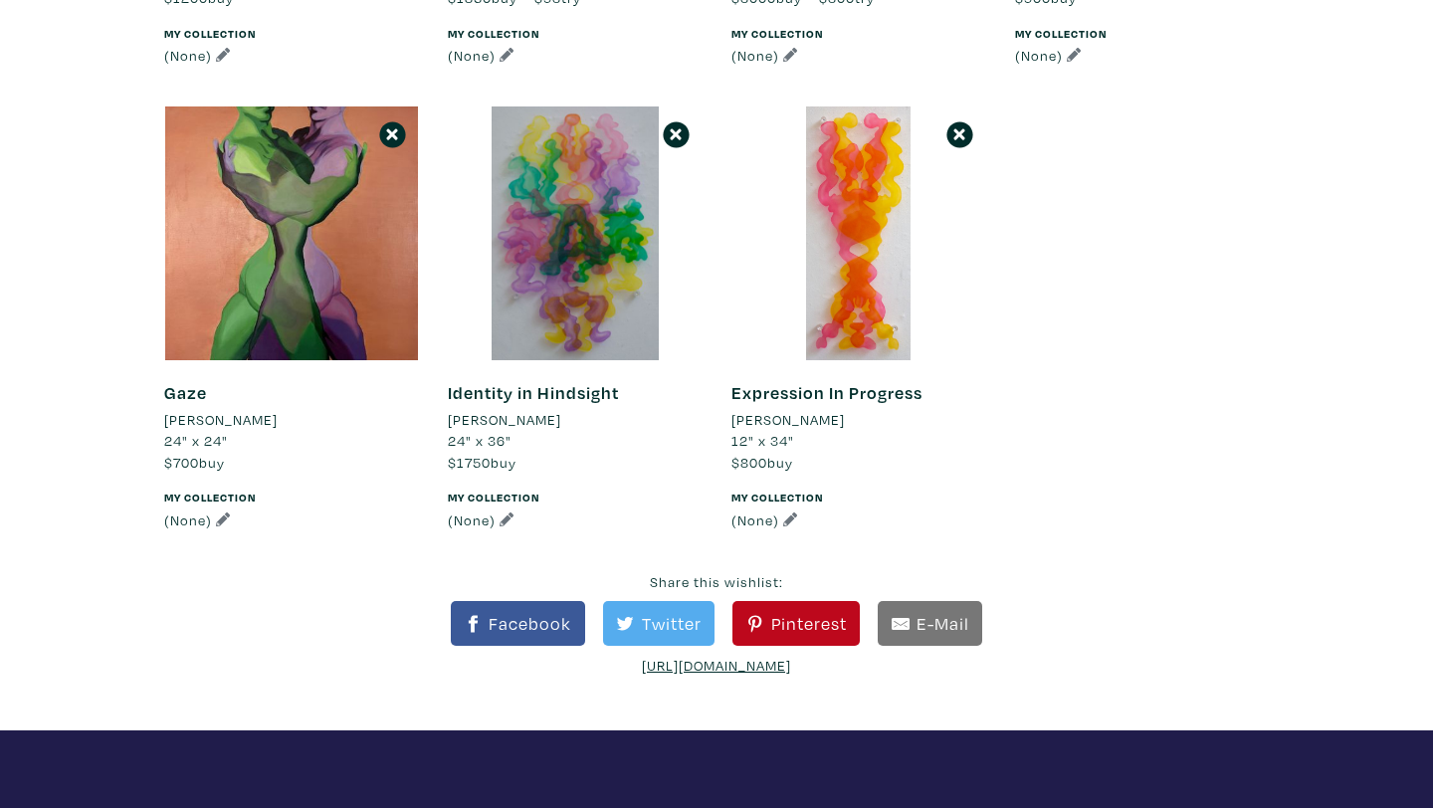
drag, startPoint x: 605, startPoint y: 428, endPoint x: 178, endPoint y: 11, distance: 597.0
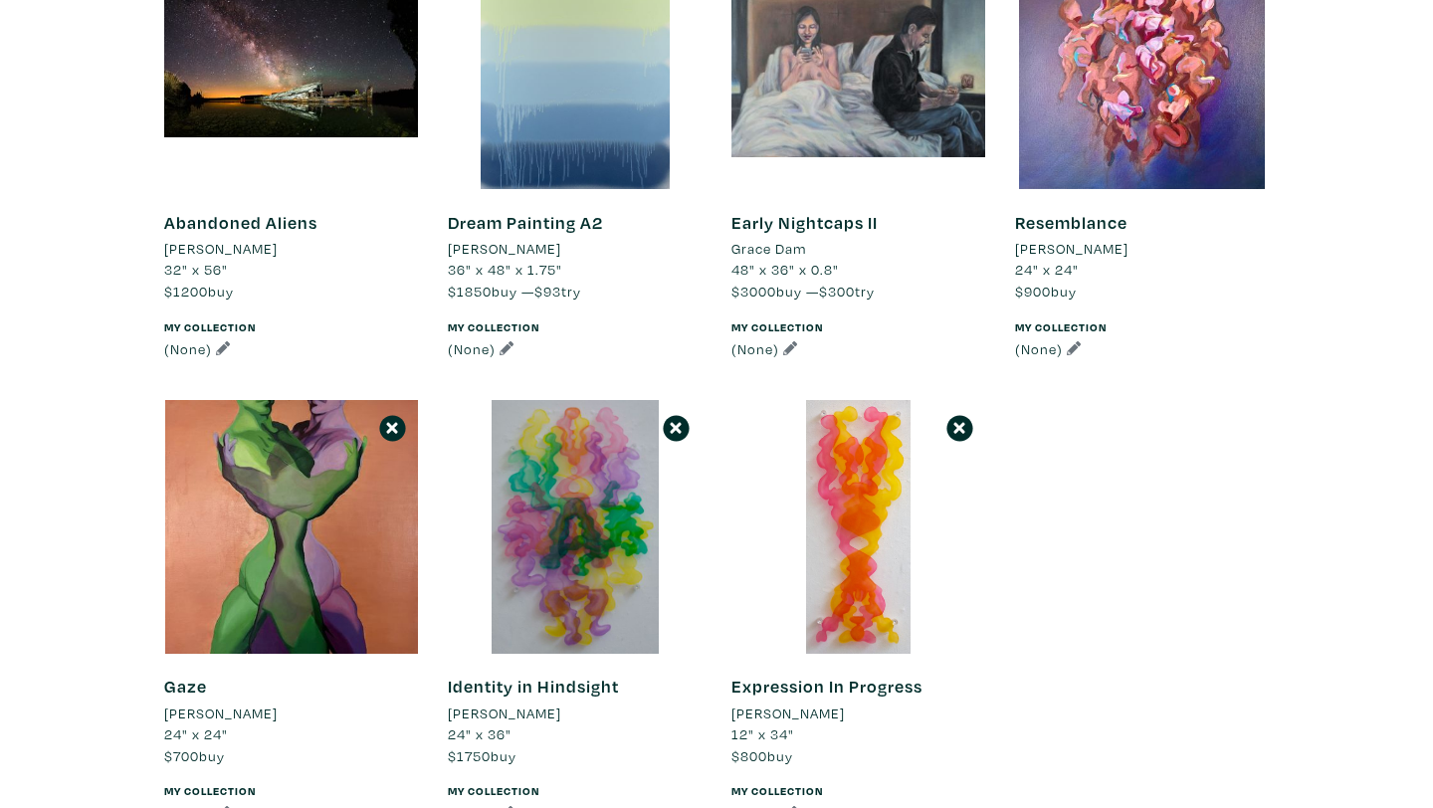
scroll to position [1482, 0]
